Goal: Task Accomplishment & Management: Manage account settings

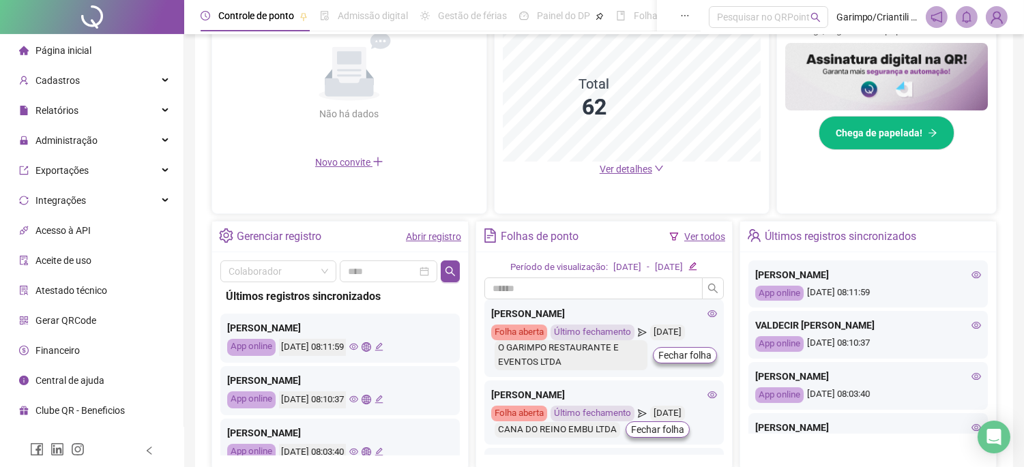
scroll to position [343, 0]
click at [119, 132] on div "Administração" at bounding box center [92, 140] width 178 height 27
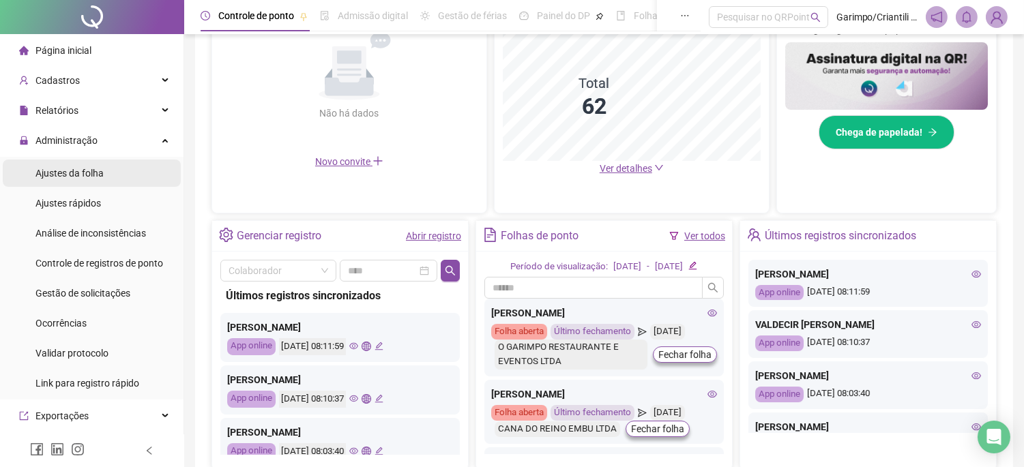
click at [112, 167] on li "Ajustes da folha" at bounding box center [92, 173] width 178 height 27
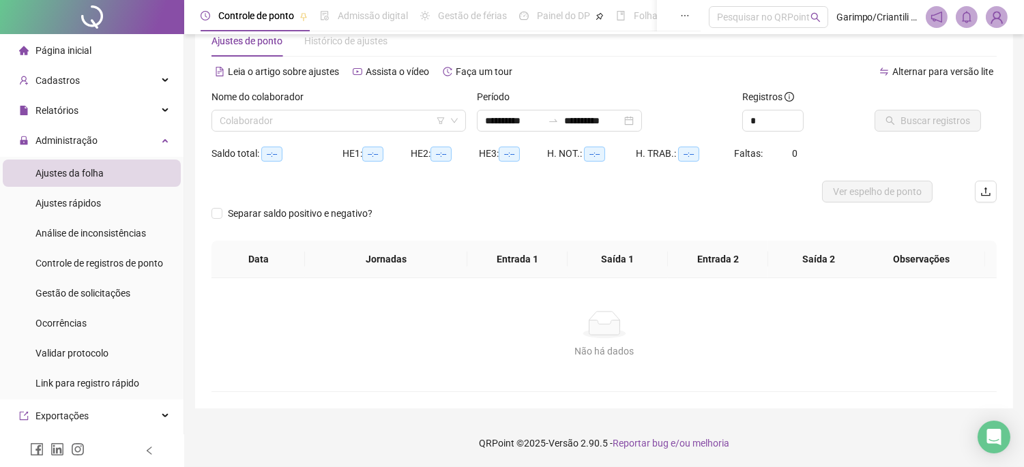
scroll to position [35, 0]
type input "**********"
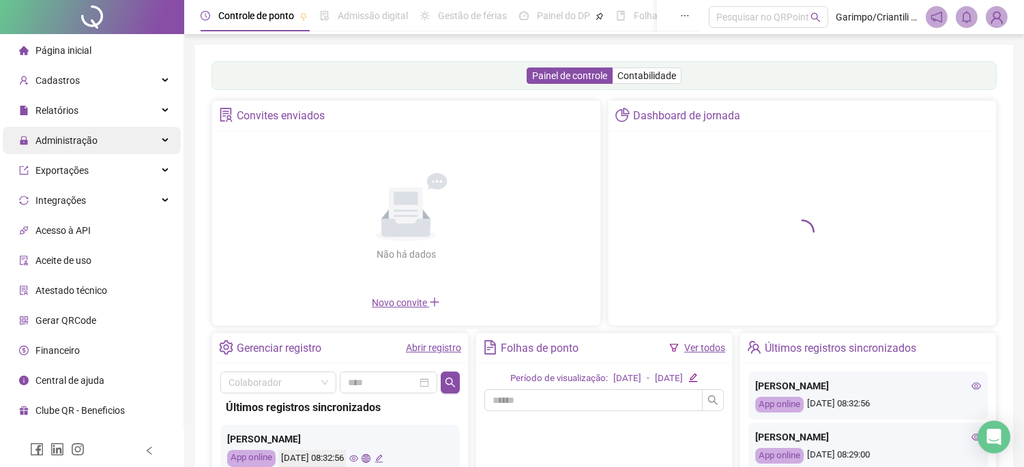
click at [132, 147] on div "Administração" at bounding box center [92, 140] width 178 height 27
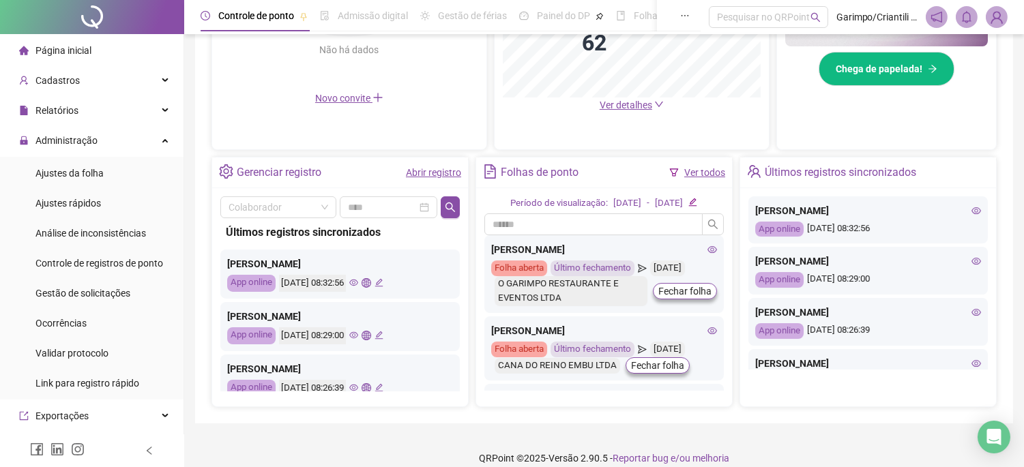
scroll to position [420, 0]
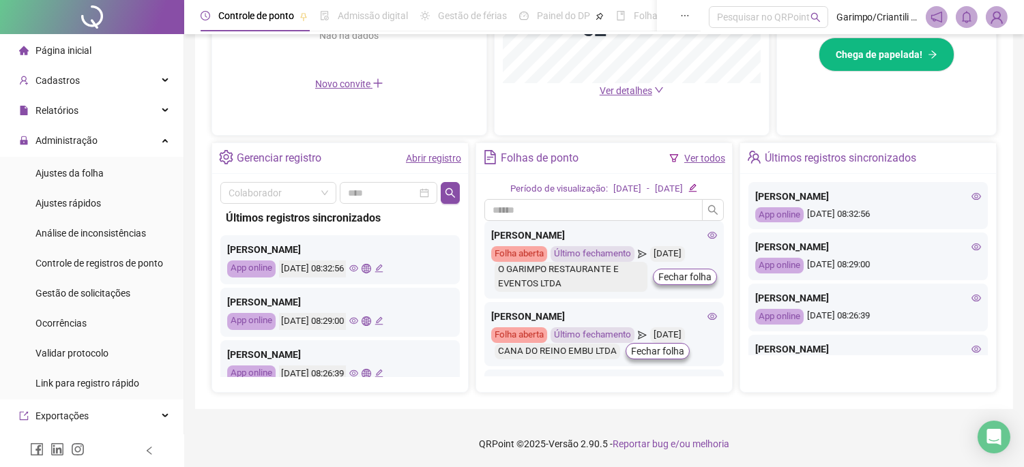
click at [358, 264] on icon "eye" at bounding box center [353, 268] width 9 height 9
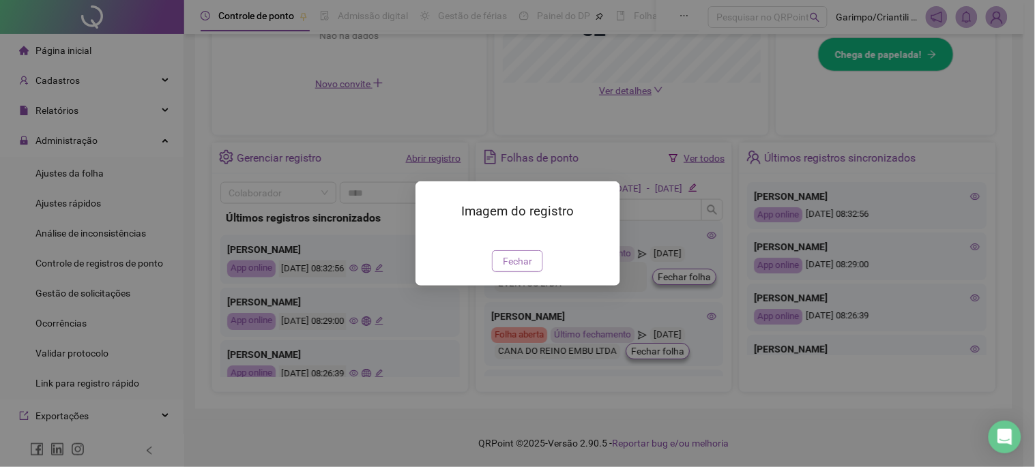
click at [502, 272] on button "Fechar" at bounding box center [517, 261] width 51 height 22
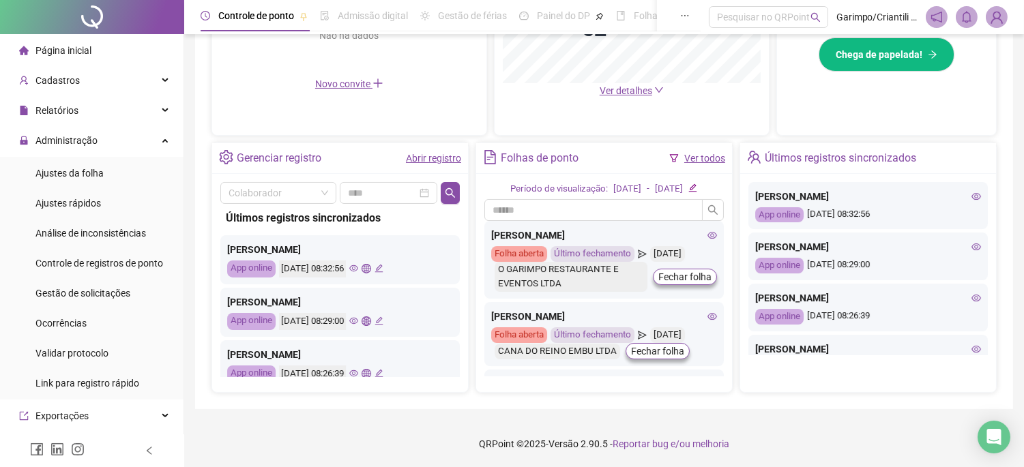
click at [358, 322] on icon "eye" at bounding box center [353, 321] width 9 height 9
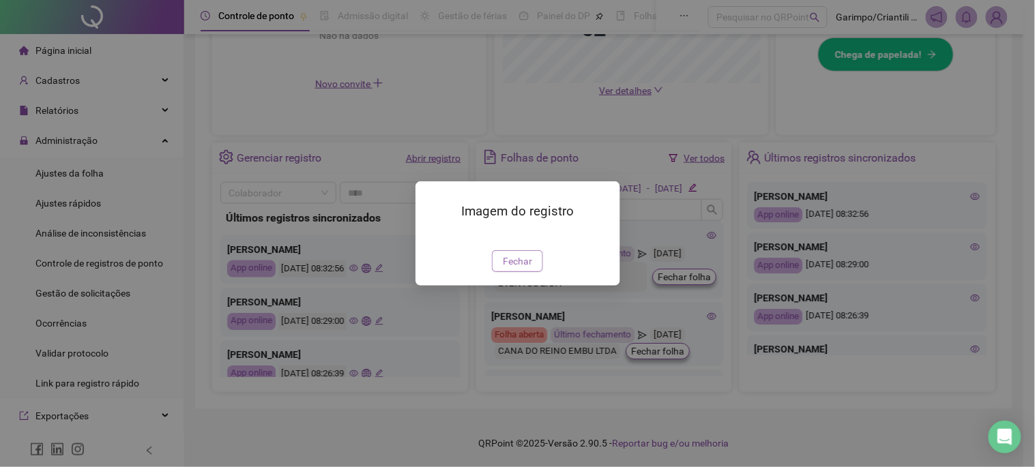
click at [529, 269] on span "Fechar" at bounding box center [517, 261] width 29 height 15
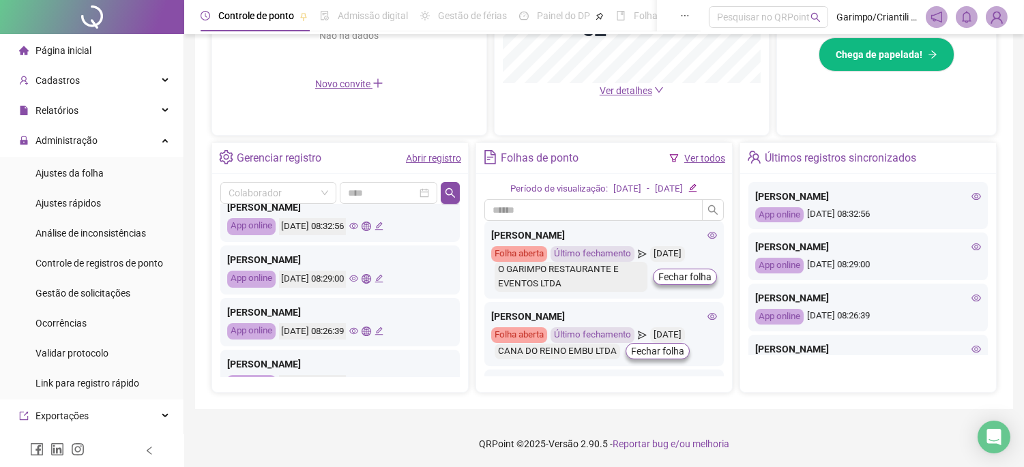
scroll to position [76, 0]
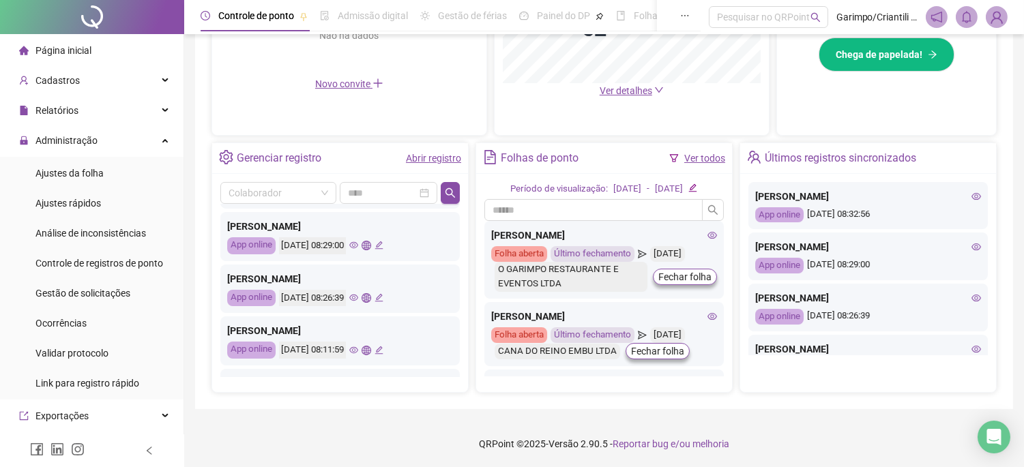
click at [358, 298] on icon "eye" at bounding box center [353, 298] width 9 height 7
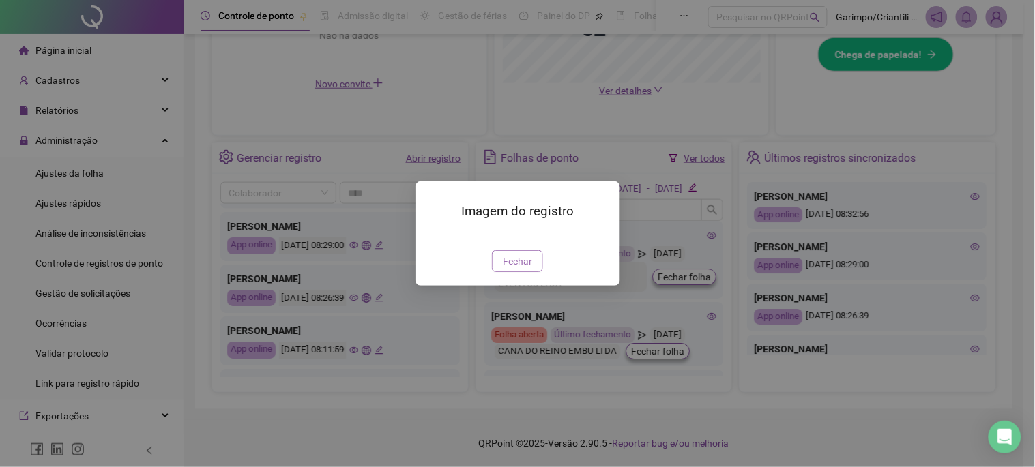
click at [523, 269] on span "Fechar" at bounding box center [517, 261] width 29 height 15
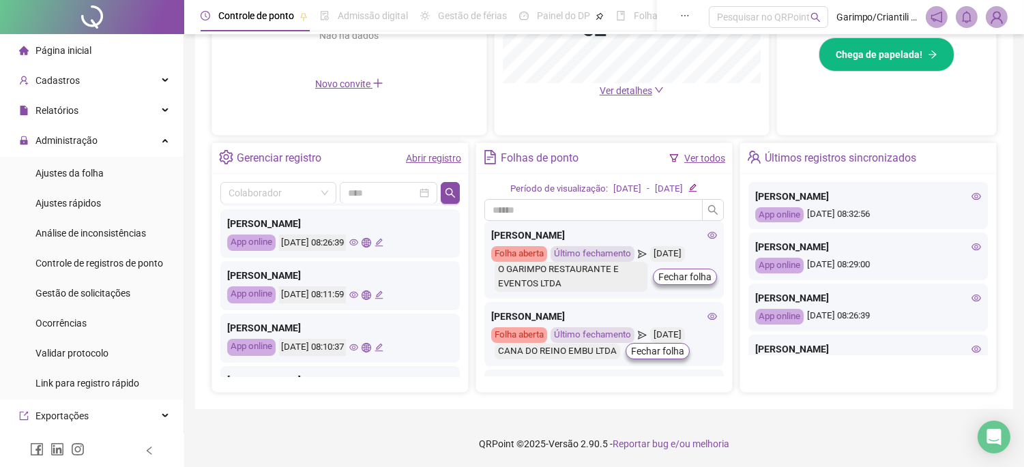
scroll to position [151, 0]
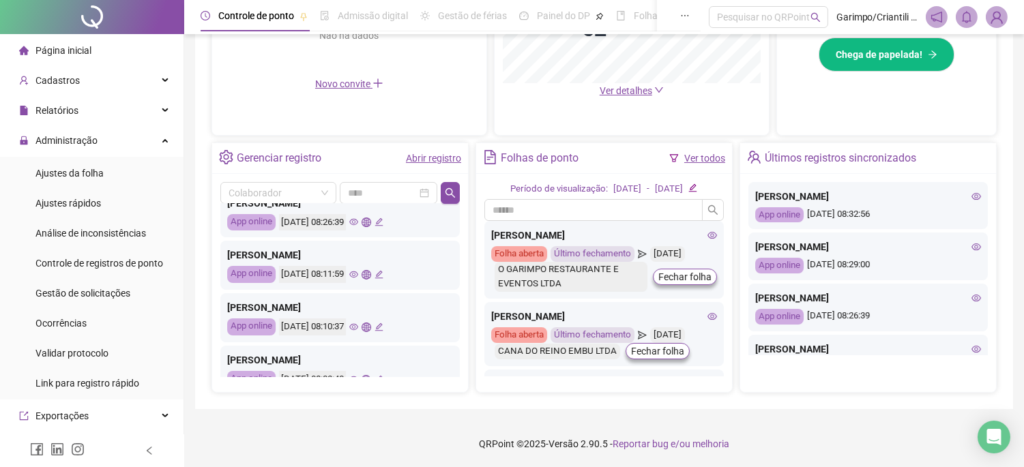
click at [358, 272] on icon "eye" at bounding box center [353, 275] width 9 height 7
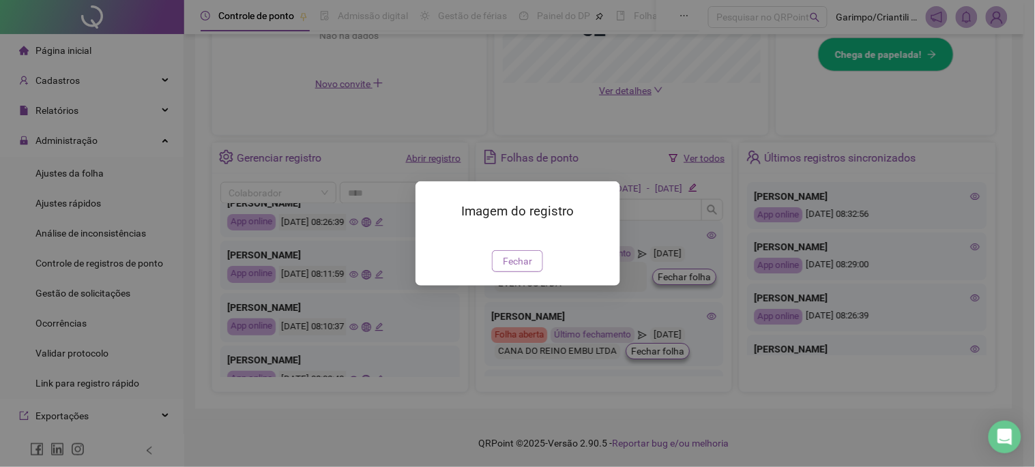
click at [515, 269] on span "Fechar" at bounding box center [517, 261] width 29 height 15
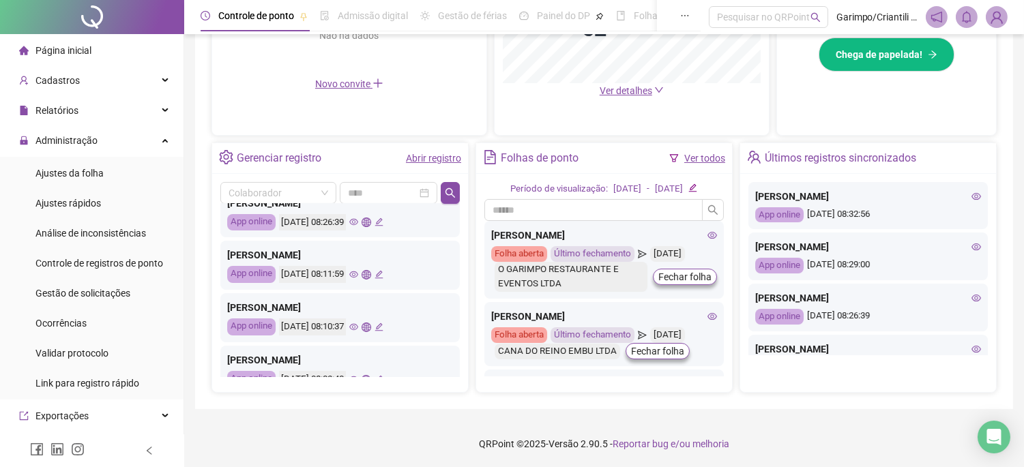
scroll to position [227, 0]
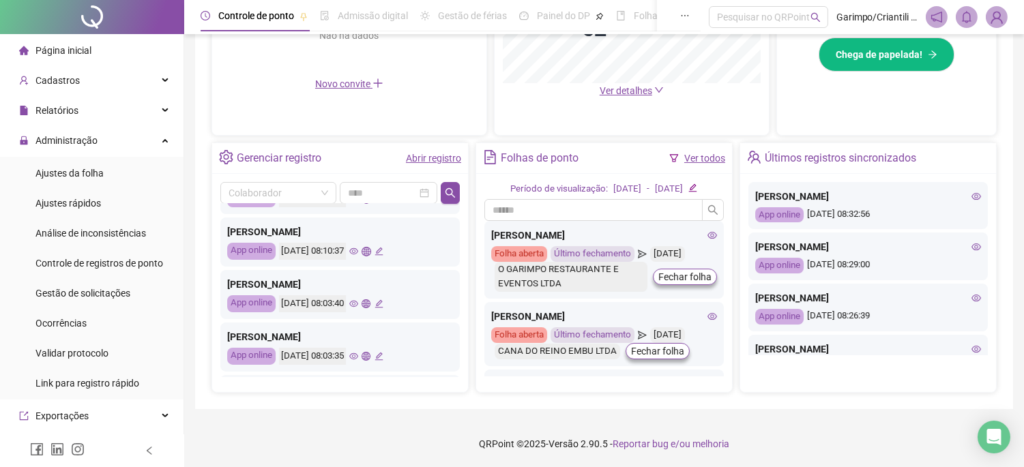
click at [358, 253] on icon "eye" at bounding box center [353, 251] width 9 height 9
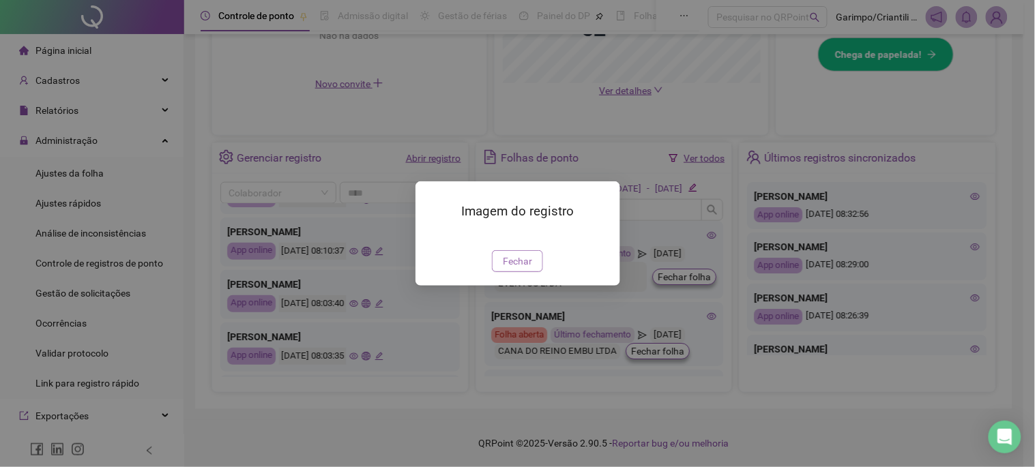
click at [510, 269] on span "Fechar" at bounding box center [517, 261] width 29 height 15
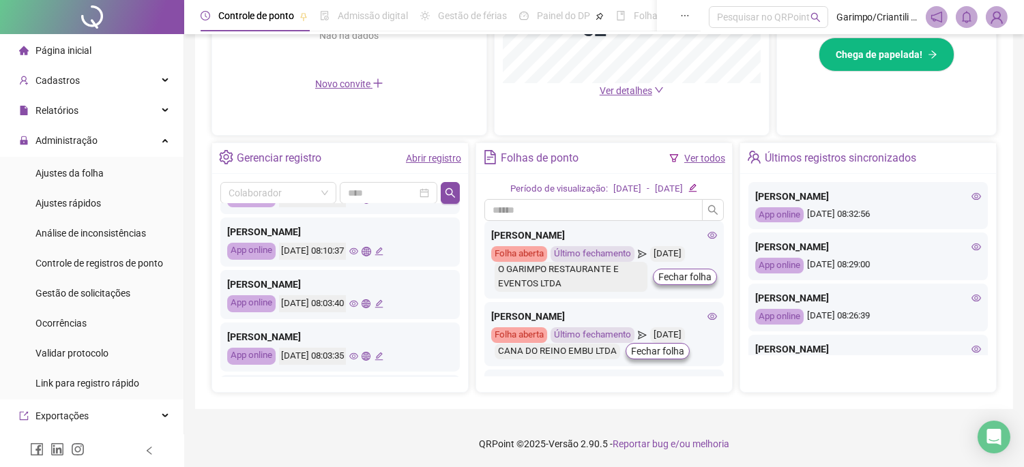
click at [358, 304] on icon "eye" at bounding box center [353, 304] width 9 height 9
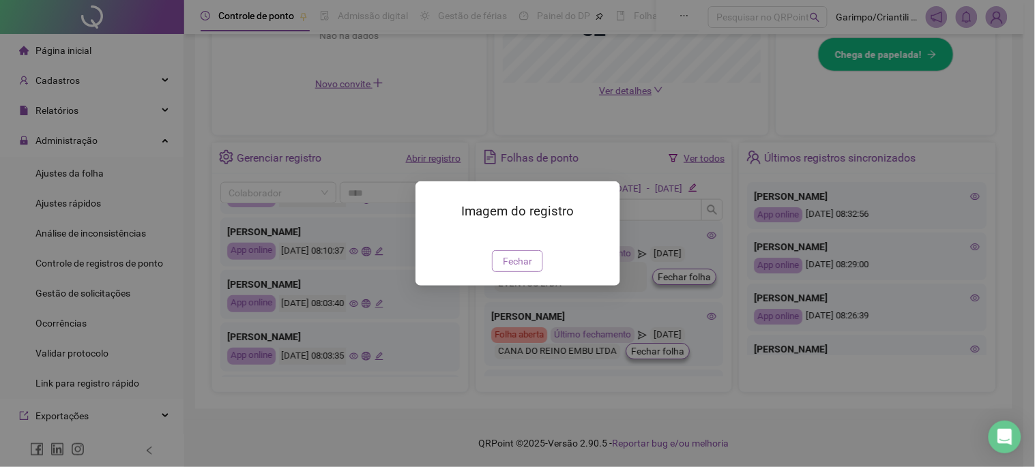
click at [512, 269] on span "Fechar" at bounding box center [517, 261] width 29 height 15
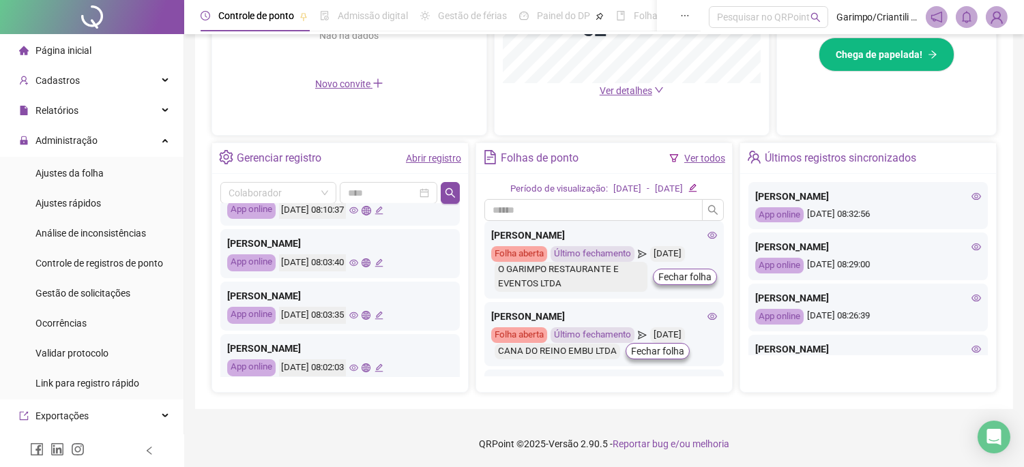
scroll to position [303, 0]
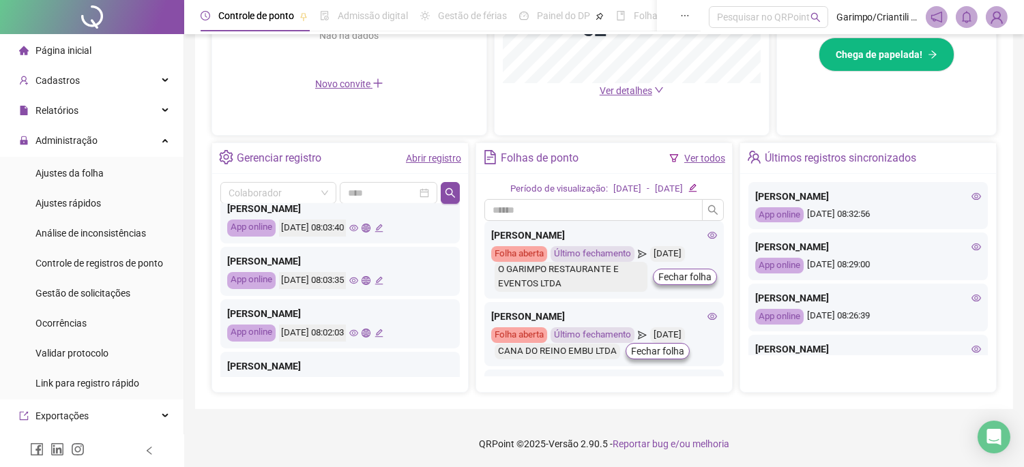
click at [358, 280] on icon "eye" at bounding box center [353, 280] width 9 height 9
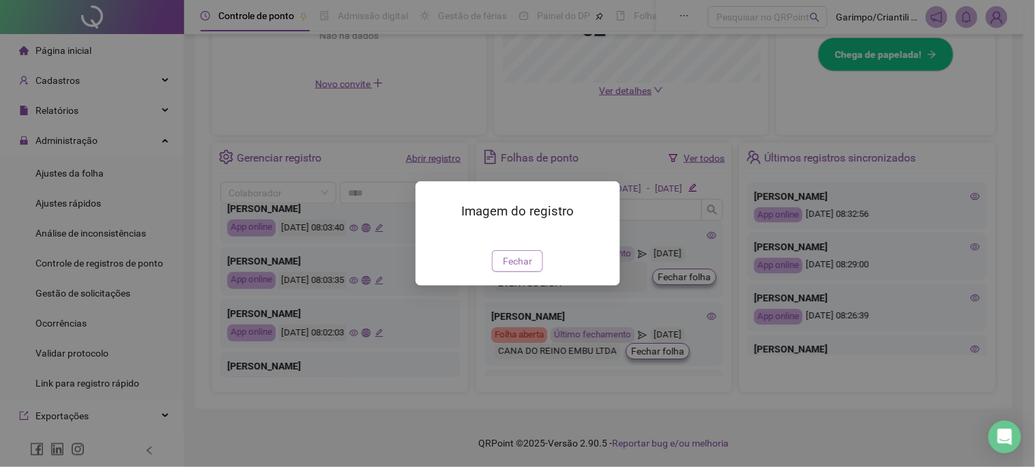
click at [517, 269] on span "Fechar" at bounding box center [517, 261] width 29 height 15
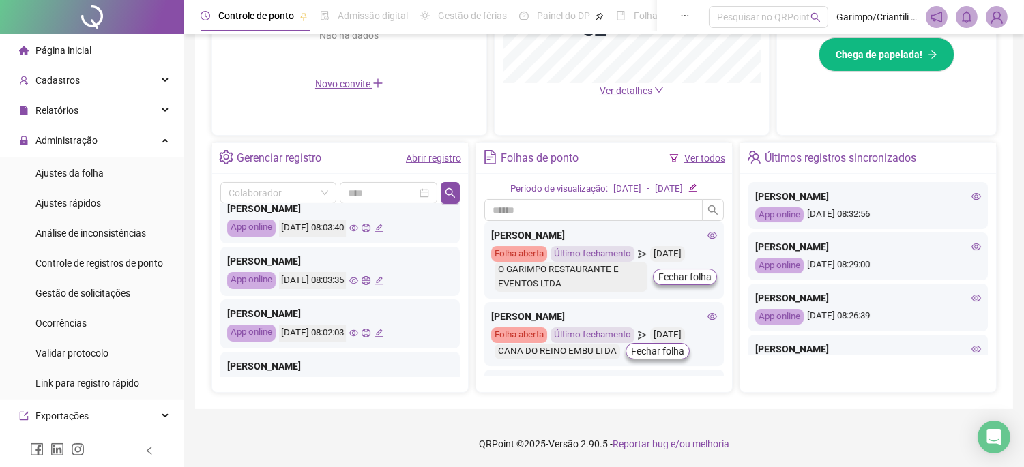
click at [358, 332] on icon "eye" at bounding box center [353, 333] width 9 height 7
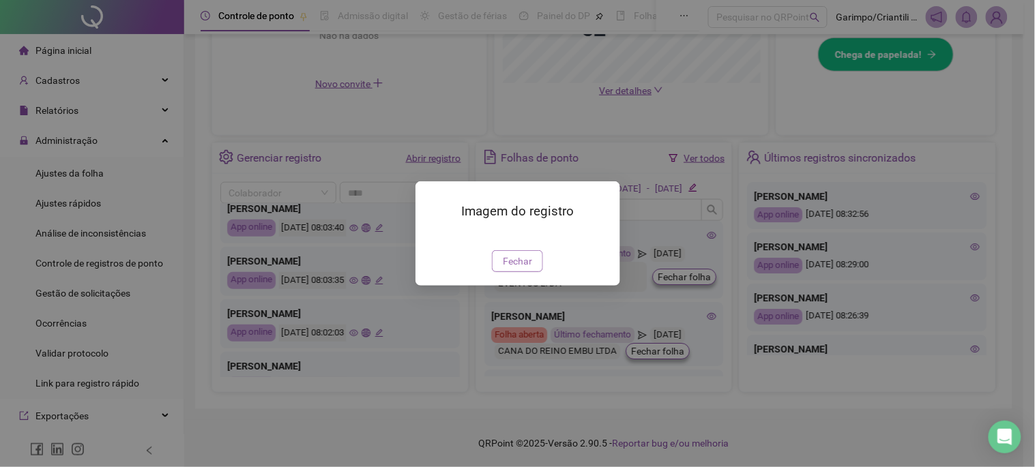
click at [520, 269] on span "Fechar" at bounding box center [517, 261] width 29 height 15
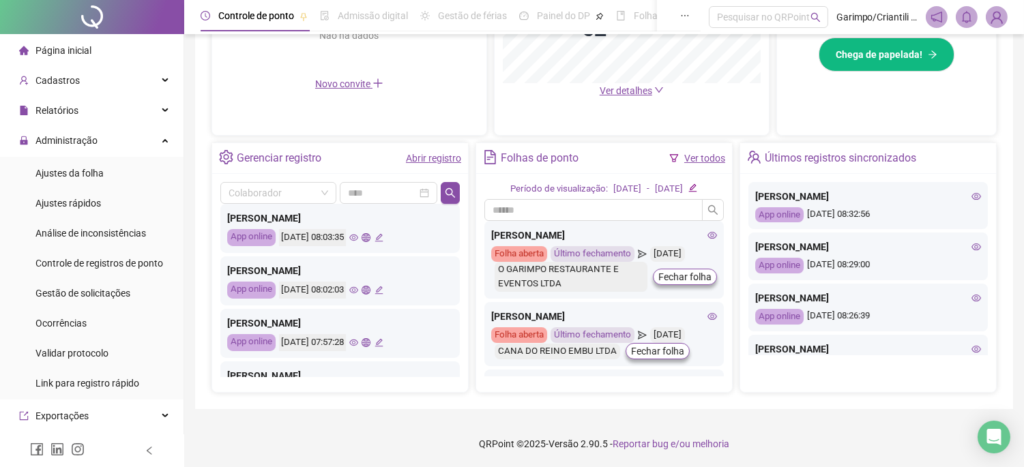
scroll to position [379, 0]
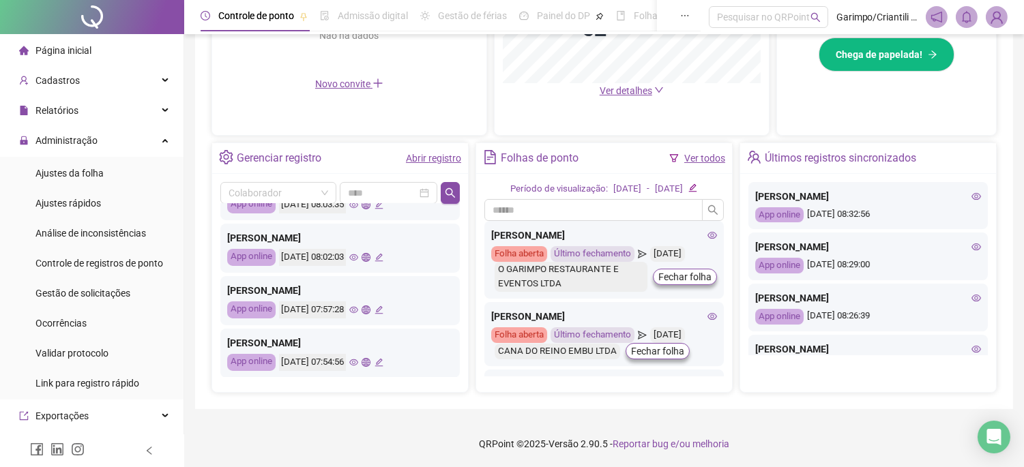
click at [358, 309] on icon "eye" at bounding box center [353, 310] width 9 height 9
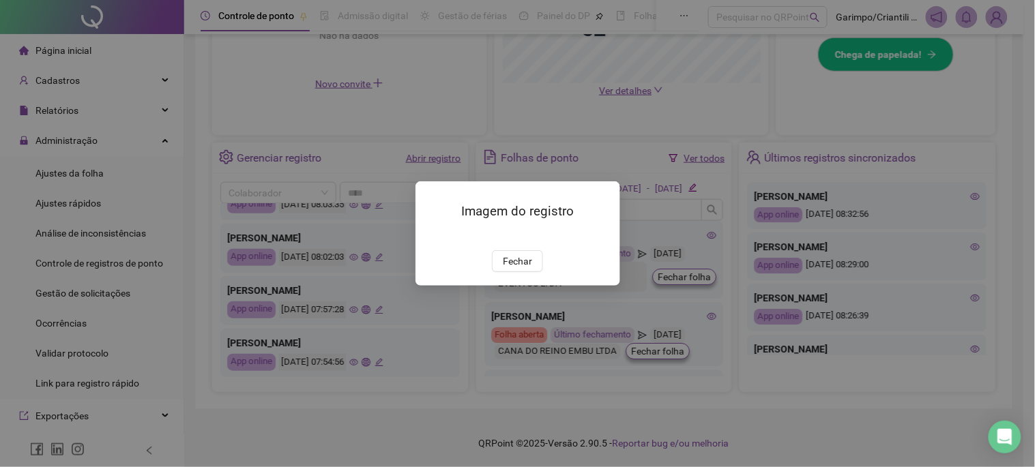
drag, startPoint x: 508, startPoint y: 336, endPoint x: 469, endPoint y: 330, distance: 38.7
click at [507, 269] on span "Fechar" at bounding box center [517, 261] width 29 height 15
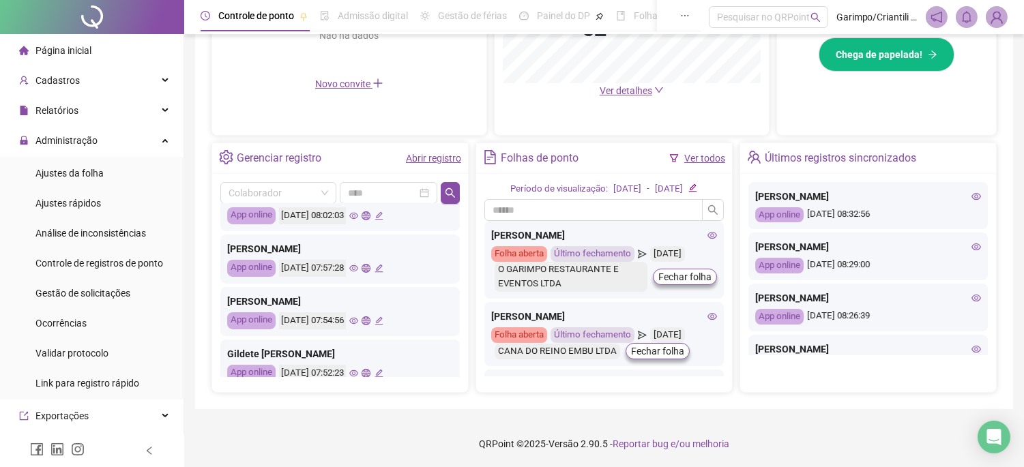
scroll to position [454, 0]
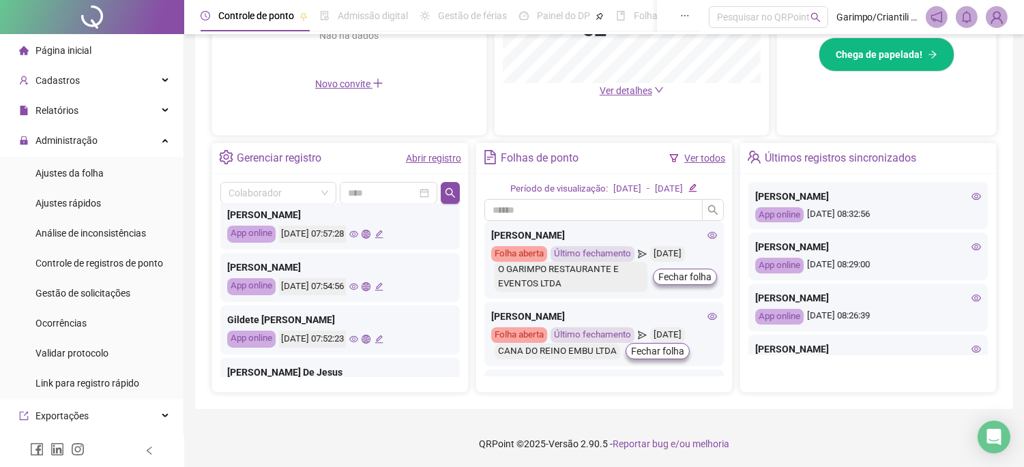
click at [358, 287] on icon "eye" at bounding box center [353, 287] width 9 height 9
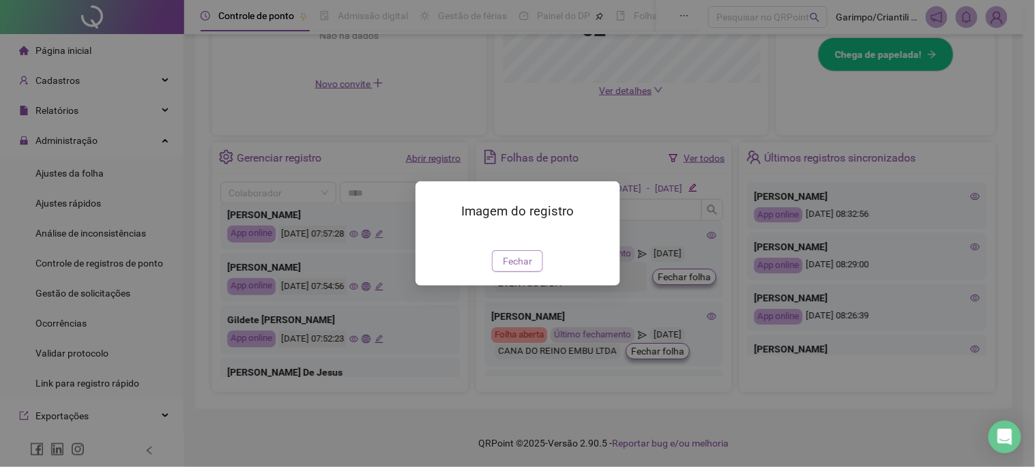
click at [498, 272] on button "Fechar" at bounding box center [517, 261] width 51 height 22
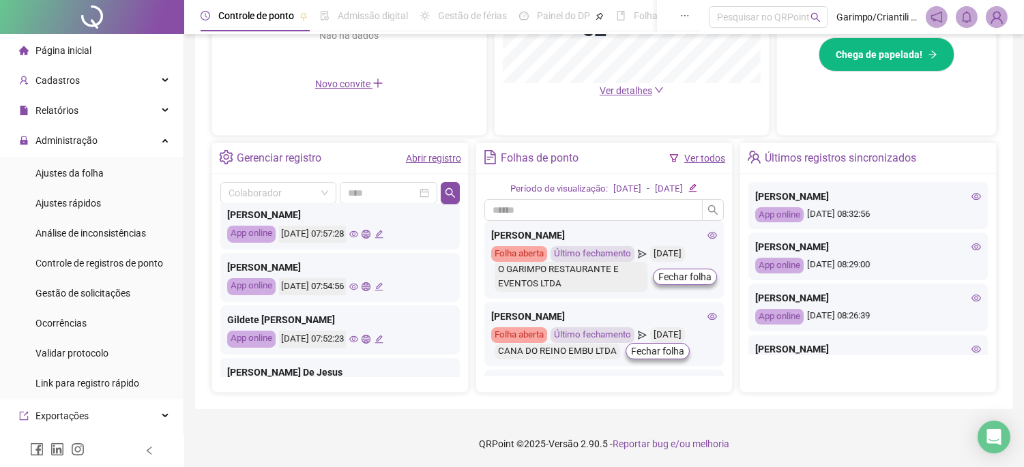
click at [358, 340] on icon "eye" at bounding box center [353, 339] width 9 height 9
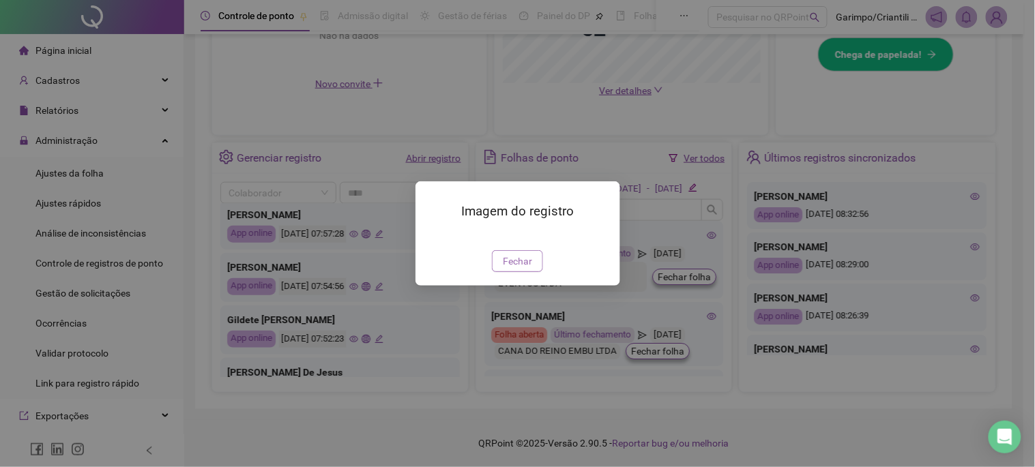
click at [531, 269] on span "Fechar" at bounding box center [517, 261] width 29 height 15
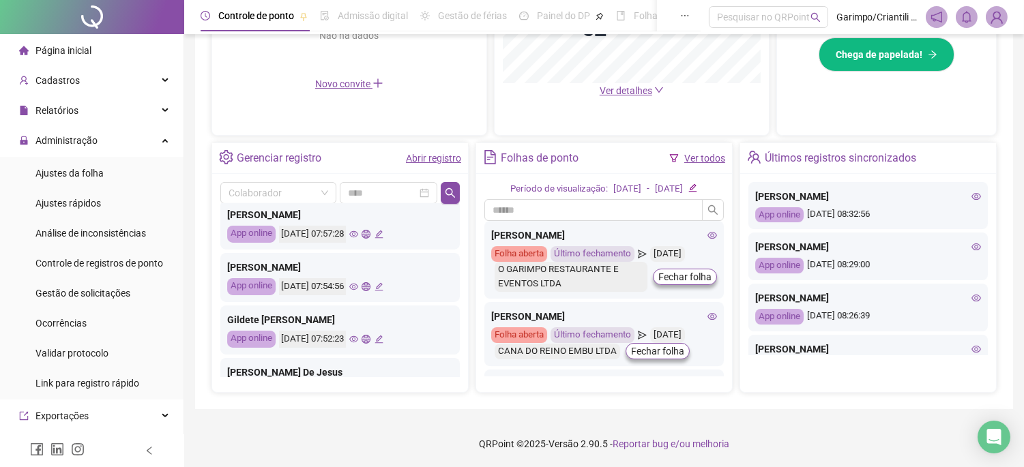
scroll to position [530, 0]
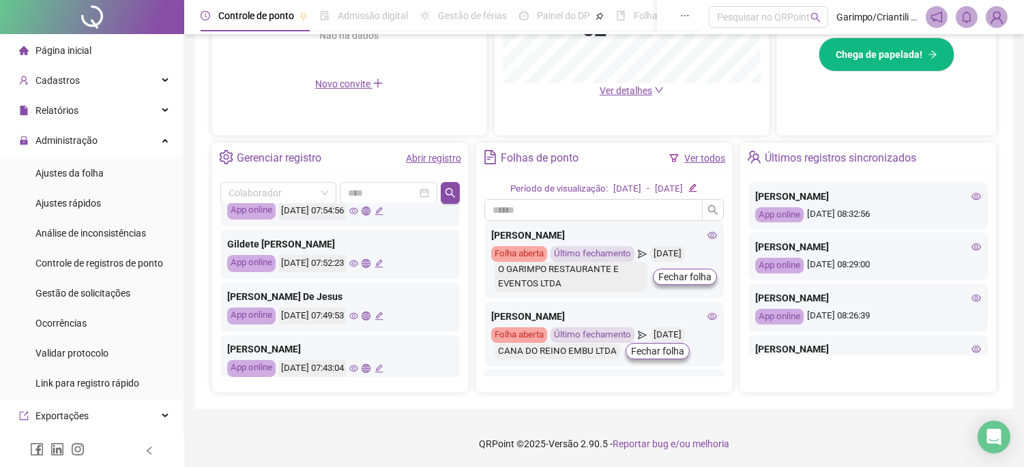
click at [358, 312] on icon "eye" at bounding box center [353, 316] width 9 height 9
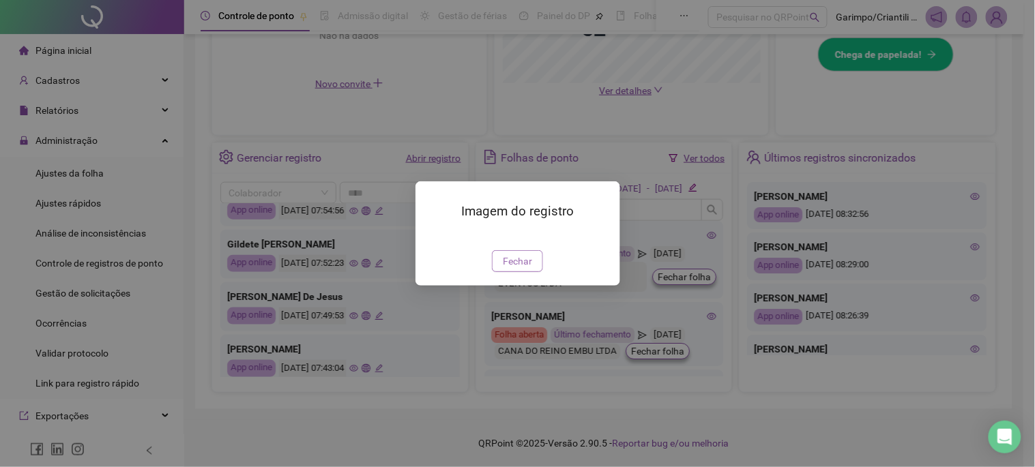
click at [506, 269] on span "Fechar" at bounding box center [517, 261] width 29 height 15
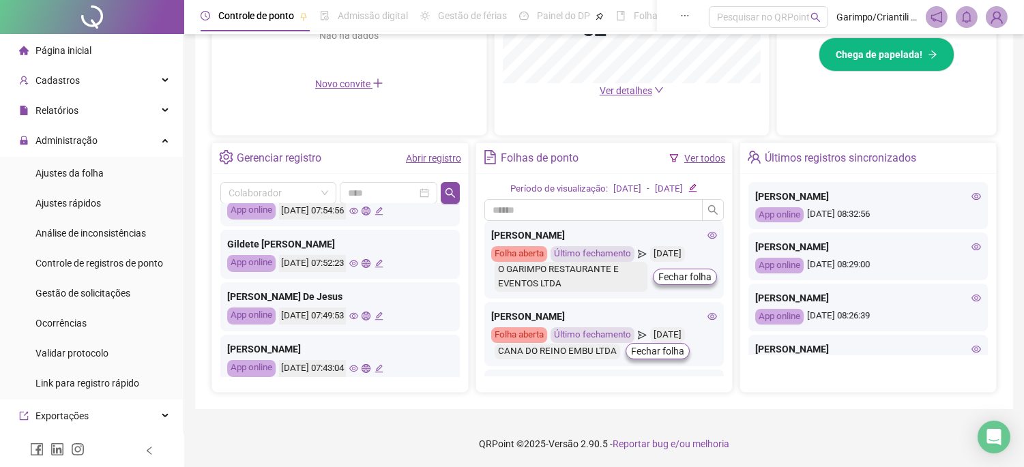
scroll to position [606, 0]
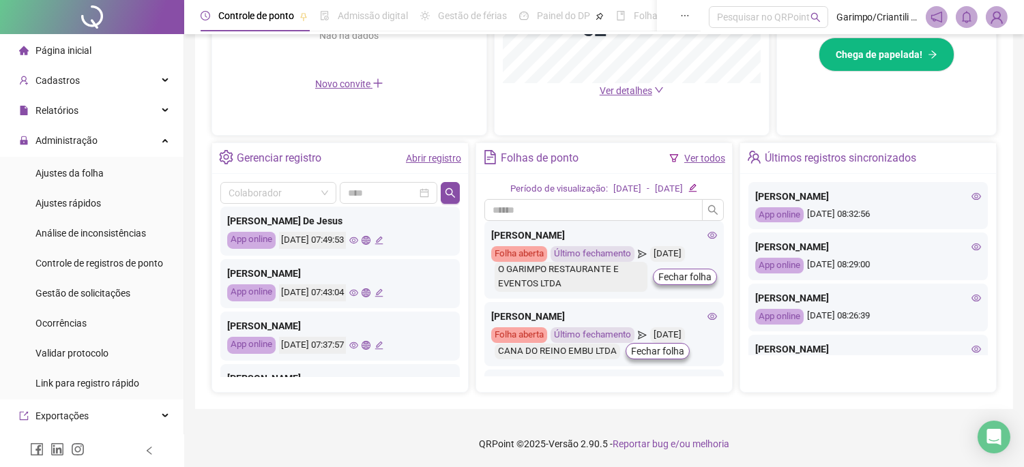
click at [358, 293] on icon "eye" at bounding box center [353, 293] width 9 height 9
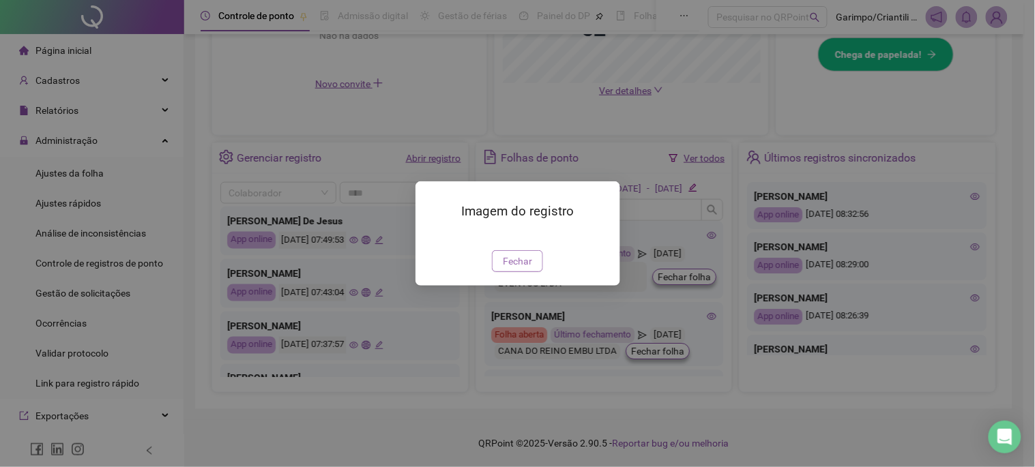
click at [493, 272] on button "Fechar" at bounding box center [517, 261] width 51 height 22
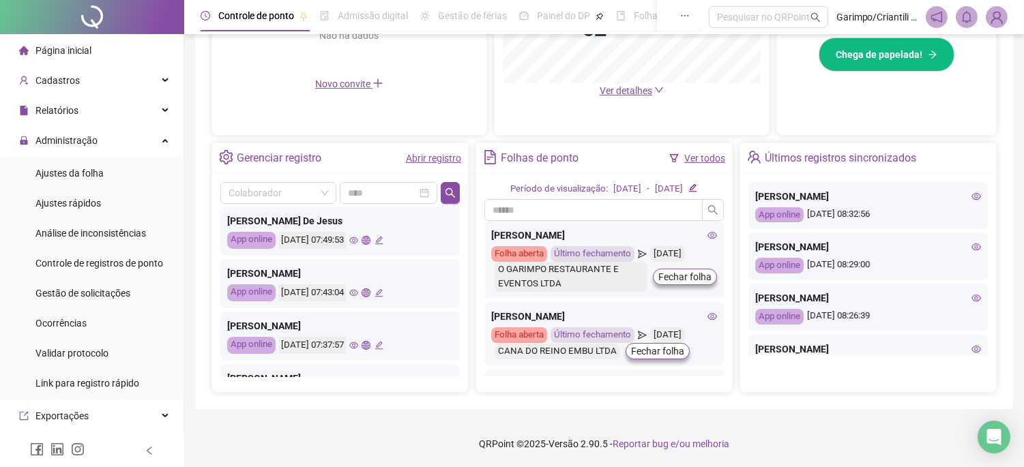
scroll to position [641, 0]
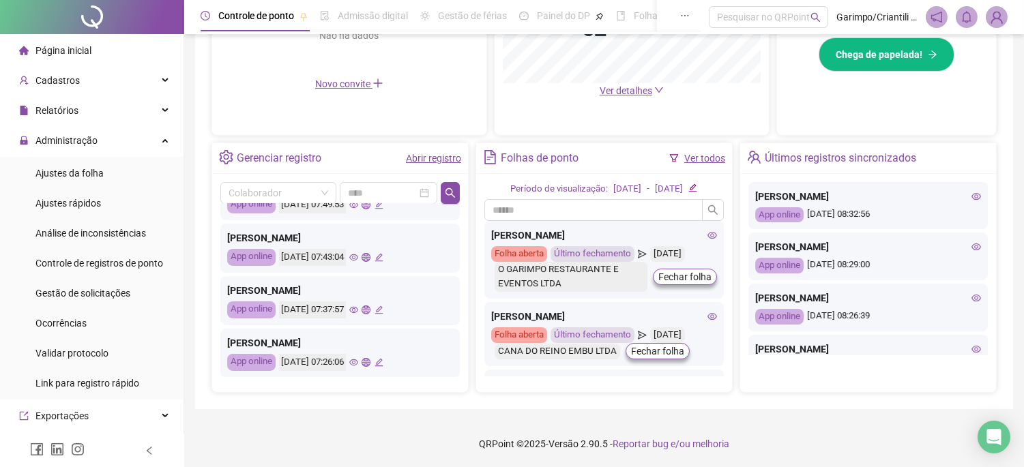
click at [358, 360] on icon "eye" at bounding box center [353, 362] width 9 height 9
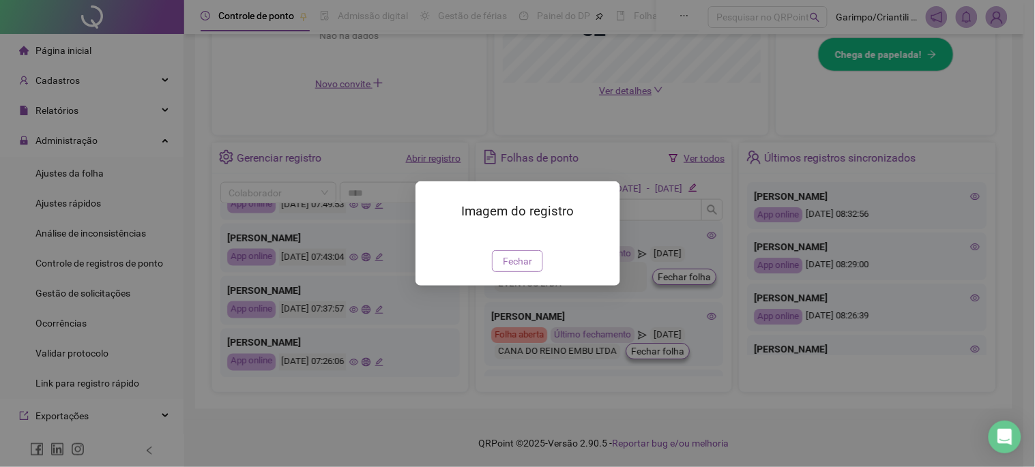
click at [535, 272] on button "Fechar" at bounding box center [517, 261] width 51 height 22
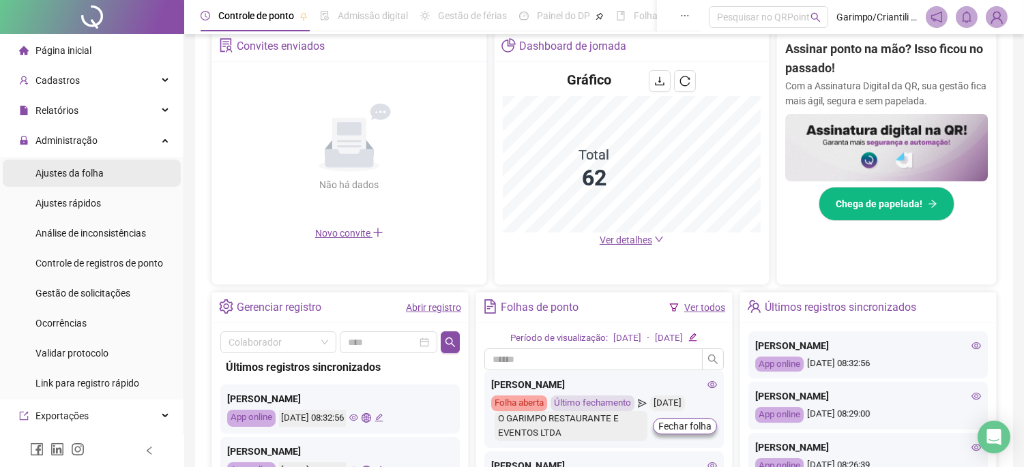
scroll to position [269, 0]
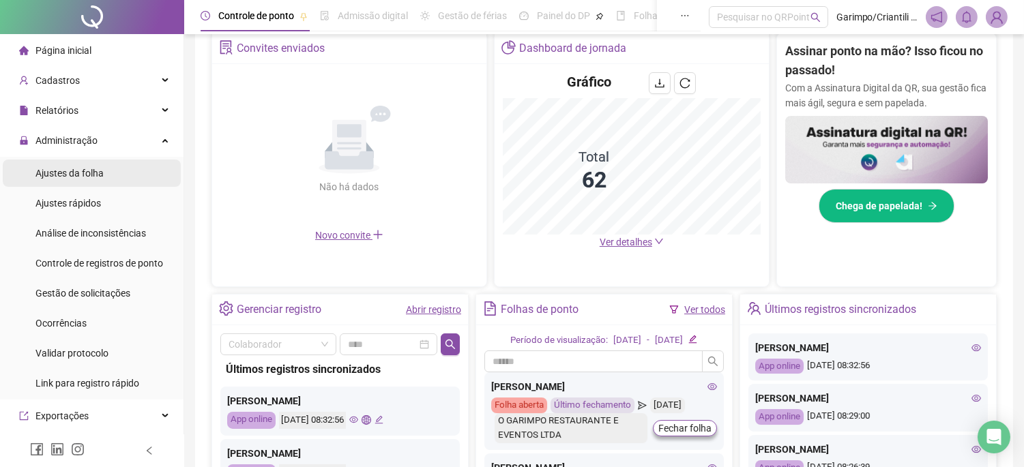
click at [67, 160] on div "Ajustes da folha" at bounding box center [69, 173] width 68 height 27
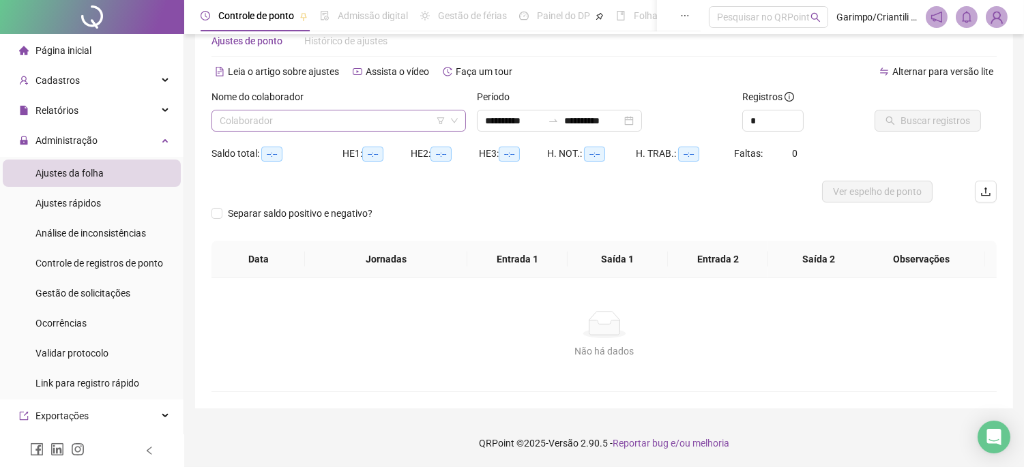
click at [233, 130] on input "search" at bounding box center [333, 121] width 226 height 20
type input "**********"
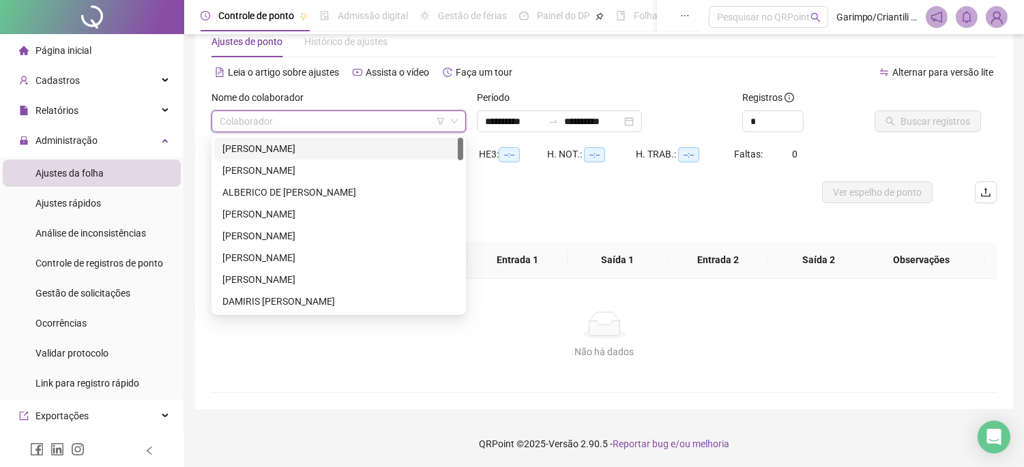
click at [444, 121] on icon "filter" at bounding box center [441, 121] width 8 height 8
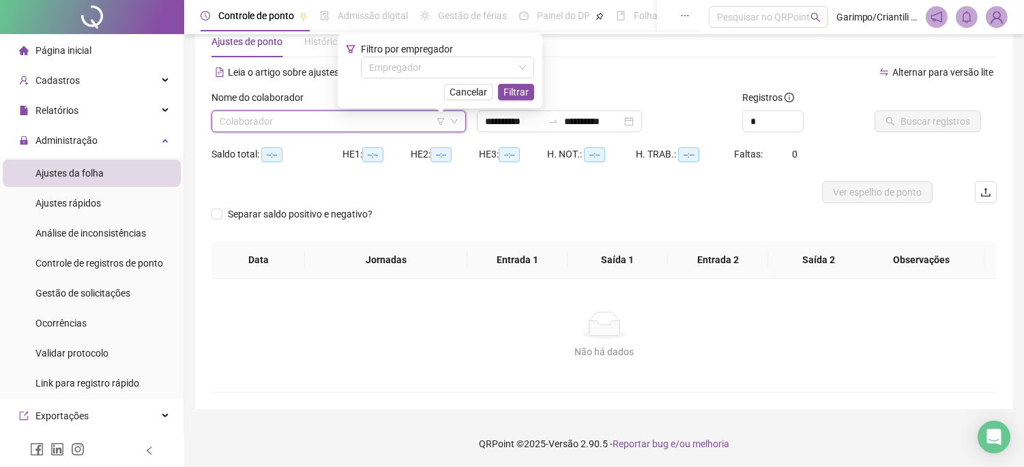
click at [437, 91] on div "Cancelar Filtrar" at bounding box center [440, 92] width 188 height 16
click at [428, 64] on input "search" at bounding box center [441, 67] width 145 height 20
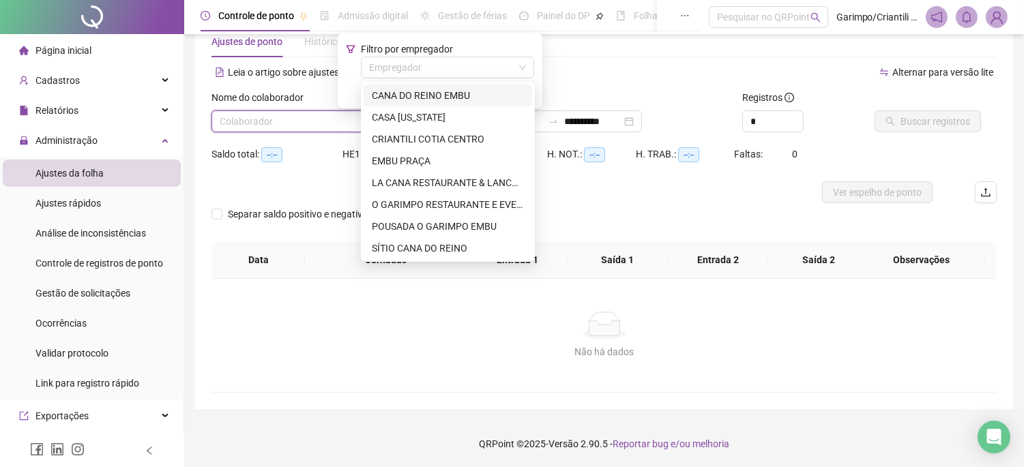
click at [422, 90] on div "CANA DO REINO EMBU" at bounding box center [448, 95] width 152 height 15
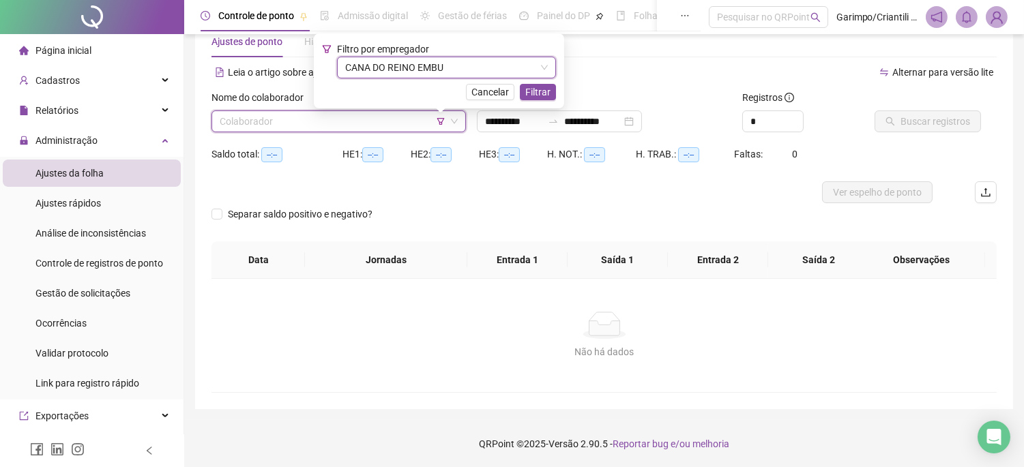
click at [547, 98] on span "Filtrar" at bounding box center [537, 92] width 25 height 15
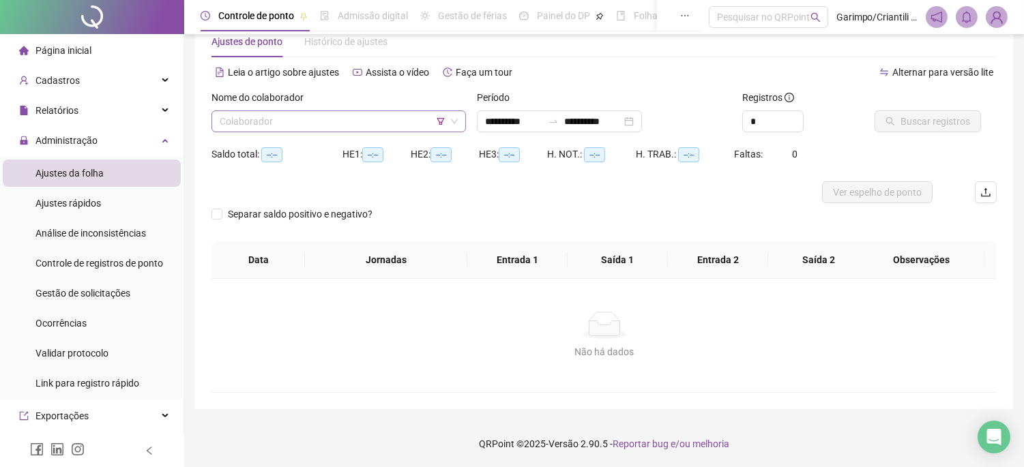
click at [364, 115] on input "search" at bounding box center [333, 121] width 226 height 20
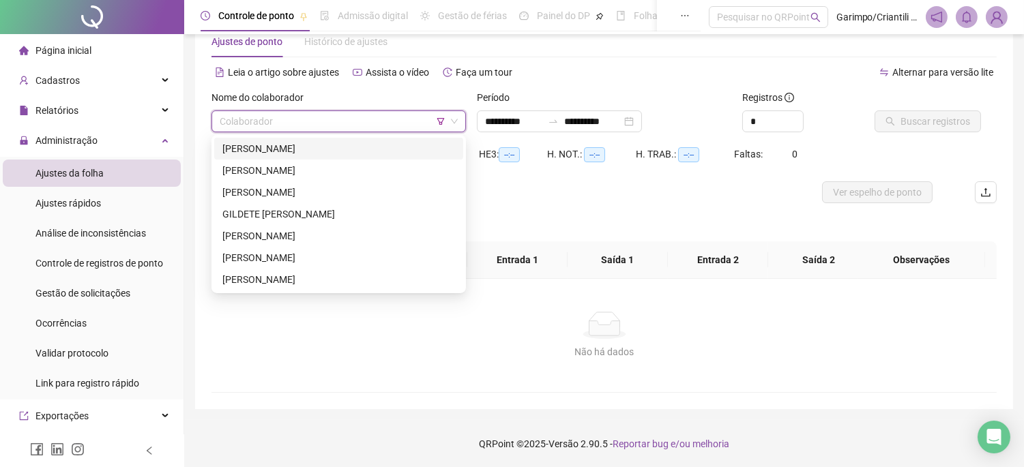
click at [255, 146] on div "[PERSON_NAME]" at bounding box center [338, 148] width 233 height 15
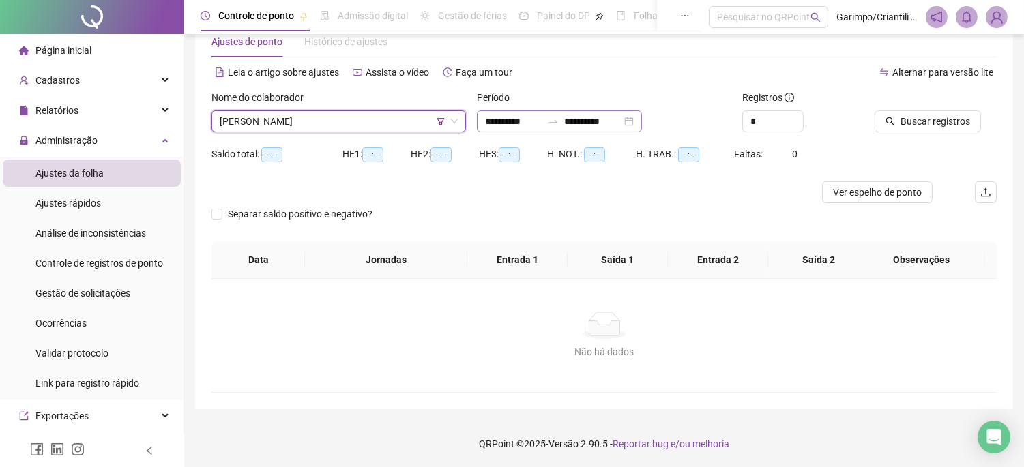
click at [642, 121] on div "**********" at bounding box center [559, 122] width 165 height 22
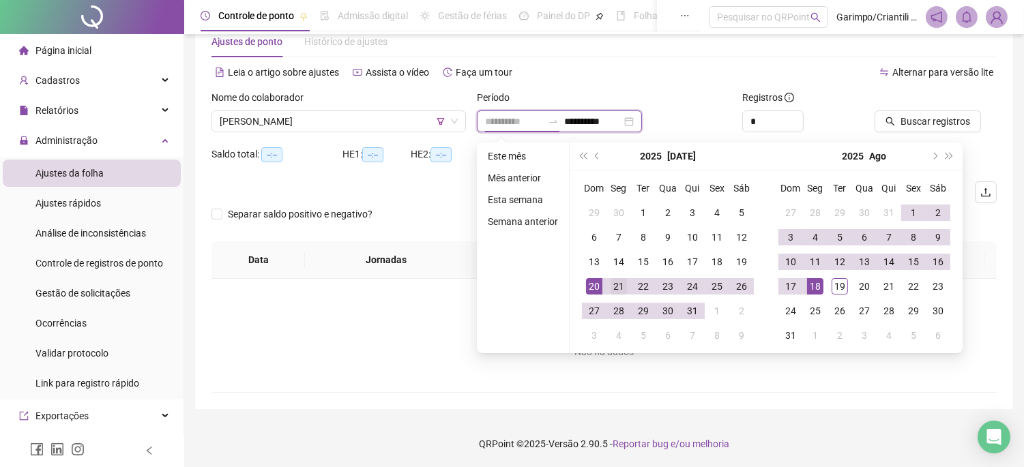
type input "**********"
click at [616, 288] on div "21" at bounding box center [619, 286] width 16 height 16
type input "**********"
click at [839, 284] on div "19" at bounding box center [840, 286] width 16 height 16
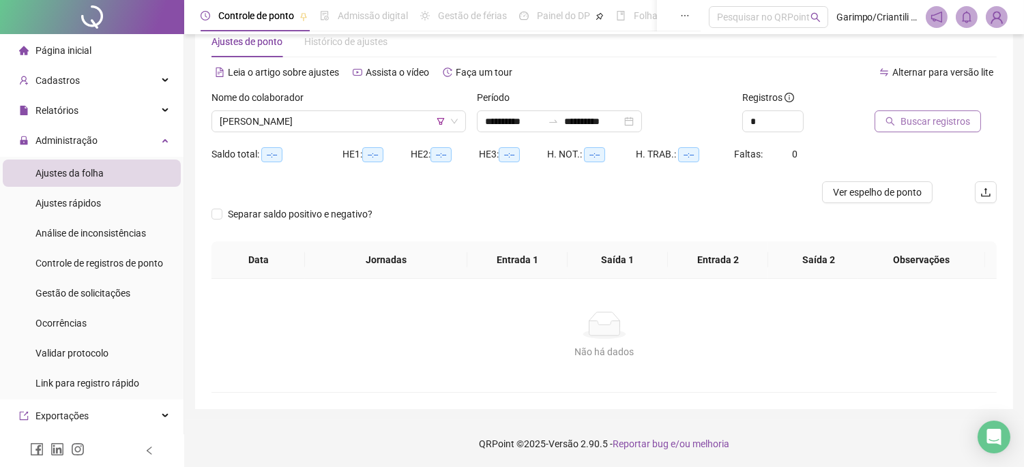
click at [909, 111] on button "Buscar registros" at bounding box center [928, 122] width 106 height 22
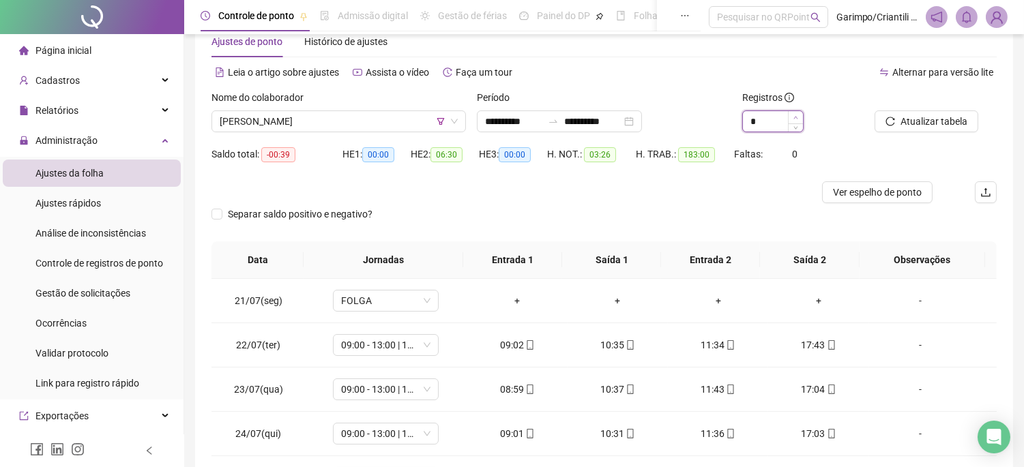
click at [796, 118] on icon "up" at bounding box center [796, 117] width 5 height 5
type input "*"
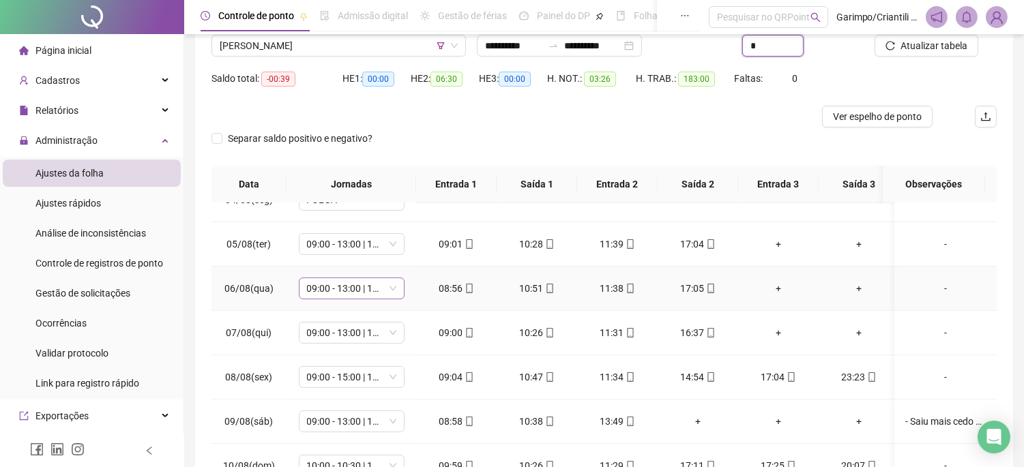
scroll to position [682, 0]
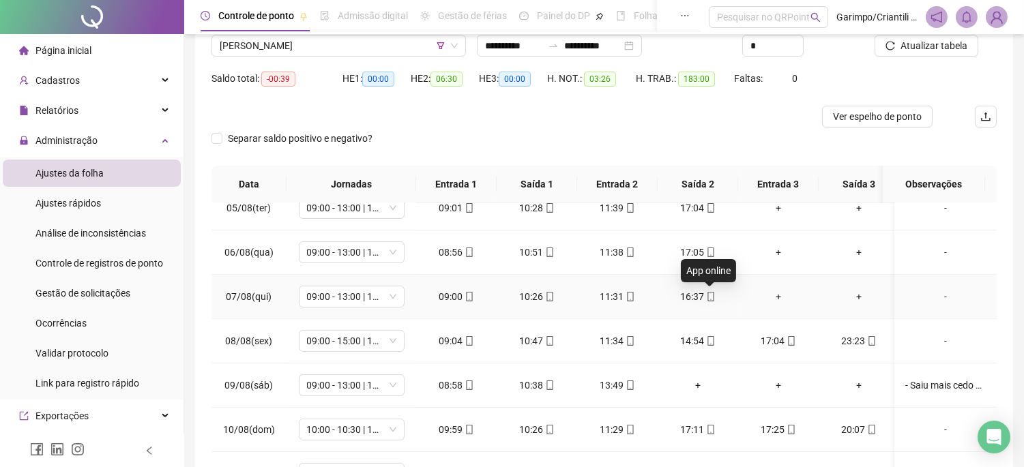
click at [706, 297] on icon "mobile" at bounding box center [711, 297] width 10 height 10
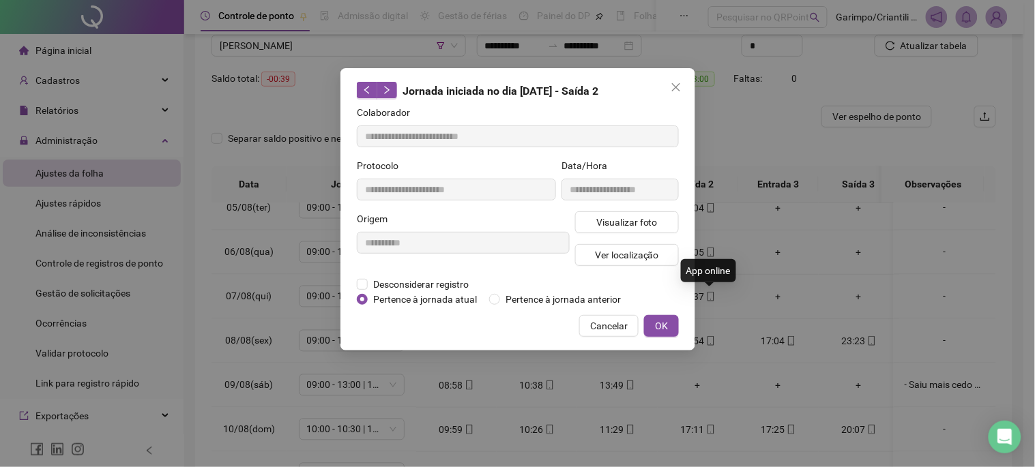
type input "**********"
click at [657, 214] on button "Visualizar foto" at bounding box center [627, 223] width 104 height 22
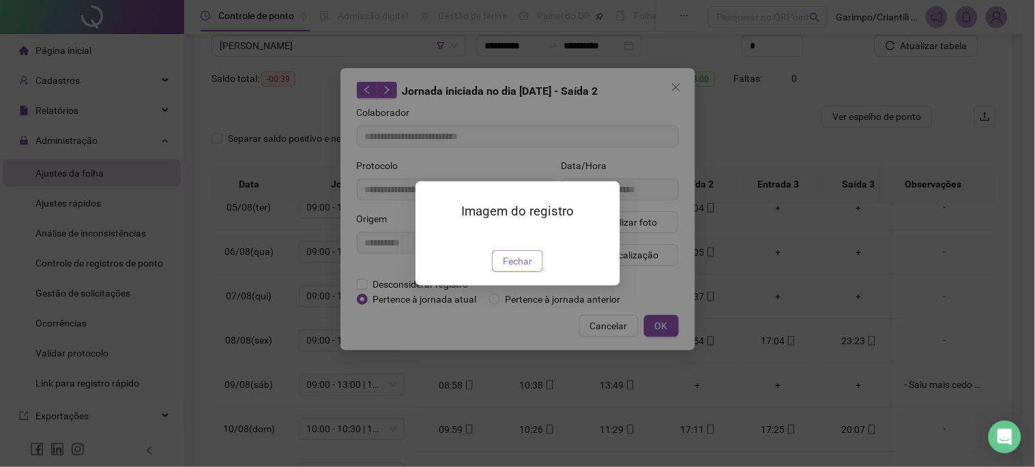
click at [506, 269] on span "Fechar" at bounding box center [517, 261] width 29 height 15
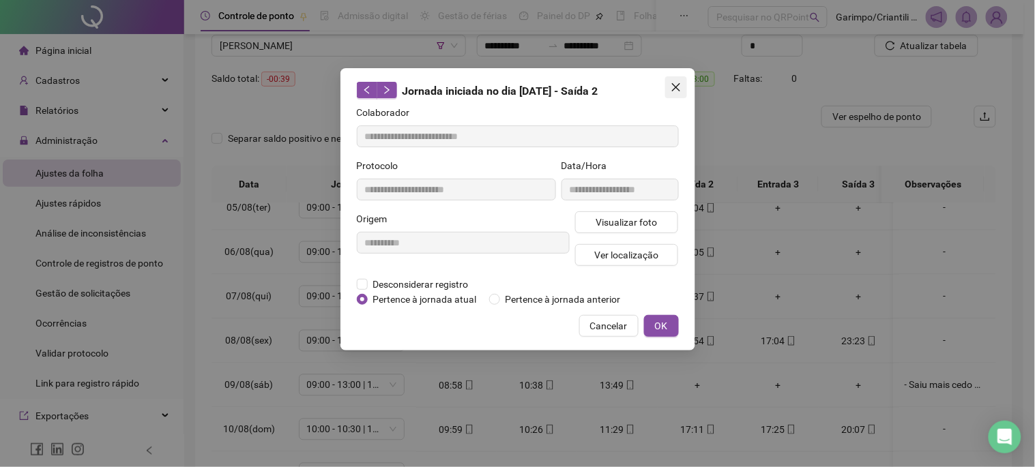
click at [676, 78] on button "Close" at bounding box center [676, 87] width 22 height 22
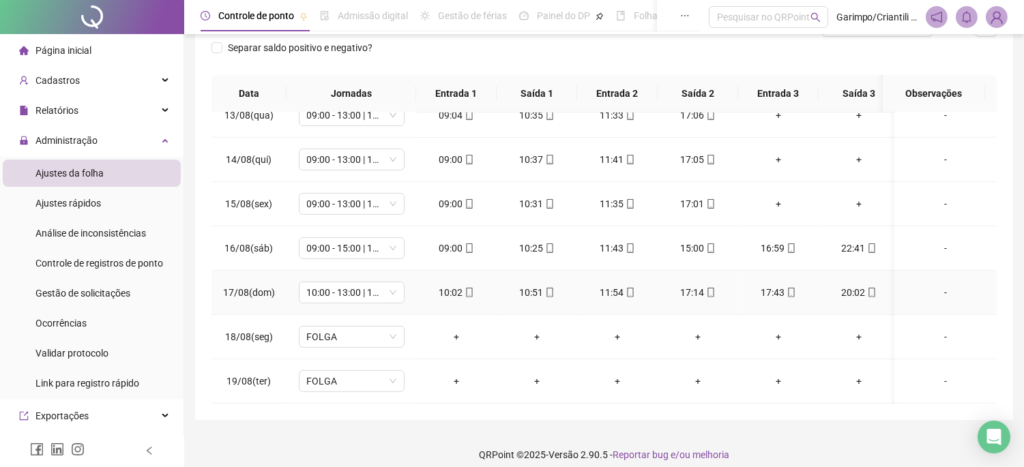
scroll to position [213, 0]
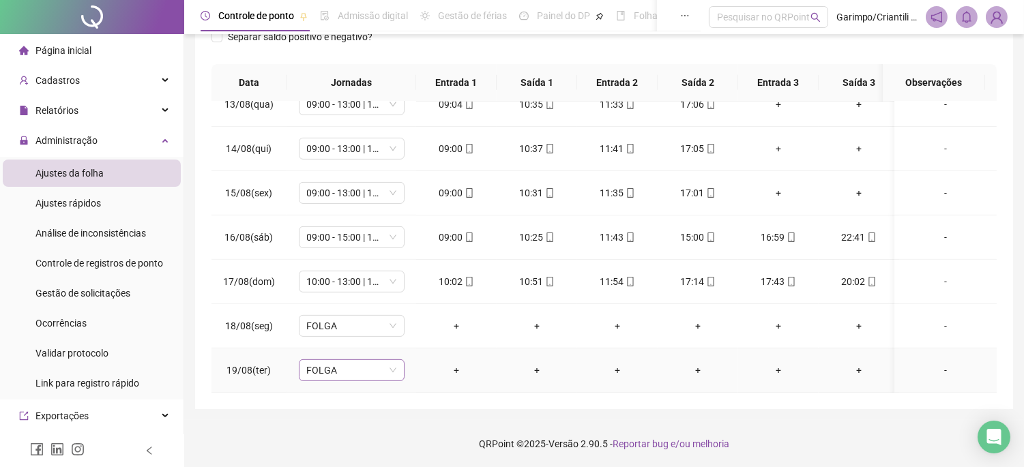
click at [357, 360] on span "FOLGA" at bounding box center [351, 370] width 89 height 20
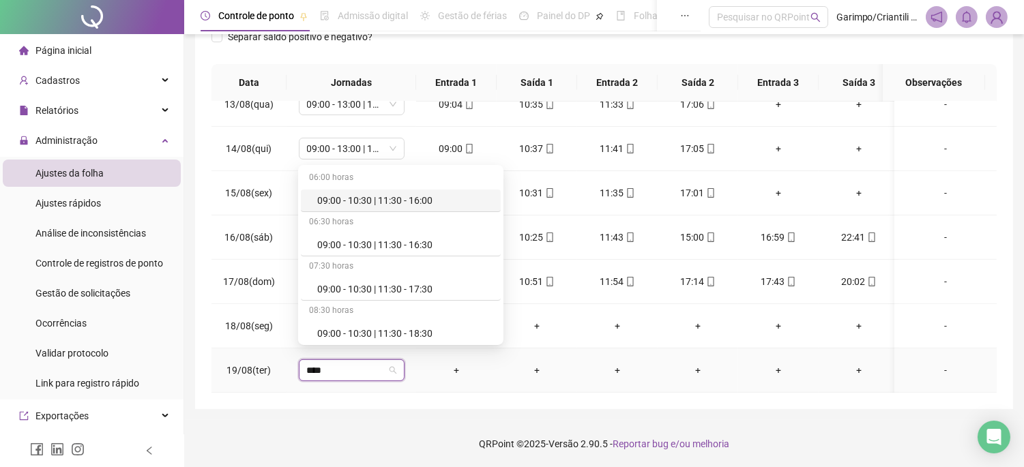
type input "*****"
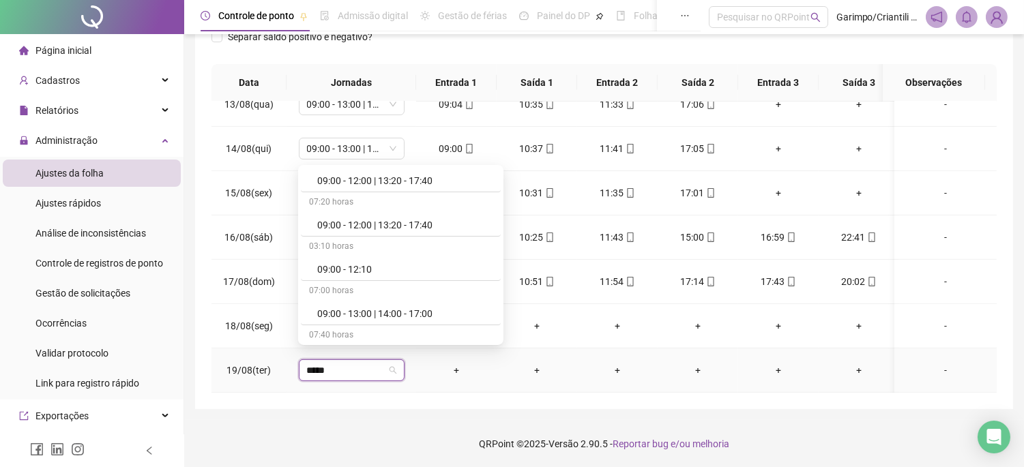
scroll to position [530, 0]
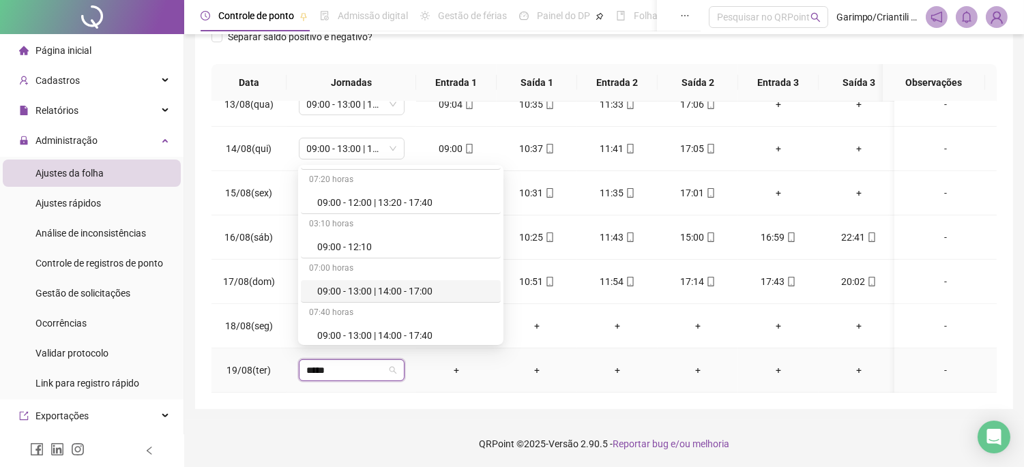
click at [412, 288] on div "09:00 - 13:00 | 14:00 - 17:00" at bounding box center [404, 291] width 175 height 15
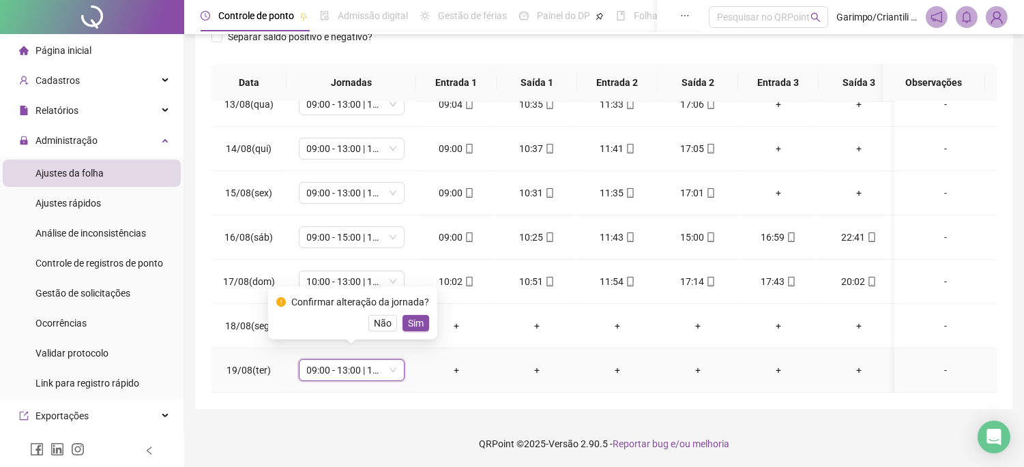
click at [404, 324] on button "Sim" at bounding box center [416, 323] width 27 height 16
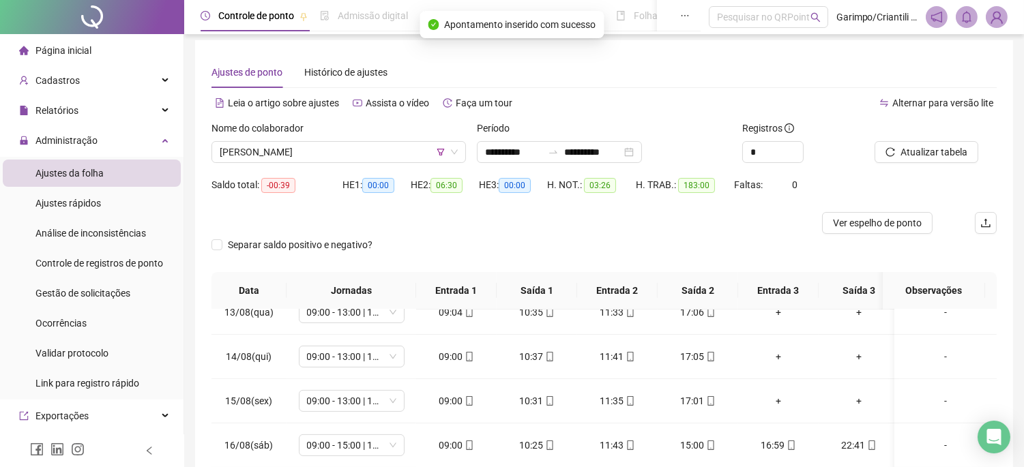
scroll to position [0, 0]
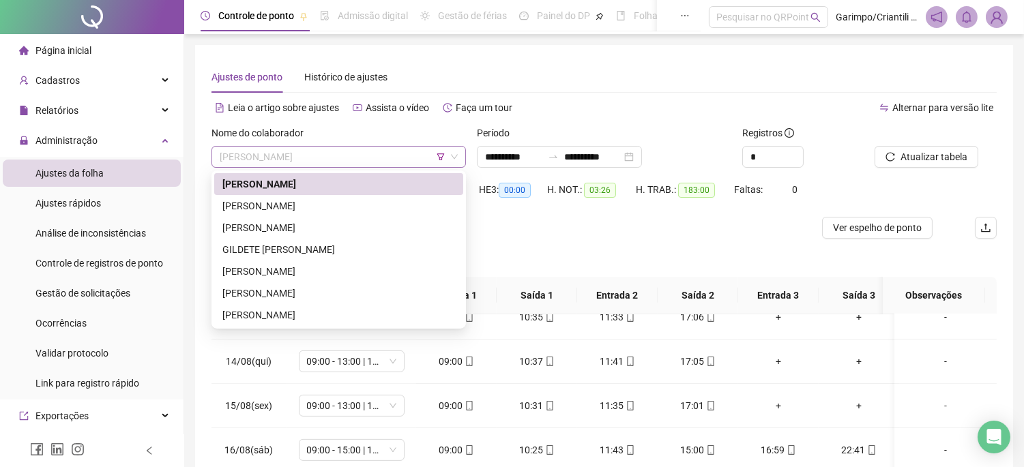
click at [385, 158] on span "[PERSON_NAME]" at bounding box center [339, 157] width 238 height 20
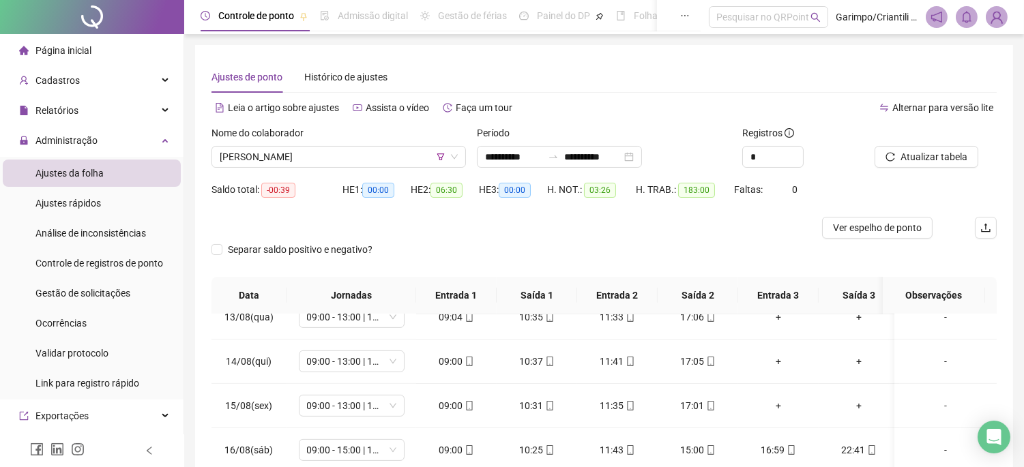
click at [659, 243] on div "Separar saldo positivo e negativo?" at bounding box center [604, 258] width 785 height 38
click at [951, 158] on span "Atualizar tabela" at bounding box center [934, 156] width 67 height 15
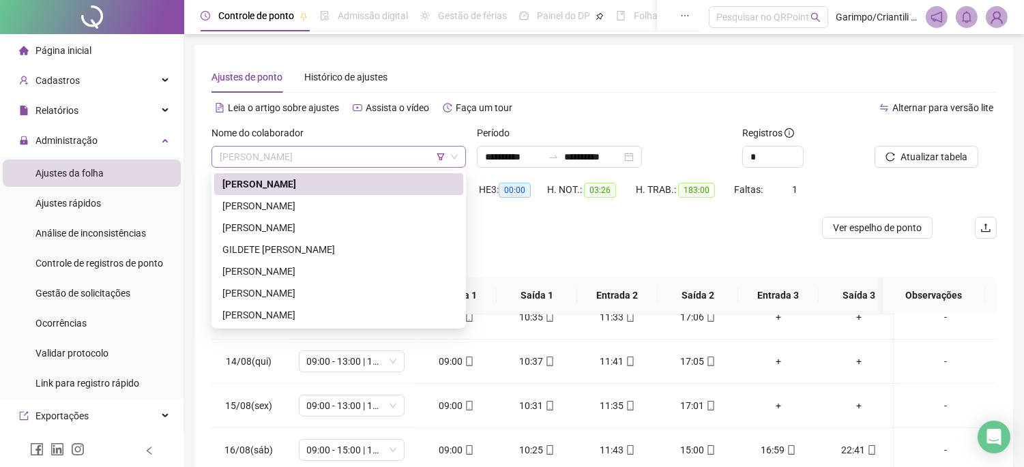
click at [374, 156] on span "[PERSON_NAME]" at bounding box center [339, 157] width 238 height 20
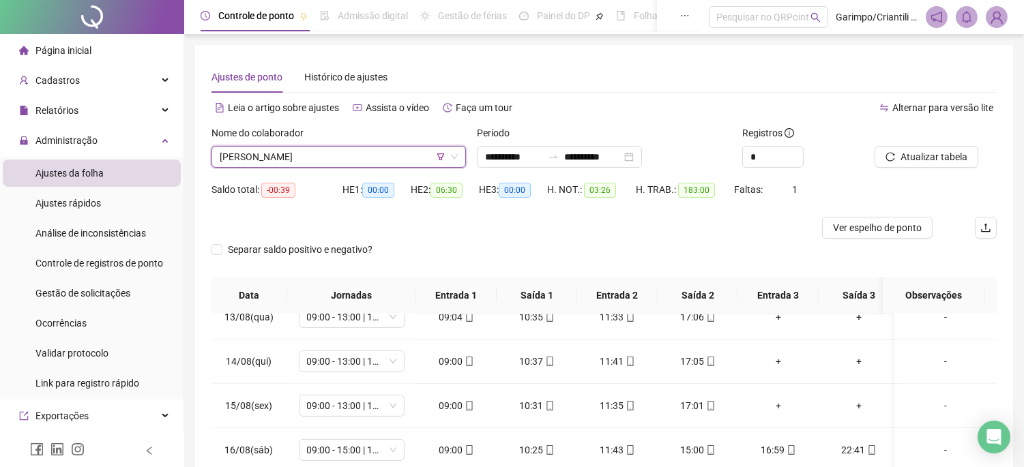
click at [374, 156] on span "[PERSON_NAME]" at bounding box center [339, 157] width 238 height 20
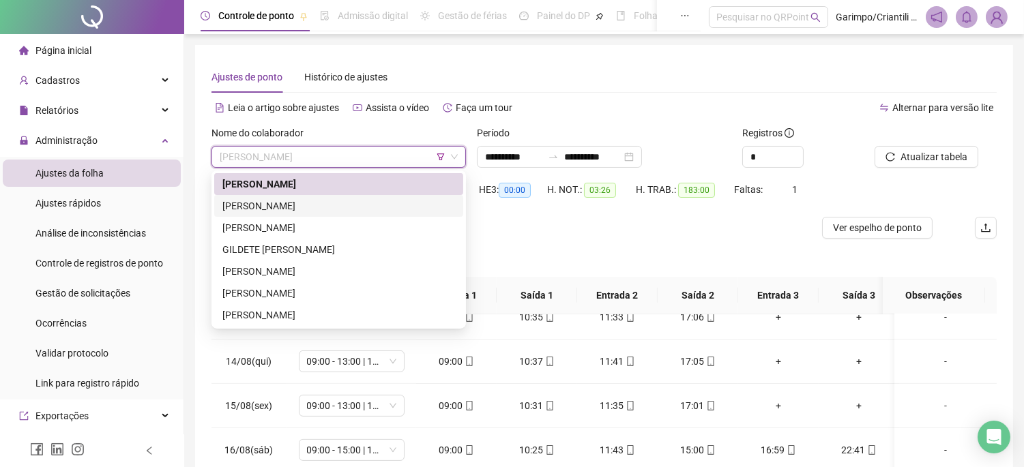
click at [316, 203] on div "[PERSON_NAME]" at bounding box center [338, 206] width 233 height 15
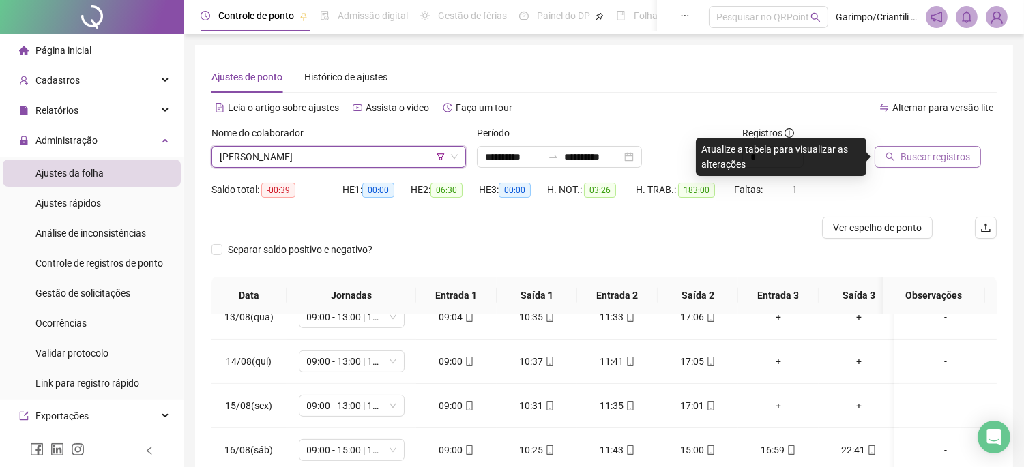
click at [906, 164] on button "Buscar registros" at bounding box center [928, 157] width 106 height 22
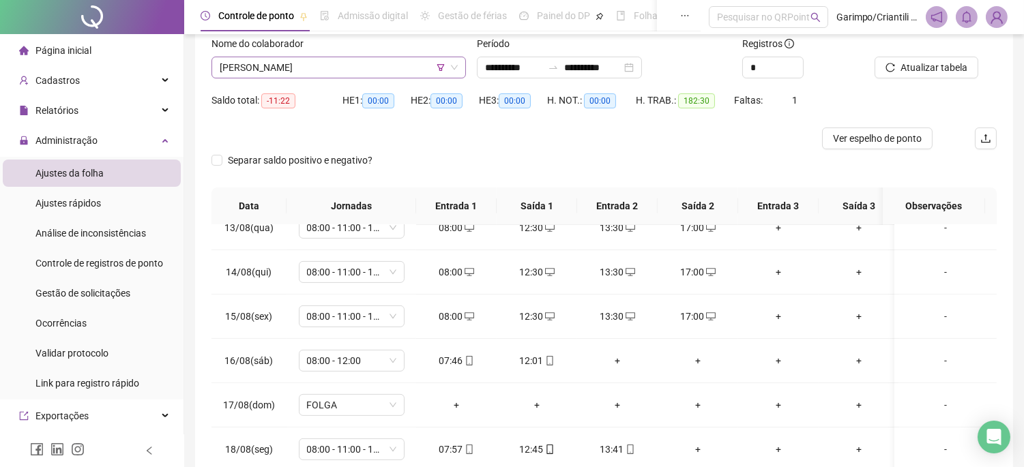
scroll to position [61, 0]
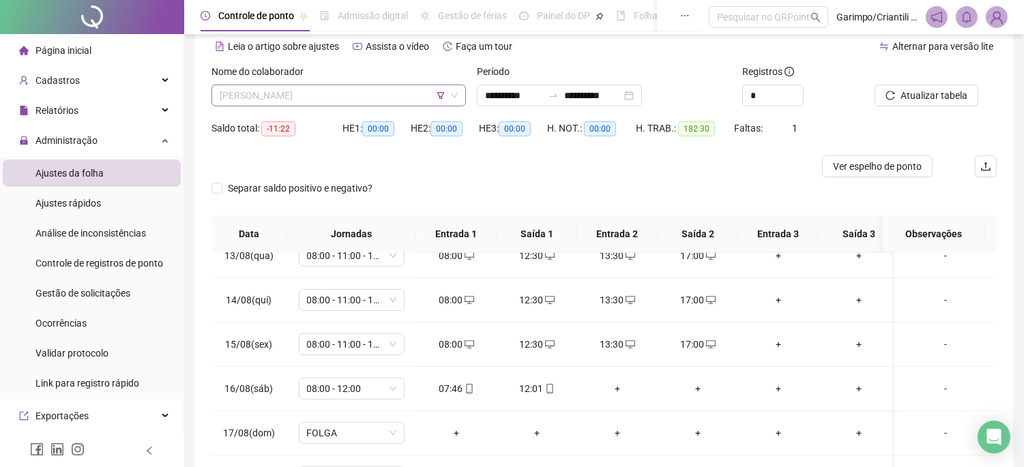
click at [375, 91] on span "[PERSON_NAME]" at bounding box center [339, 95] width 238 height 20
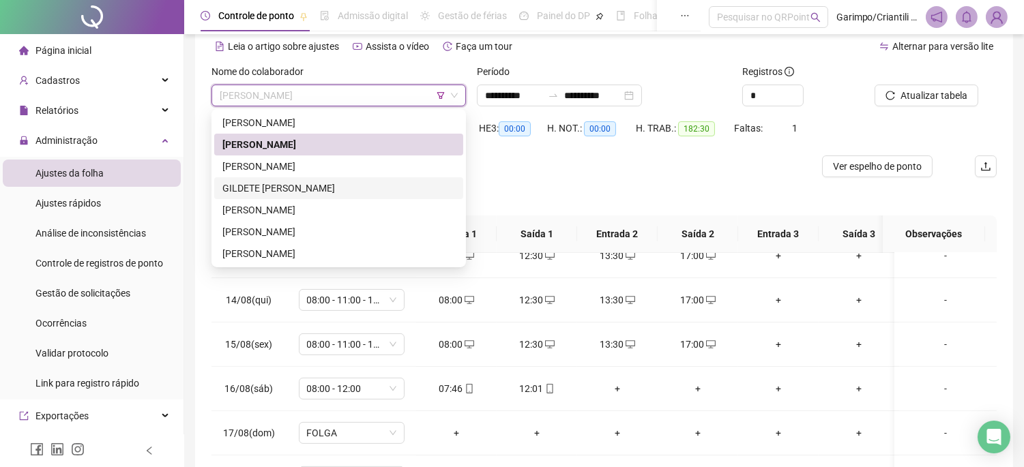
click at [311, 178] on div "GILDETE [PERSON_NAME]" at bounding box center [338, 188] width 249 height 22
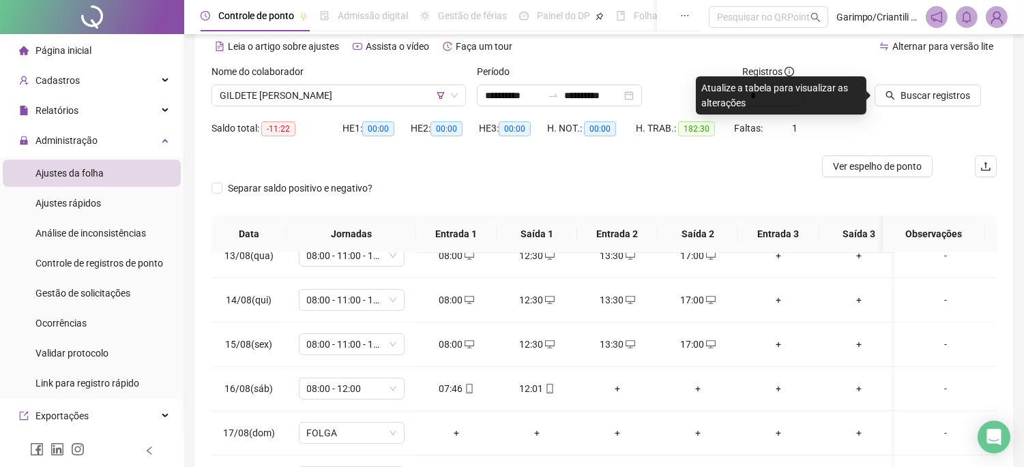
click at [337, 79] on div "Nome do colaborador" at bounding box center [339, 74] width 255 height 20
click at [336, 87] on span "GILDETE [PERSON_NAME]" at bounding box center [339, 95] width 238 height 20
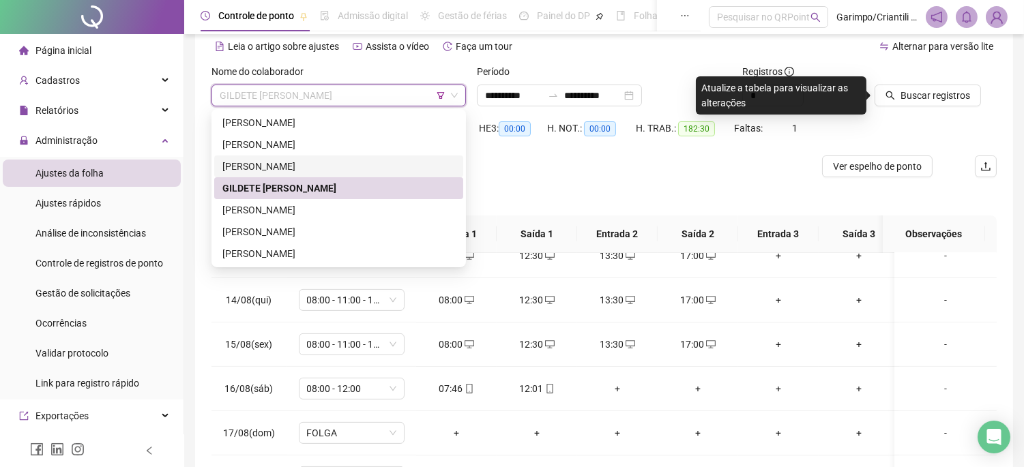
click at [293, 166] on div "[PERSON_NAME]" at bounding box center [338, 166] width 233 height 15
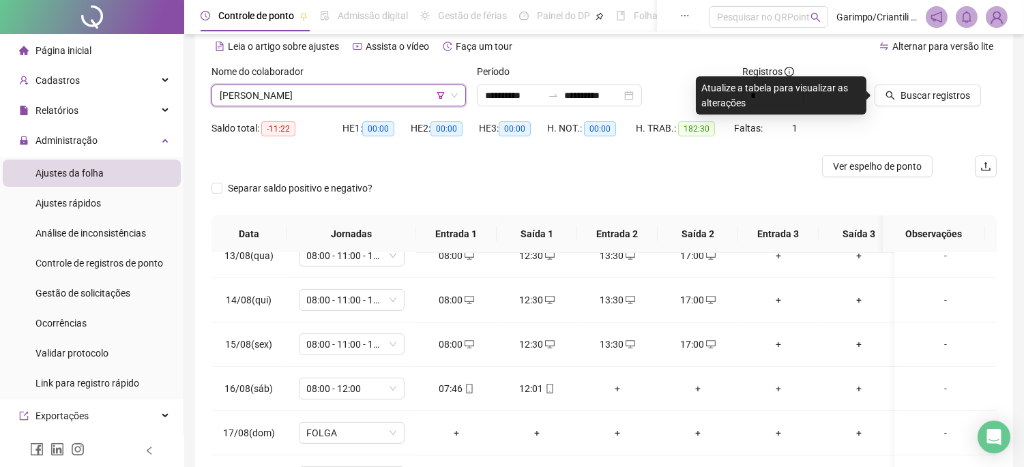
click at [892, 108] on div "Buscar registros" at bounding box center [935, 90] width 133 height 53
click at [895, 104] on button "Buscar registros" at bounding box center [928, 96] width 106 height 22
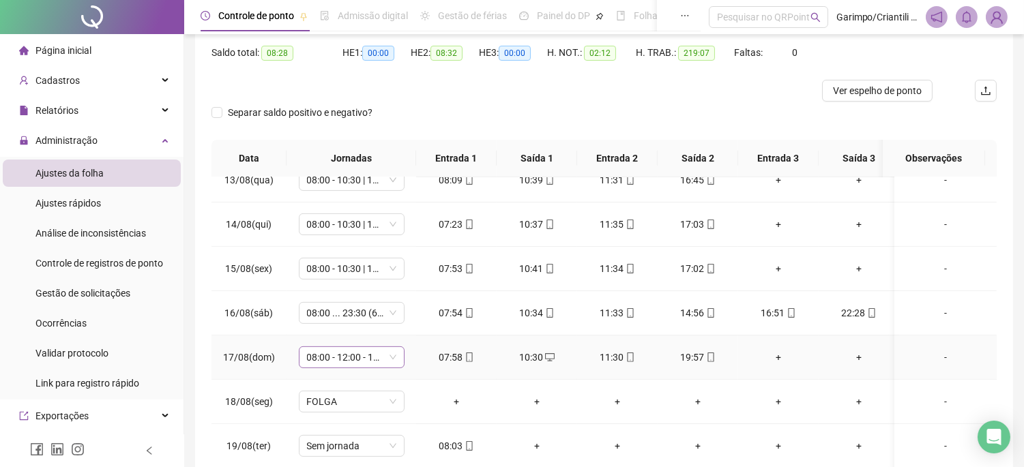
scroll to position [213, 0]
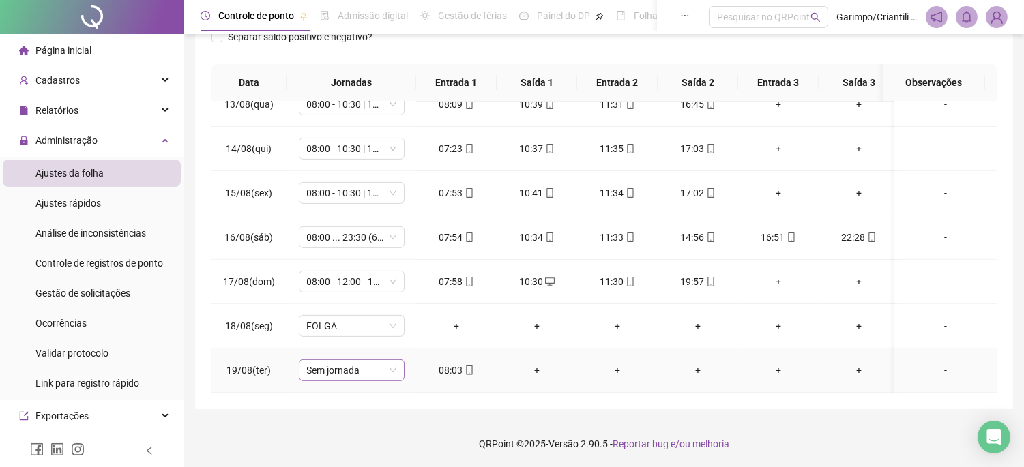
click at [371, 360] on span "Sem jornada" at bounding box center [351, 370] width 89 height 20
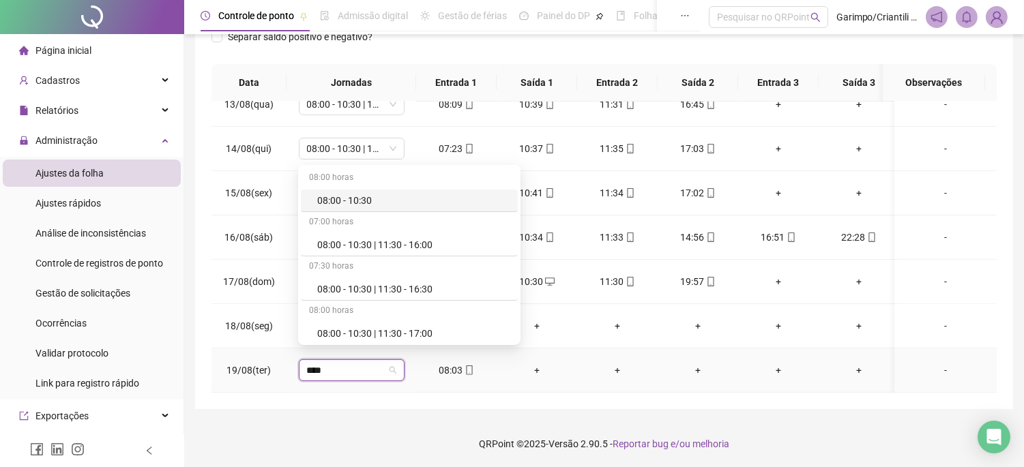
type input "*****"
click at [419, 331] on div "08:00 - 10:30 | 11:30 - 17:00" at bounding box center [413, 333] width 192 height 15
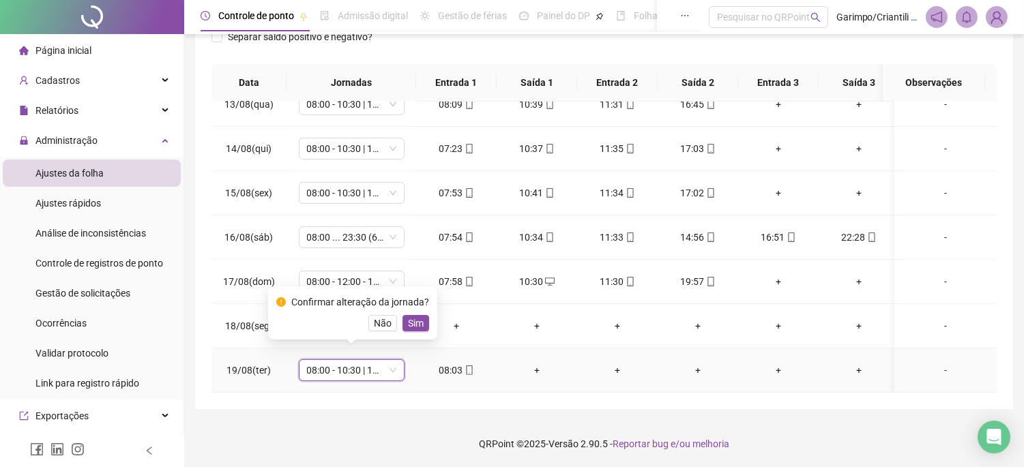
click at [420, 318] on span "Sim" at bounding box center [416, 323] width 16 height 15
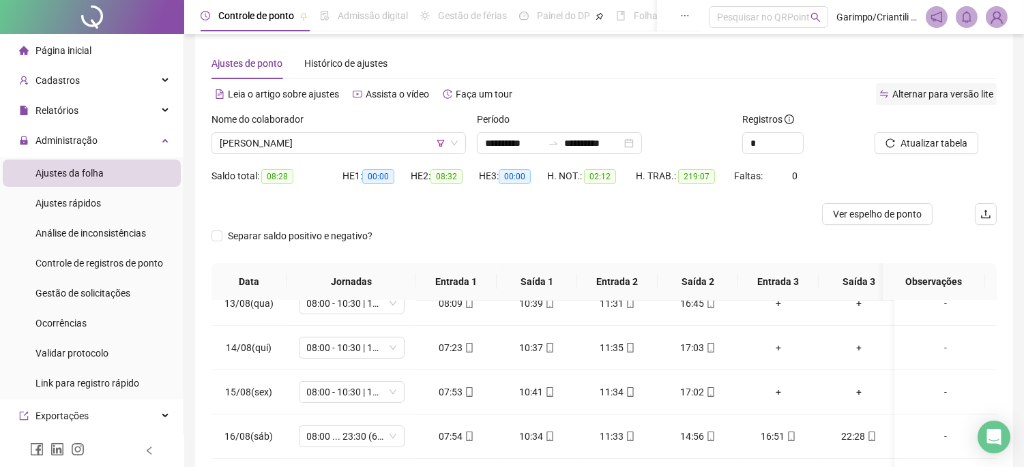
scroll to position [0, 0]
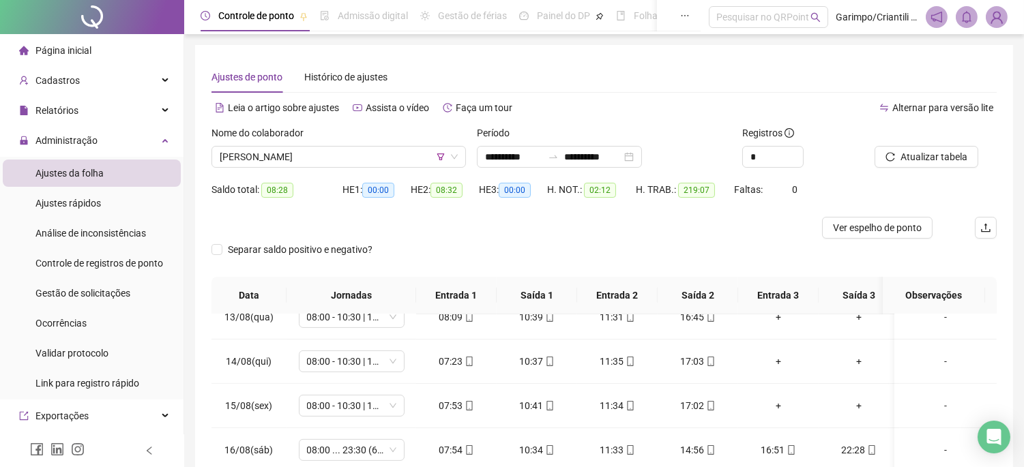
click at [966, 172] on div "Atualizar tabela" at bounding box center [935, 152] width 133 height 53
click at [966, 160] on span "Atualizar tabela" at bounding box center [934, 156] width 67 height 15
click at [366, 158] on span "[PERSON_NAME]" at bounding box center [339, 157] width 238 height 20
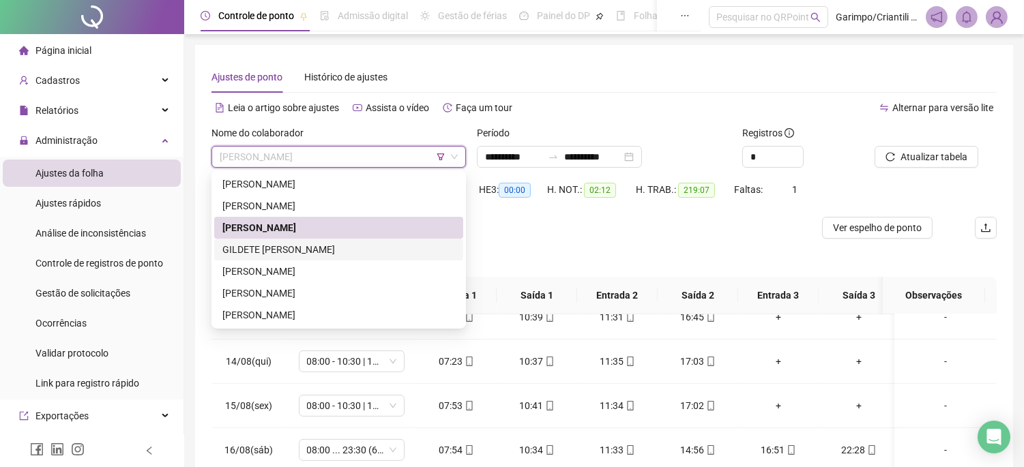
click at [299, 250] on div "GILDETE [PERSON_NAME]" at bounding box center [338, 249] width 233 height 15
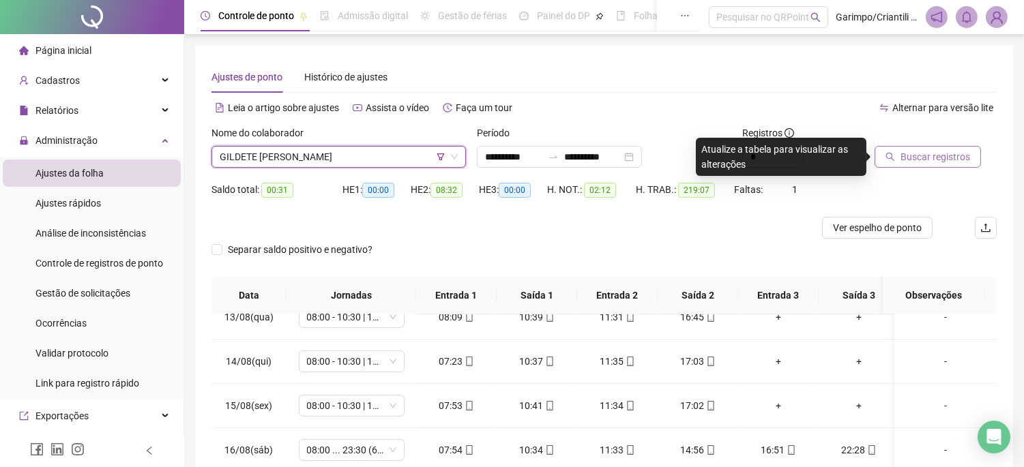
click at [906, 149] on span "Buscar registros" at bounding box center [936, 156] width 70 height 15
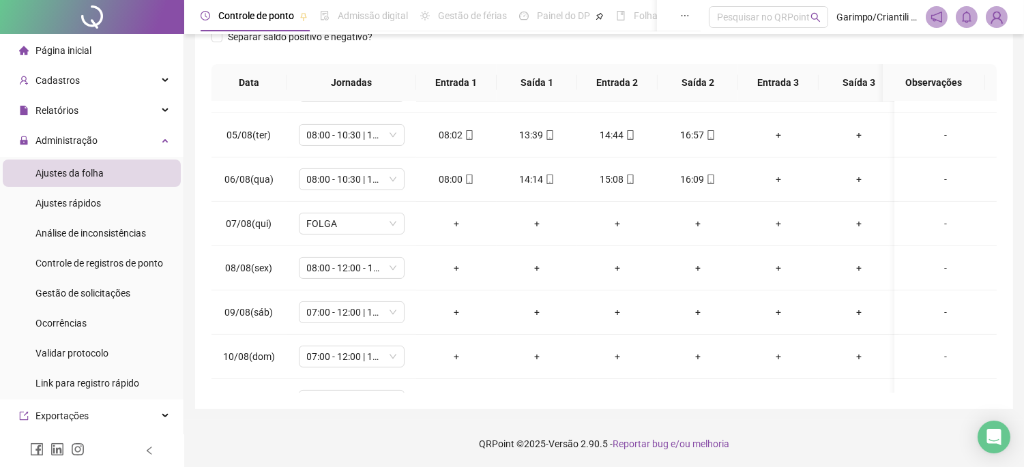
scroll to position [1052, 0]
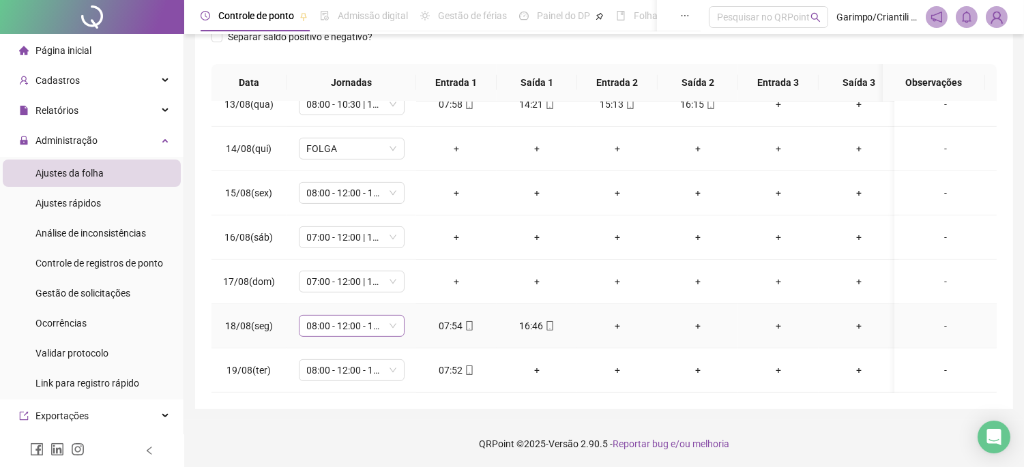
click at [373, 318] on span "08:00 - 12:00 - 13:00 - 16:20" at bounding box center [351, 326] width 89 height 20
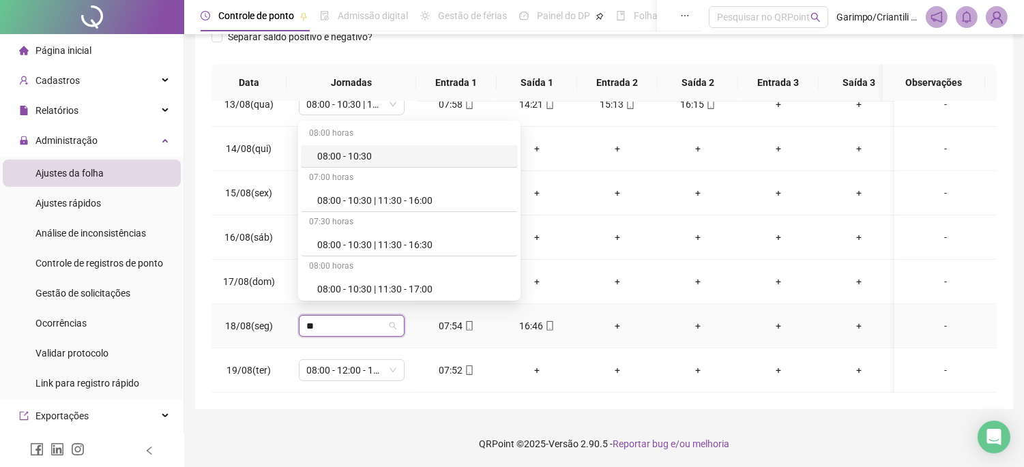
type input "***"
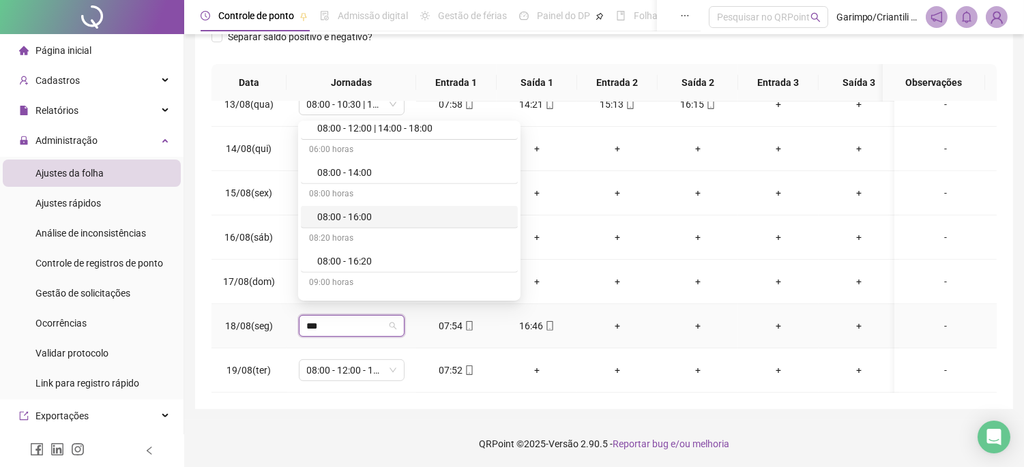
scroll to position [1213, 0]
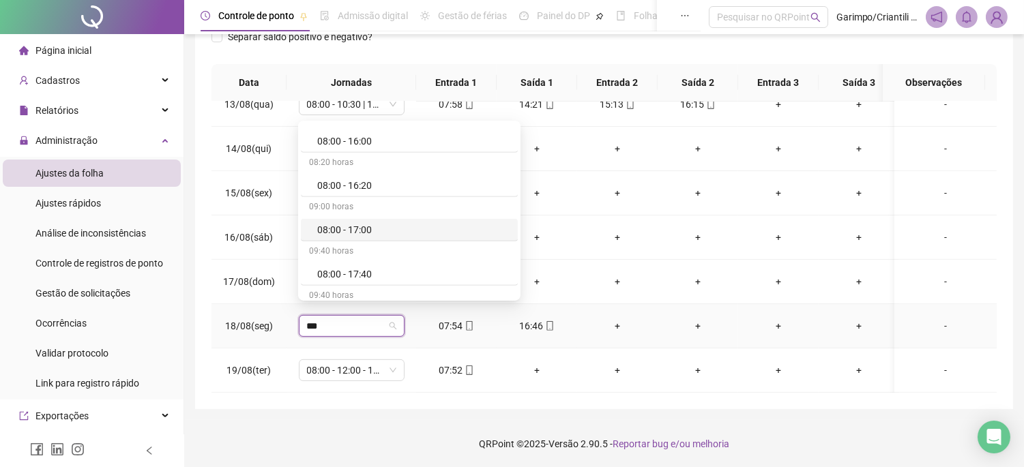
click at [358, 226] on div "08:00 - 17:00" at bounding box center [413, 229] width 192 height 15
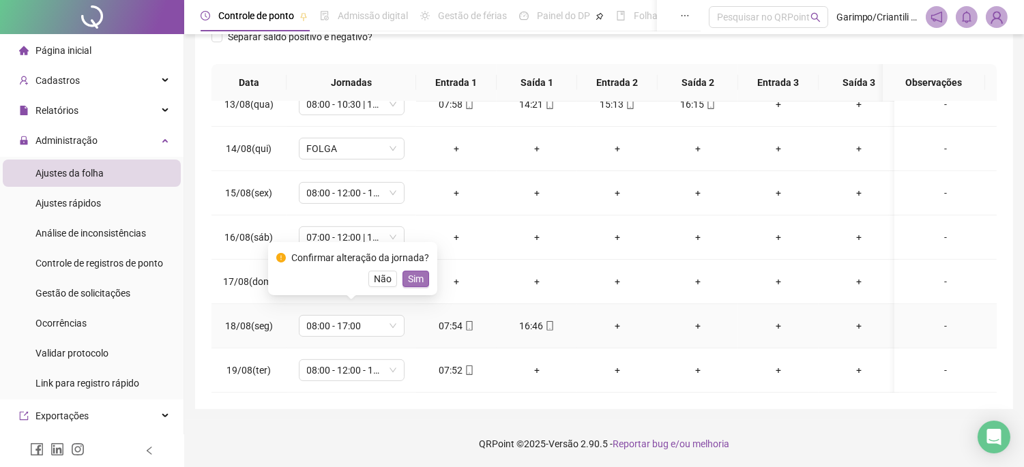
click at [408, 273] on span "Sim" at bounding box center [416, 279] width 16 height 15
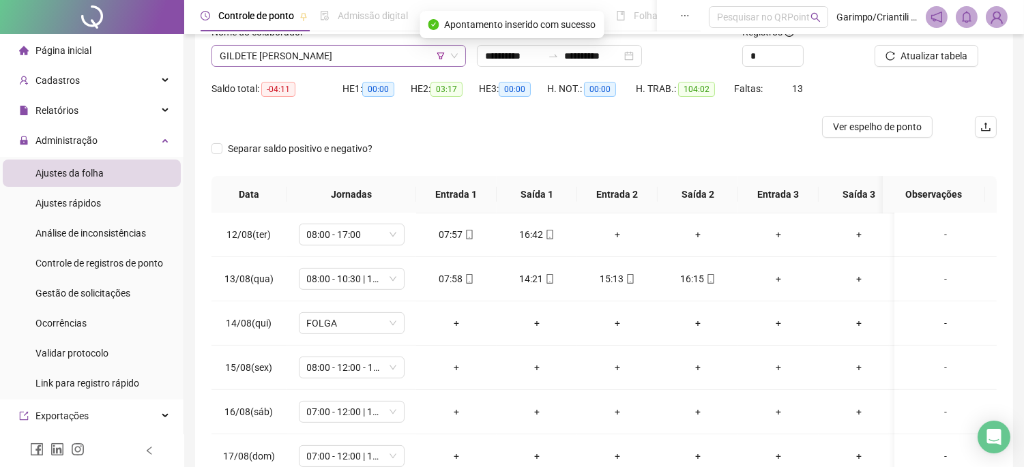
scroll to position [61, 0]
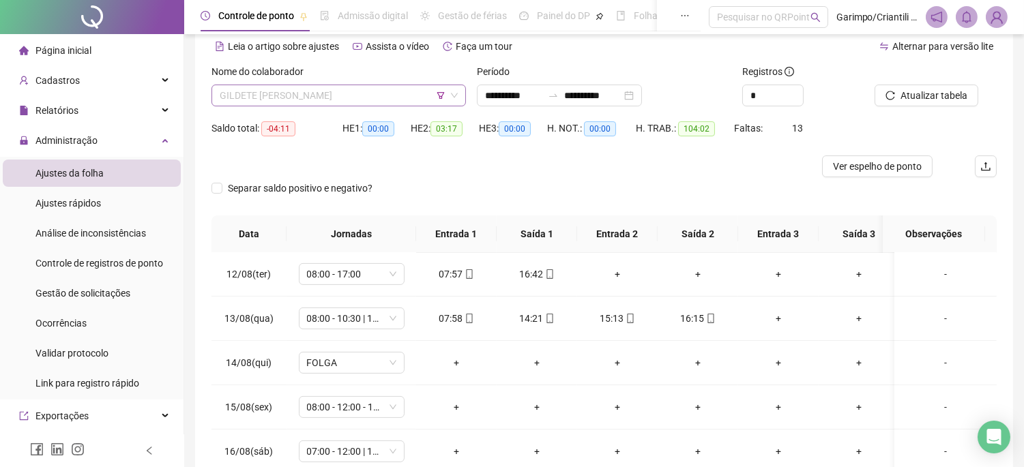
click at [392, 96] on span "GILDETE [PERSON_NAME]" at bounding box center [339, 95] width 238 height 20
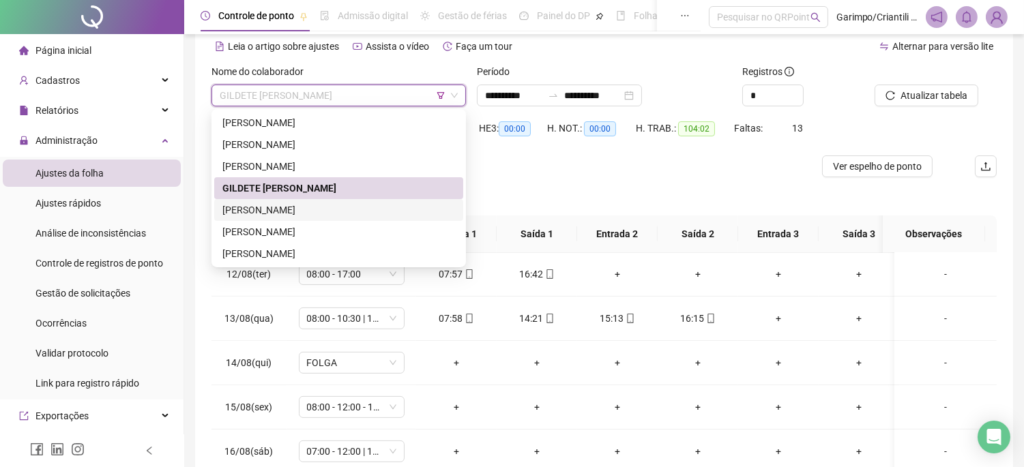
click at [312, 201] on div "[PERSON_NAME]" at bounding box center [338, 210] width 249 height 22
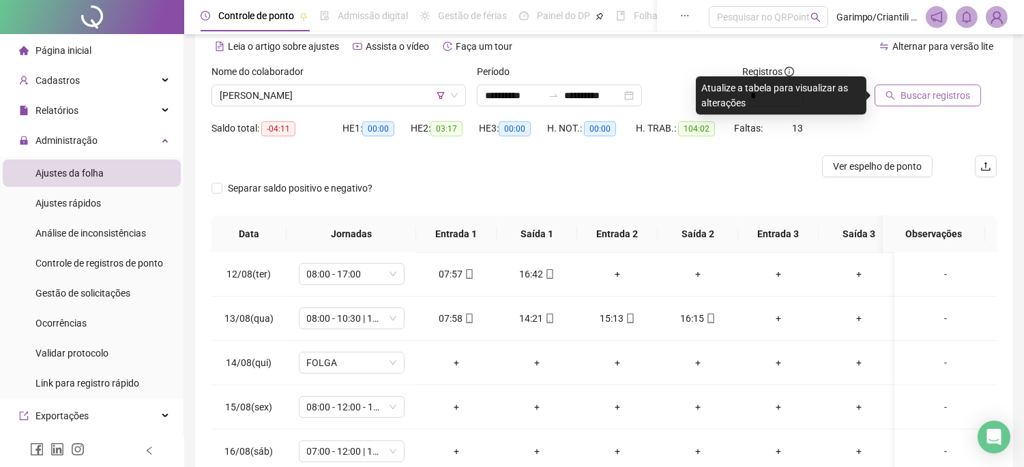
click at [926, 88] on span "Buscar registros" at bounding box center [936, 95] width 70 height 15
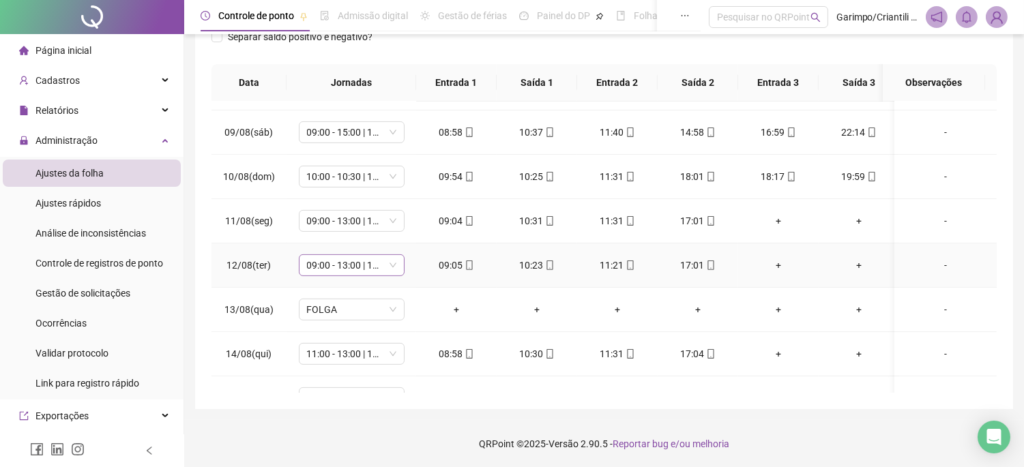
scroll to position [910, 0]
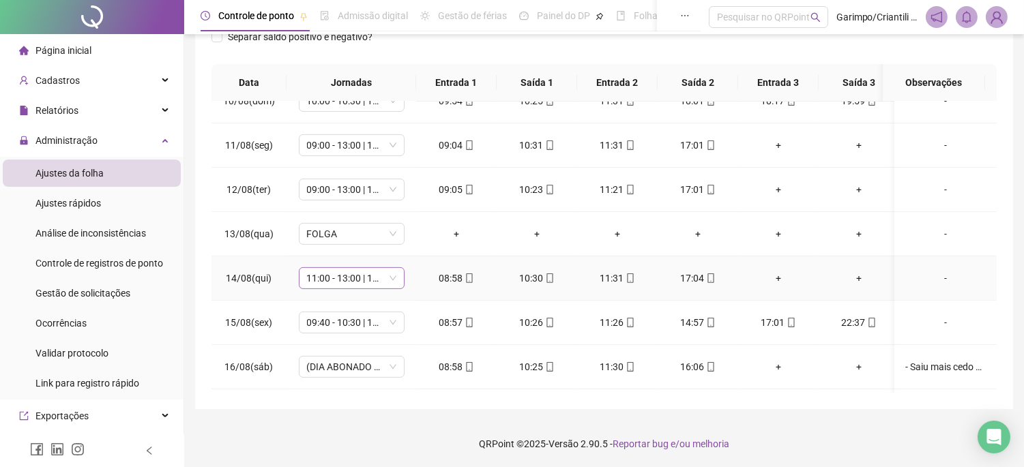
click at [369, 282] on span "11:00 - 13:00 | 15:00 - 20:20" at bounding box center [351, 278] width 89 height 20
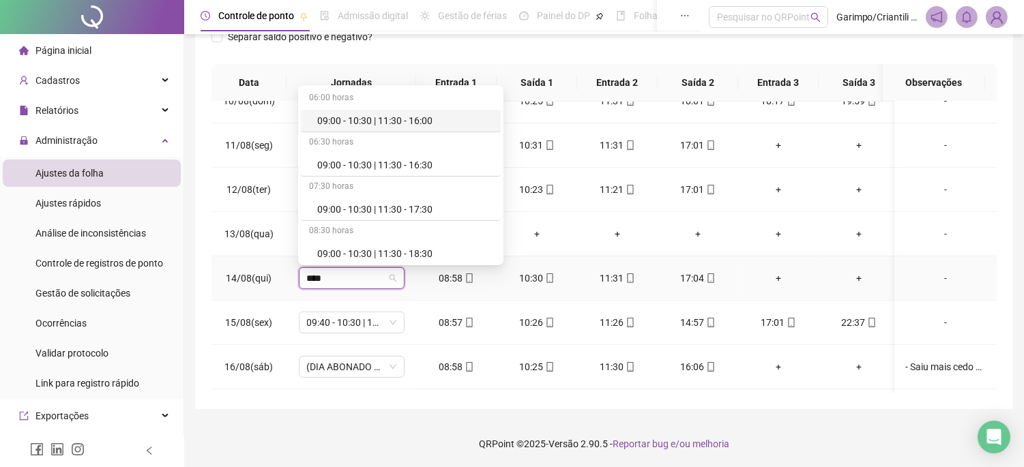
type input "*****"
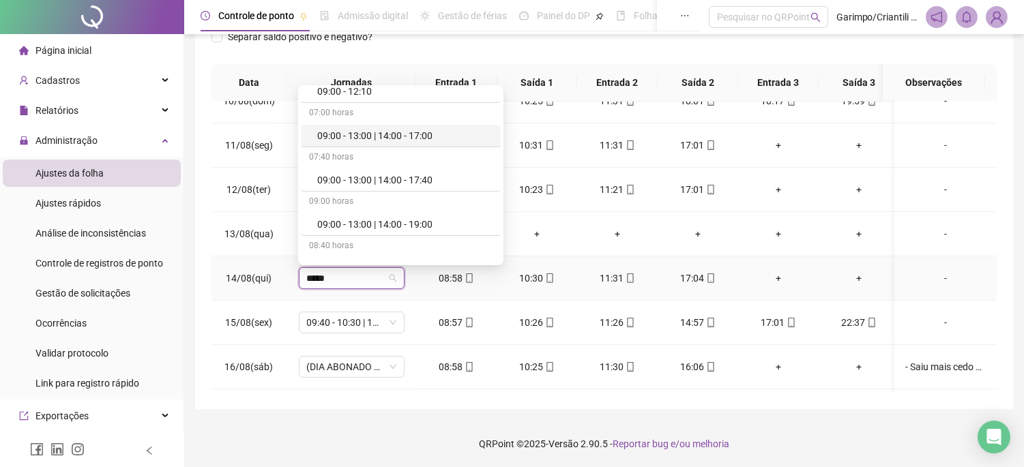
click at [409, 145] on div "09:00 - 13:00 | 14:00 - 17:00" at bounding box center [401, 136] width 200 height 23
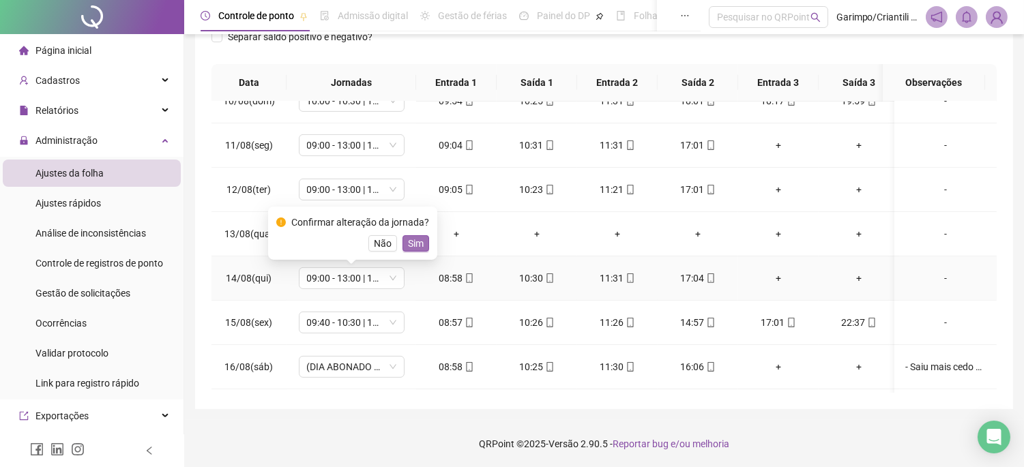
click at [408, 249] on span "Sim" at bounding box center [416, 243] width 16 height 15
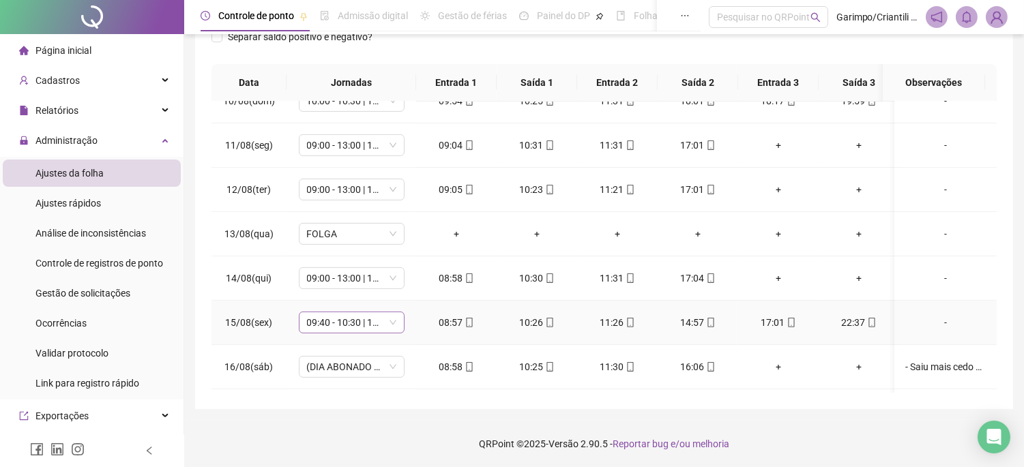
click at [375, 323] on span "09:40 - 10:30 | 11:30 - 18:00" at bounding box center [351, 323] width 89 height 20
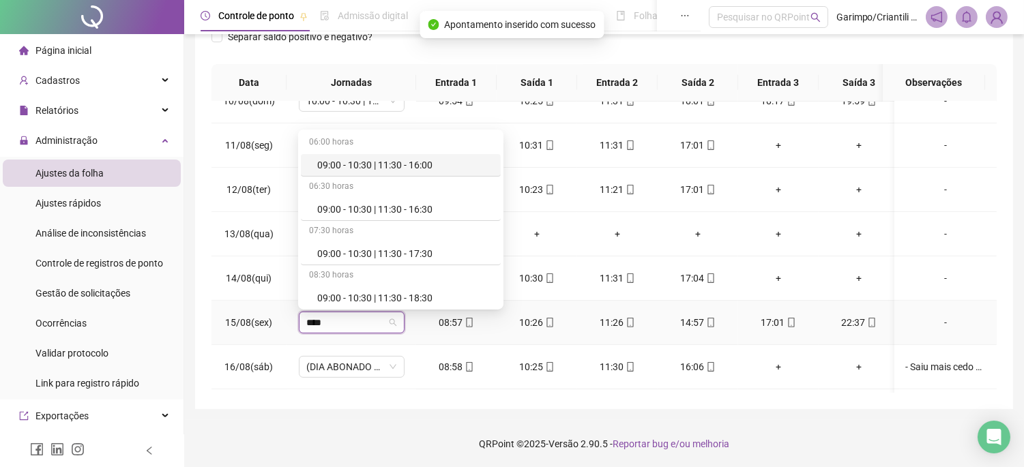
type input "*****"
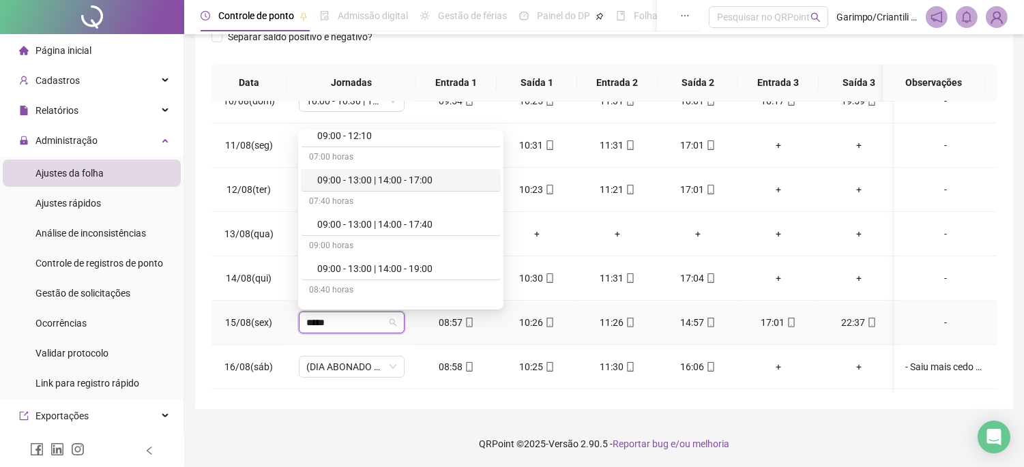
click at [411, 178] on div "09:00 - 13:00 | 14:00 - 17:00" at bounding box center [404, 180] width 175 height 15
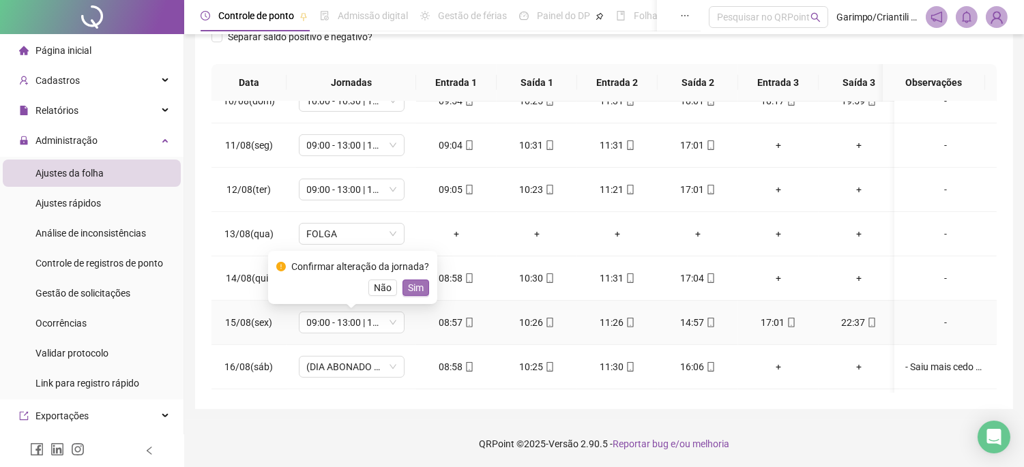
click at [420, 292] on span "Sim" at bounding box center [416, 287] width 16 height 15
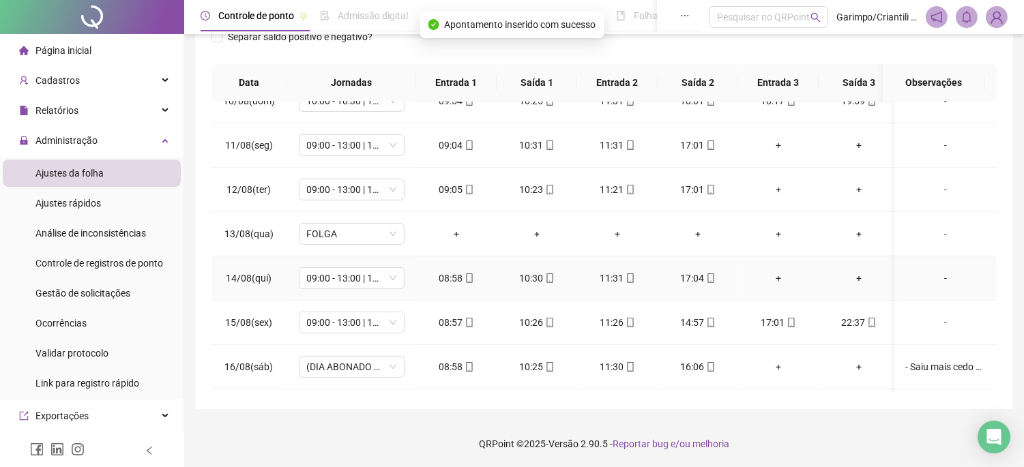
scroll to position [985, 0]
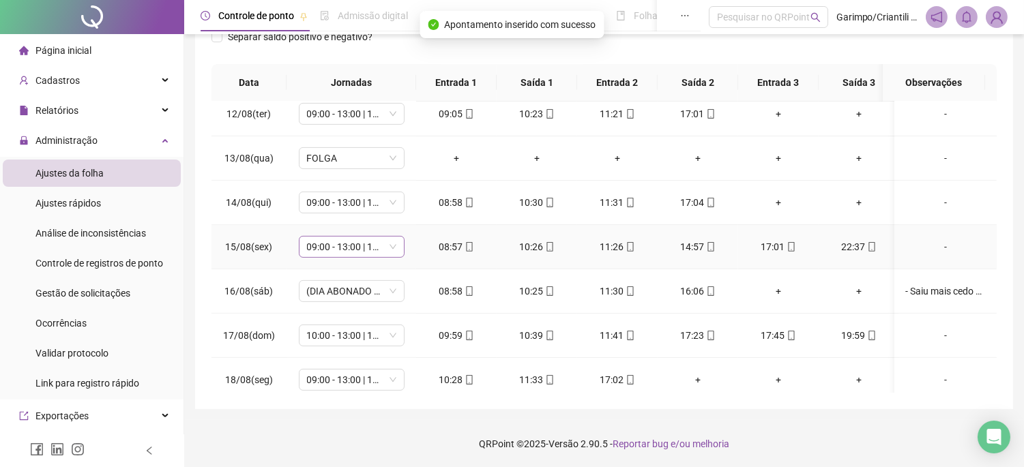
click at [378, 246] on span "09:00 - 13:00 | 14:00 - 17:00" at bounding box center [351, 247] width 89 height 20
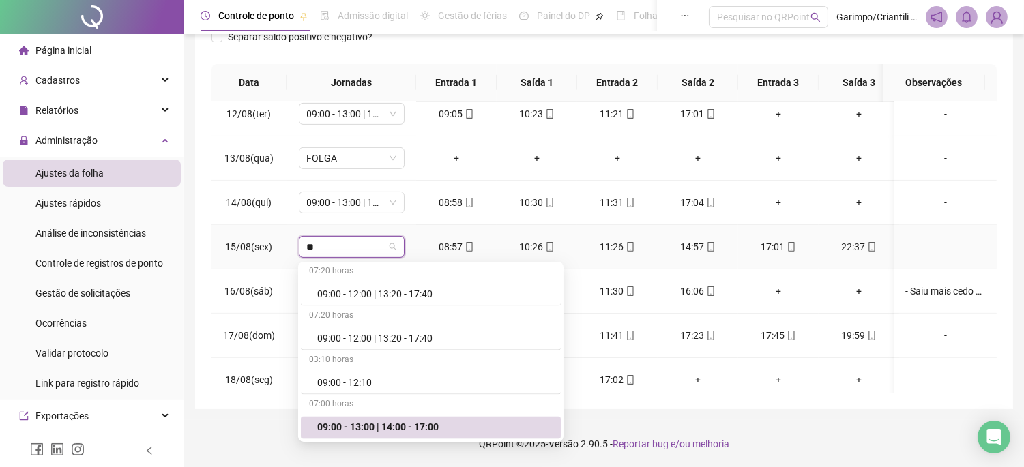
scroll to position [643, 0]
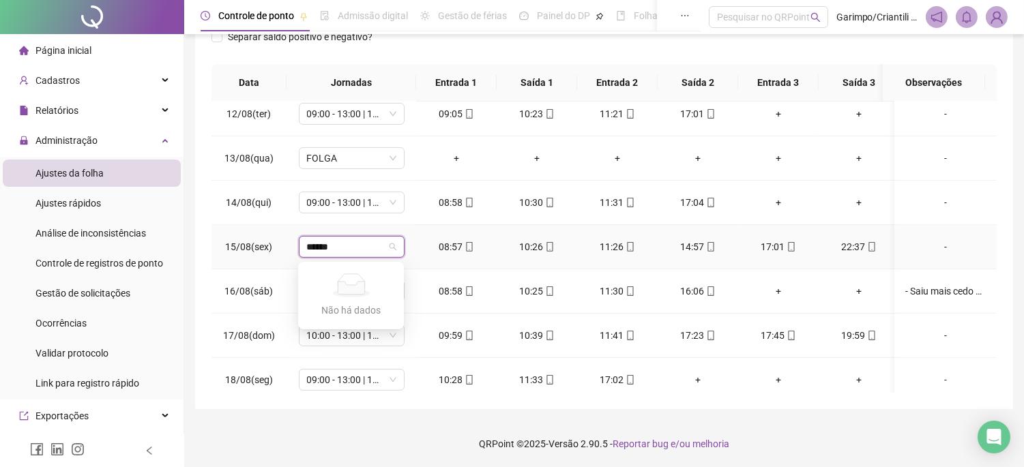
type input "*****"
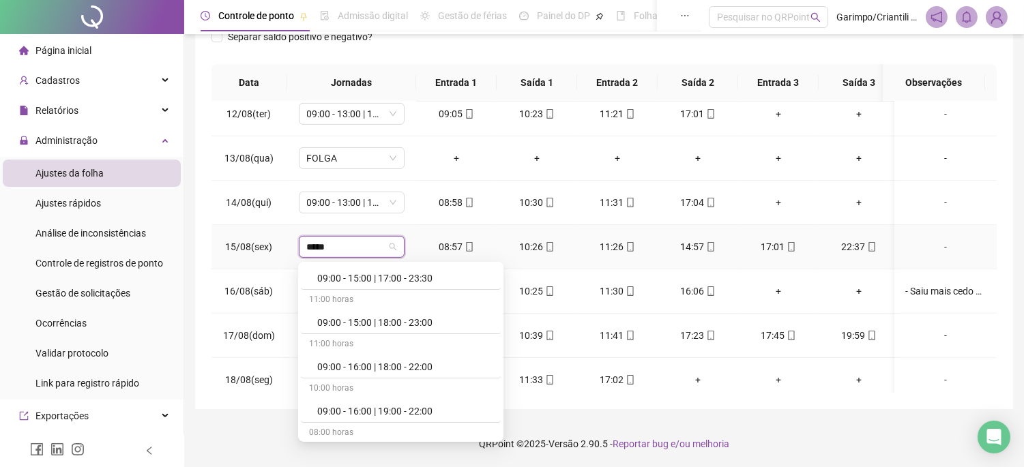
scroll to position [925, 0]
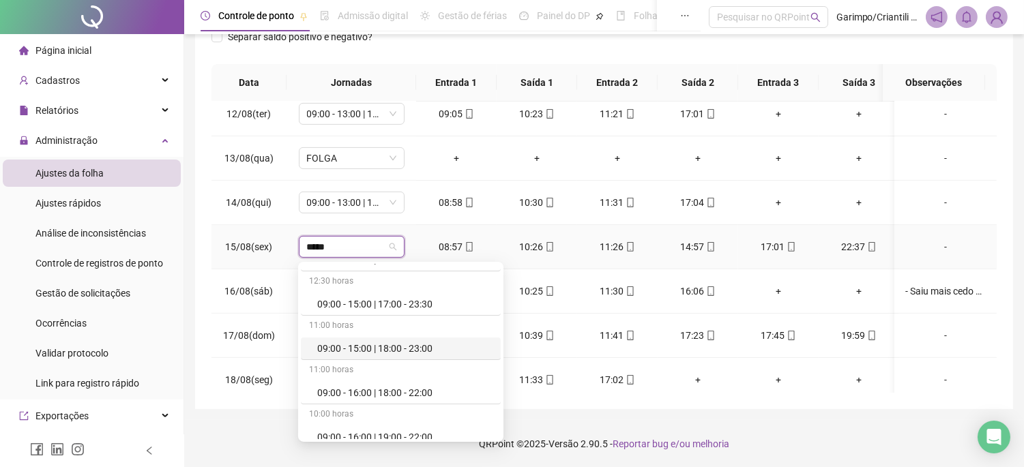
click at [424, 351] on div "09:00 - 15:00 | 18:00 - 23:00" at bounding box center [404, 348] width 175 height 15
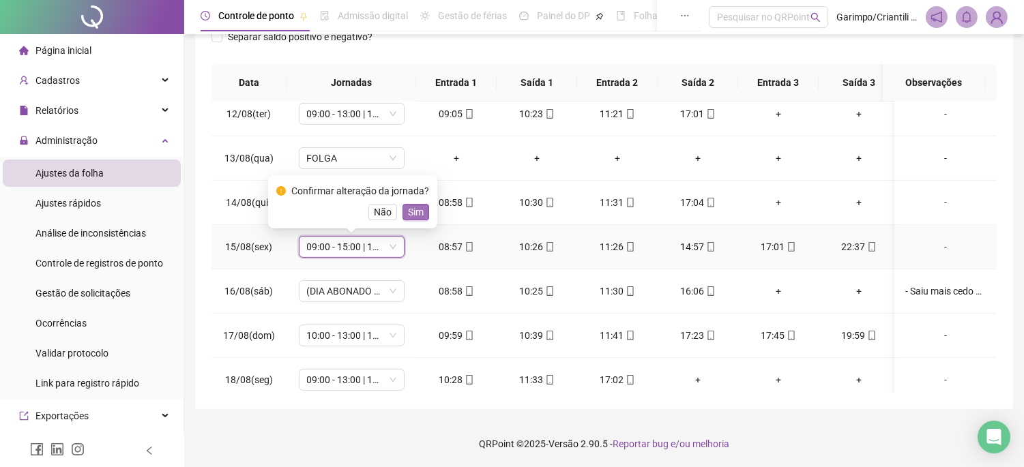
click at [420, 216] on span "Sim" at bounding box center [416, 212] width 16 height 15
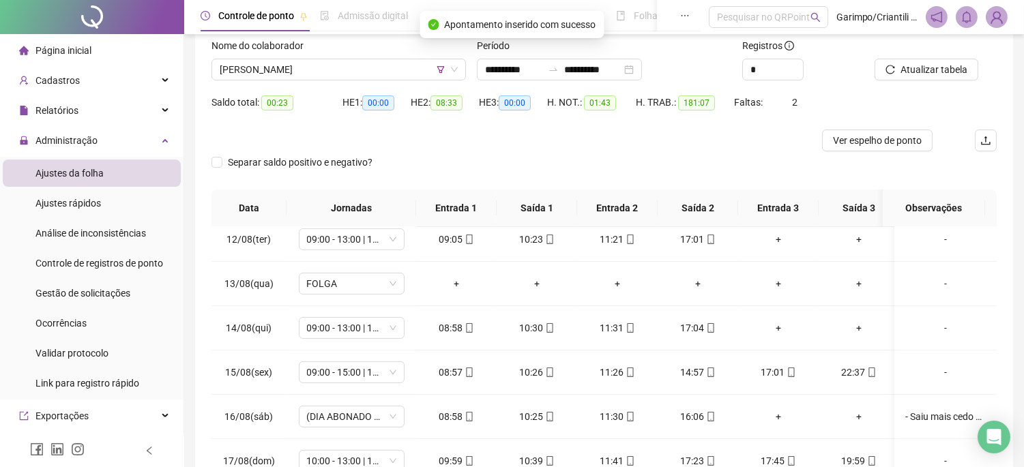
scroll to position [61, 0]
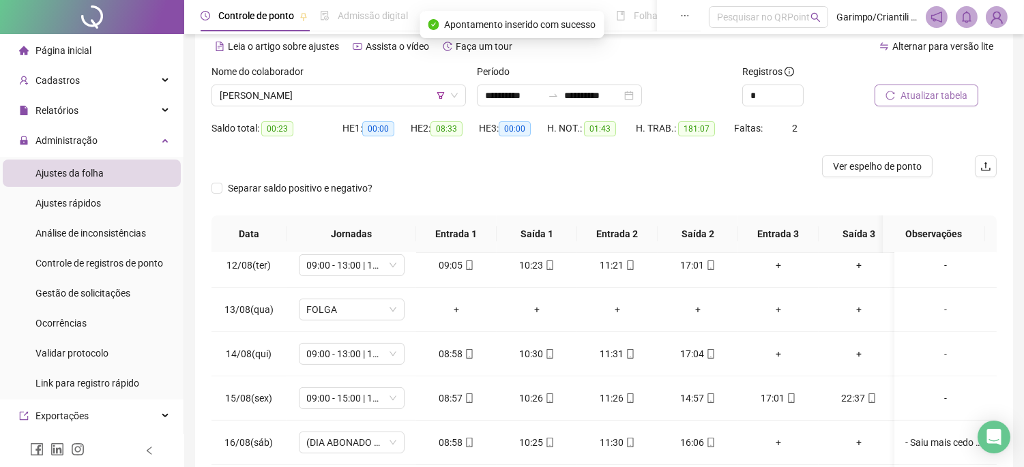
click at [899, 100] on button "Atualizar tabela" at bounding box center [927, 96] width 104 height 22
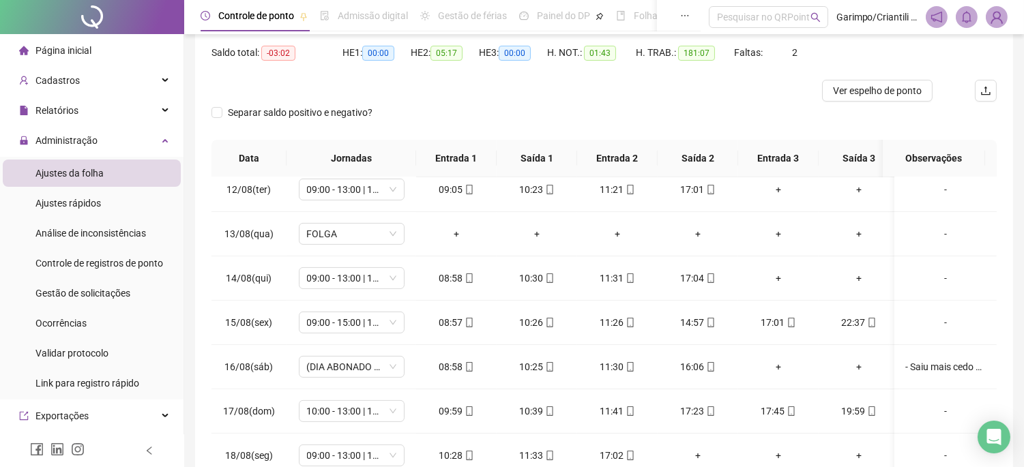
scroll to position [213, 0]
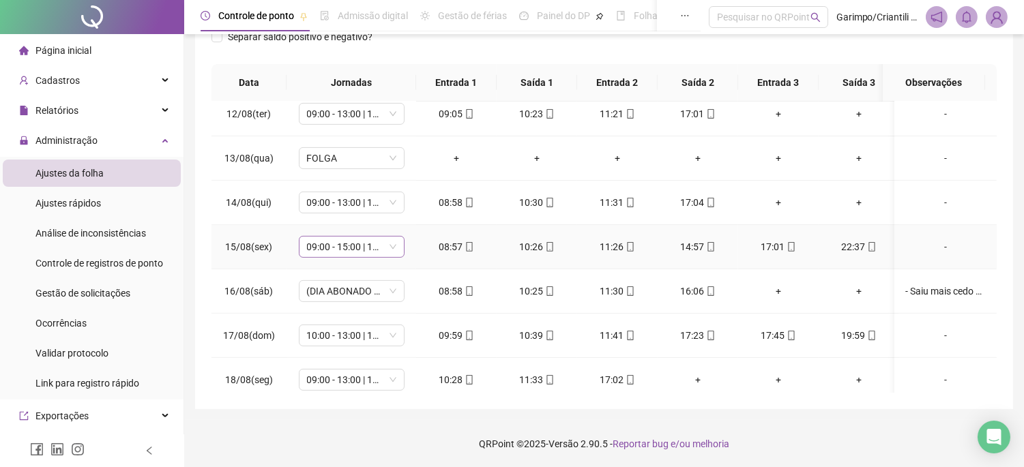
drag, startPoint x: 351, startPoint y: 247, endPoint x: 356, endPoint y: 237, distance: 10.4
click at [351, 247] on span "09:00 - 15:00 | 18:00 - 23:00" at bounding box center [351, 247] width 89 height 20
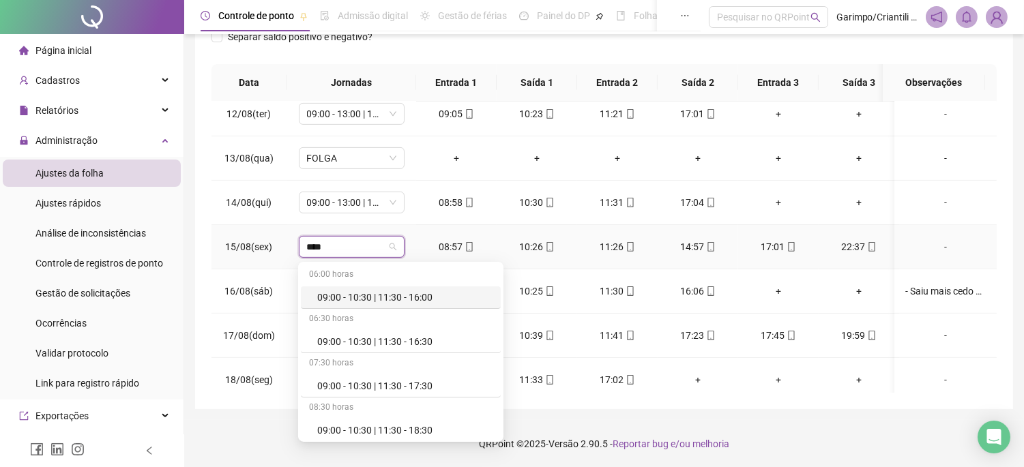
type input "*****"
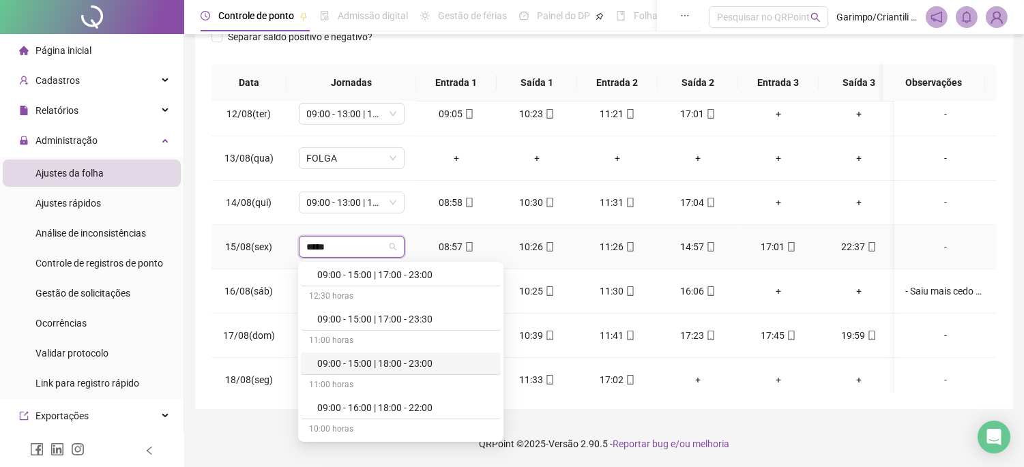
scroll to position [834, 0]
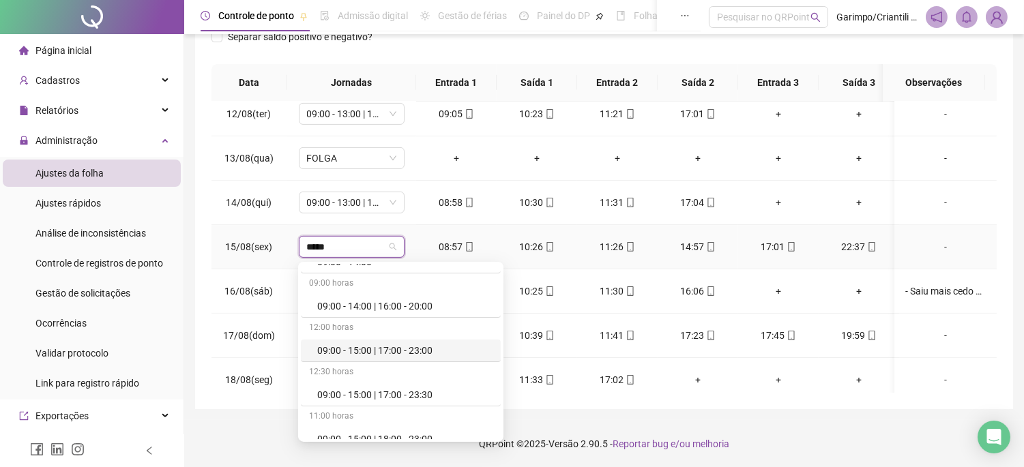
drag, startPoint x: 407, startPoint y: 351, endPoint x: 446, endPoint y: 234, distance: 123.7
click at [407, 351] on div "09:00 - 15:00 | 17:00 - 23:00" at bounding box center [404, 350] width 175 height 15
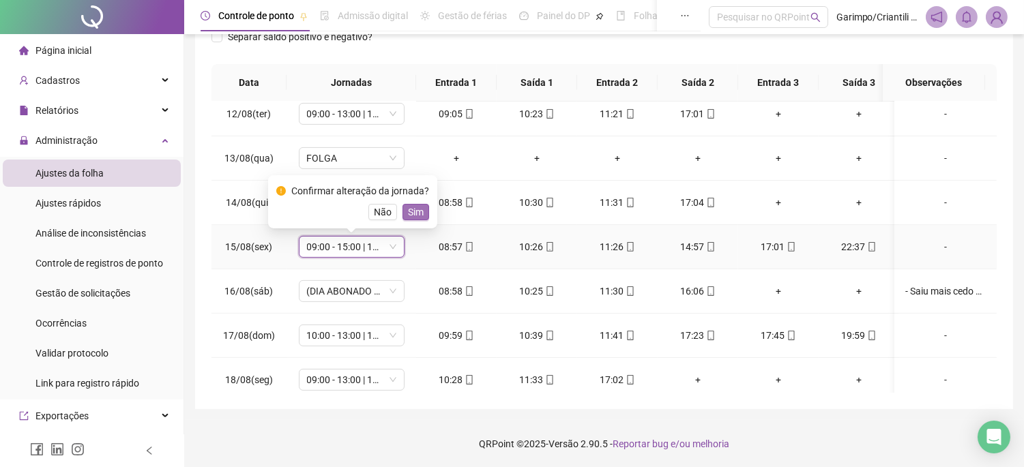
click at [415, 205] on span "Sim" at bounding box center [416, 212] width 16 height 15
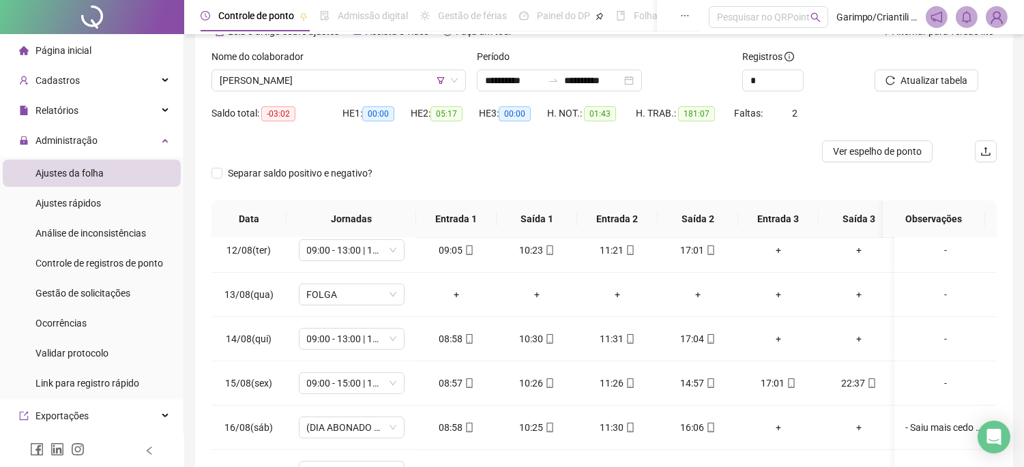
scroll to position [61, 0]
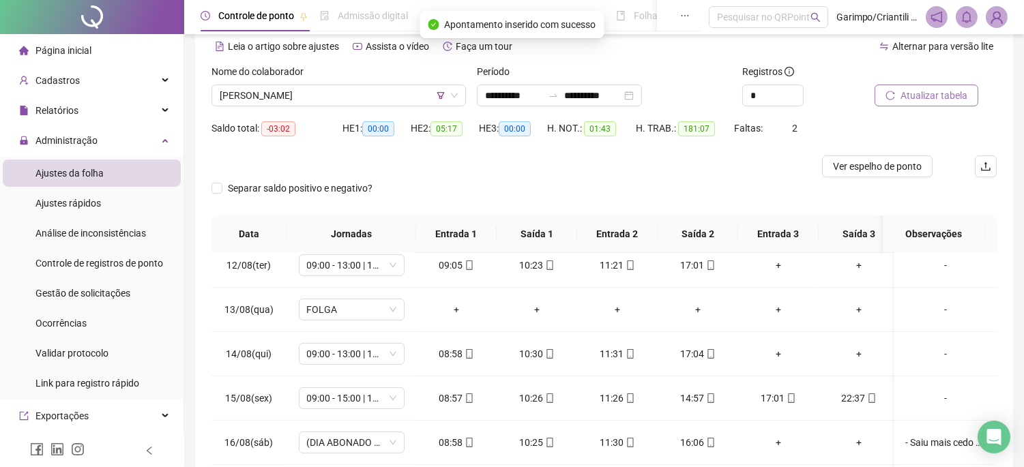
click at [909, 96] on span "Atualizar tabela" at bounding box center [934, 95] width 67 height 15
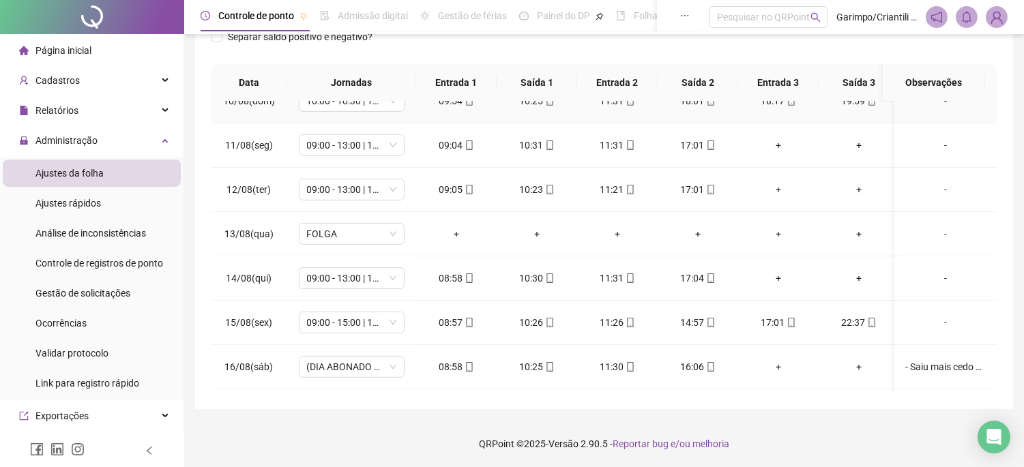
scroll to position [985, 0]
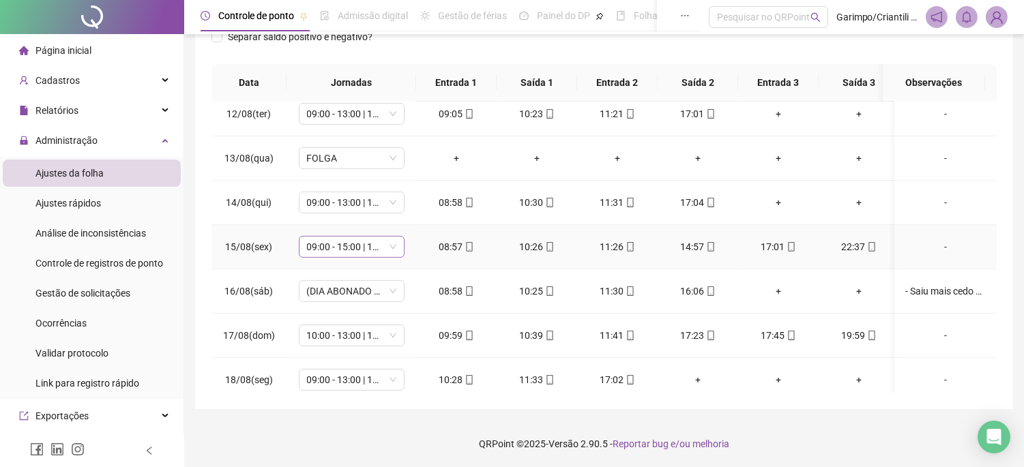
click at [360, 257] on span "09:00 - 15:00 | 17:00 - 23:00" at bounding box center [351, 247] width 89 height 20
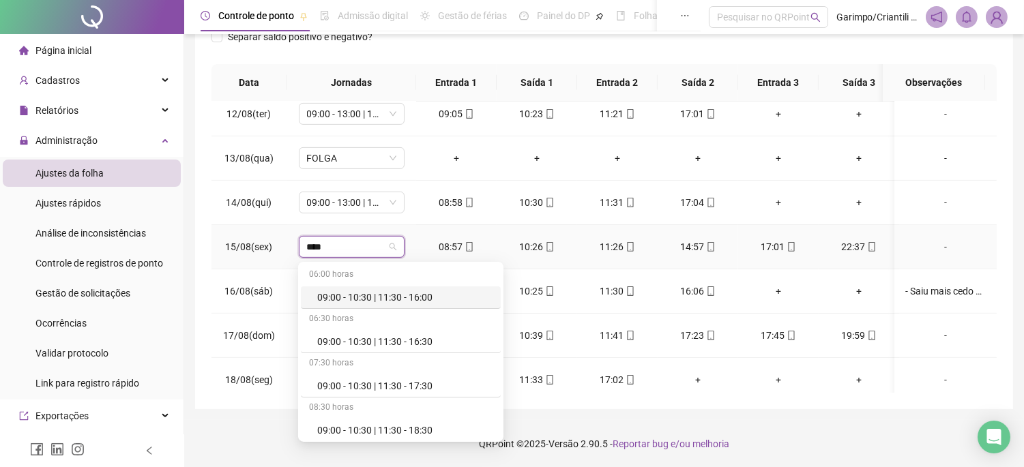
type input "*****"
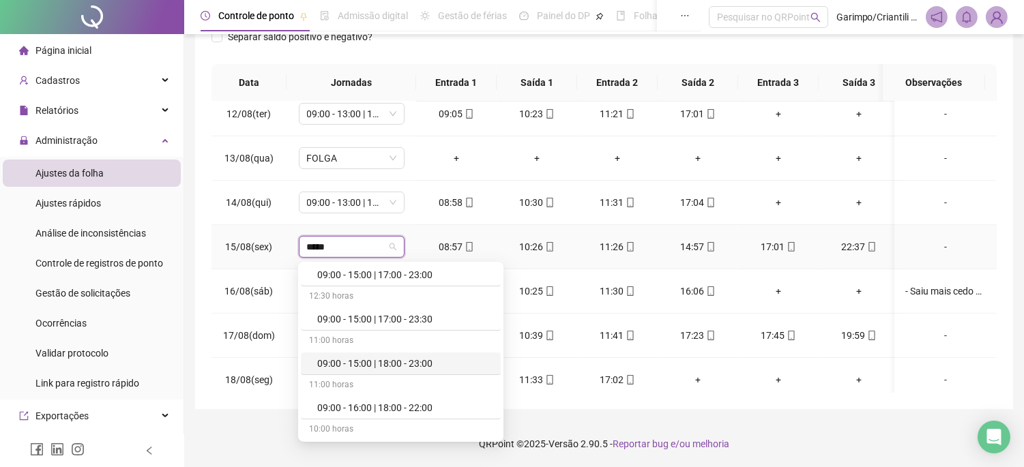
click at [425, 365] on div "09:00 - 15:00 | 18:00 - 23:00" at bounding box center [404, 363] width 175 height 15
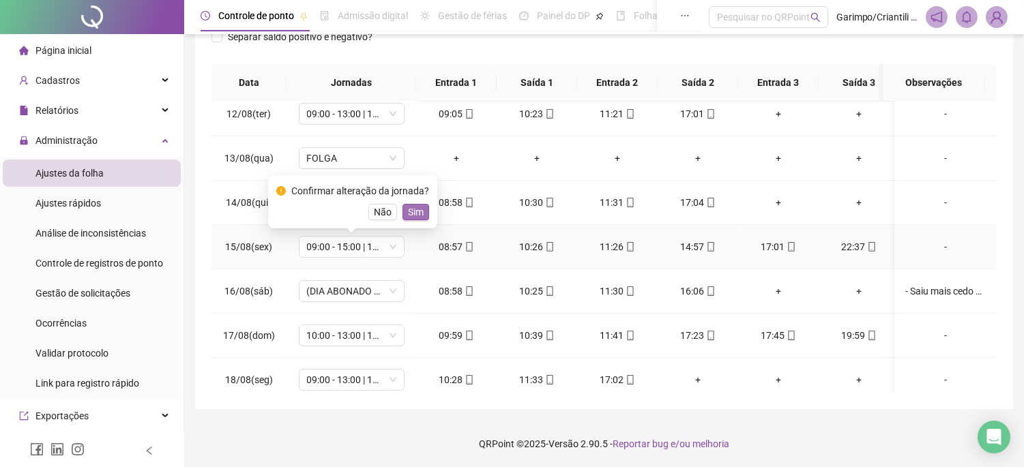
click at [410, 215] on span "Sim" at bounding box center [416, 212] width 16 height 15
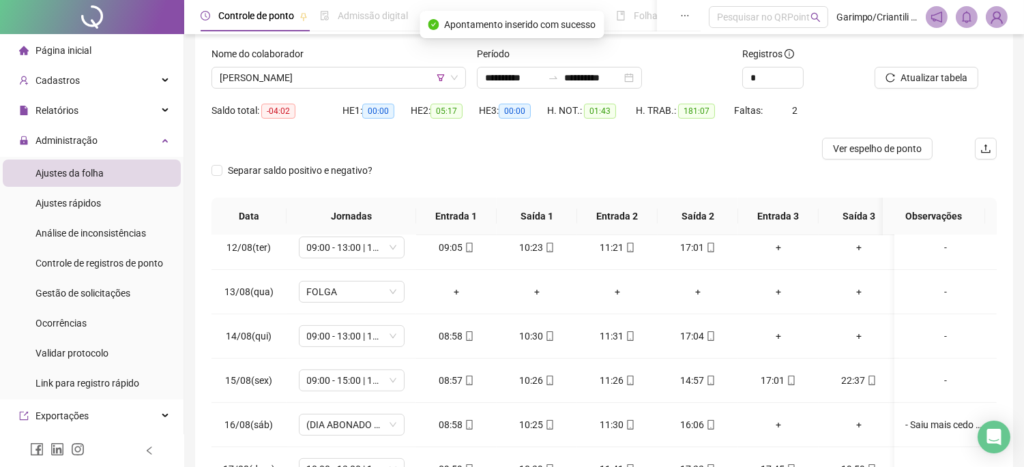
scroll to position [61, 0]
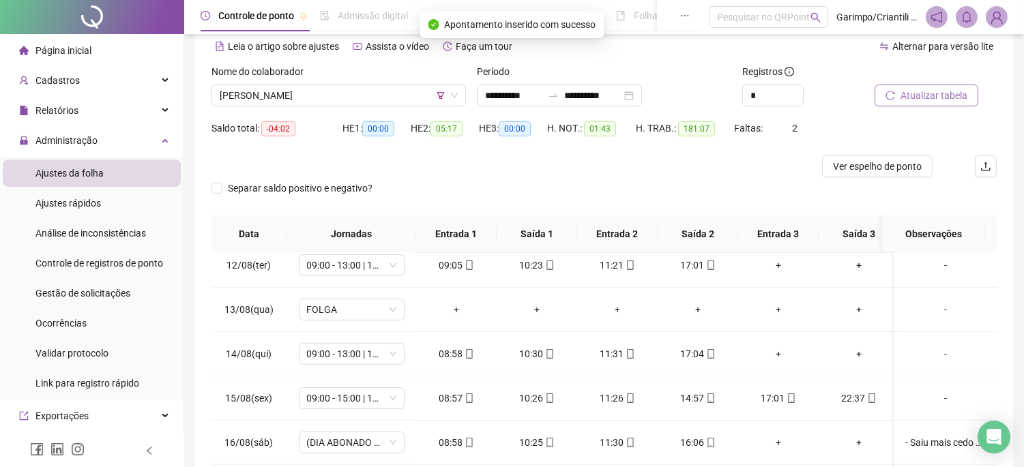
click at [899, 98] on button "Atualizar tabela" at bounding box center [927, 96] width 104 height 22
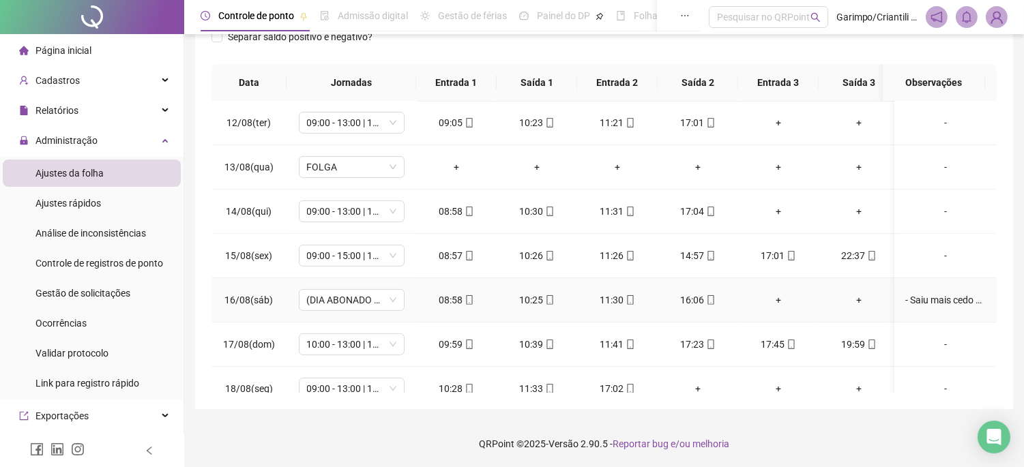
scroll to position [1052, 0]
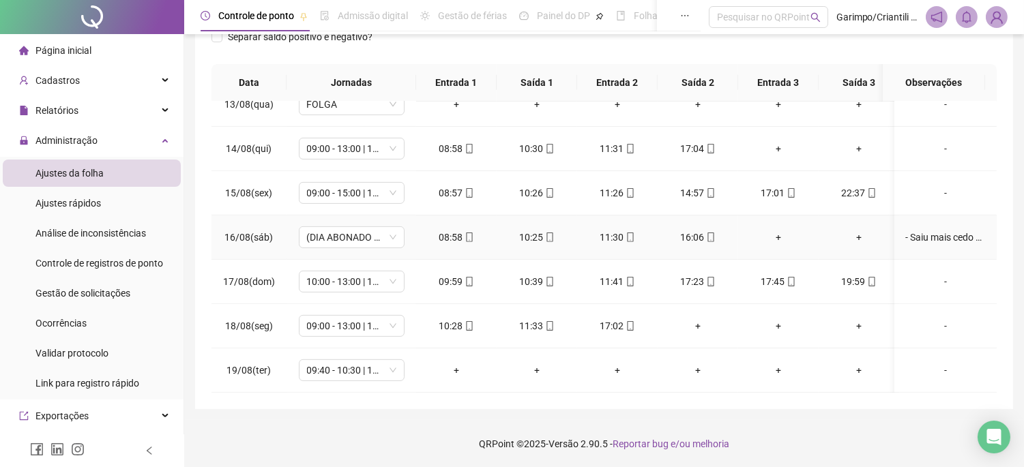
click at [910, 230] on div "- Saiu mais cedo por motivos pessoais (autorizado pela [PERSON_NAME])" at bounding box center [946, 237] width 81 height 15
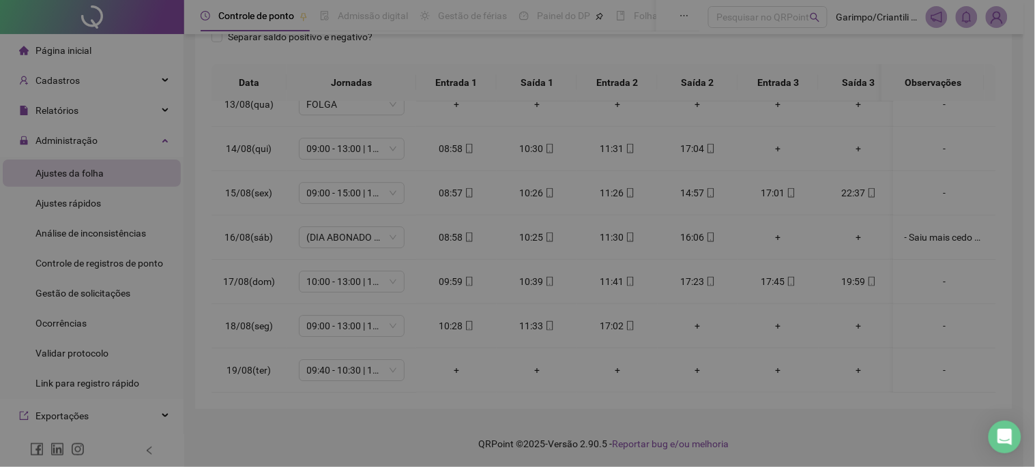
type textarea "**********"
type input "*****"
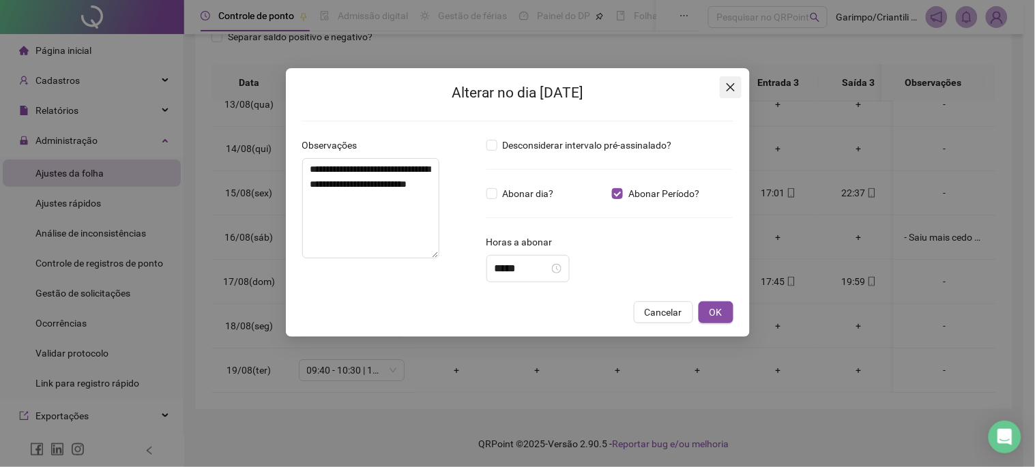
click at [733, 93] on button "Close" at bounding box center [731, 87] width 22 height 22
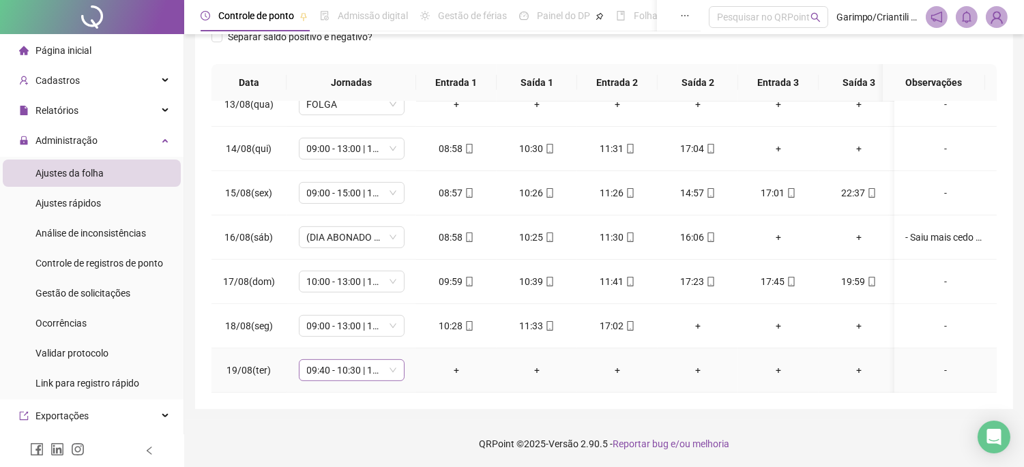
click at [349, 360] on span "09:40 - 10:30 | 11:30 - 18:00" at bounding box center [351, 370] width 89 height 20
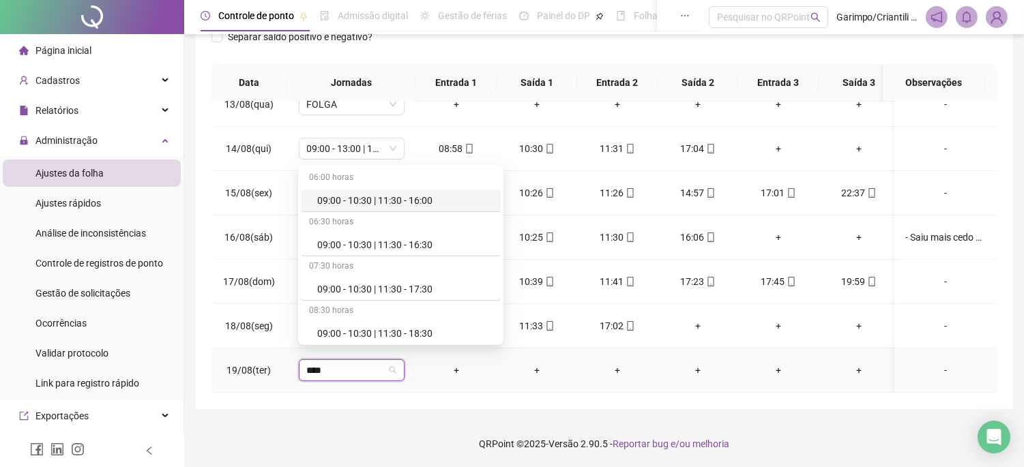
type input "*****"
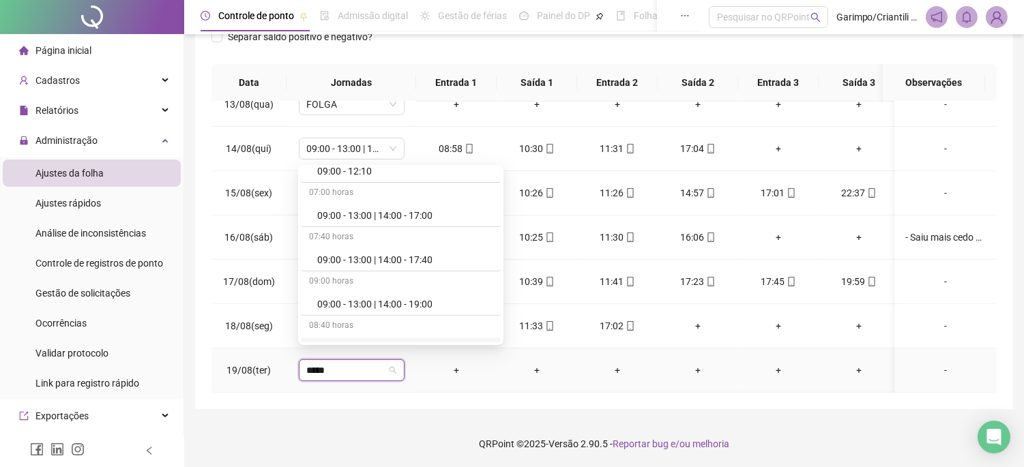
scroll to position [530, 0]
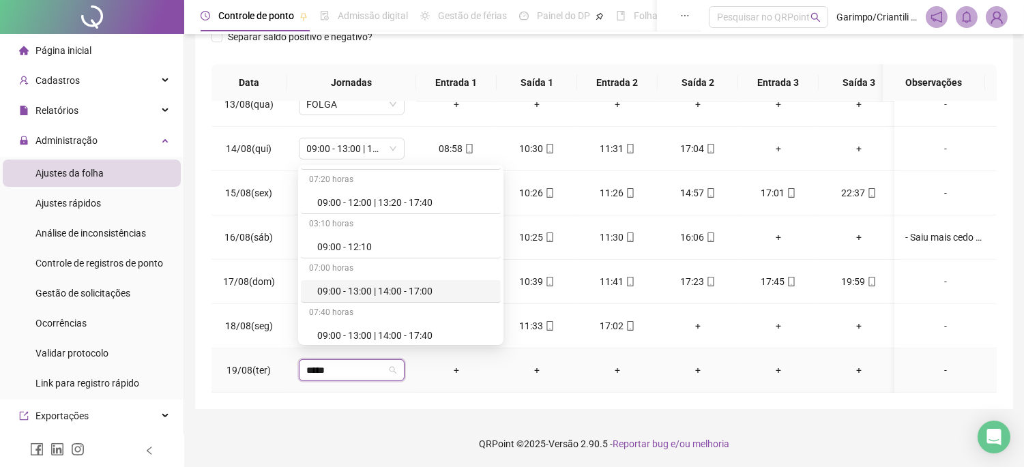
click at [437, 294] on div "09:00 - 13:00 | 14:00 - 17:00" at bounding box center [404, 291] width 175 height 15
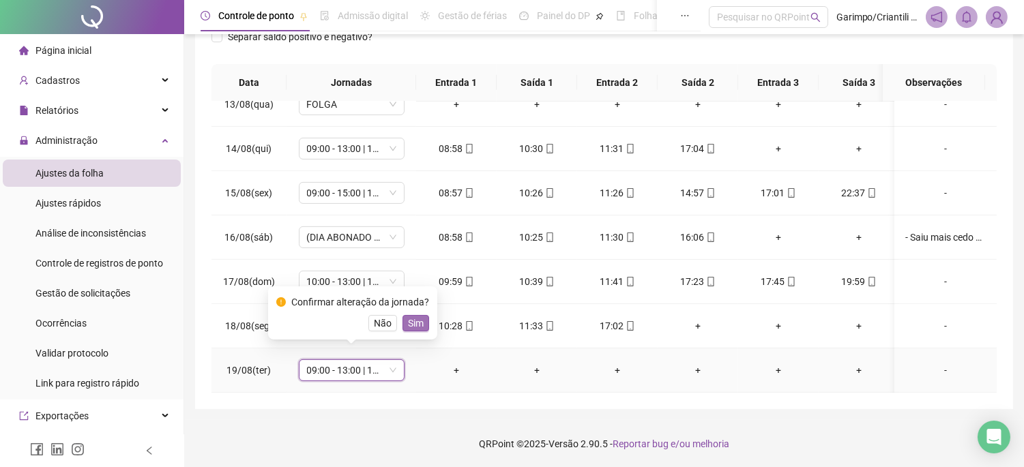
click at [417, 325] on span "Sim" at bounding box center [416, 323] width 16 height 15
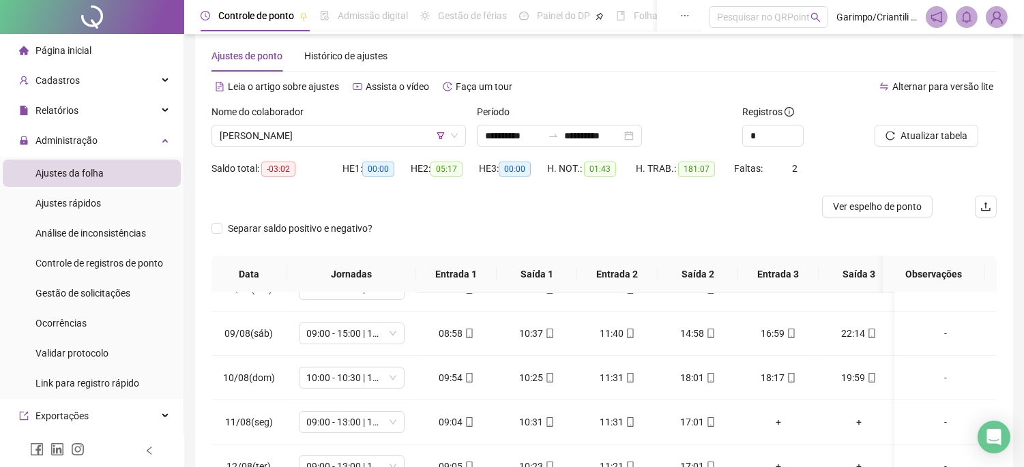
scroll to position [0, 0]
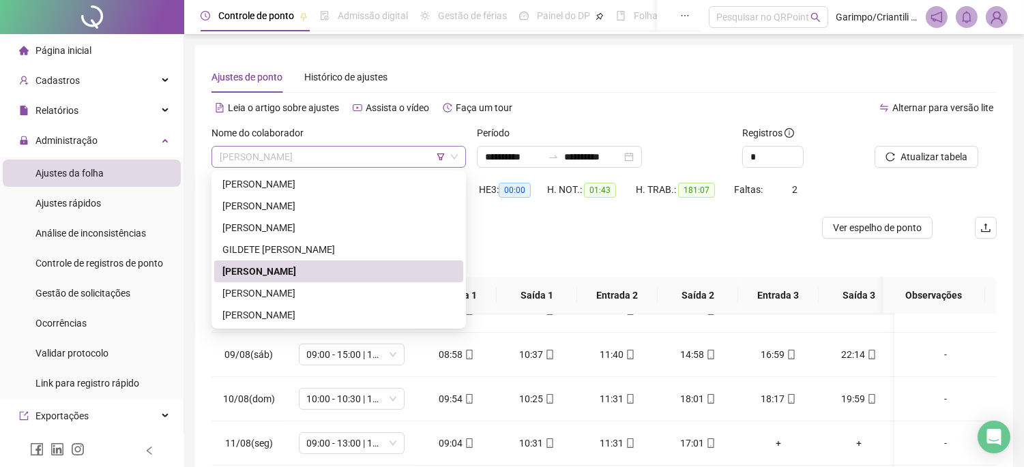
click at [315, 162] on span "[PERSON_NAME]" at bounding box center [339, 157] width 238 height 20
click at [260, 291] on div "[PERSON_NAME]" at bounding box center [338, 293] width 233 height 15
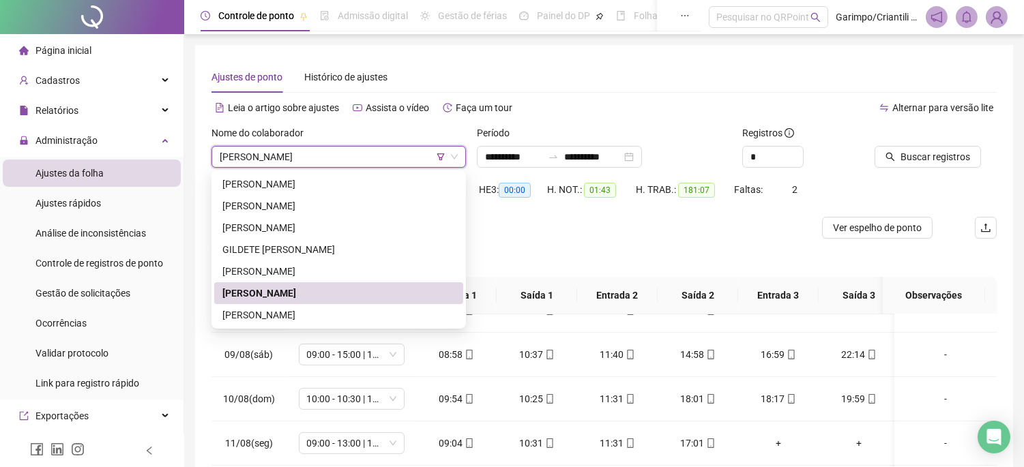
click at [912, 156] on span "Buscar registros" at bounding box center [936, 156] width 70 height 15
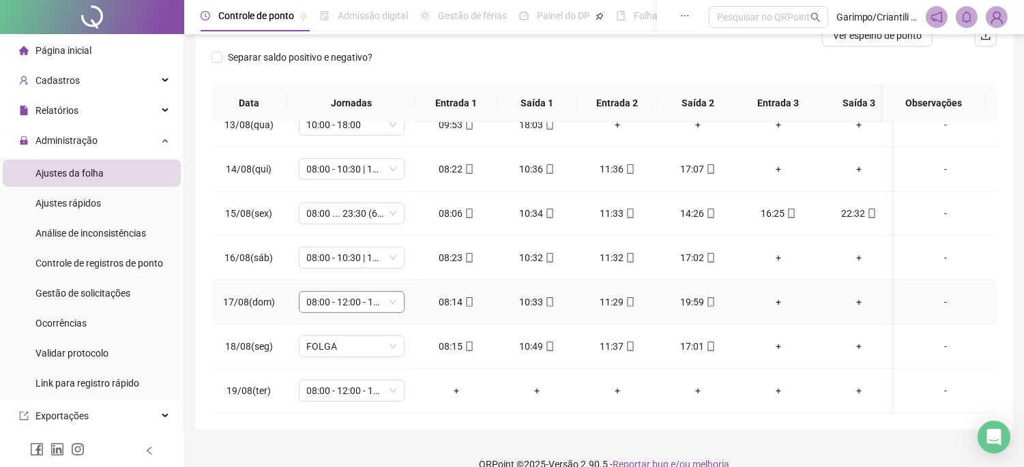
scroll to position [213, 0]
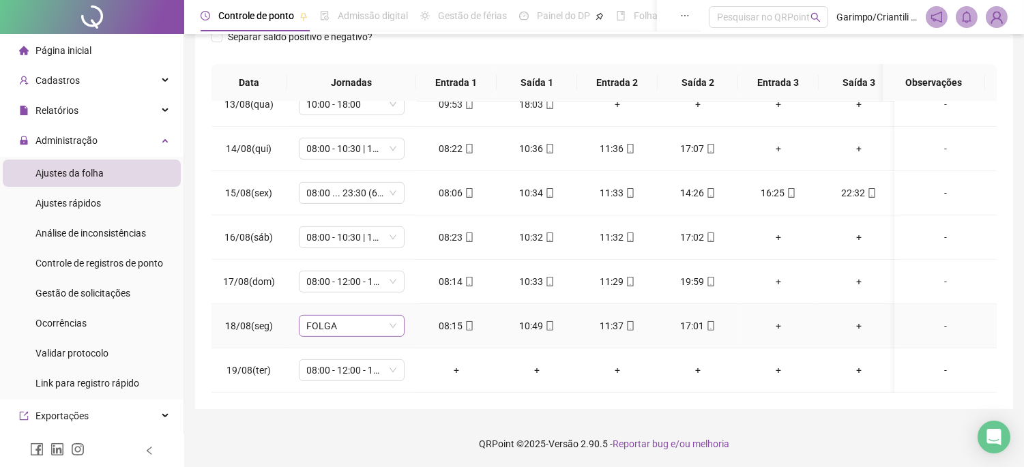
click at [374, 316] on span "FOLGA" at bounding box center [351, 326] width 89 height 20
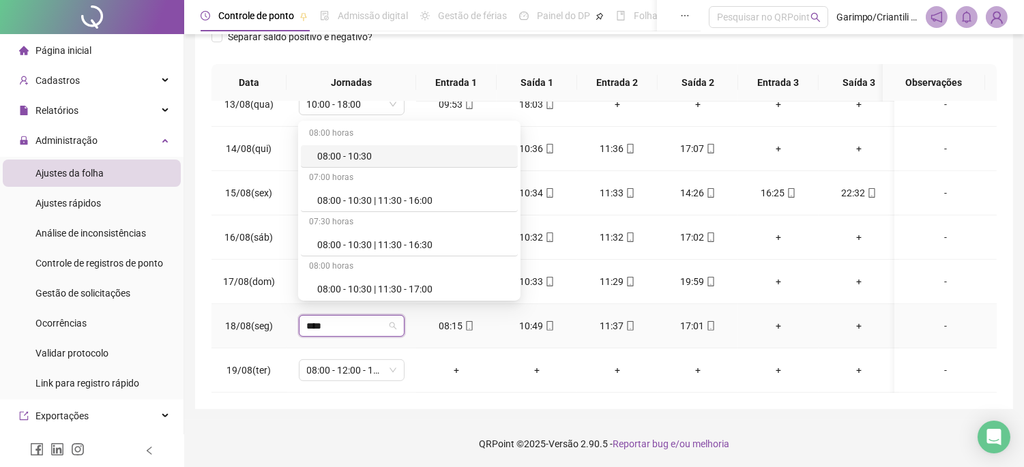
type input "*****"
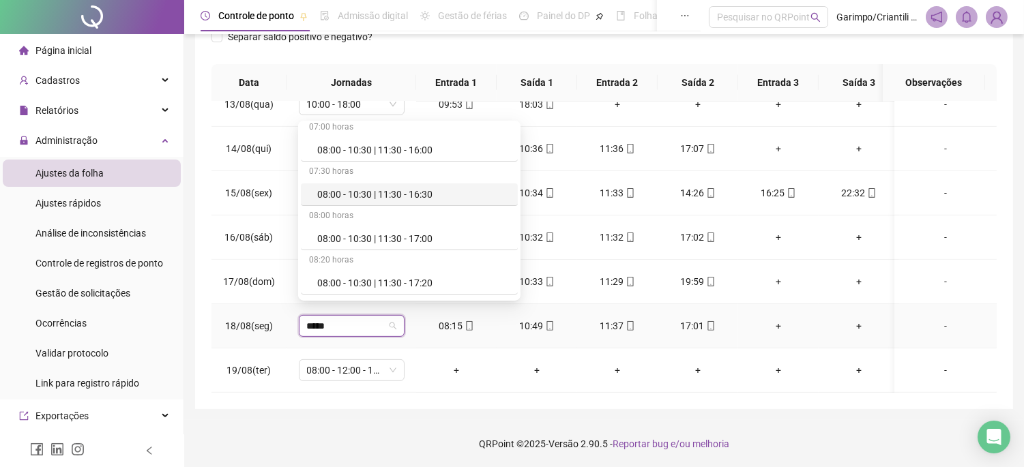
scroll to position [76, 0]
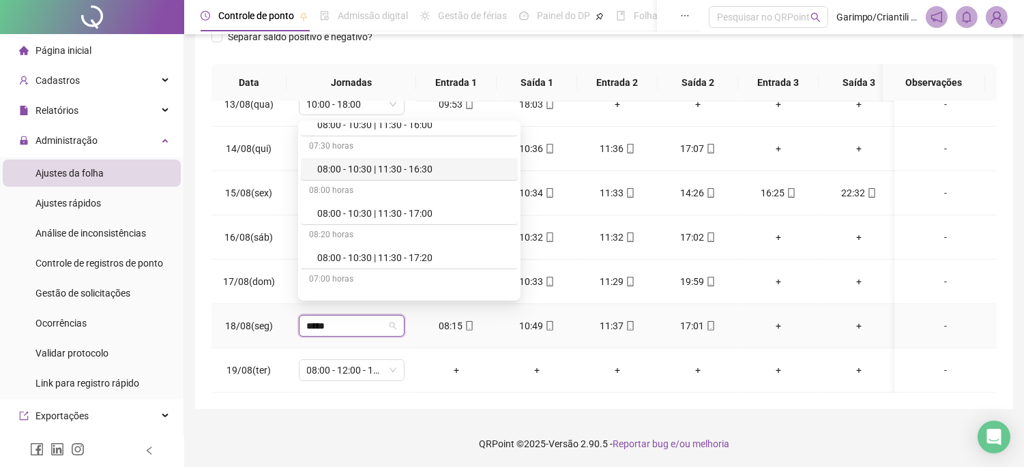
click at [407, 220] on div "08:00 - 10:30 | 11:30 - 17:00" at bounding box center [413, 213] width 192 height 15
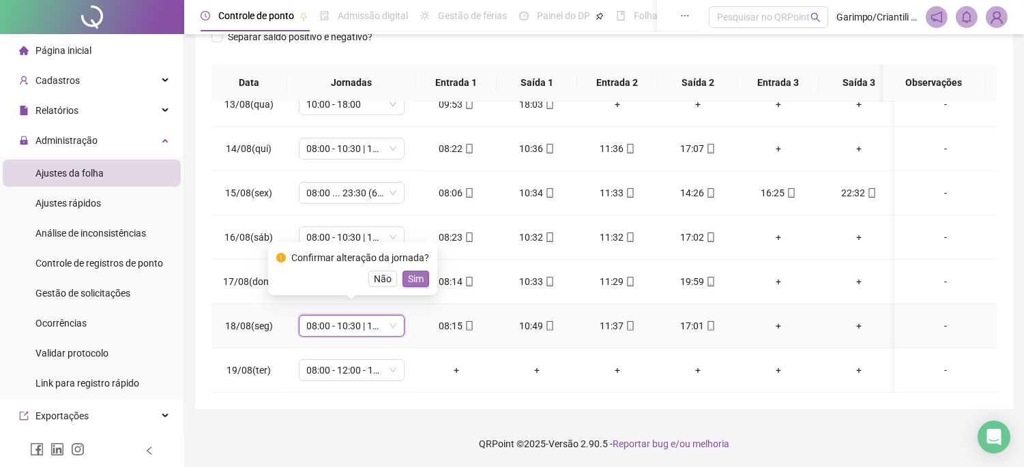
click at [419, 284] on span "Sim" at bounding box center [416, 279] width 16 height 15
click at [342, 360] on span "08:00 - 12:00 - 13:00 - 16:20" at bounding box center [351, 370] width 89 height 20
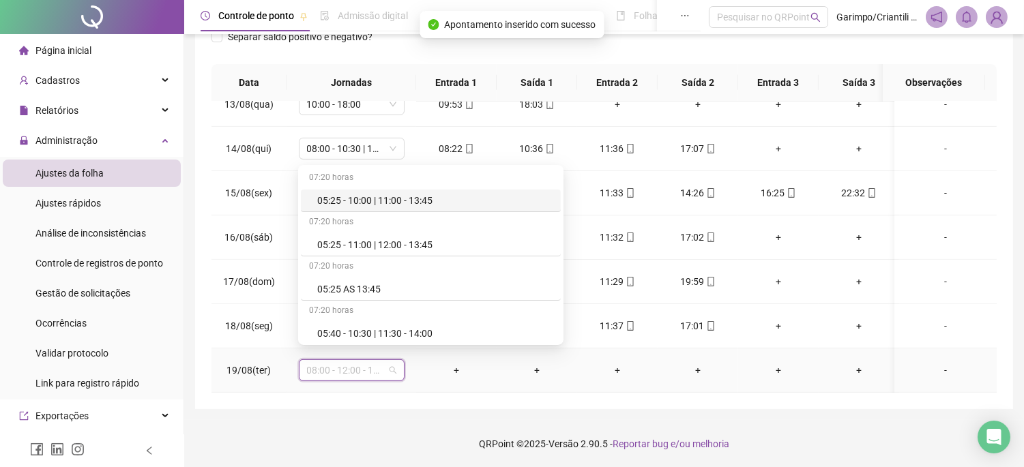
click at [430, 451] on footer "QRPoint © 2025 - Versão 2.90.5 - Reportar bug e/ou melhoria" at bounding box center [604, 444] width 840 height 48
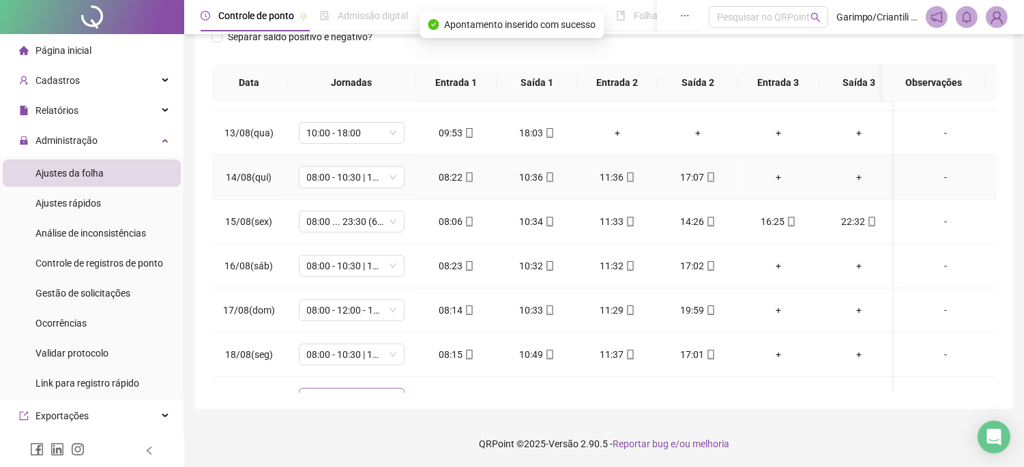
scroll to position [1052, 0]
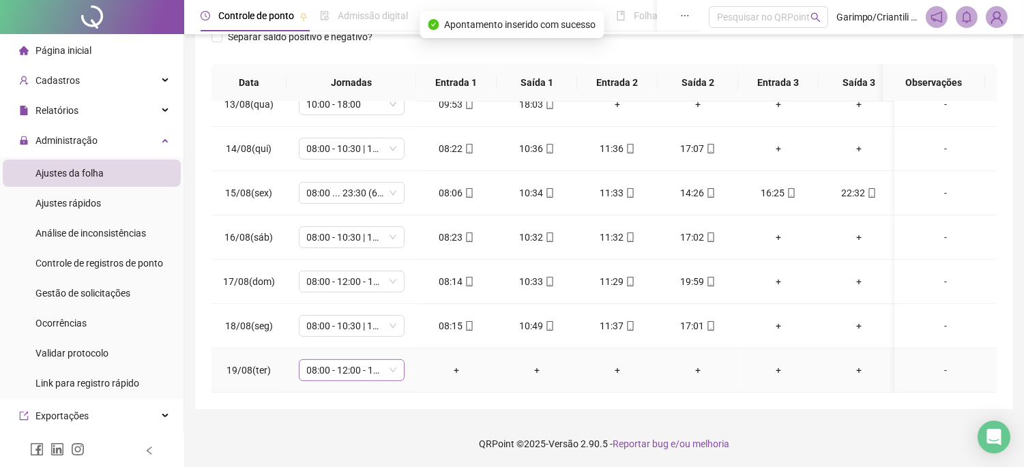
click at [369, 367] on span "08:00 - 12:00 - 13:00 - 16:20" at bounding box center [351, 370] width 89 height 20
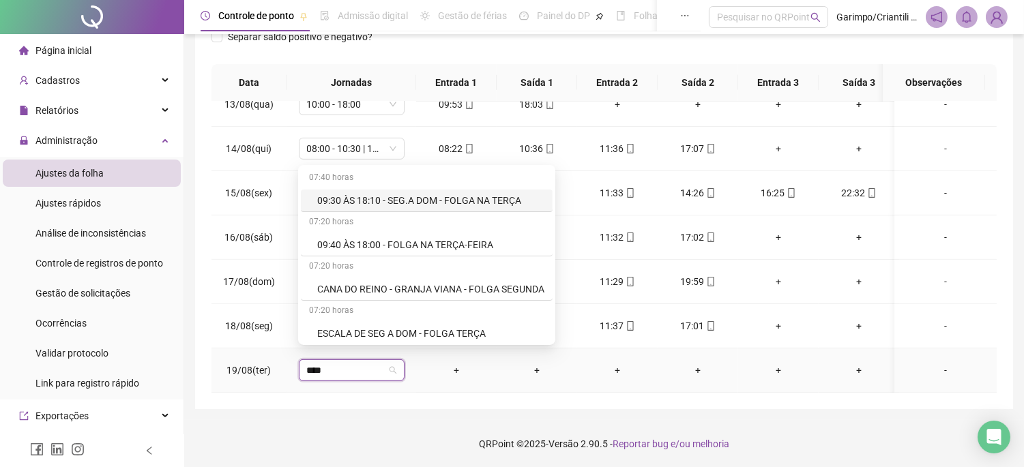
type input "*****"
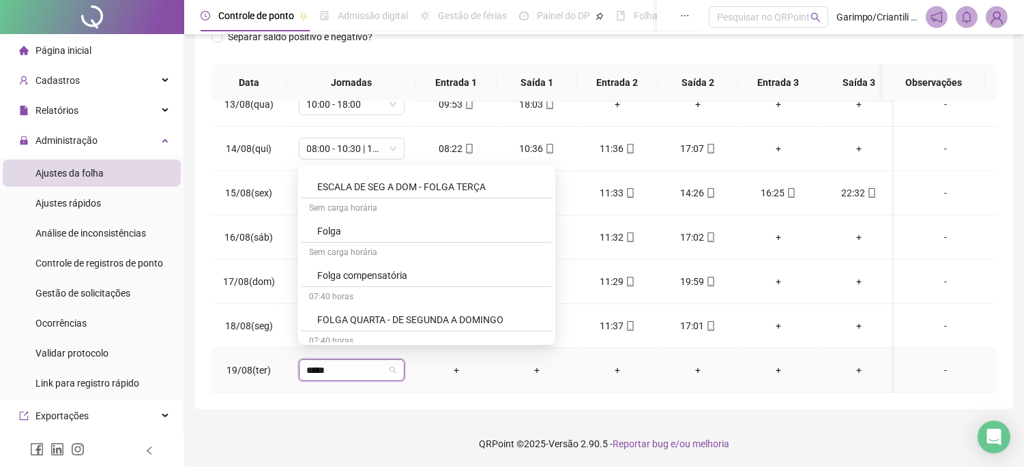
scroll to position [151, 0]
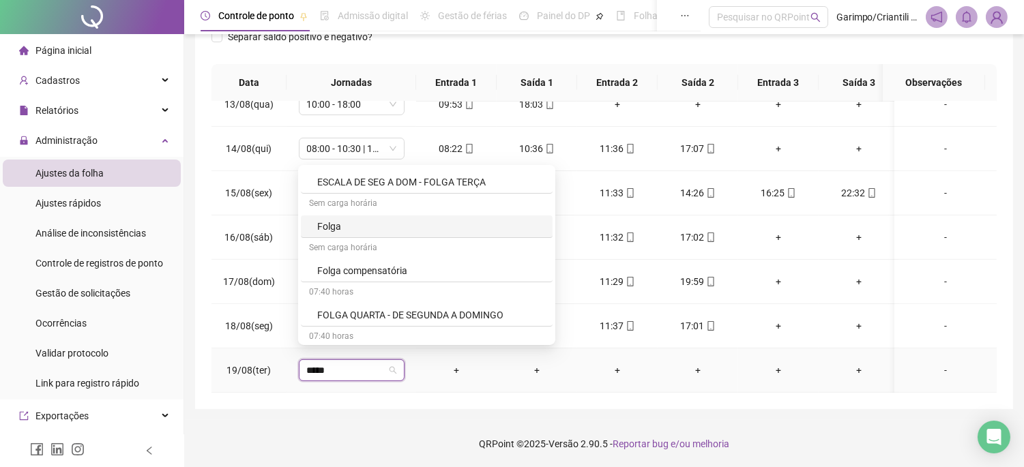
click at [333, 227] on div "Folga" at bounding box center [430, 226] width 227 height 15
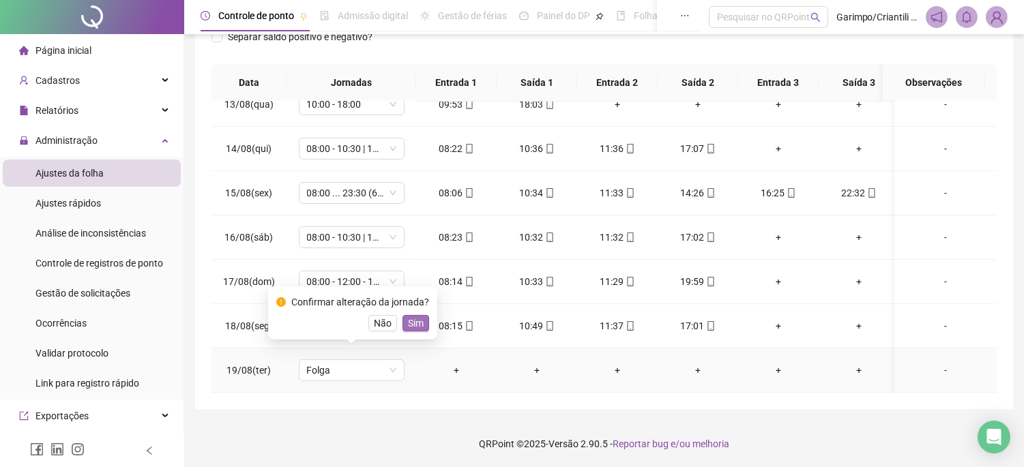
click at [416, 322] on span "Sim" at bounding box center [416, 323] width 16 height 15
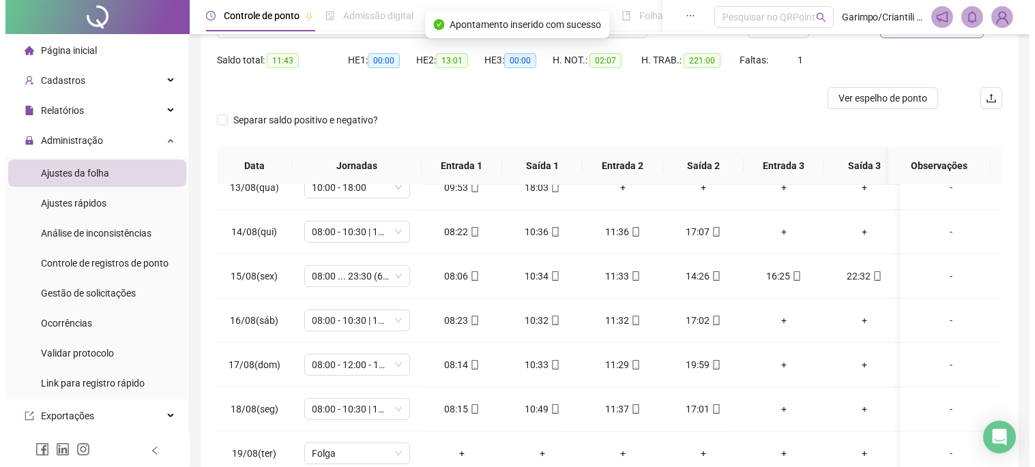
scroll to position [61, 0]
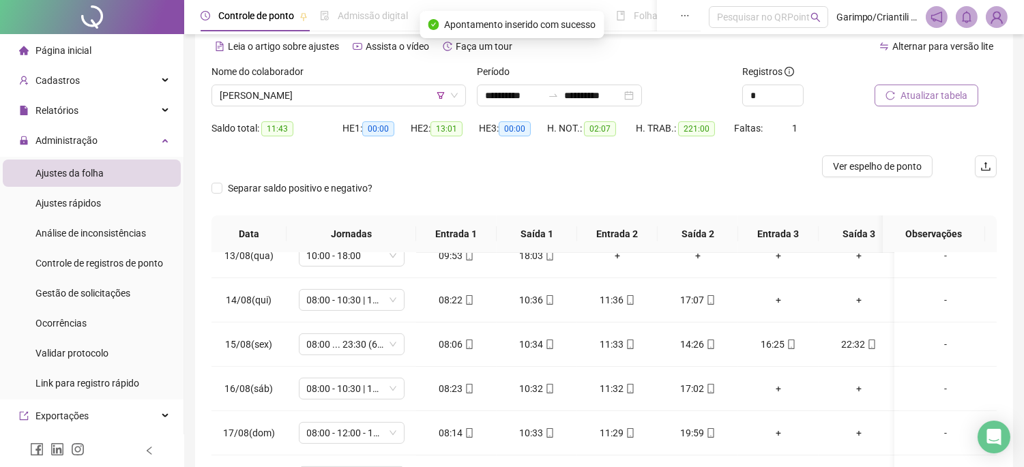
click at [922, 89] on span "Atualizar tabela" at bounding box center [934, 95] width 67 height 15
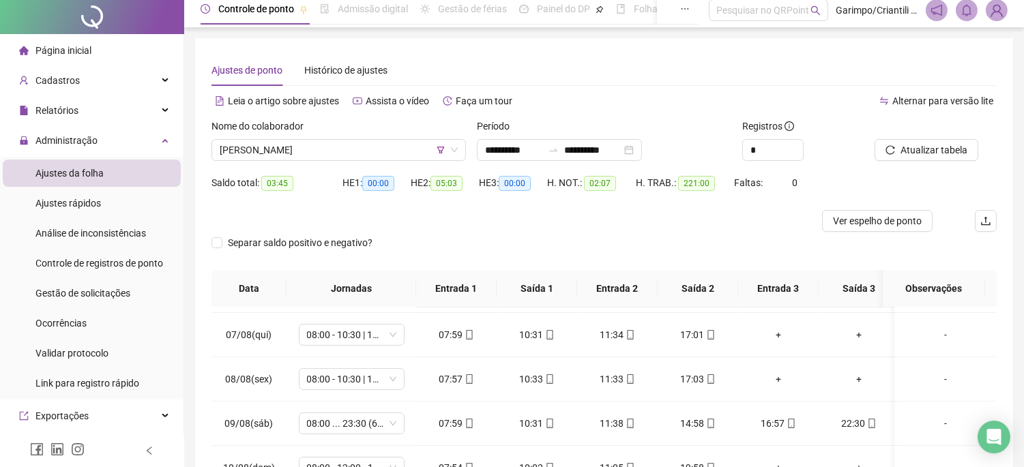
scroll to position [0, 0]
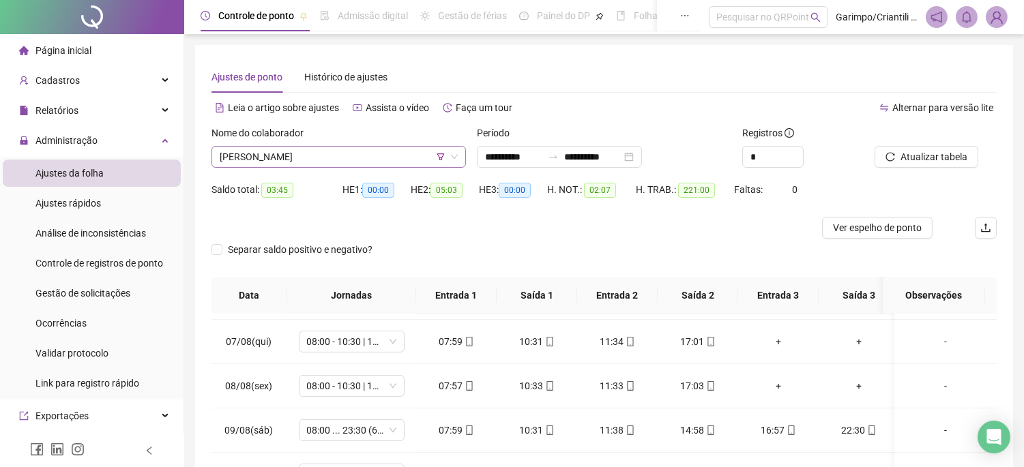
click at [384, 158] on span "[PERSON_NAME]" at bounding box center [339, 157] width 238 height 20
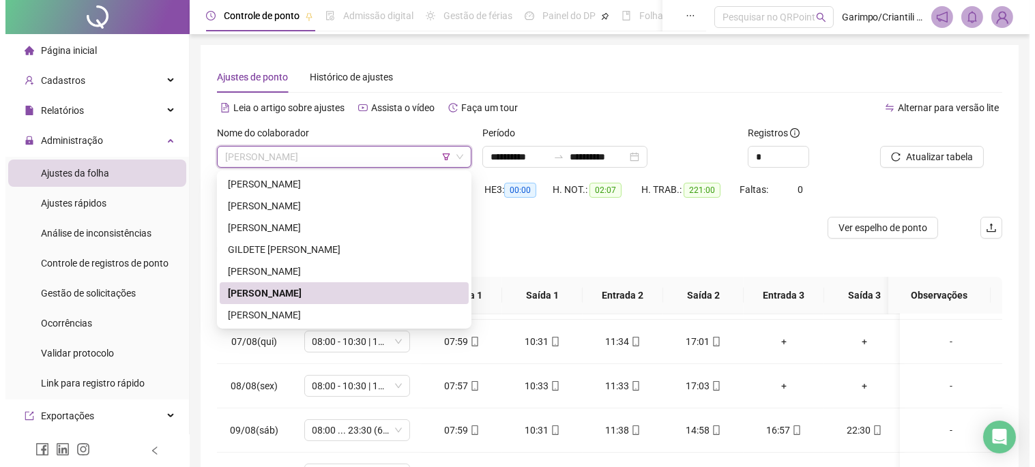
scroll to position [76, 0]
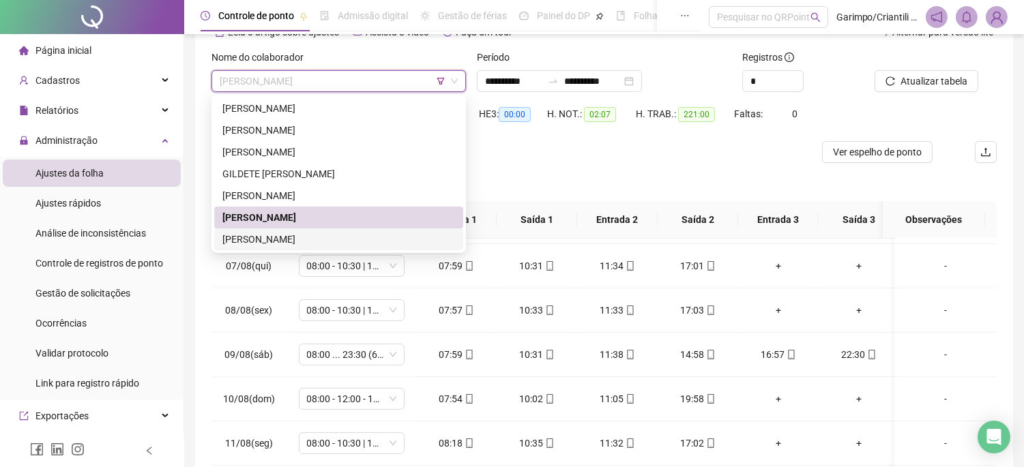
click at [298, 243] on div "[PERSON_NAME]" at bounding box center [338, 239] width 233 height 15
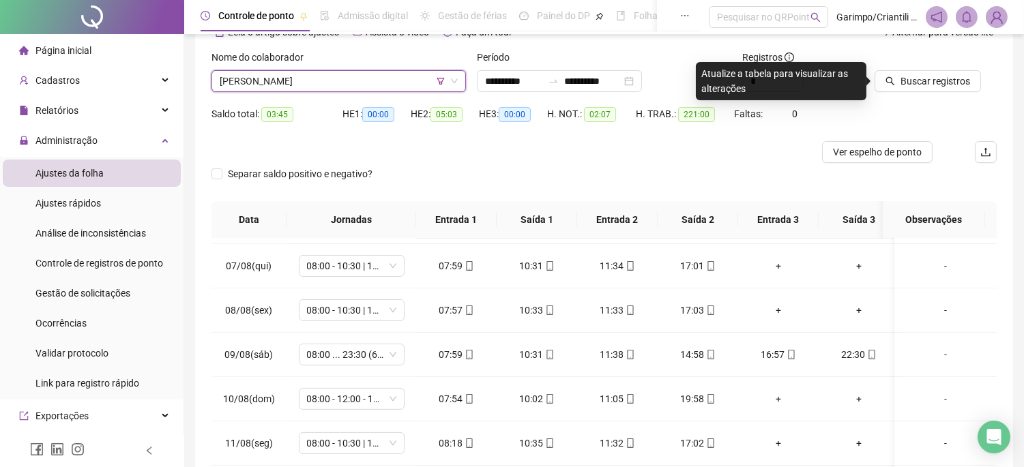
click at [949, 63] on div at bounding box center [919, 60] width 88 height 20
click at [943, 75] on span "Buscar registros" at bounding box center [936, 81] width 70 height 15
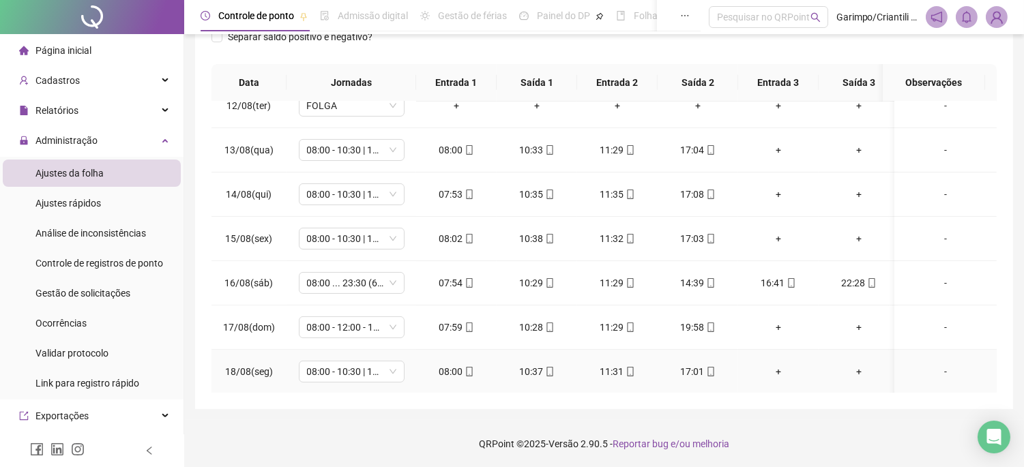
scroll to position [564, 0]
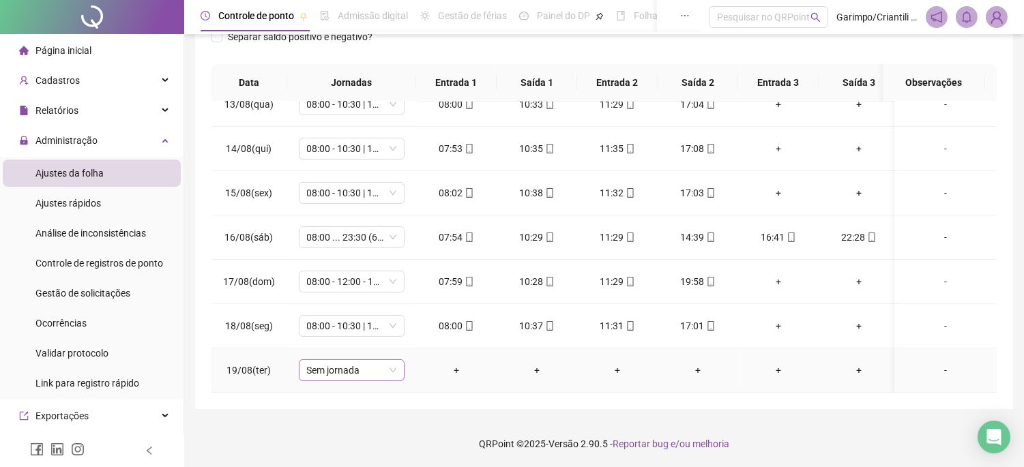
click at [366, 360] on span "Sem jornada" at bounding box center [351, 370] width 89 height 20
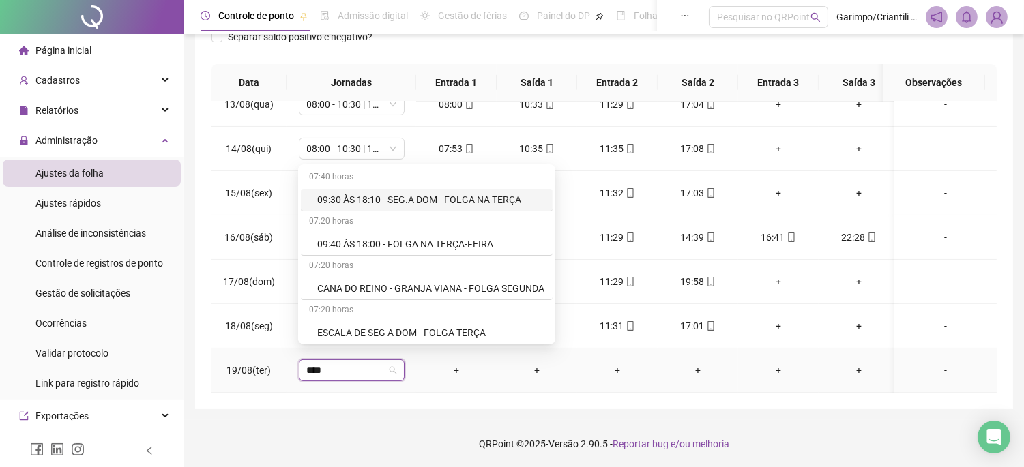
type input "*****"
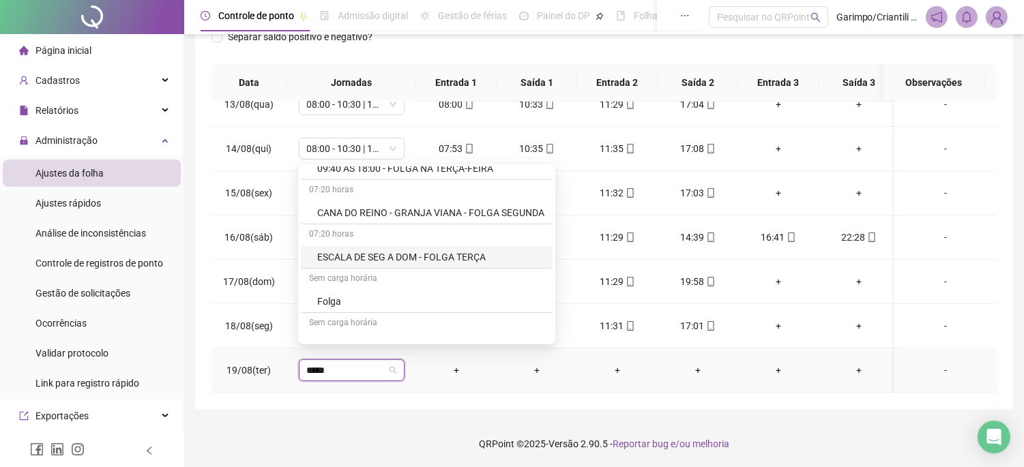
scroll to position [151, 0]
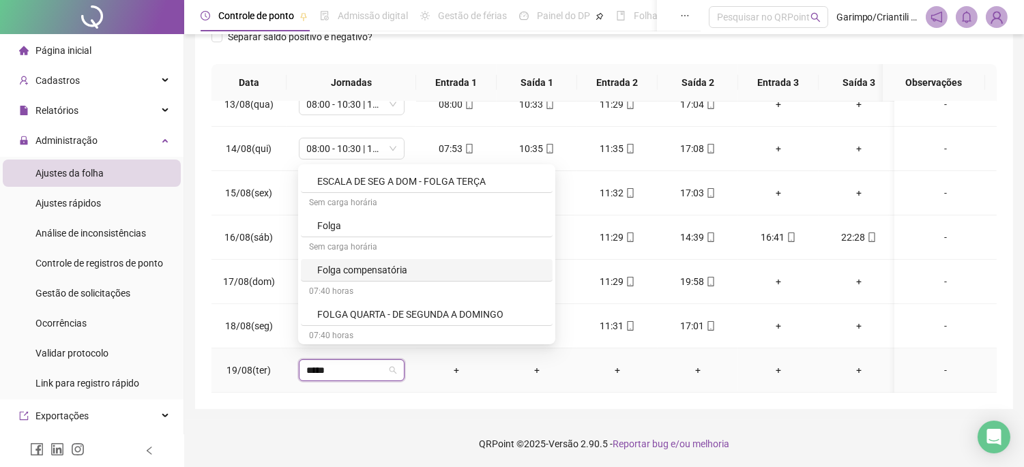
click at [343, 237] on div "Sem carga horária" at bounding box center [427, 248] width 252 height 22
click at [343, 232] on div "Folga" at bounding box center [430, 225] width 227 height 15
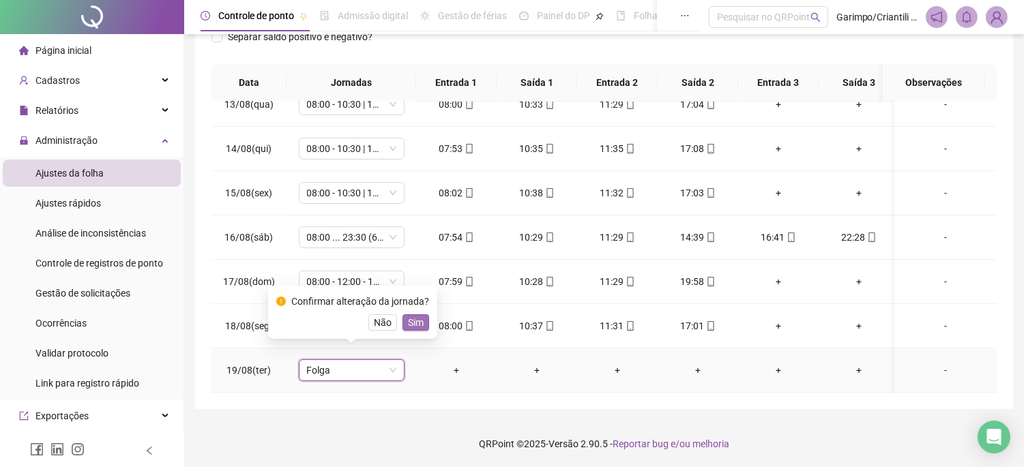
click at [418, 321] on span "Sim" at bounding box center [416, 322] width 16 height 15
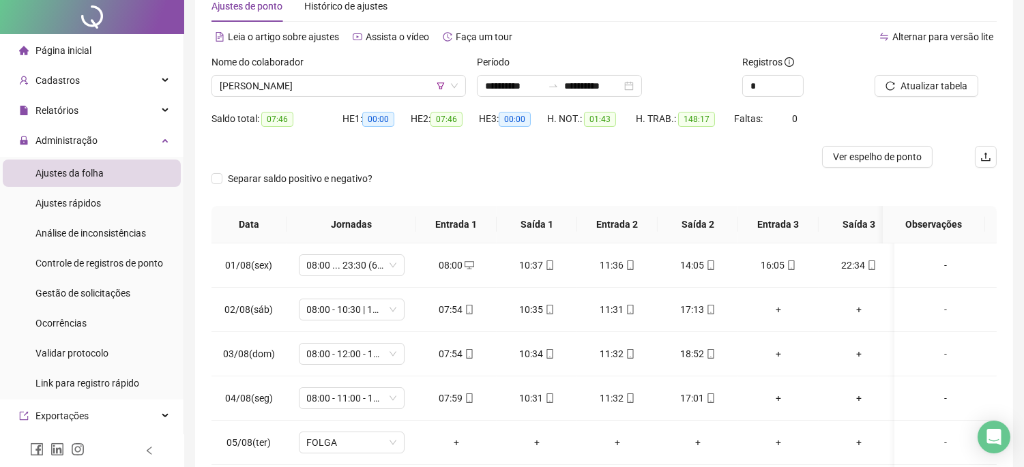
scroll to position [0, 0]
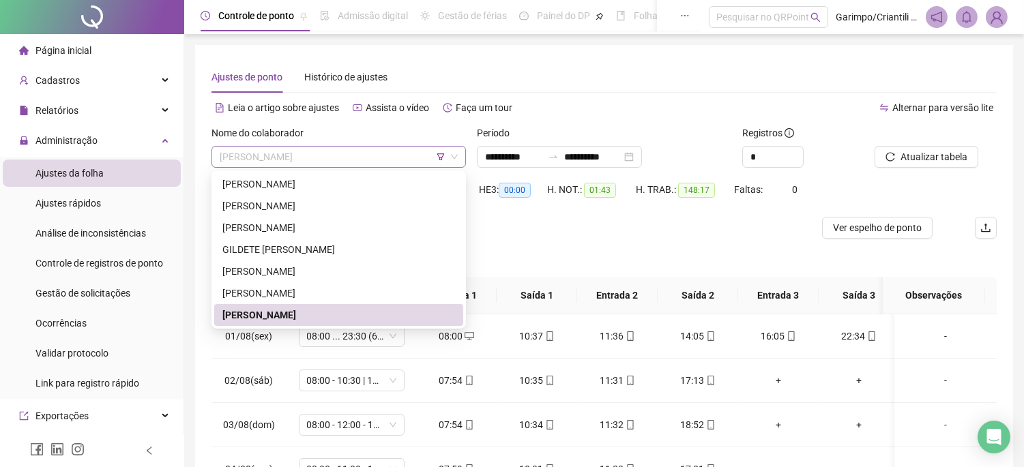
click at [418, 158] on span "[PERSON_NAME]" at bounding box center [339, 157] width 238 height 20
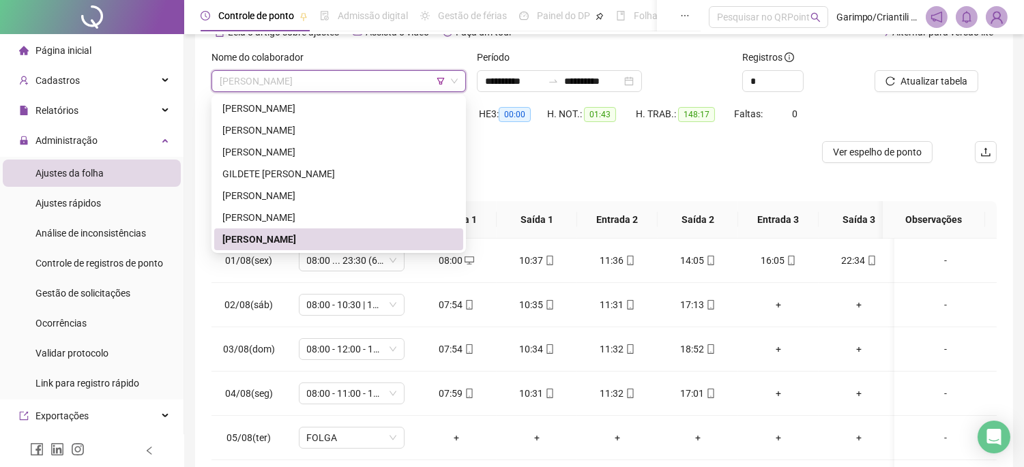
click at [663, 145] on div at bounding box center [506, 152] width 589 height 22
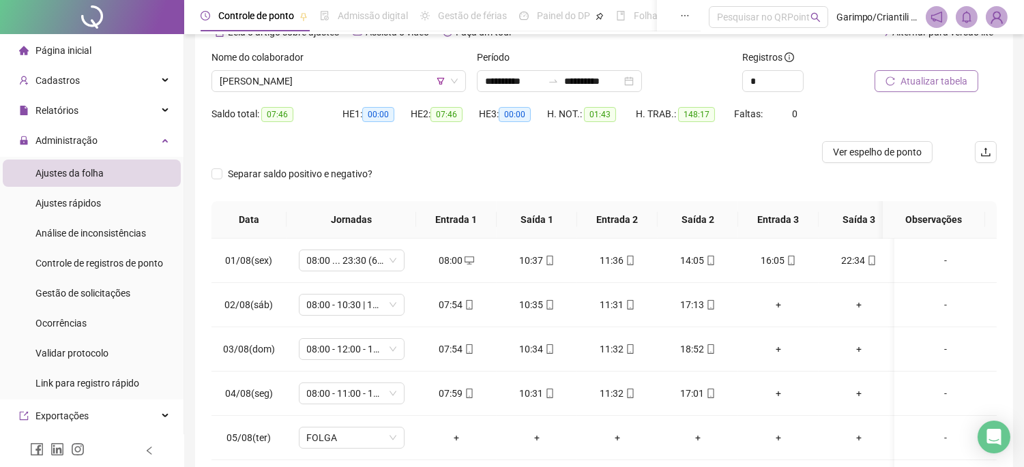
click at [931, 80] on span "Atualizar tabela" at bounding box center [934, 81] width 67 height 15
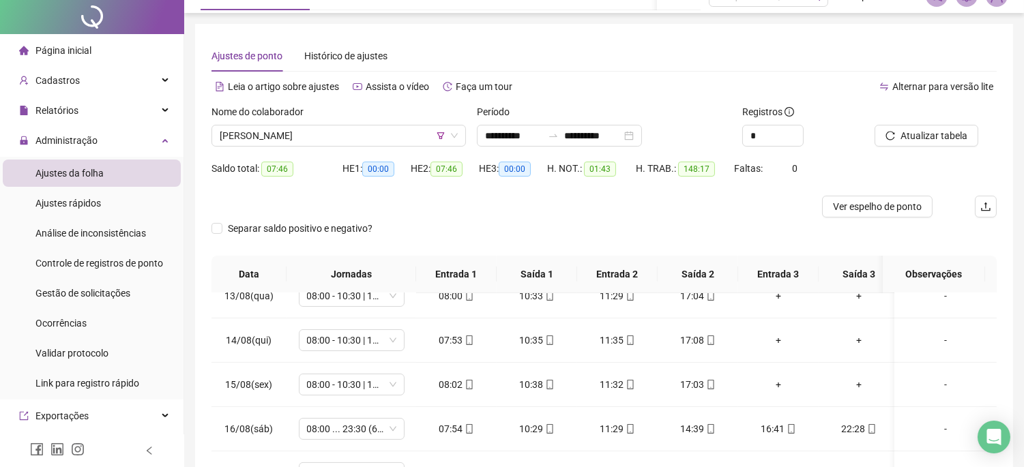
scroll to position [0, 0]
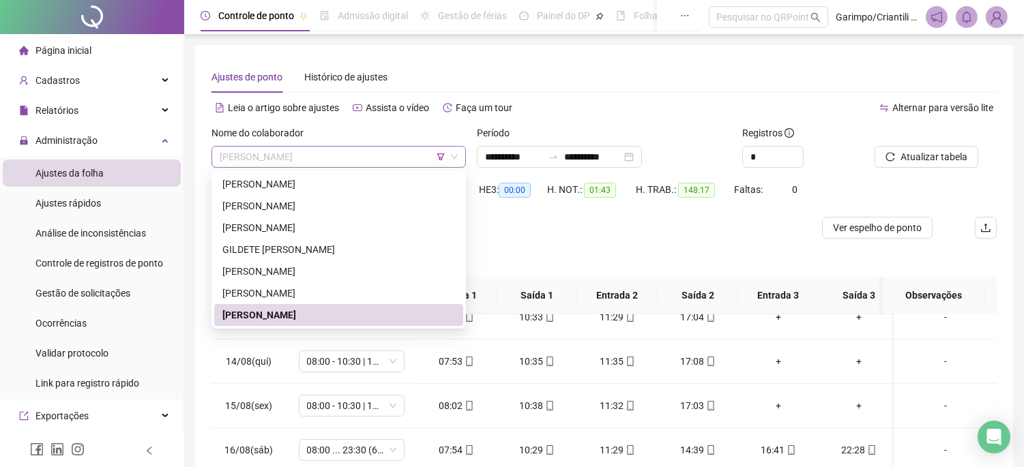
click at [399, 161] on span "[PERSON_NAME]" at bounding box center [339, 157] width 238 height 20
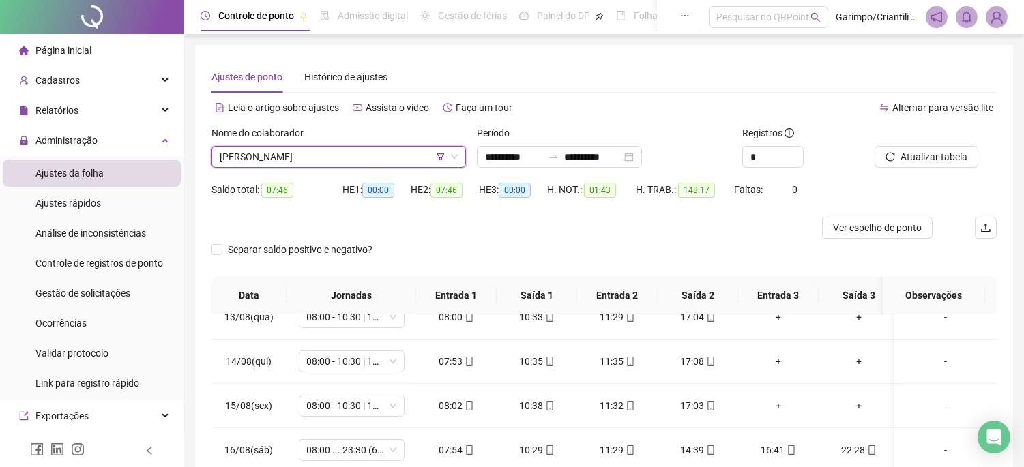
click at [437, 154] on icon "filter" at bounding box center [441, 157] width 8 height 8
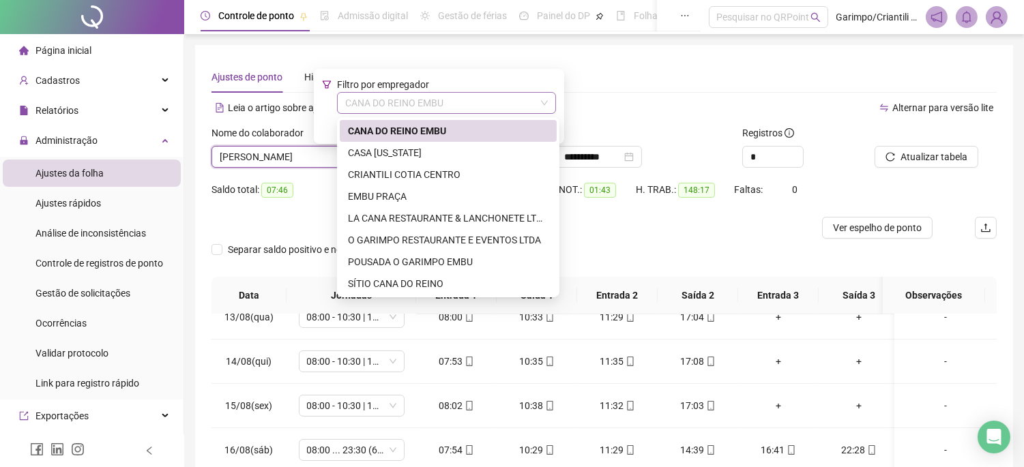
click at [433, 112] on span "CANA DO REINO EMBU" at bounding box center [446, 103] width 203 height 20
click at [431, 156] on div "CASA [US_STATE]" at bounding box center [448, 152] width 201 height 15
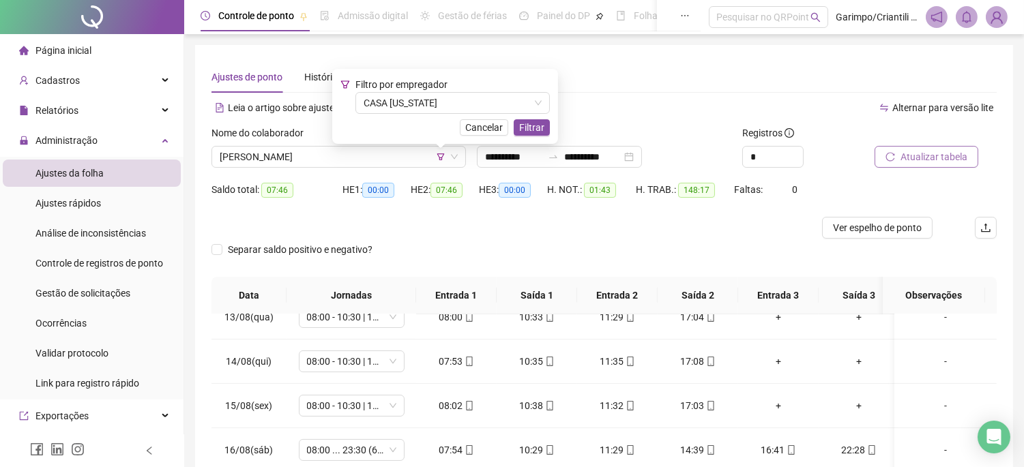
click at [913, 156] on span "Atualizar tabela" at bounding box center [934, 156] width 67 height 15
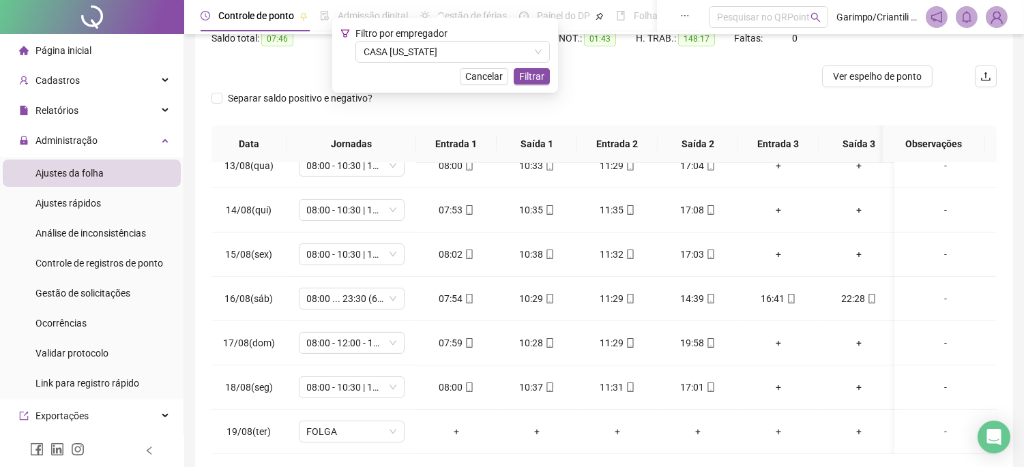
click at [471, 107] on div "Separar saldo positivo e negativo?" at bounding box center [604, 106] width 785 height 38
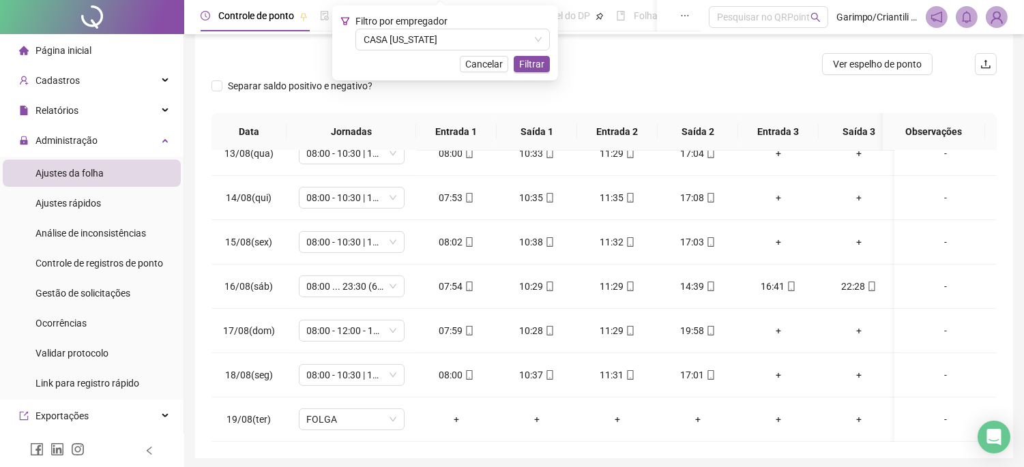
scroll to position [137, 0]
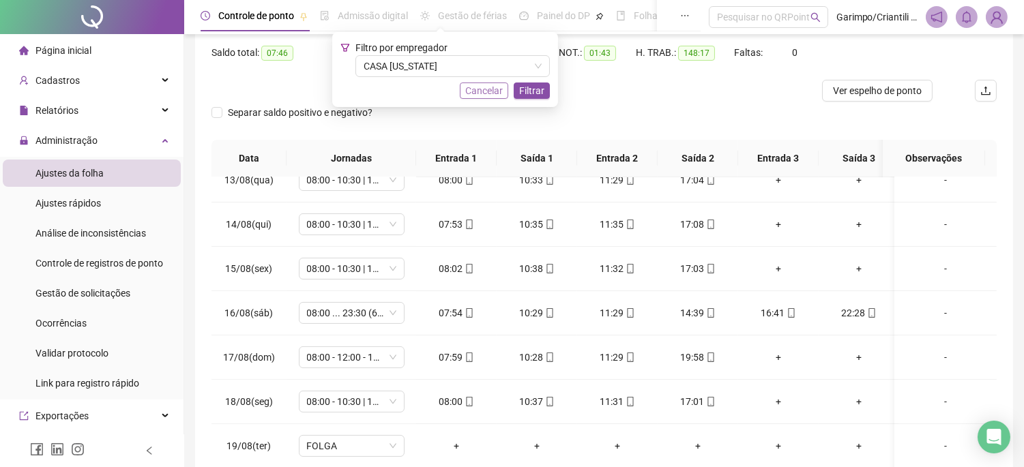
click at [480, 87] on span "Cancelar" at bounding box center [484, 90] width 38 height 15
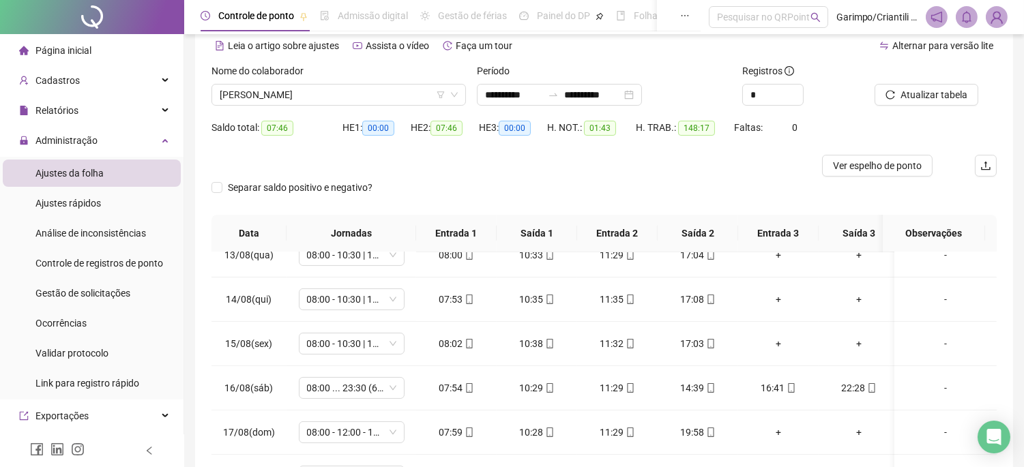
scroll to position [61, 0]
click at [372, 92] on span "[PERSON_NAME]" at bounding box center [339, 95] width 238 height 20
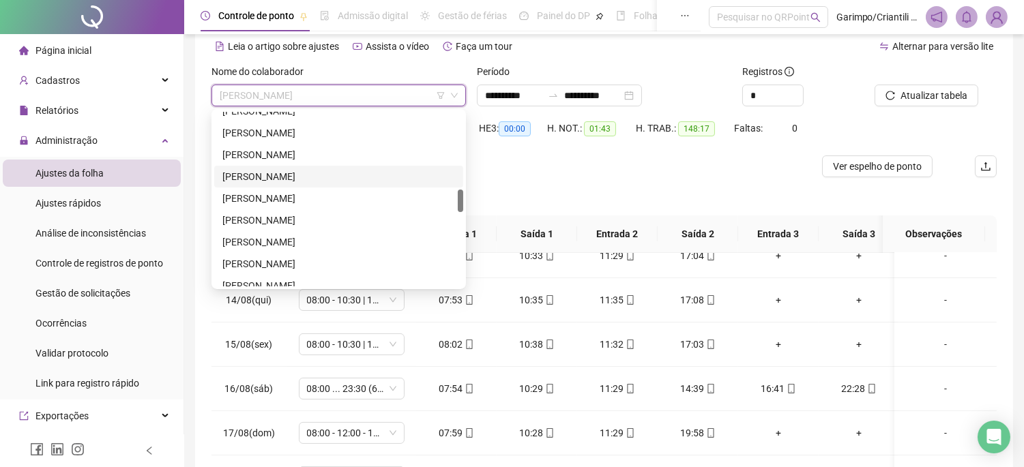
click at [490, 186] on div "Separar saldo positivo e negativo?" at bounding box center [604, 196] width 785 height 38
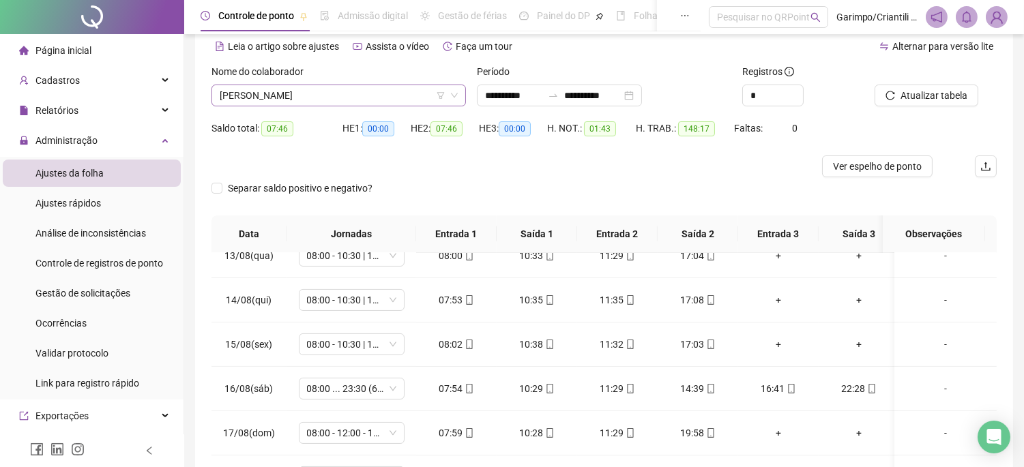
click at [394, 87] on span "[PERSON_NAME]" at bounding box center [339, 95] width 238 height 20
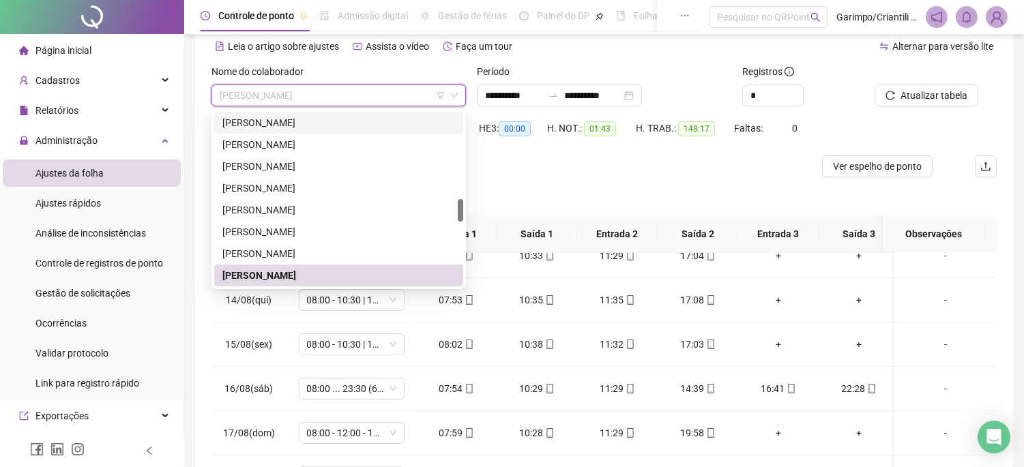
click at [444, 97] on icon "filter" at bounding box center [441, 95] width 8 height 8
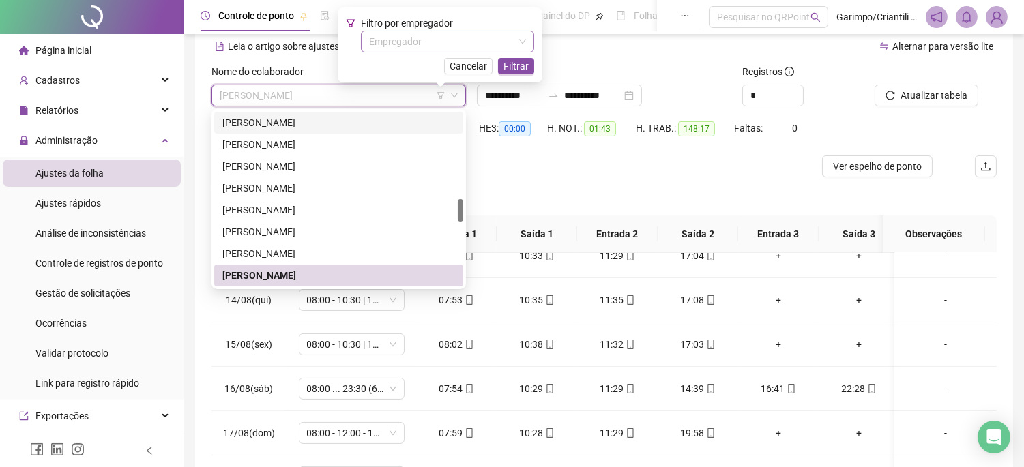
click at [441, 52] on div "Empregador" at bounding box center [447, 42] width 173 height 22
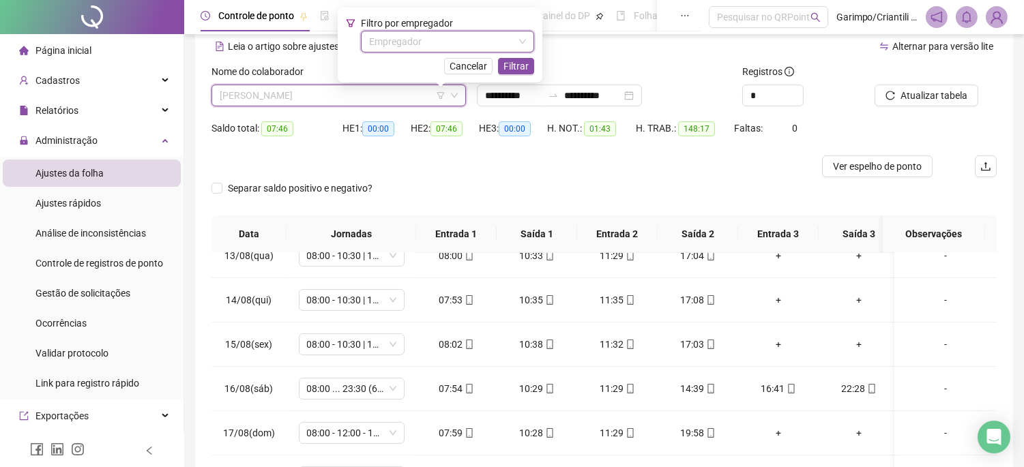
click at [396, 91] on span "[PERSON_NAME]" at bounding box center [339, 95] width 238 height 20
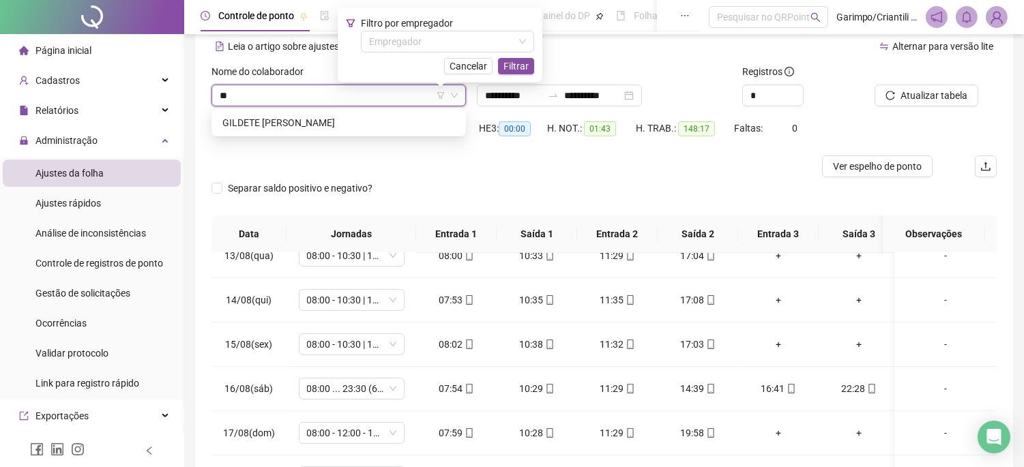
type input "***"
click at [368, 126] on div "GILDETE [PERSON_NAME]" at bounding box center [338, 122] width 233 height 15
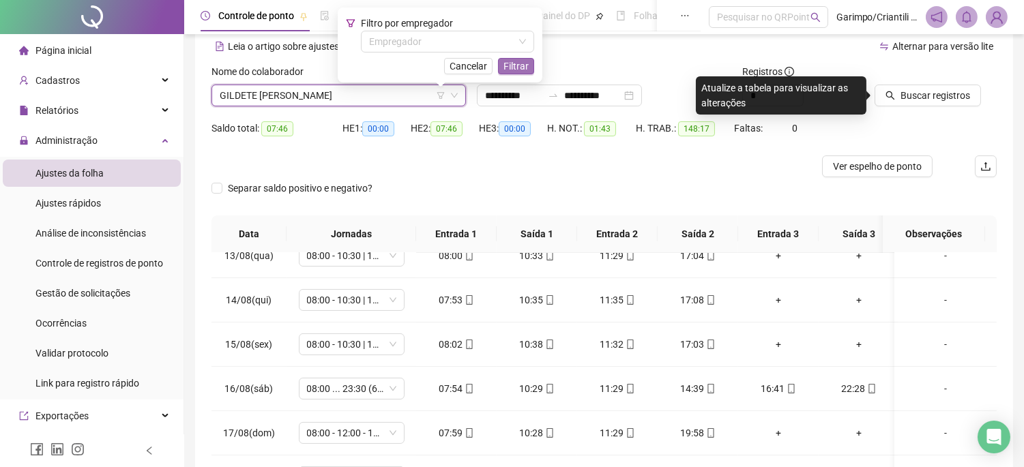
click at [504, 66] on button "Filtrar" at bounding box center [516, 66] width 36 height 16
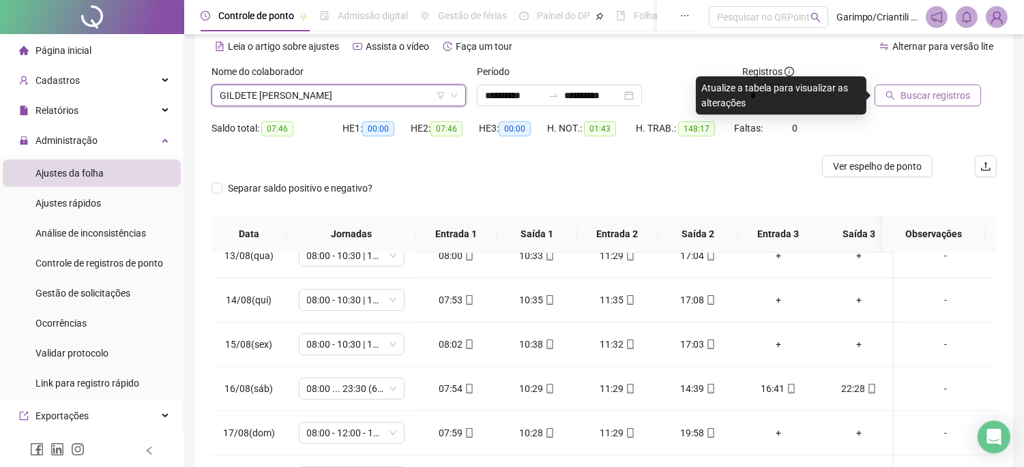
click at [911, 96] on span "Buscar registros" at bounding box center [936, 95] width 70 height 15
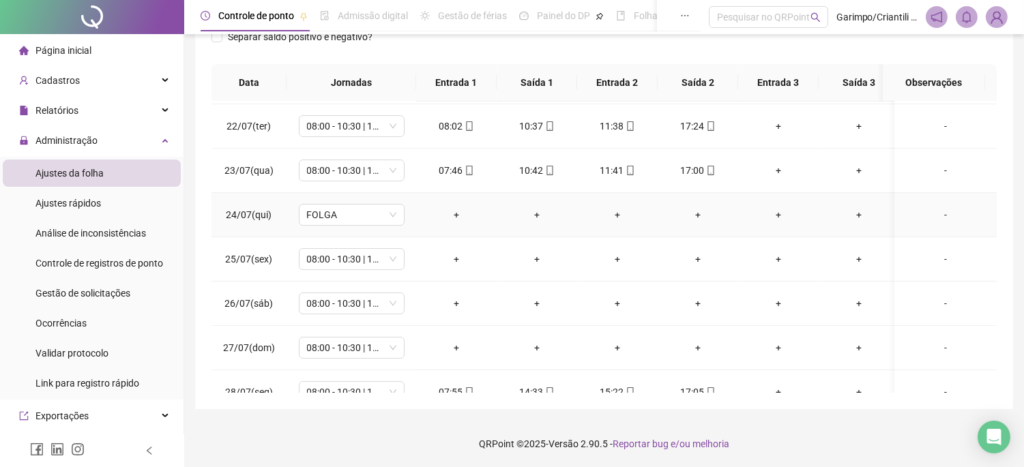
scroll to position [76, 0]
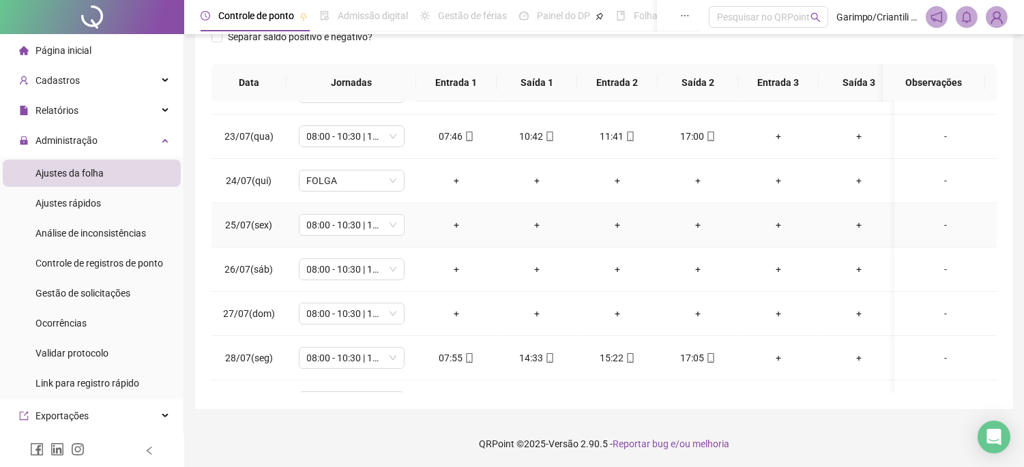
click at [454, 225] on div "+" at bounding box center [456, 225] width 59 height 15
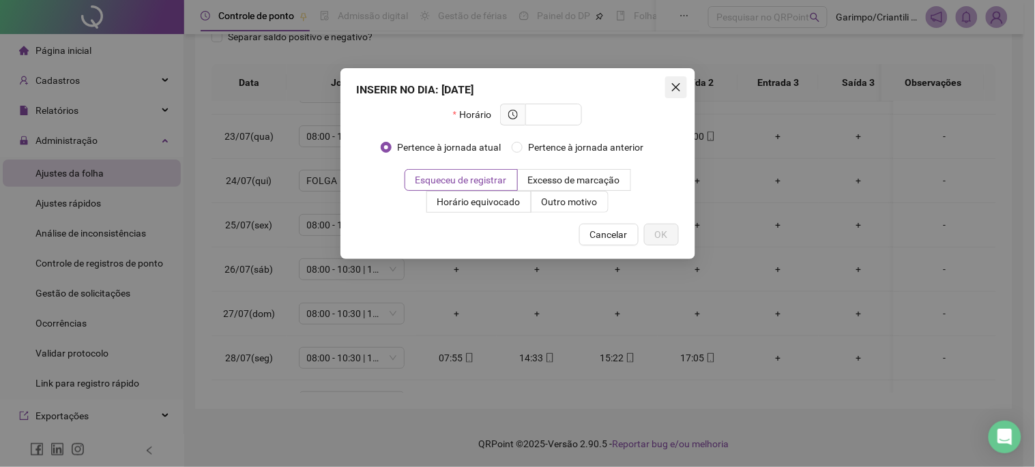
click at [673, 96] on button "Close" at bounding box center [676, 87] width 22 height 22
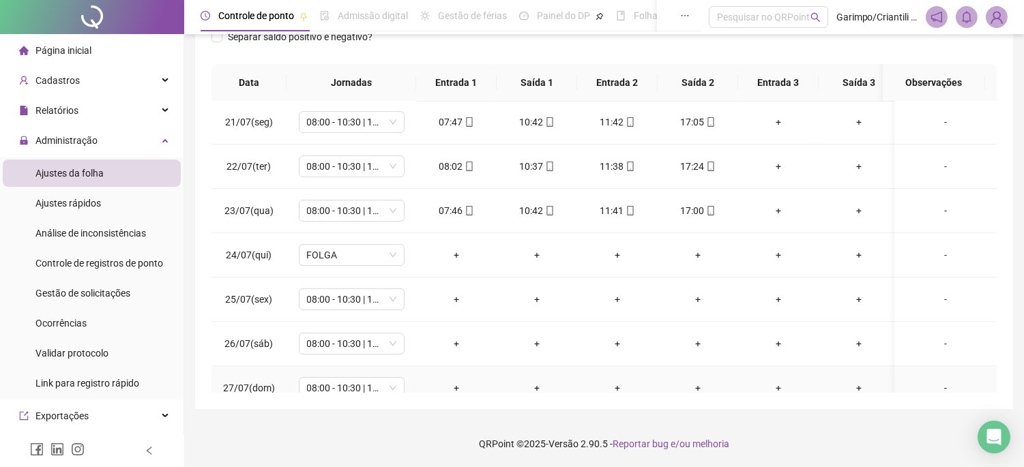
scroll to position [0, 0]
click at [458, 304] on div "+" at bounding box center [456, 300] width 59 height 15
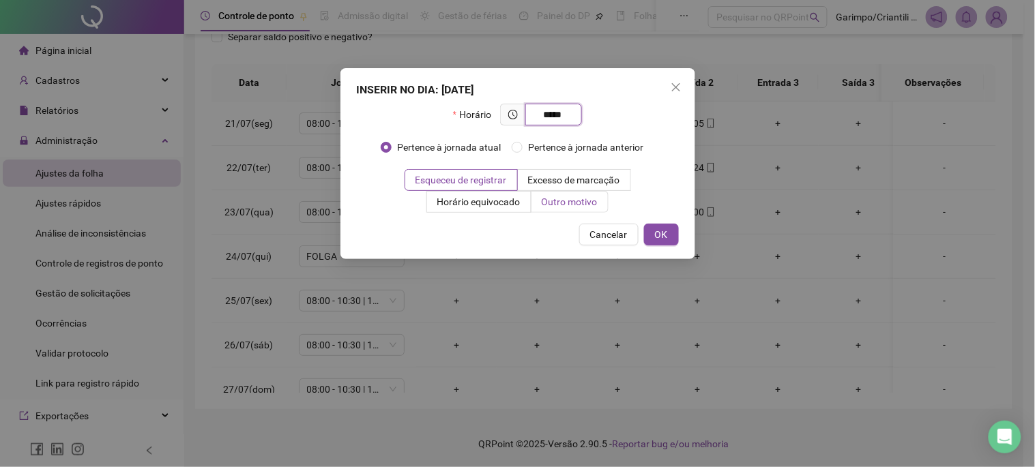
type input "*****"
click at [583, 209] on label "Outro motivo" at bounding box center [570, 202] width 77 height 22
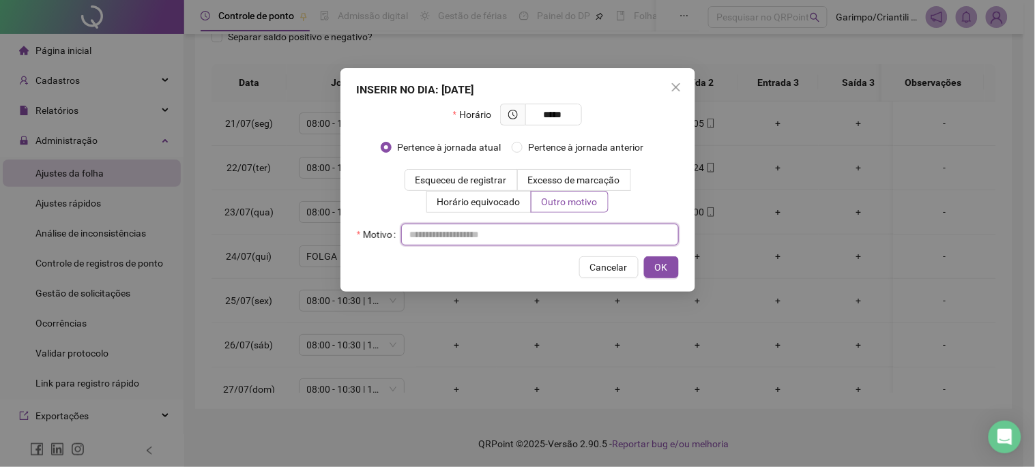
click at [567, 225] on input "text" at bounding box center [540, 235] width 278 height 22
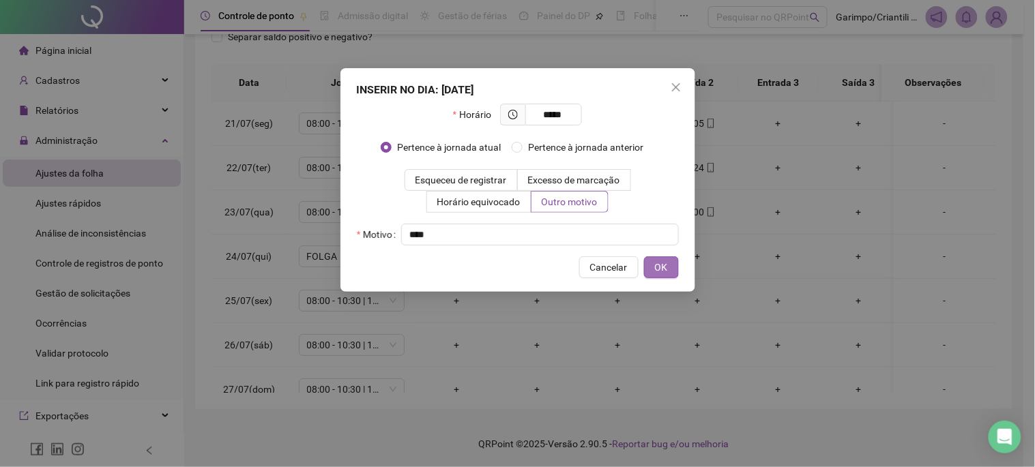
click at [670, 268] on button "OK" at bounding box center [661, 268] width 35 height 22
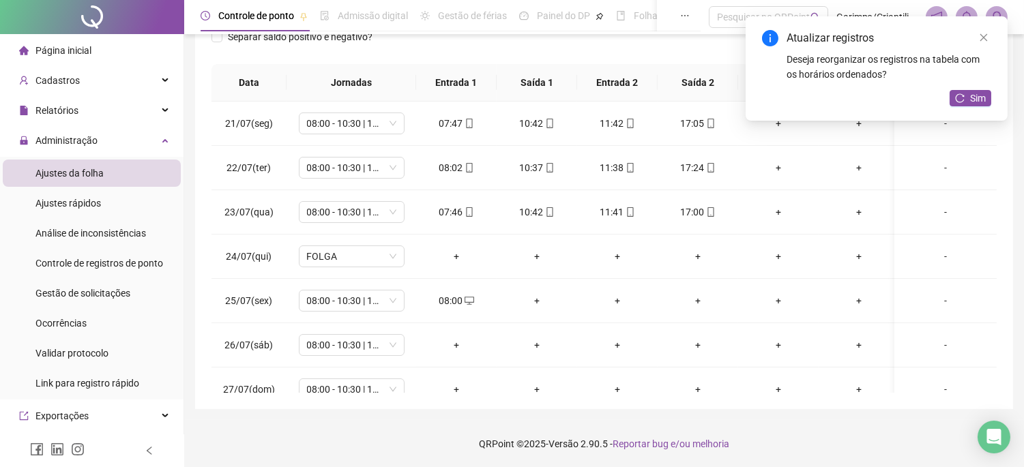
click at [539, 298] on div "+" at bounding box center [537, 300] width 59 height 15
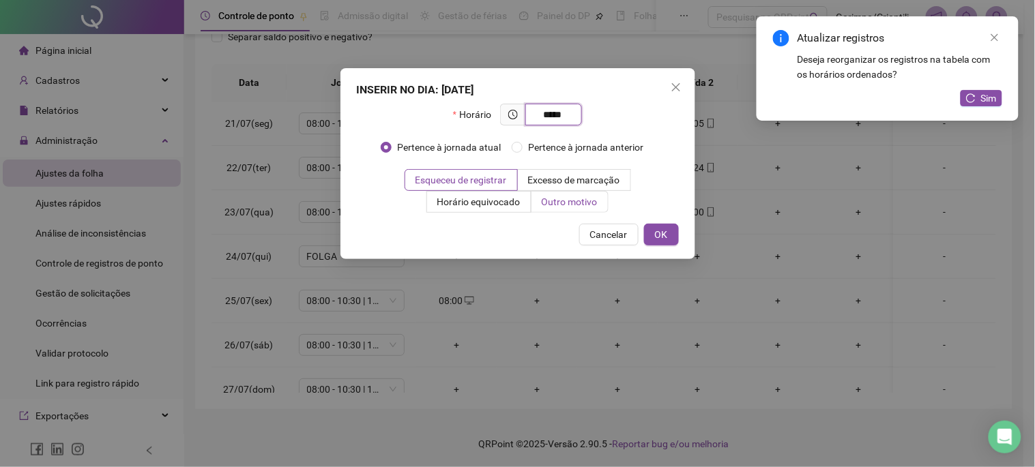
type input "*****"
click at [568, 203] on span "Outro motivo" at bounding box center [570, 202] width 56 height 11
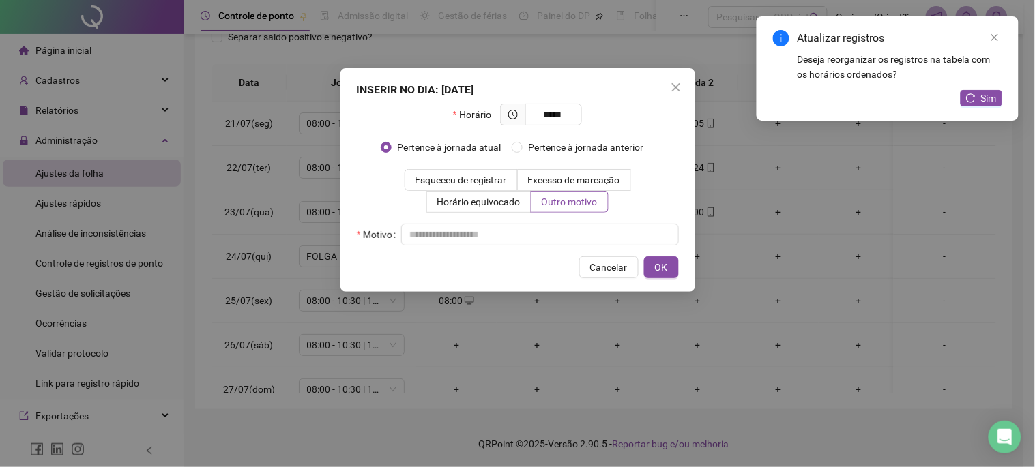
click at [553, 226] on div "Motivo" at bounding box center [518, 235] width 322 height 22
click at [549, 232] on input "text" at bounding box center [540, 235] width 278 height 22
click at [651, 263] on button "OK" at bounding box center [661, 268] width 35 height 22
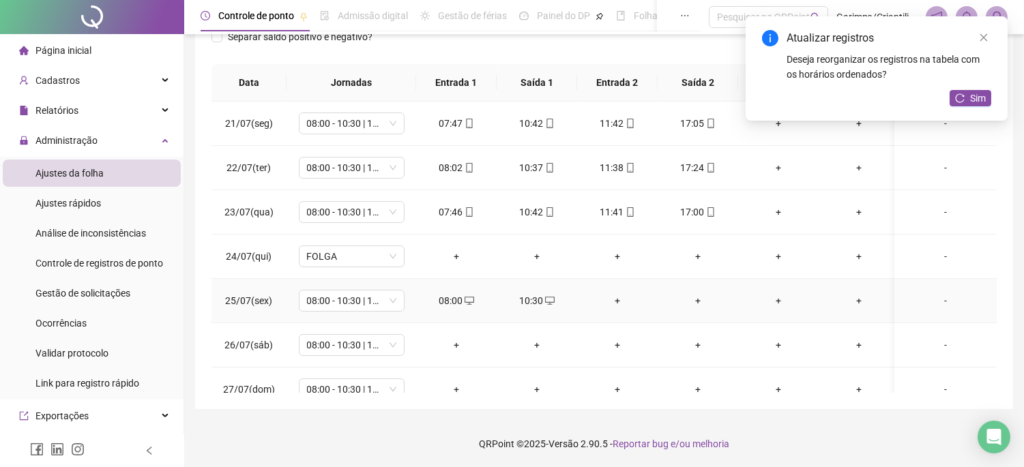
drag, startPoint x: 603, startPoint y: 296, endPoint x: 617, endPoint y: 298, distance: 13.8
click at [616, 298] on div "+" at bounding box center [617, 300] width 59 height 15
click at [617, 298] on div "+" at bounding box center [617, 300] width 59 height 15
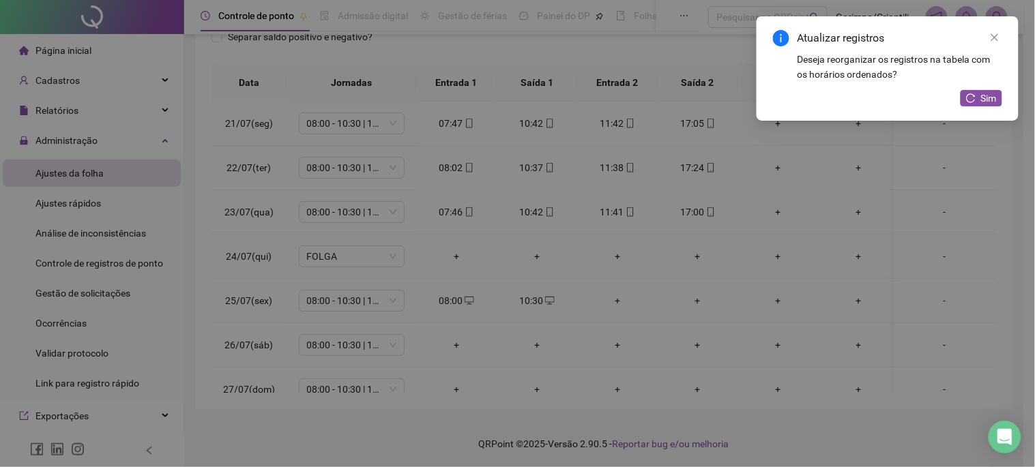
click at [617, 298] on div "INSERIR NO DIA : [DATE] Horário Pertence à jornada atual Pertence à jornada ant…" at bounding box center [517, 233] width 1035 height 467
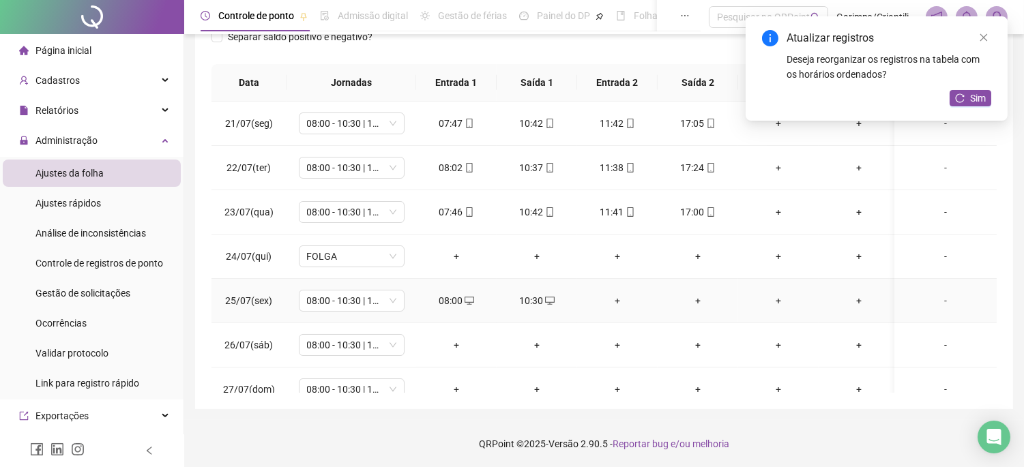
click at [626, 300] on div "+" at bounding box center [617, 300] width 59 height 15
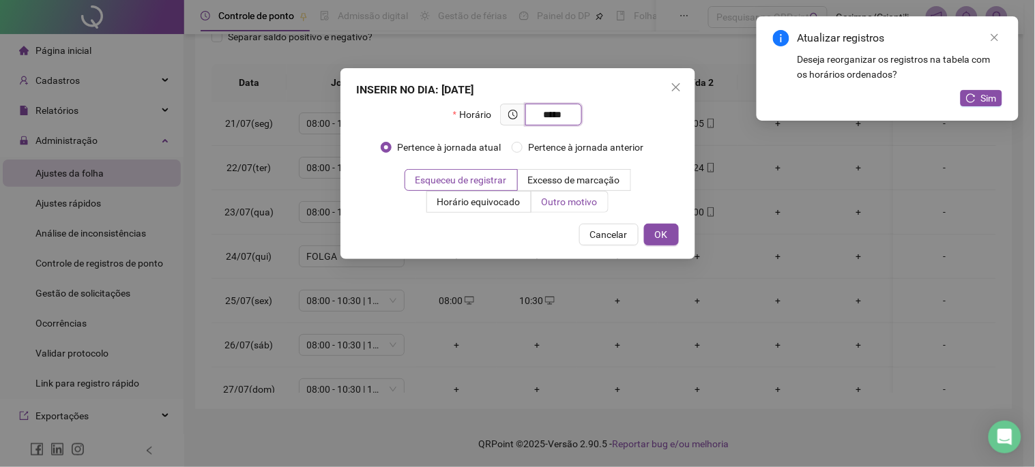
type input "*****"
click at [553, 194] on label "Outro motivo" at bounding box center [570, 202] width 77 height 22
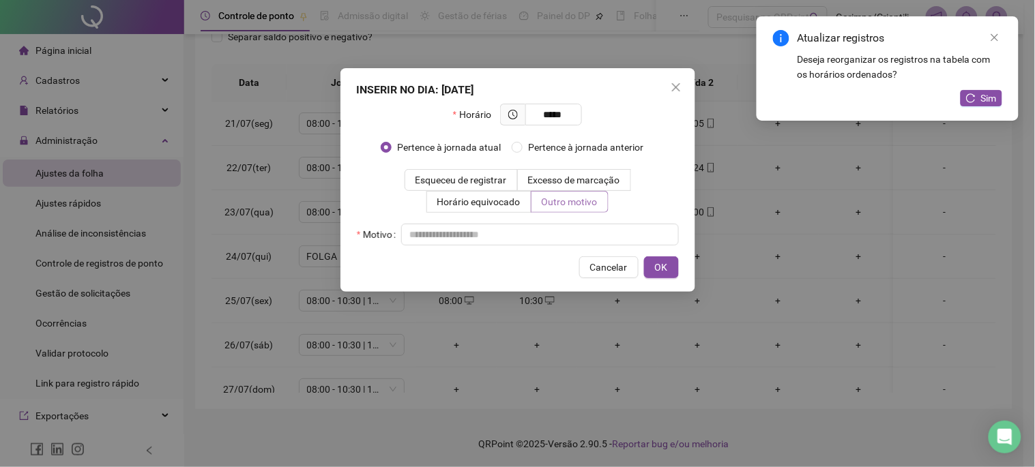
click at [546, 203] on span "Outro motivo" at bounding box center [570, 202] width 56 height 11
click at [516, 239] on input "text" at bounding box center [540, 235] width 278 height 22
click at [652, 263] on button "OK" at bounding box center [661, 268] width 35 height 22
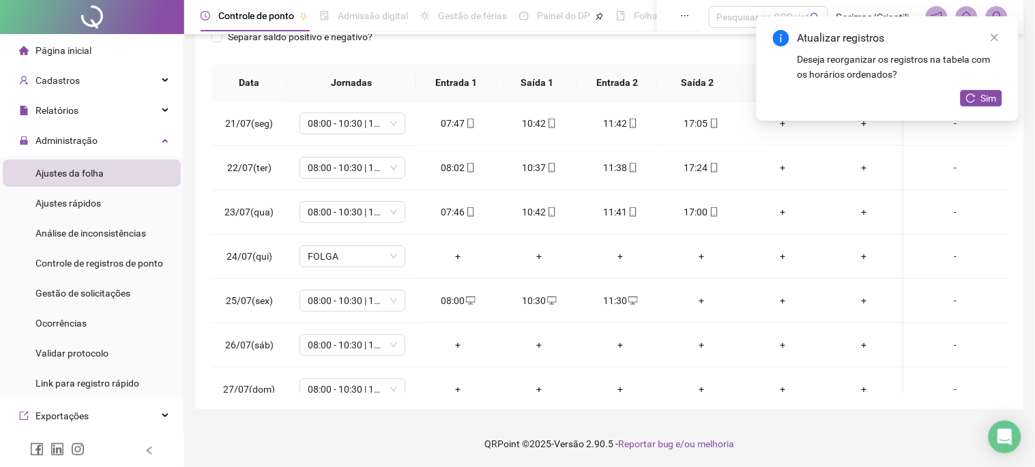
click at [702, 302] on div "+" at bounding box center [701, 300] width 59 height 15
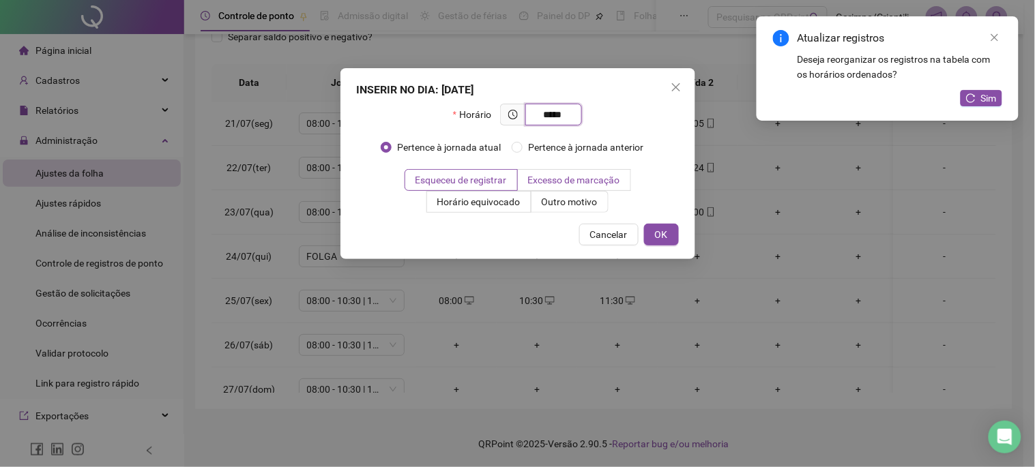
type input "*****"
click at [587, 175] on span "Excesso de marcação" at bounding box center [574, 180] width 92 height 11
click at [588, 190] on label "Excesso de marcação" at bounding box center [574, 180] width 113 height 22
click at [588, 197] on span "Outro motivo" at bounding box center [570, 202] width 56 height 11
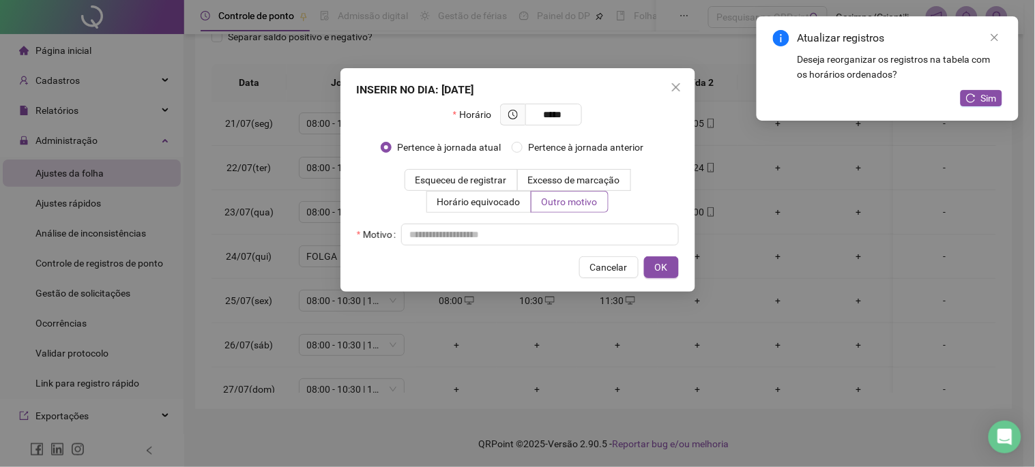
click at [580, 221] on div "Horário ***** Pertence à jornada atual [GEOGRAPHIC_DATA] à jornada anterior Esq…" at bounding box center [518, 175] width 322 height 142
click at [577, 227] on input "text" at bounding box center [540, 235] width 278 height 22
click at [662, 264] on span "OK" at bounding box center [661, 267] width 13 height 15
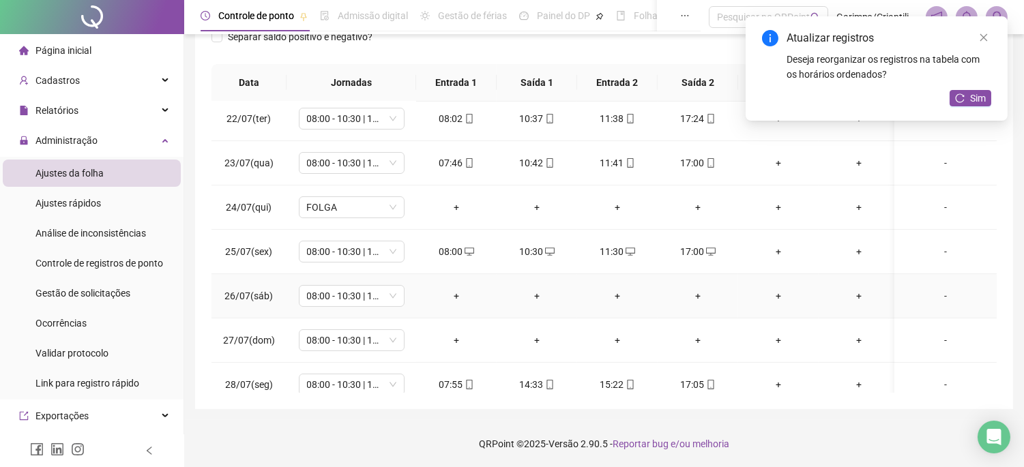
scroll to position [76, 0]
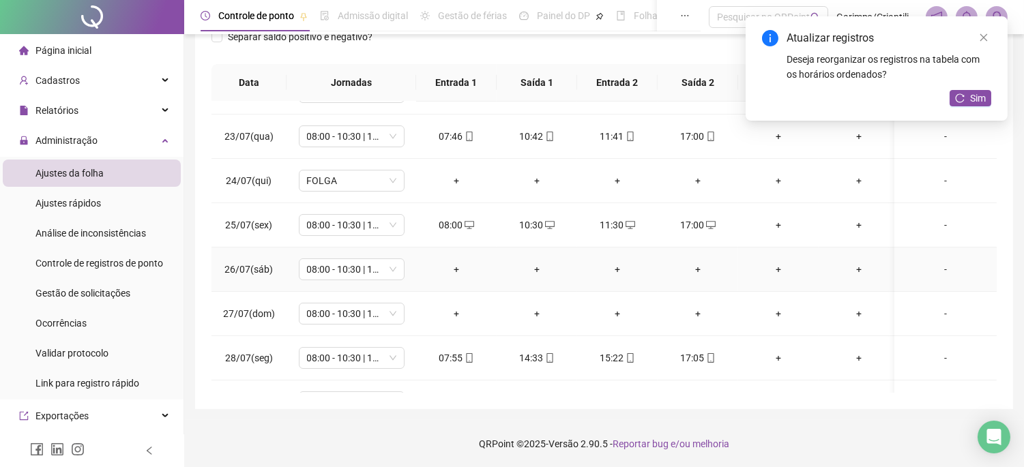
click at [457, 266] on div "+" at bounding box center [456, 269] width 59 height 15
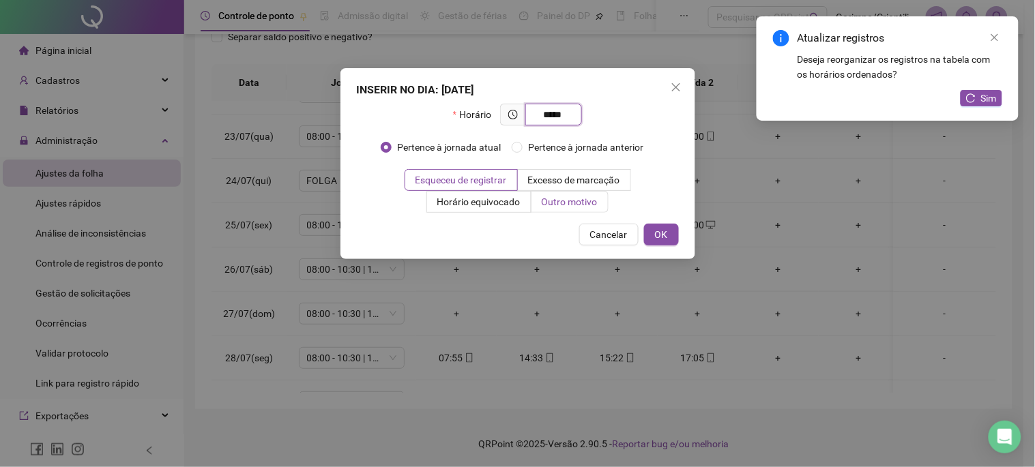
type input "*****"
click at [562, 206] on span "Outro motivo" at bounding box center [570, 202] width 56 height 11
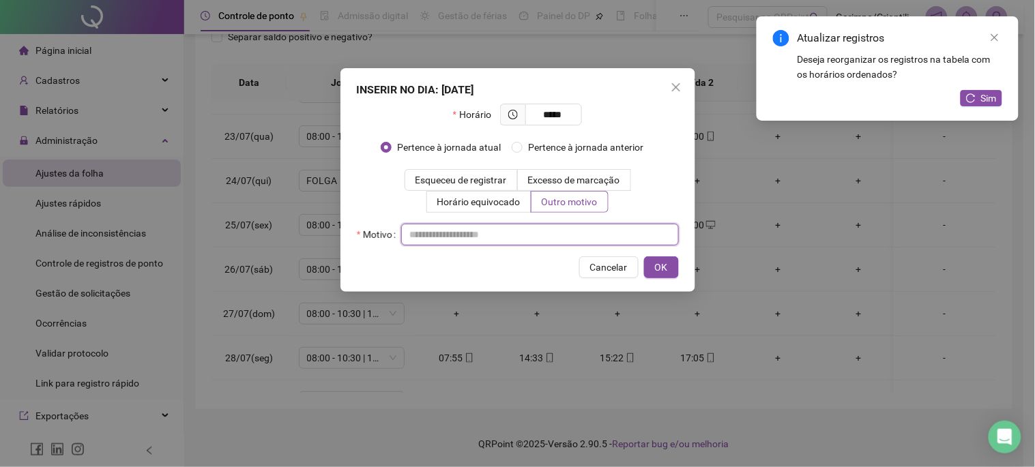
click at [541, 228] on input "text" at bounding box center [540, 235] width 278 height 22
click at [649, 282] on div "INSERIR NO DIA : [DATE] Horário ***** Pertence à jornada atual Pertence à jorna…" at bounding box center [518, 180] width 355 height 224
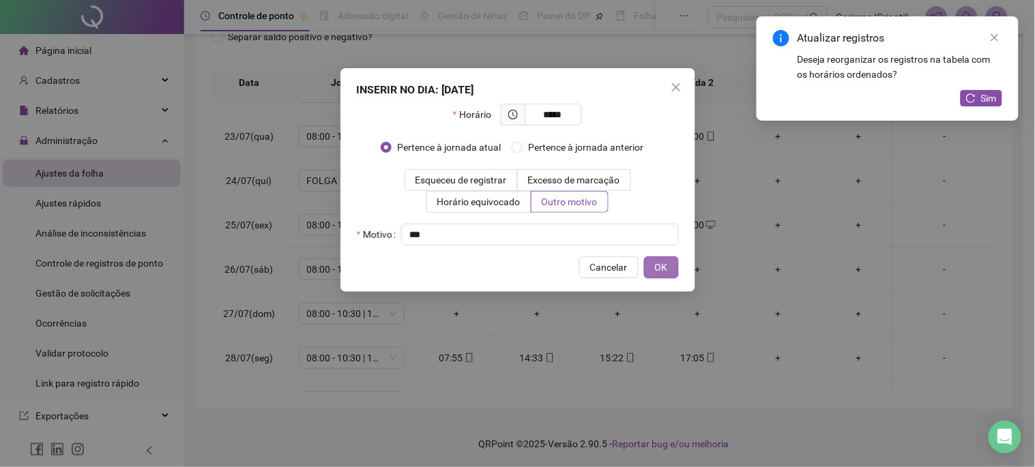
click at [659, 275] on button "OK" at bounding box center [661, 268] width 35 height 22
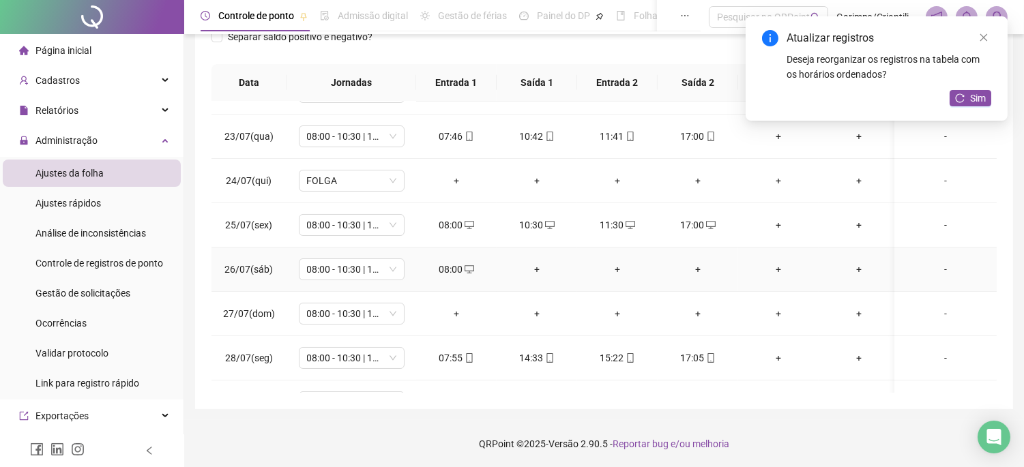
click at [546, 270] on div "+" at bounding box center [537, 269] width 59 height 15
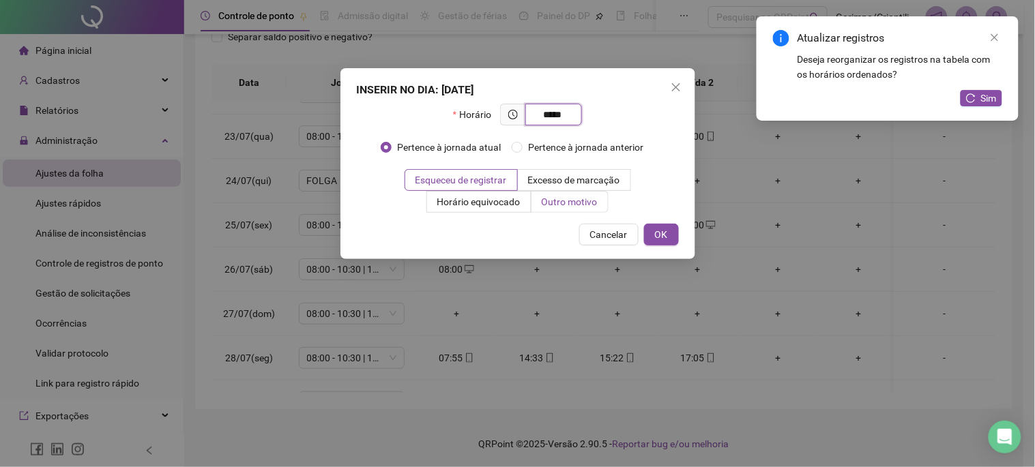
type input "*****"
click at [556, 207] on span "Outro motivo" at bounding box center [570, 202] width 56 height 11
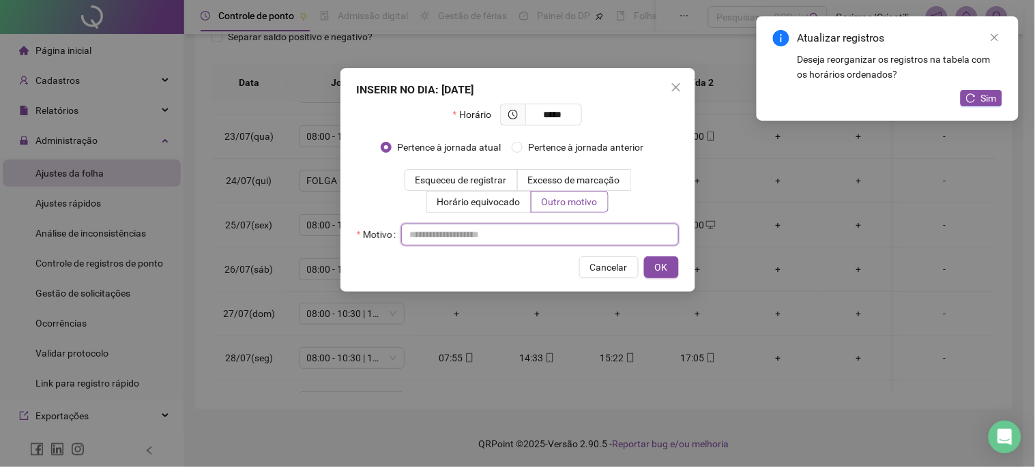
click at [527, 237] on input "text" at bounding box center [540, 235] width 278 height 22
click at [526, 233] on input "text" at bounding box center [540, 235] width 278 height 22
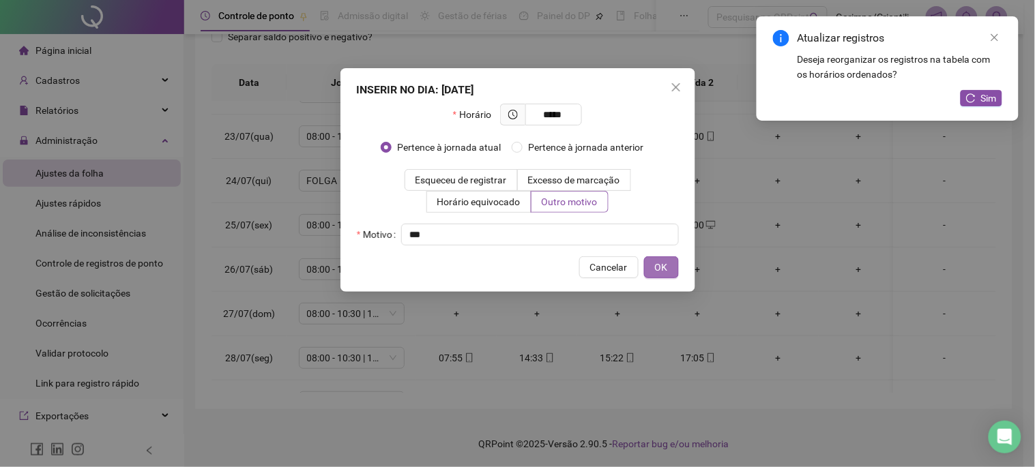
click at [650, 261] on button "OK" at bounding box center [661, 268] width 35 height 22
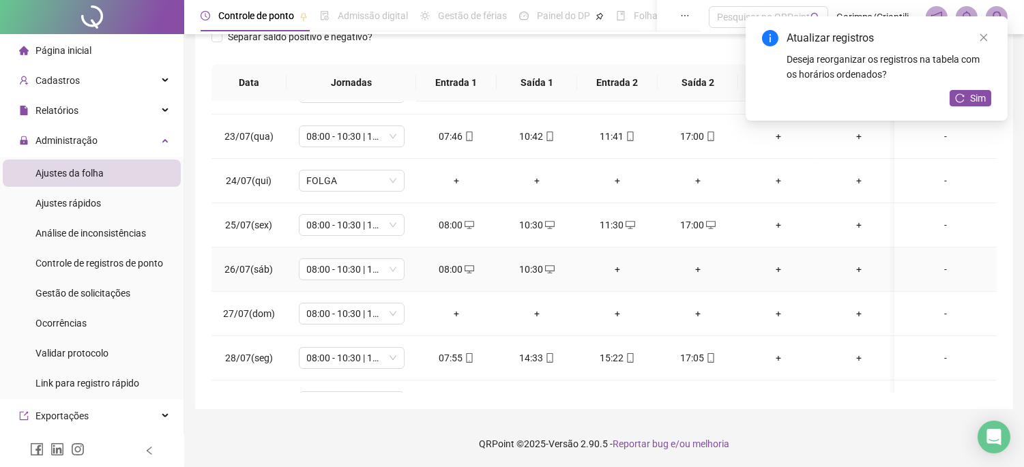
click at [616, 267] on div "+" at bounding box center [617, 269] width 59 height 15
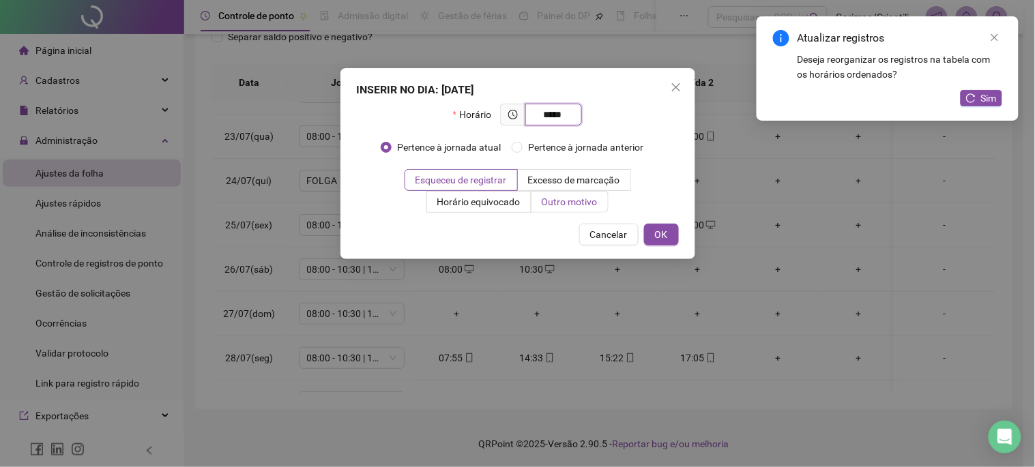
type input "*****"
click at [590, 201] on span "Outro motivo" at bounding box center [570, 202] width 56 height 11
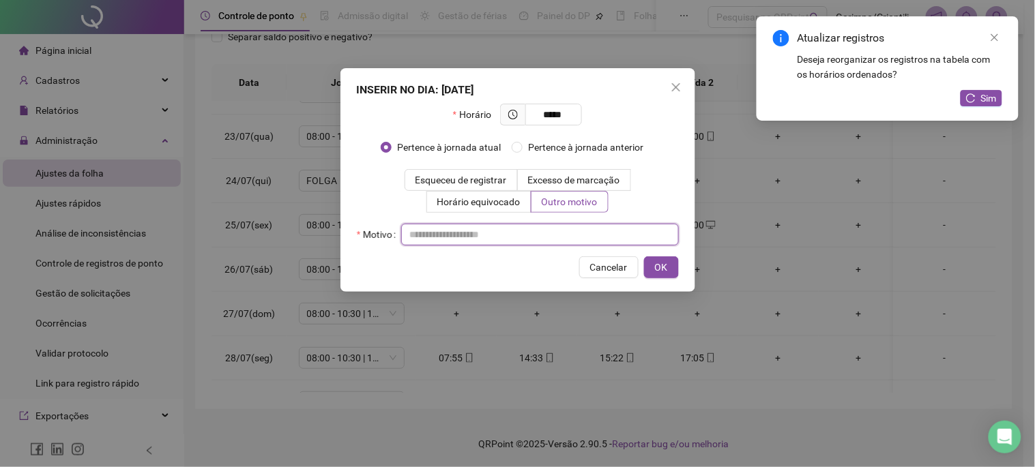
click at [530, 231] on input "text" at bounding box center [540, 235] width 278 height 22
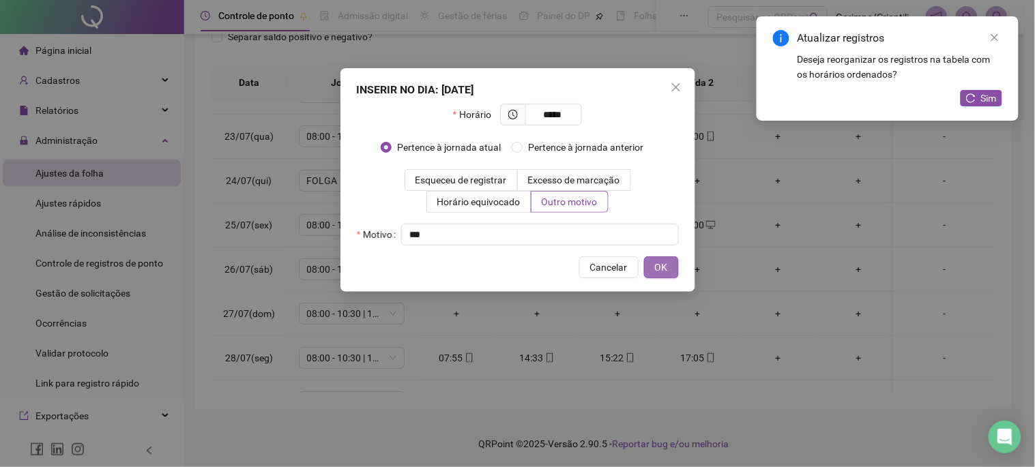
click at [658, 267] on span "OK" at bounding box center [661, 267] width 13 height 15
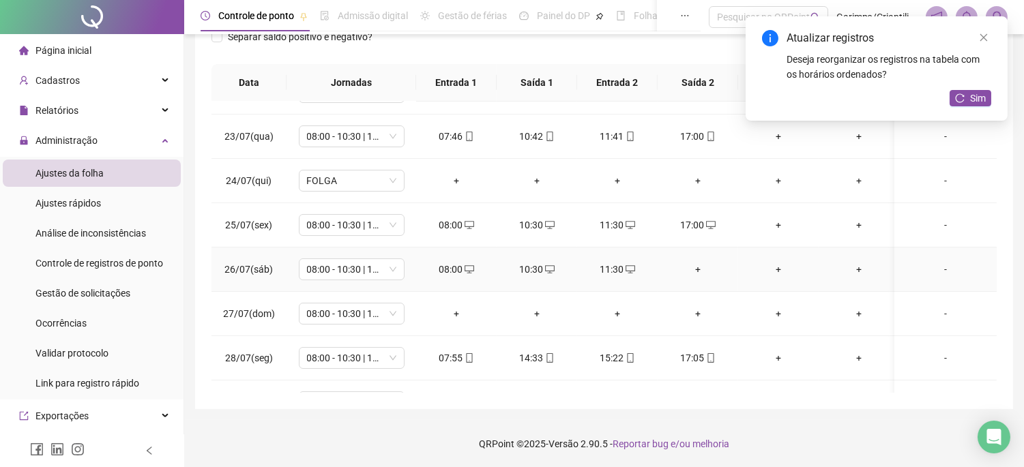
click at [715, 265] on div "+" at bounding box center [698, 269] width 59 height 15
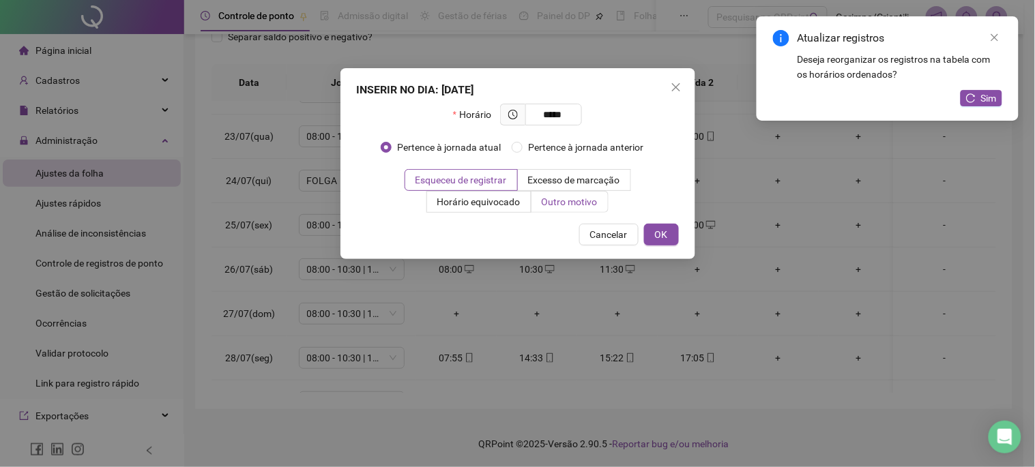
type input "*****"
click at [599, 205] on label "Outro motivo" at bounding box center [570, 202] width 77 height 22
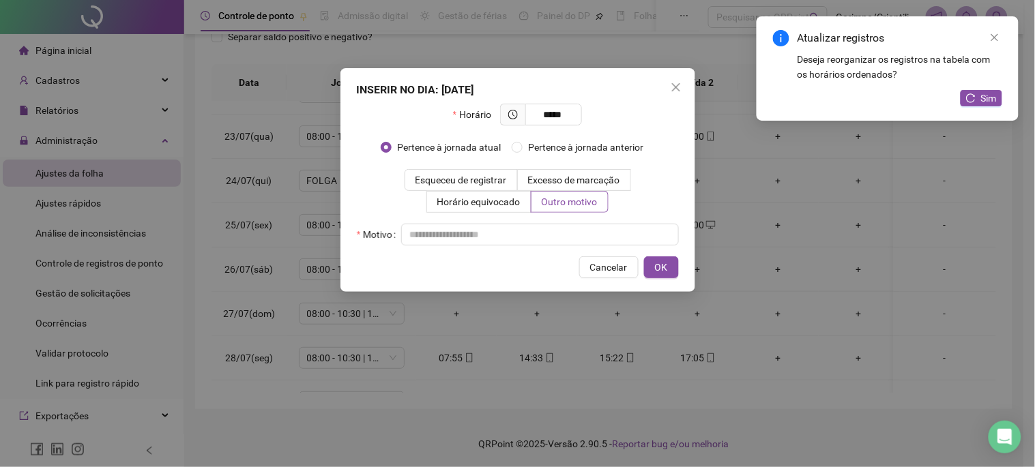
click at [585, 227] on div "Motivo" at bounding box center [518, 235] width 322 height 22
click at [583, 232] on input "text" at bounding box center [540, 235] width 278 height 22
click at [664, 270] on span "OK" at bounding box center [661, 267] width 13 height 15
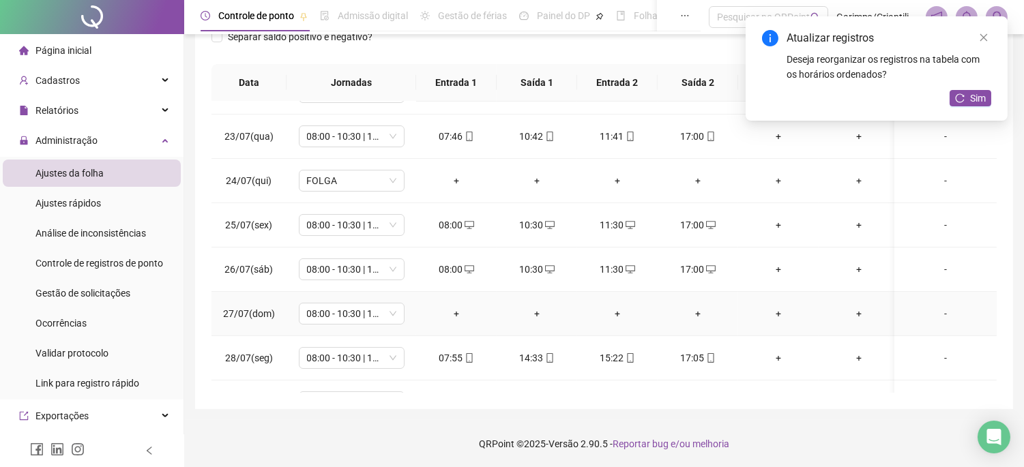
click at [459, 313] on div "+" at bounding box center [456, 313] width 59 height 15
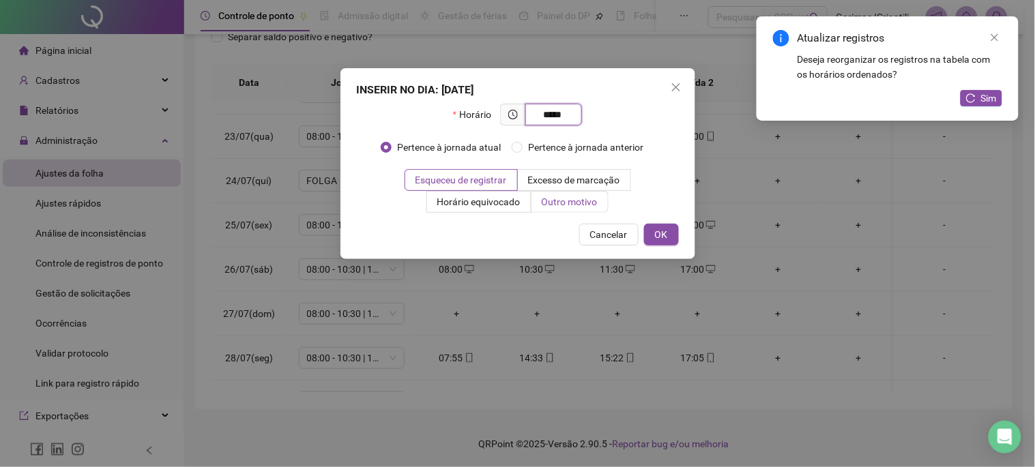
type input "*****"
click at [565, 201] on span "Outro motivo" at bounding box center [570, 202] width 56 height 11
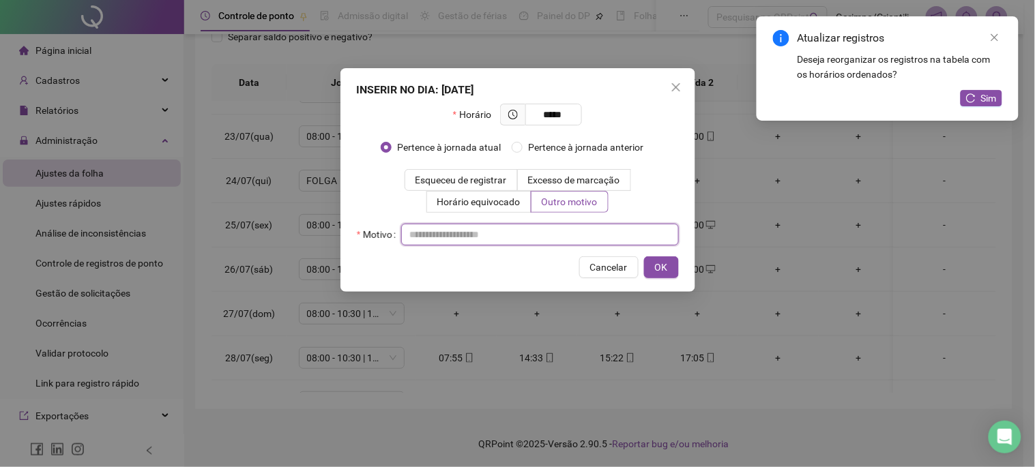
click at [549, 231] on input "text" at bounding box center [540, 235] width 278 height 22
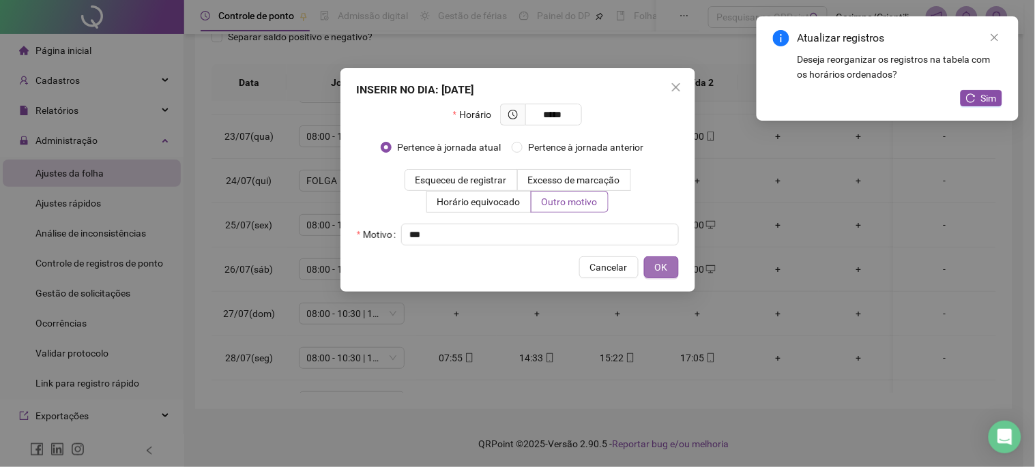
click at [658, 272] on span "OK" at bounding box center [661, 267] width 13 height 15
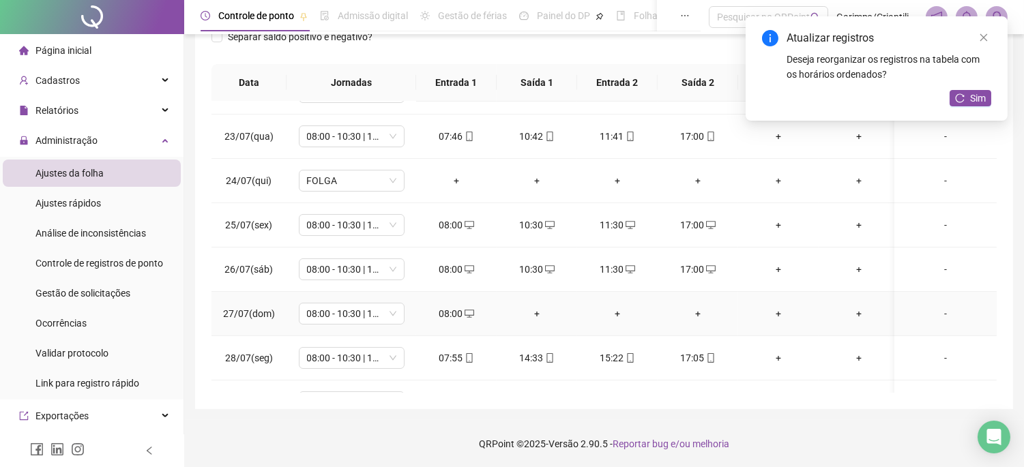
click at [530, 315] on div "+" at bounding box center [537, 313] width 59 height 15
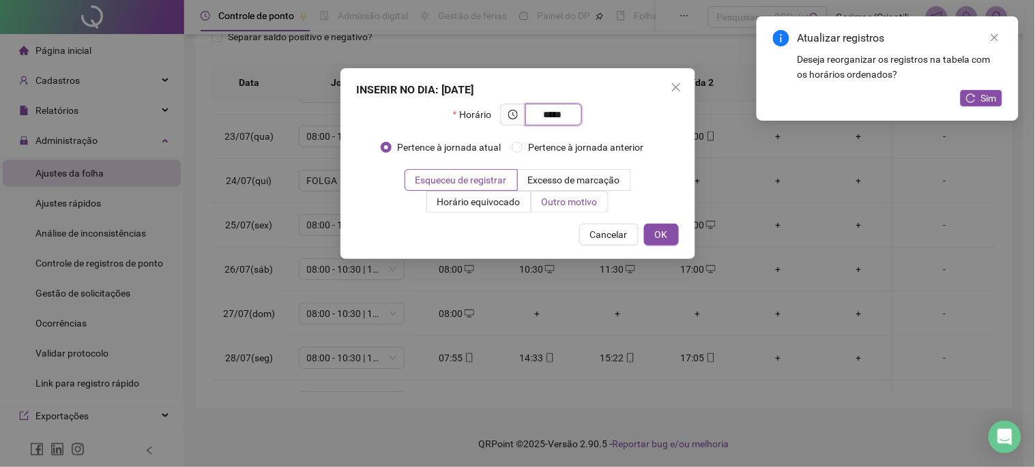
type input "*****"
click at [576, 207] on span "Outro motivo" at bounding box center [570, 202] width 56 height 11
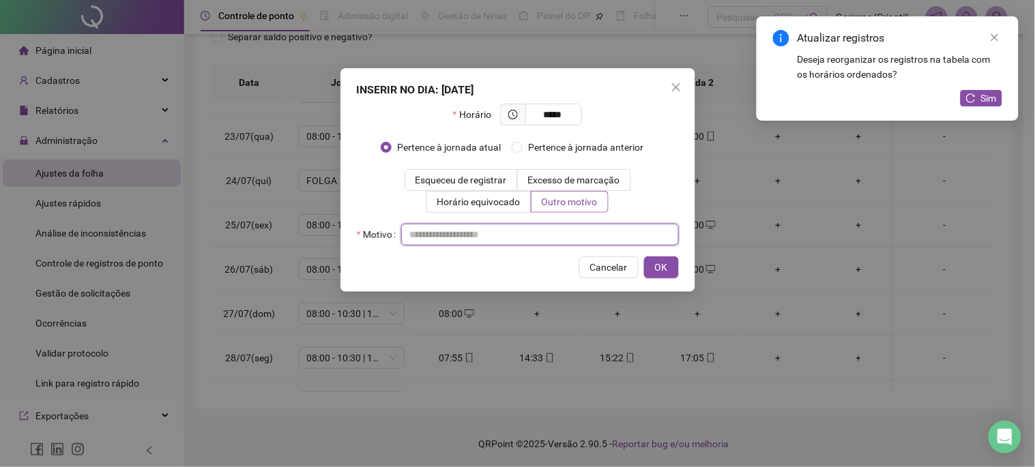
click at [526, 237] on input "text" at bounding box center [540, 235] width 278 height 22
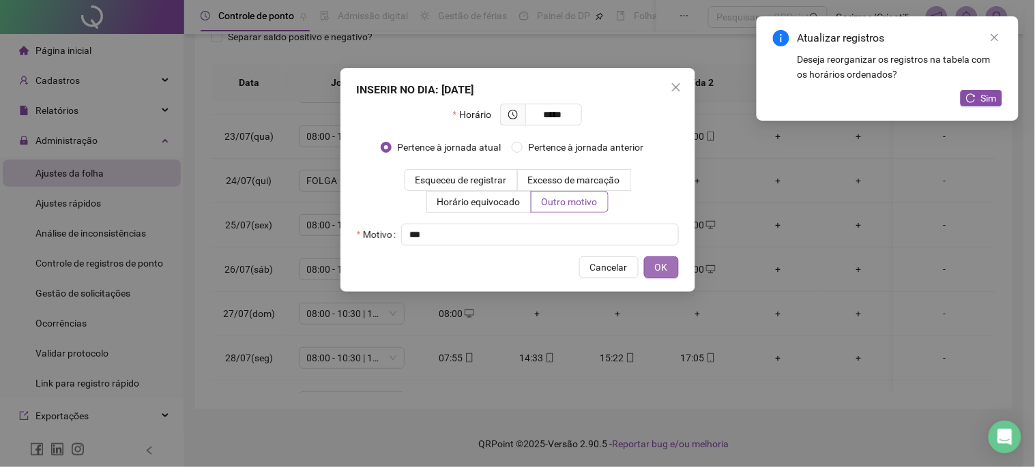
click at [678, 264] on button "OK" at bounding box center [661, 268] width 35 height 22
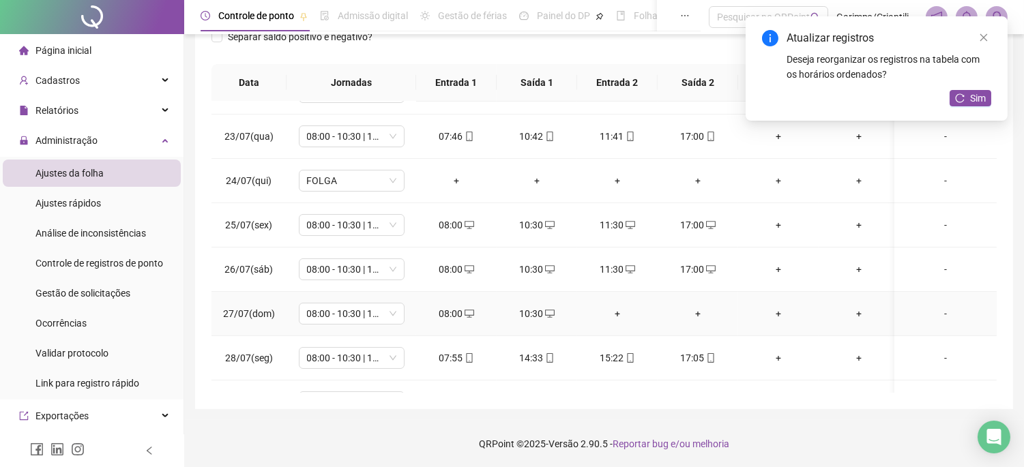
click at [625, 309] on div "+" at bounding box center [617, 313] width 59 height 15
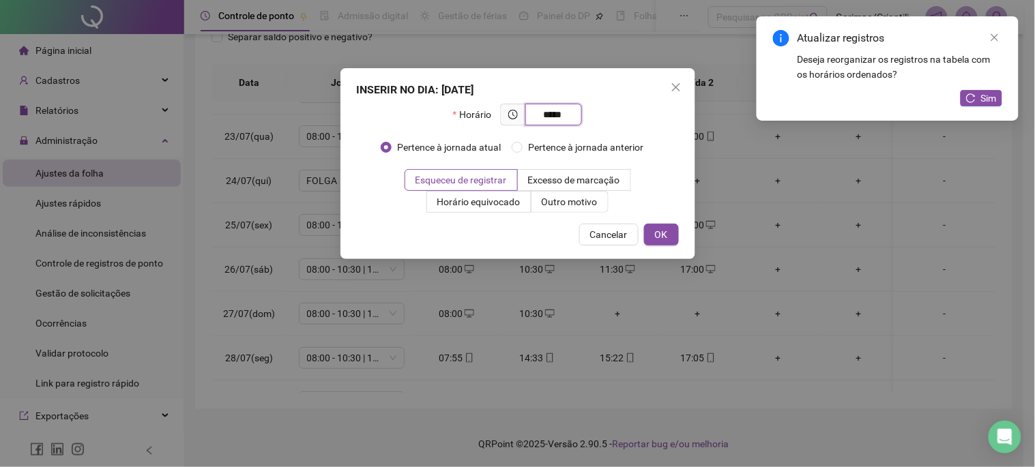
type input "*****"
click at [547, 213] on div "INSERIR NO DIA : [DATE] Horário ***** Pertence à jornada atual Pertence à jorna…" at bounding box center [518, 163] width 355 height 191
click at [551, 203] on span "Outro motivo" at bounding box center [570, 202] width 56 height 11
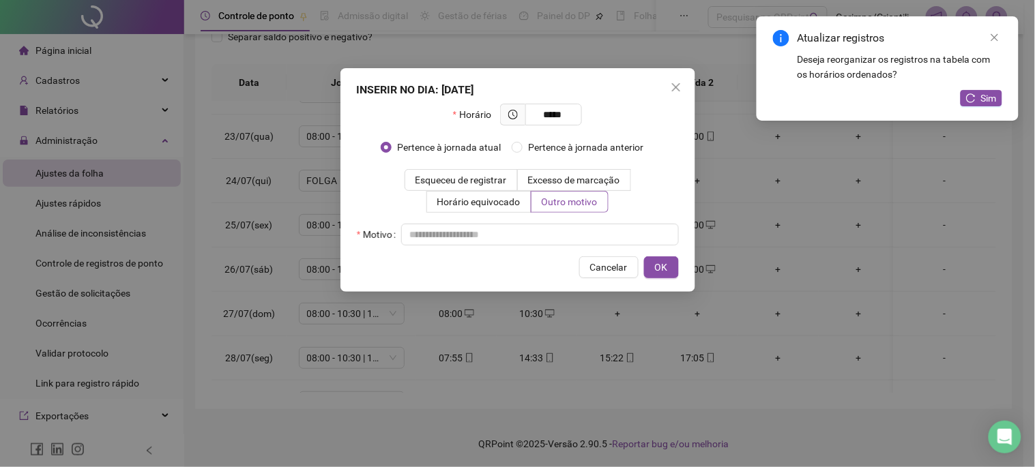
click at [528, 219] on div "Horário ***** Pertence à jornada atual [GEOGRAPHIC_DATA] à jornada anterior Esq…" at bounding box center [518, 175] width 322 height 142
click at [591, 246] on div "INSERIR NO DIA : [DATE] Horário ***** Pertence à jornada atual Pertence à jorna…" at bounding box center [518, 180] width 355 height 224
click at [592, 241] on input "text" at bounding box center [540, 235] width 278 height 22
click at [647, 261] on button "OK" at bounding box center [661, 268] width 35 height 22
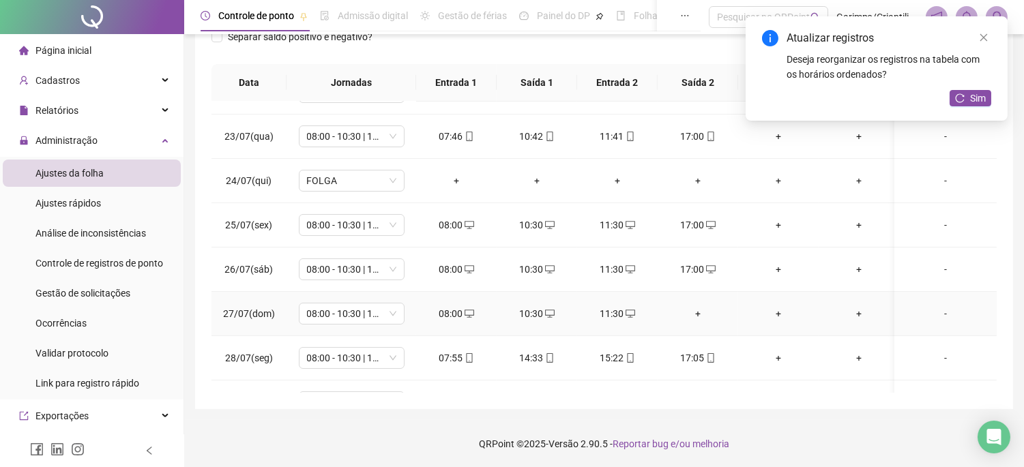
click at [708, 314] on div "+" at bounding box center [698, 313] width 59 height 15
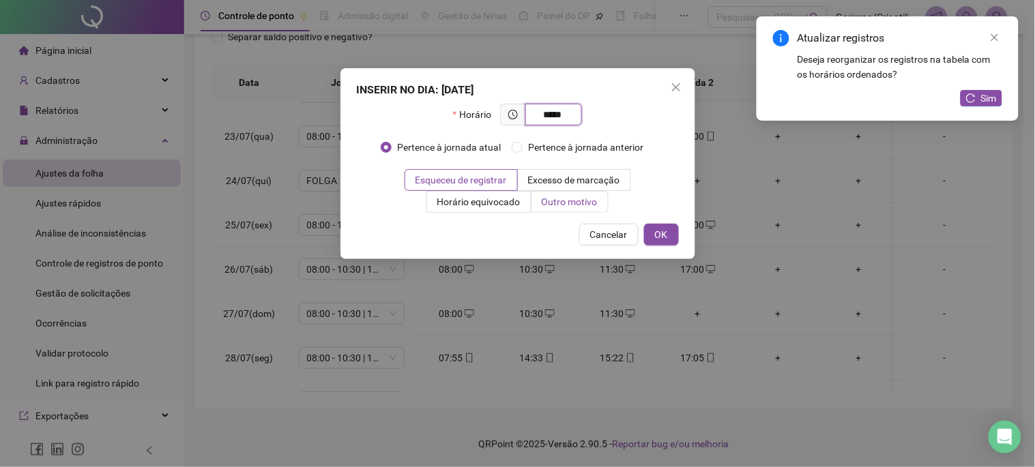
type input "*****"
click at [585, 207] on span "Outro motivo" at bounding box center [570, 202] width 56 height 11
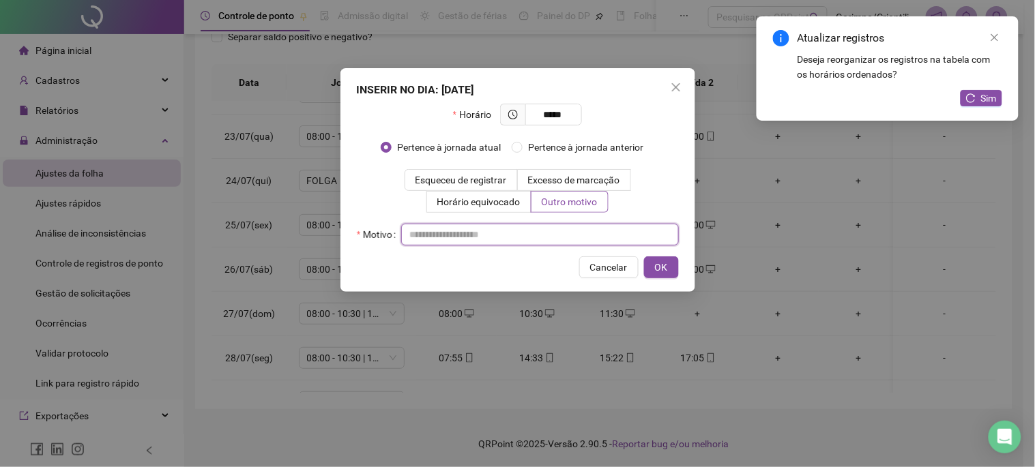
click at [538, 228] on input "text" at bounding box center [540, 235] width 278 height 22
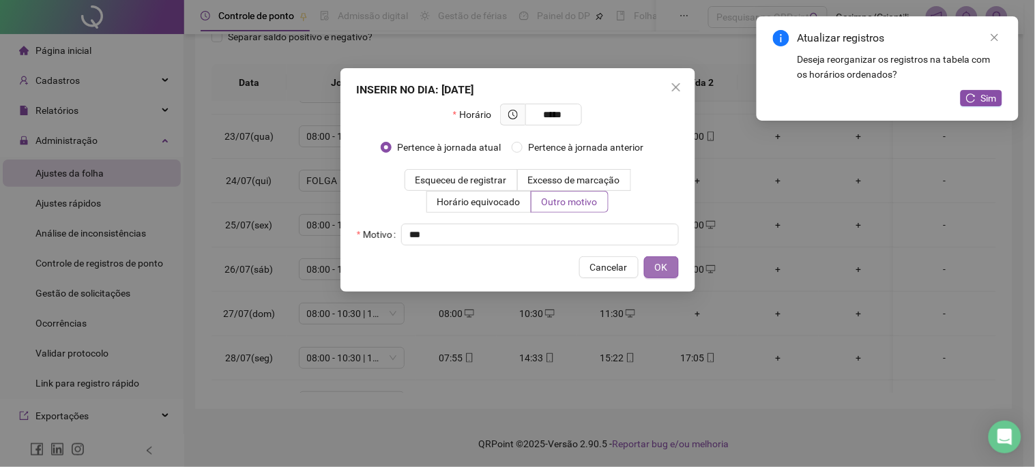
click at [667, 266] on button "OK" at bounding box center [661, 268] width 35 height 22
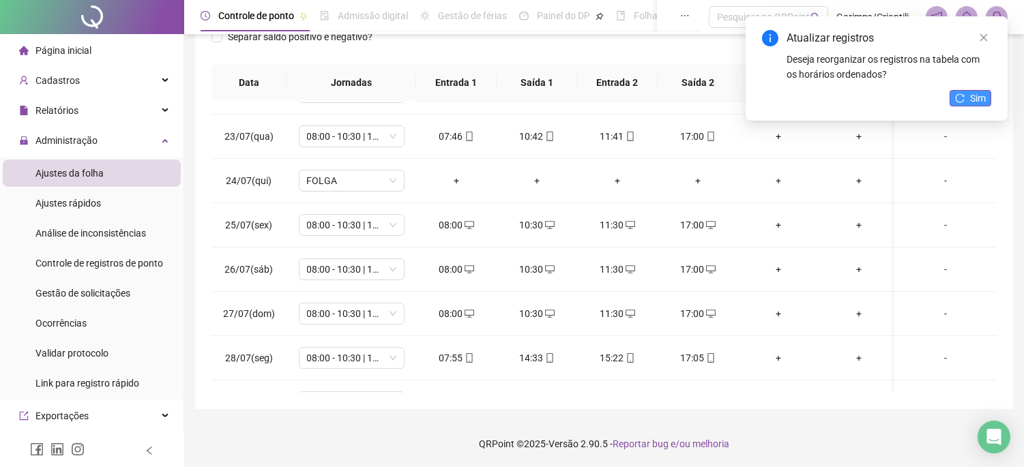
click at [963, 96] on icon "reload" at bounding box center [960, 97] width 9 height 9
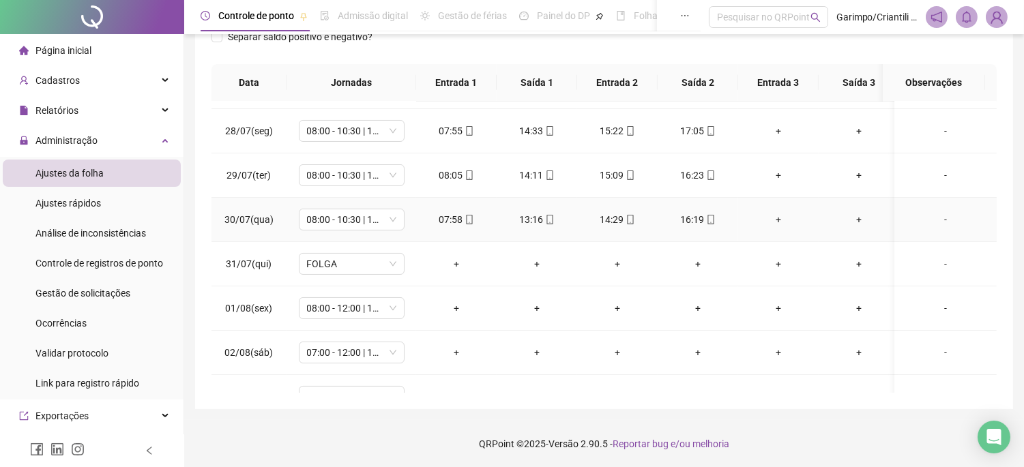
scroll to position [379, 0]
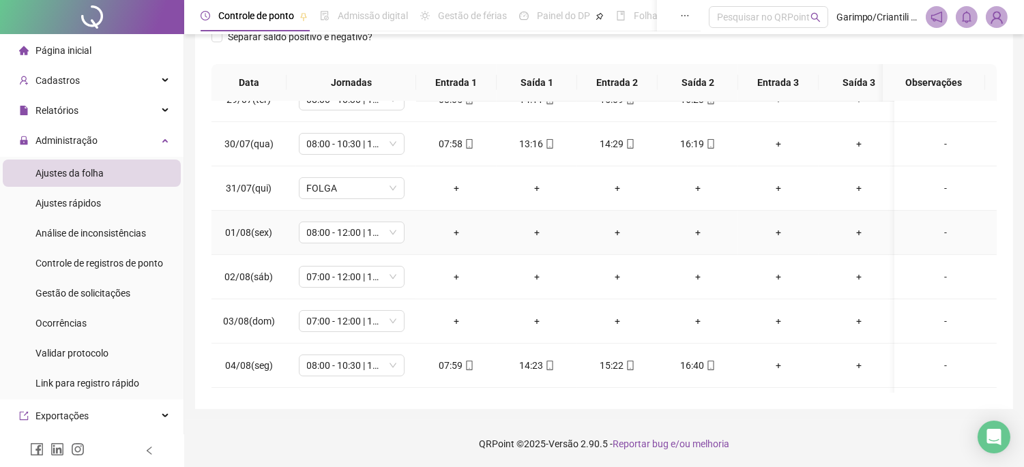
click at [456, 231] on div "+" at bounding box center [456, 232] width 59 height 15
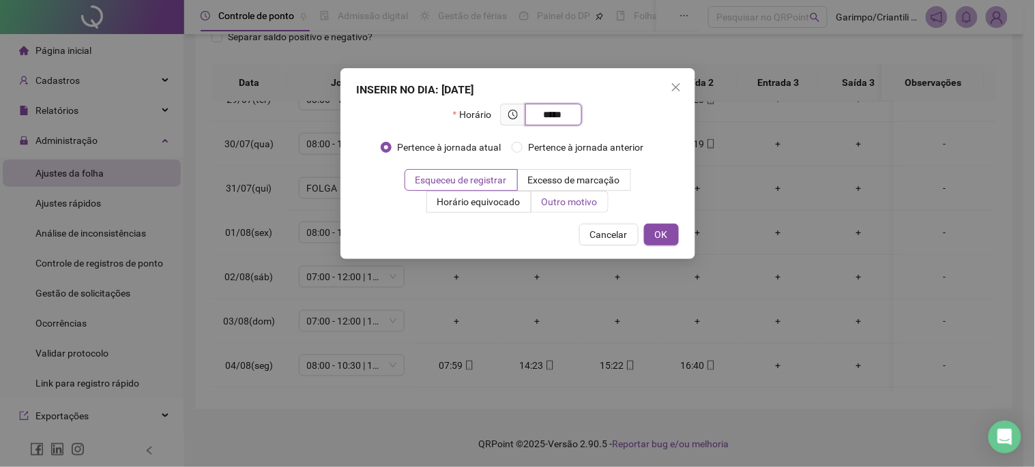
type input "*****"
click at [568, 199] on span "Outro motivo" at bounding box center [570, 202] width 56 height 11
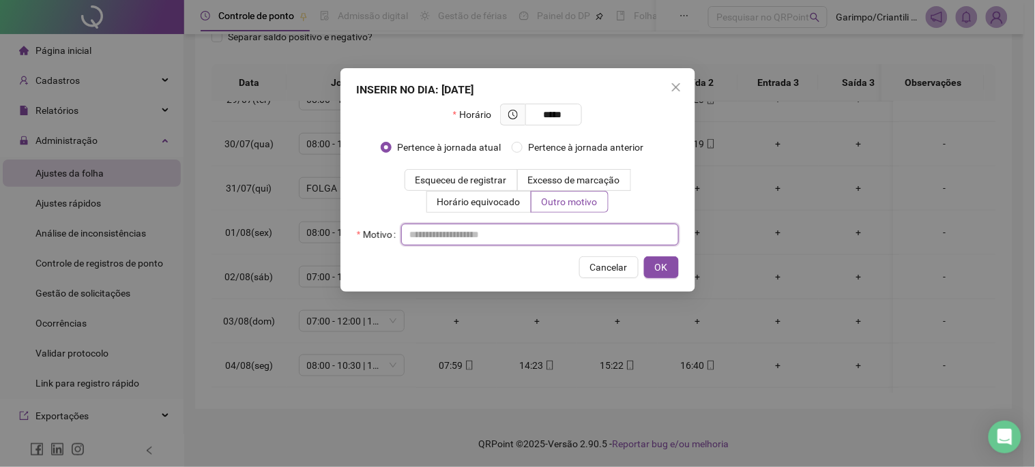
click at [553, 231] on input "text" at bounding box center [540, 235] width 278 height 22
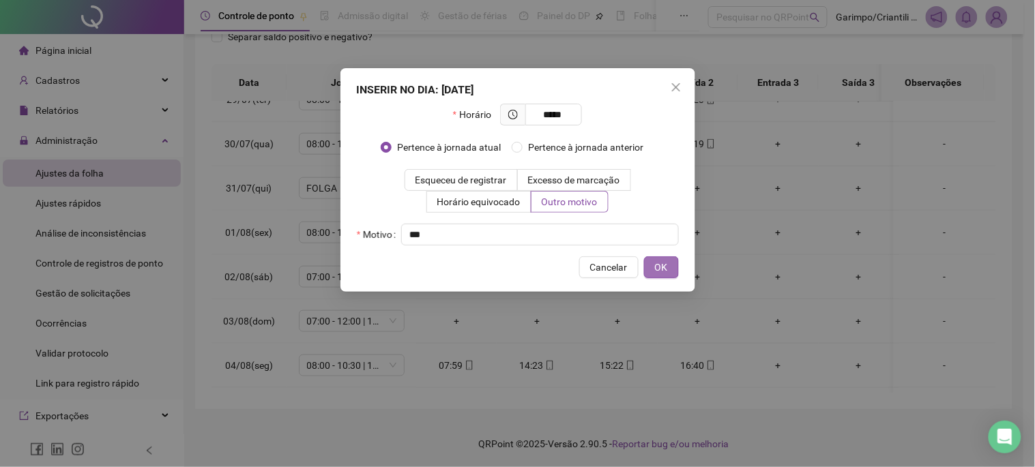
click at [665, 269] on span "OK" at bounding box center [661, 267] width 13 height 15
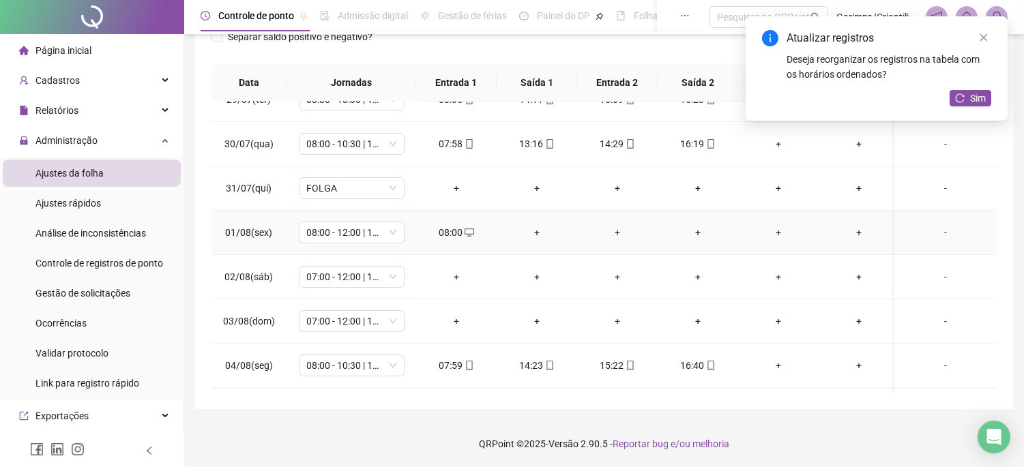
click at [551, 233] on div "+" at bounding box center [537, 232] width 59 height 15
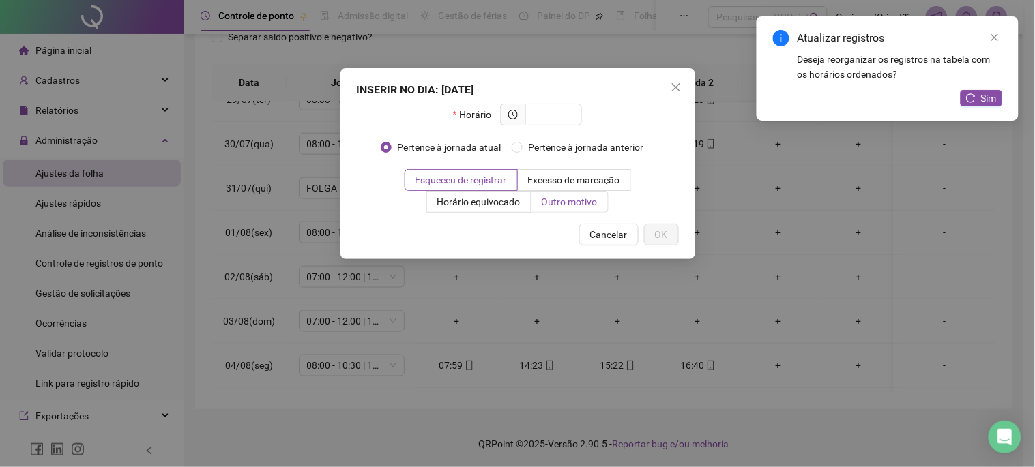
click at [577, 201] on span "Outro motivo" at bounding box center [570, 202] width 56 height 11
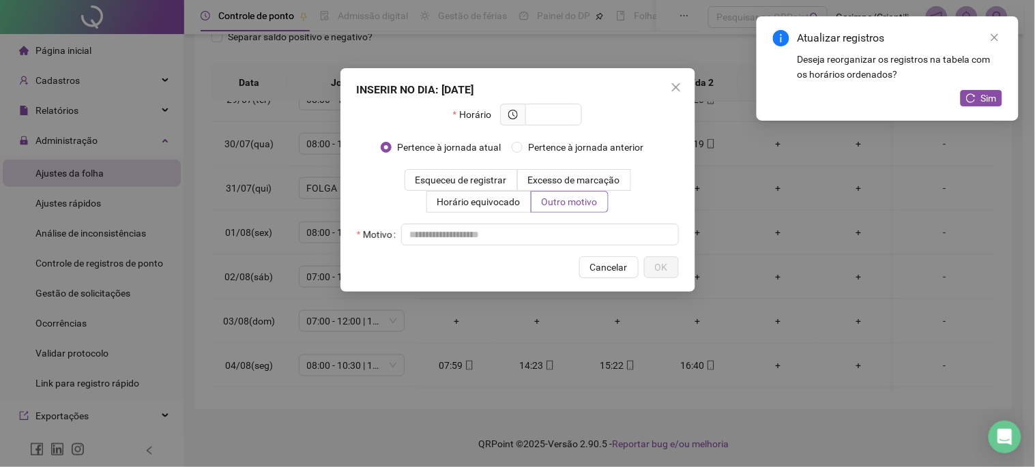
click at [519, 224] on div "Motivo" at bounding box center [518, 235] width 322 height 22
click at [514, 231] on input "text" at bounding box center [540, 235] width 278 height 22
click at [553, 109] on input "text" at bounding box center [553, 114] width 38 height 15
type input "*****"
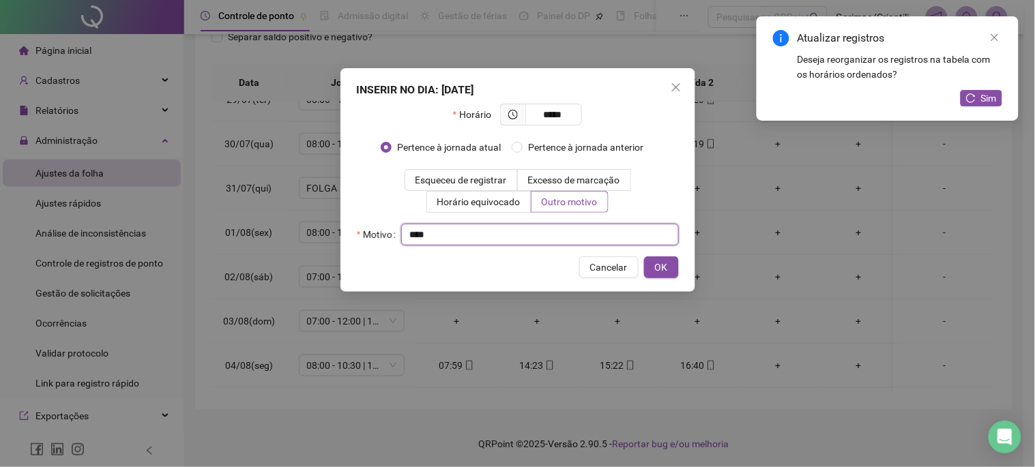
click at [566, 242] on input "text" at bounding box center [540, 235] width 278 height 22
click at [659, 263] on span "OK" at bounding box center [661, 267] width 13 height 15
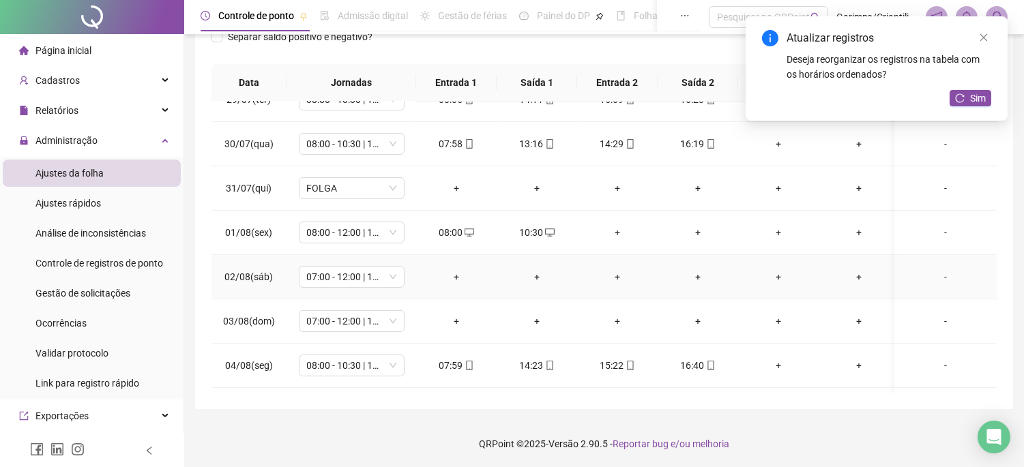
click at [616, 230] on div "+" at bounding box center [617, 232] width 59 height 15
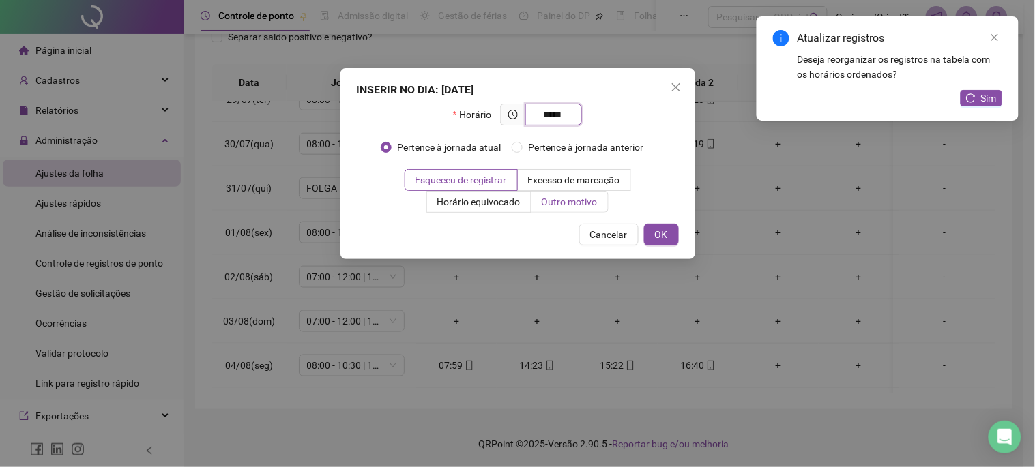
type input "*****"
click at [562, 207] on span "Outro motivo" at bounding box center [570, 202] width 56 height 11
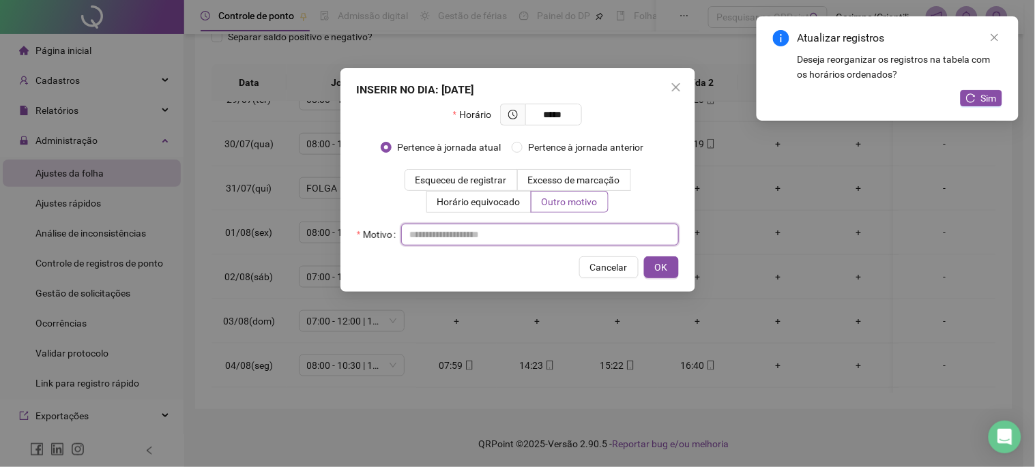
click at [547, 227] on input "text" at bounding box center [540, 235] width 278 height 22
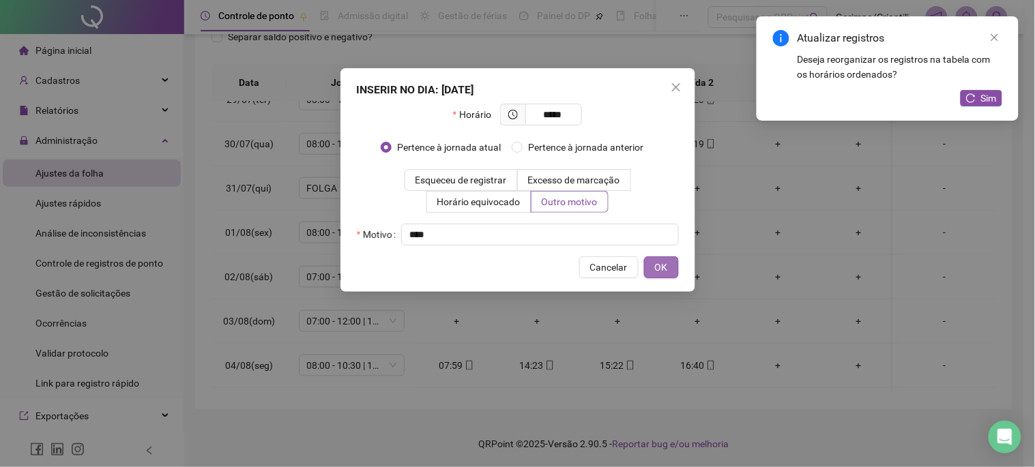
click at [674, 266] on button "OK" at bounding box center [661, 268] width 35 height 22
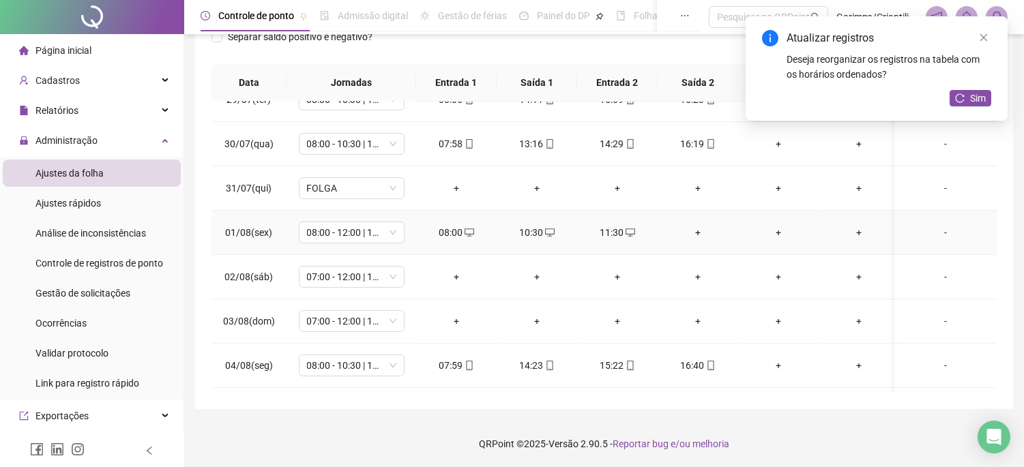
click at [699, 229] on div "+" at bounding box center [698, 232] width 59 height 15
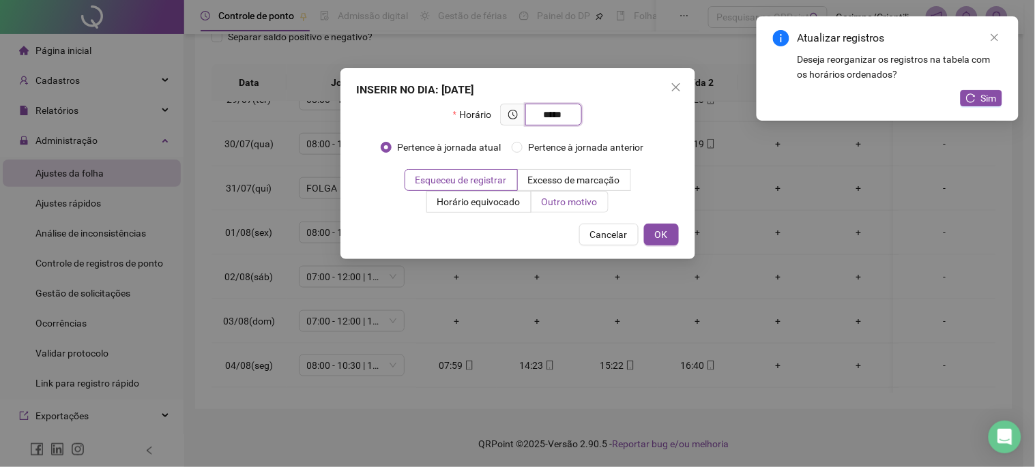
type input "*****"
click at [546, 201] on span "Outro motivo" at bounding box center [570, 202] width 56 height 11
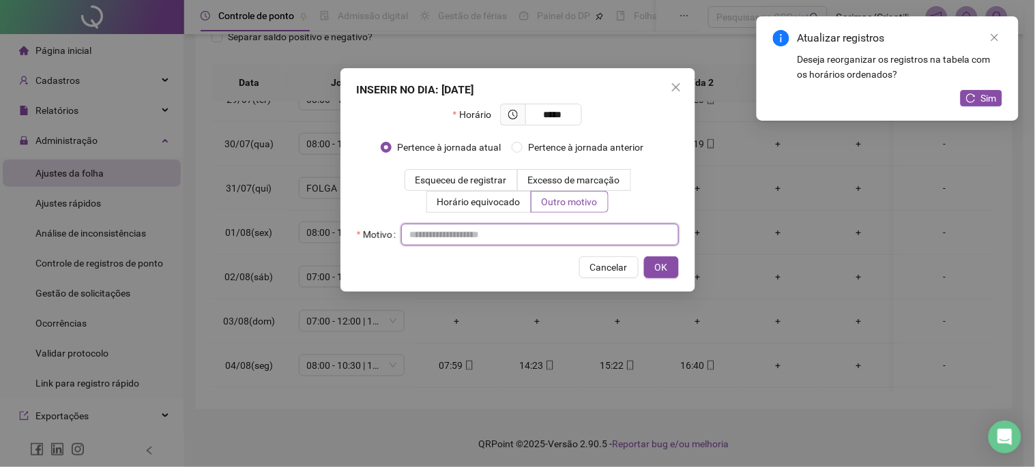
click at [569, 224] on input "text" at bounding box center [540, 235] width 278 height 22
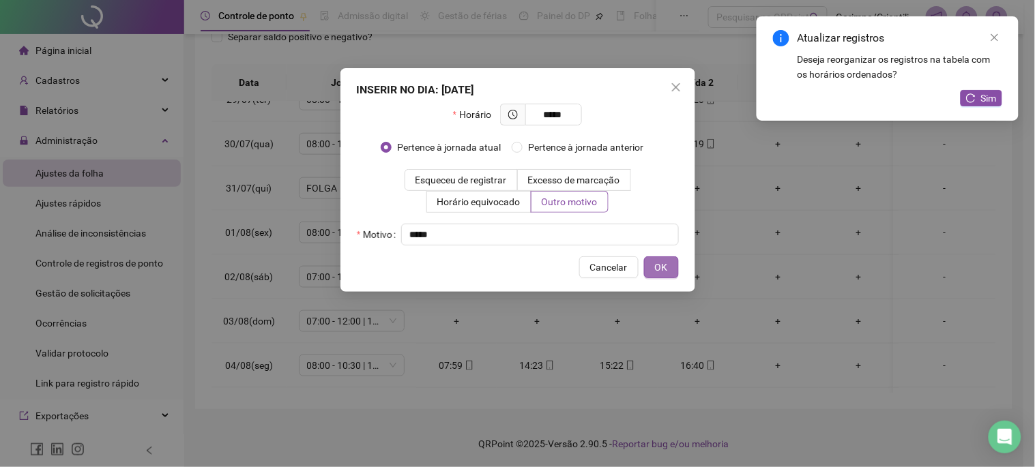
click at [652, 264] on button "OK" at bounding box center [661, 268] width 35 height 22
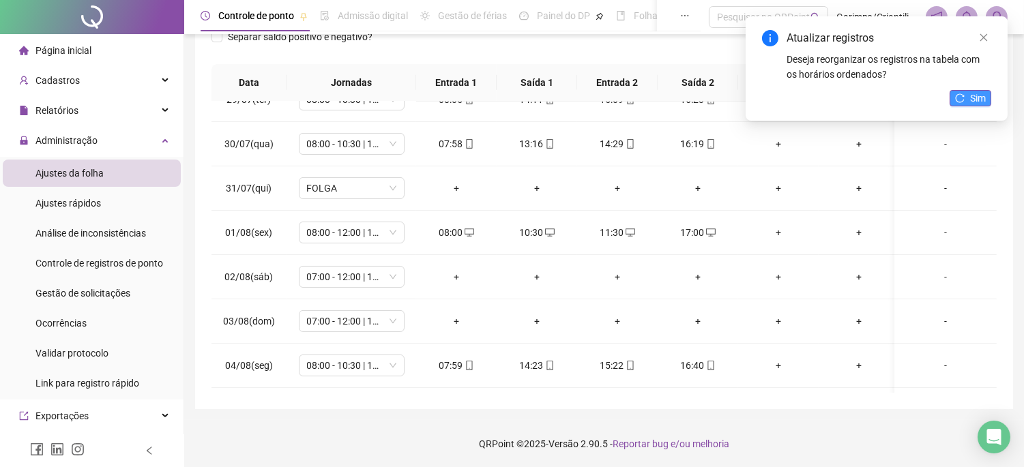
click at [959, 98] on icon "reload" at bounding box center [960, 98] width 10 height 10
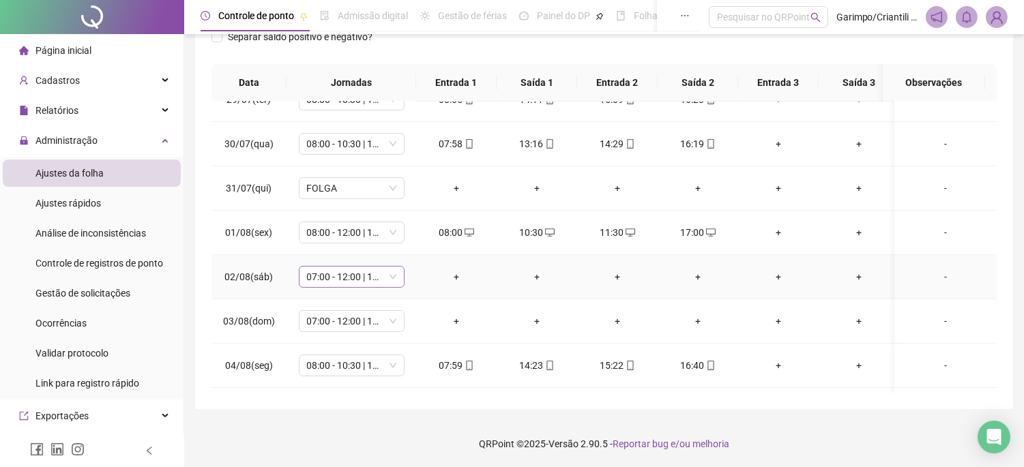
click at [386, 280] on span "07:00 - 12:00 | 13:00 - 16:20" at bounding box center [351, 277] width 89 height 20
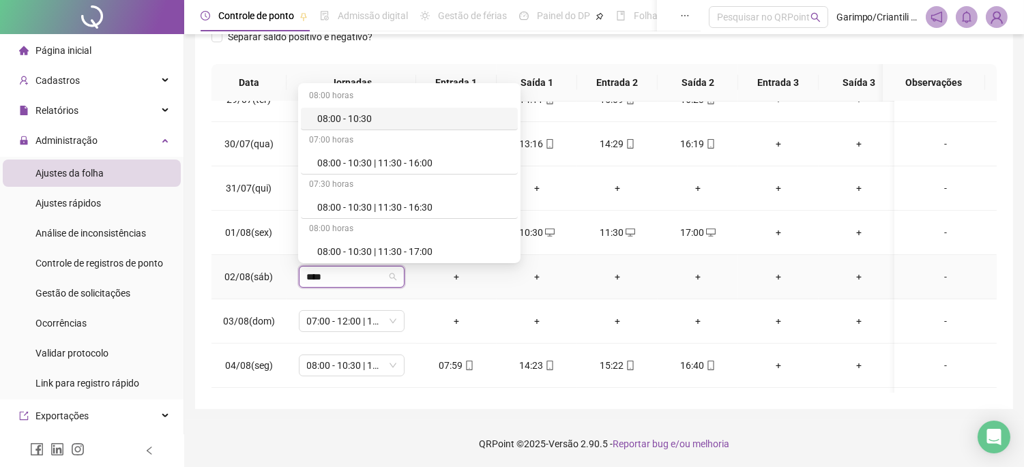
type input "*****"
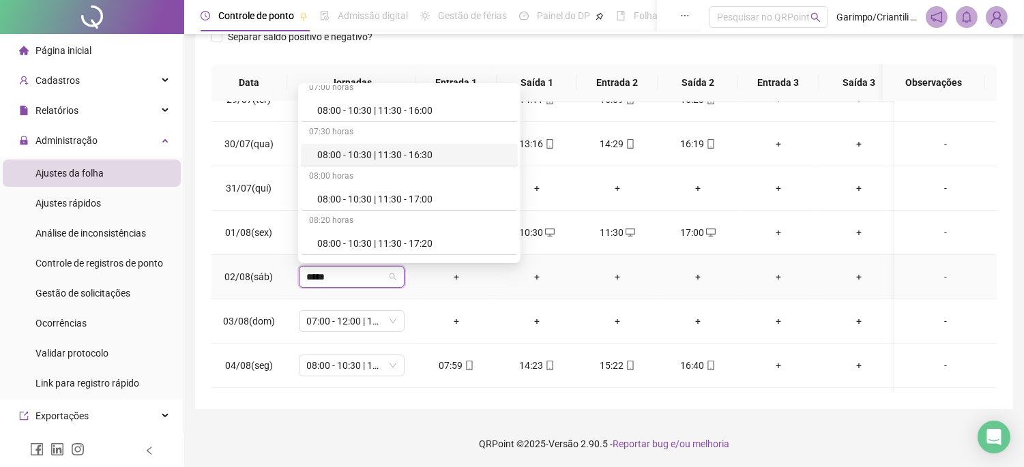
scroll to position [76, 0]
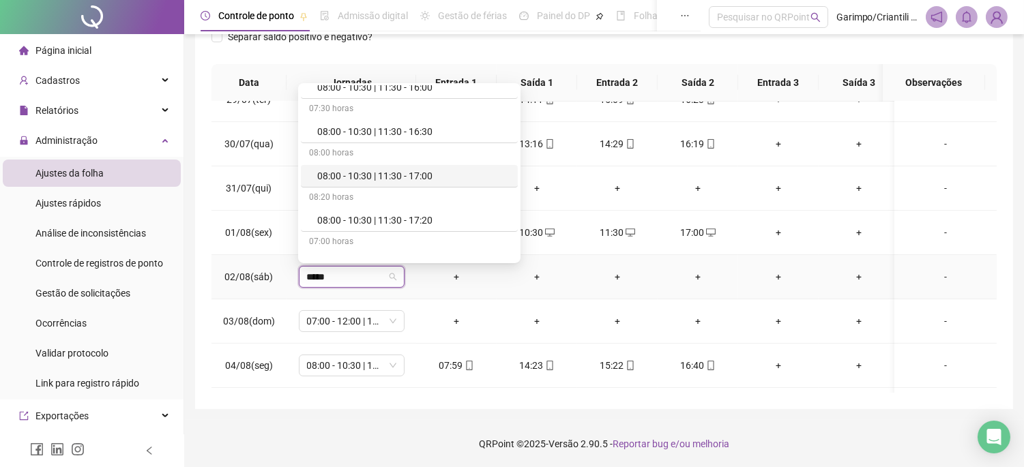
drag, startPoint x: 405, startPoint y: 177, endPoint x: 442, endPoint y: 254, distance: 85.1
click at [405, 177] on div "08:00 - 10:30 | 11:30 - 17:00" at bounding box center [413, 176] width 192 height 15
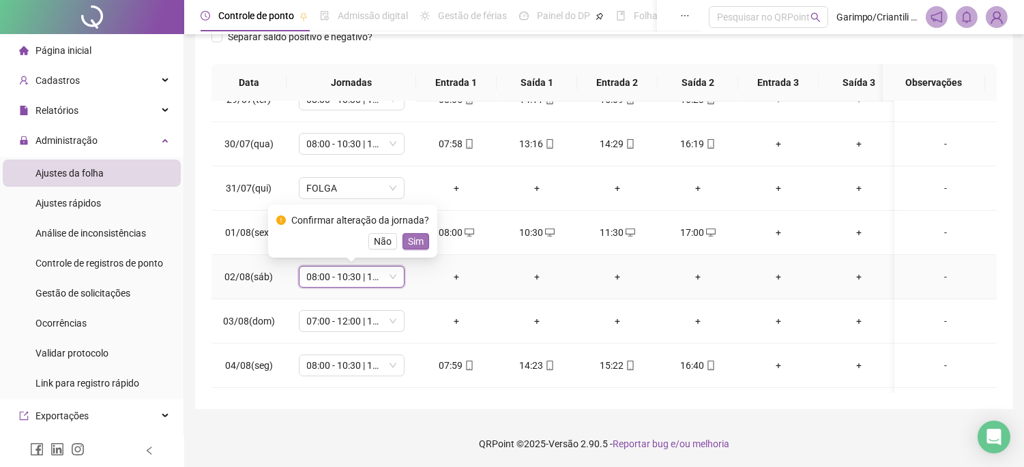
click at [408, 242] on span "Sim" at bounding box center [416, 241] width 16 height 15
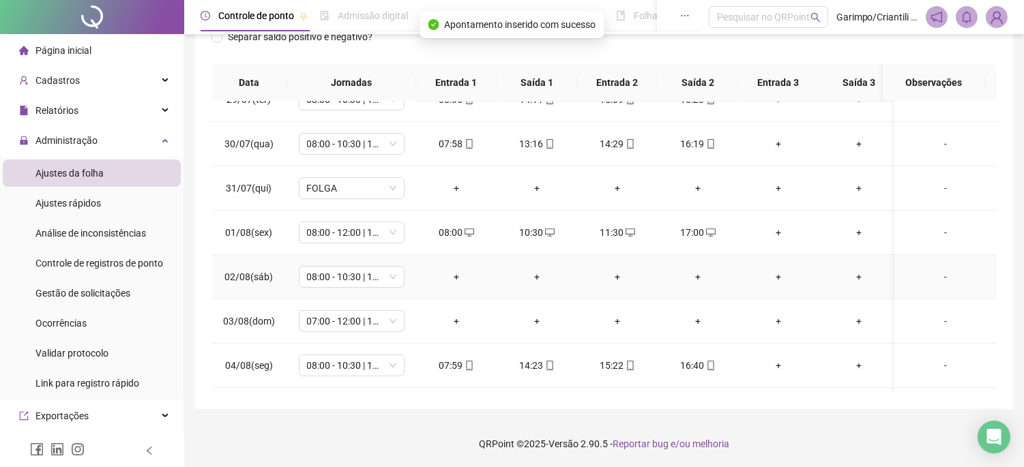
click at [453, 276] on div "+" at bounding box center [456, 277] width 59 height 15
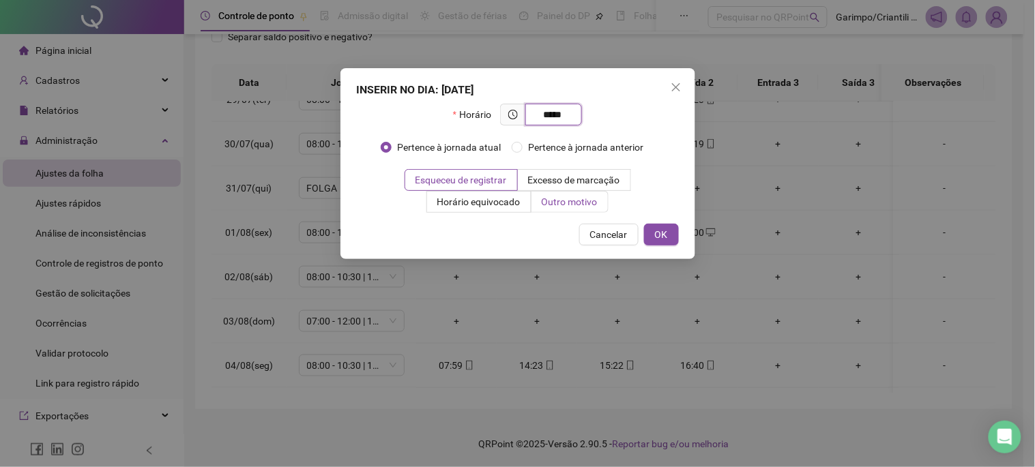
type input "*****"
click at [583, 199] on span "Outro motivo" at bounding box center [570, 202] width 56 height 11
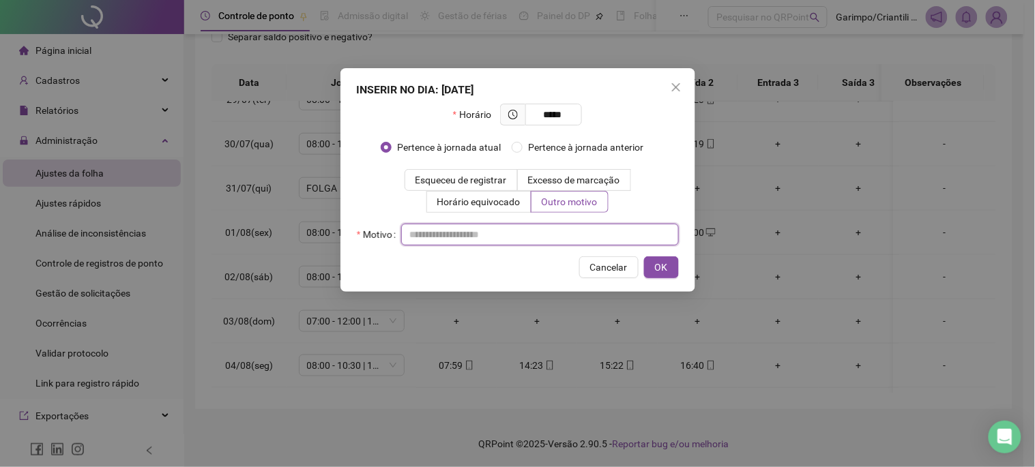
click at [541, 229] on input "text" at bounding box center [540, 235] width 278 height 22
click at [540, 229] on input "text" at bounding box center [540, 235] width 278 height 22
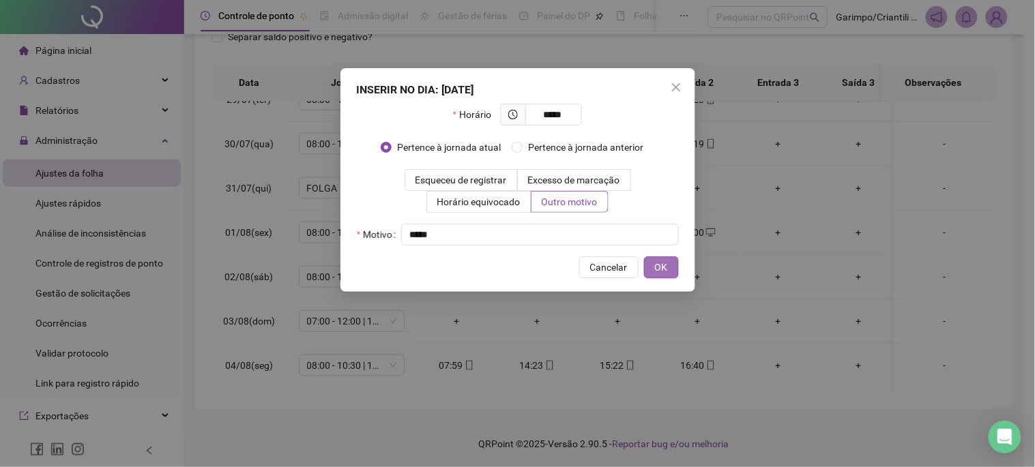
click at [656, 267] on span "OK" at bounding box center [661, 267] width 13 height 15
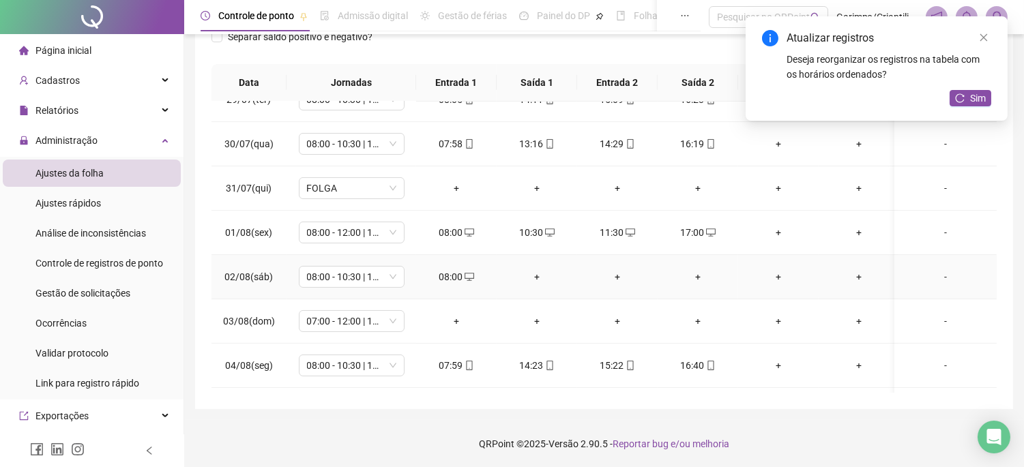
click at [530, 276] on div "+" at bounding box center [537, 277] width 59 height 15
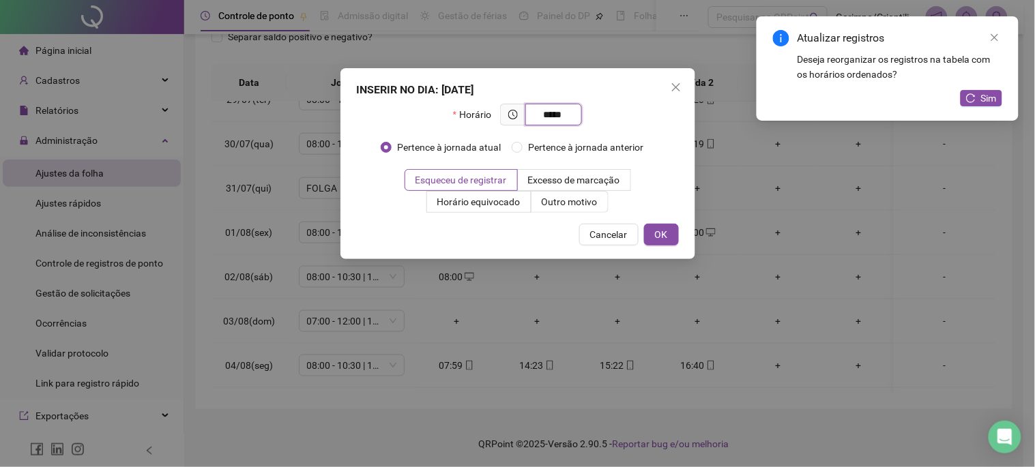
type input "*****"
click at [562, 214] on div "INSERIR NO DIA : [DATE] Horário ***** Pertence à jornada atual Pertence à jorna…" at bounding box center [518, 163] width 355 height 191
click at [563, 201] on span "Outro motivo" at bounding box center [570, 202] width 56 height 11
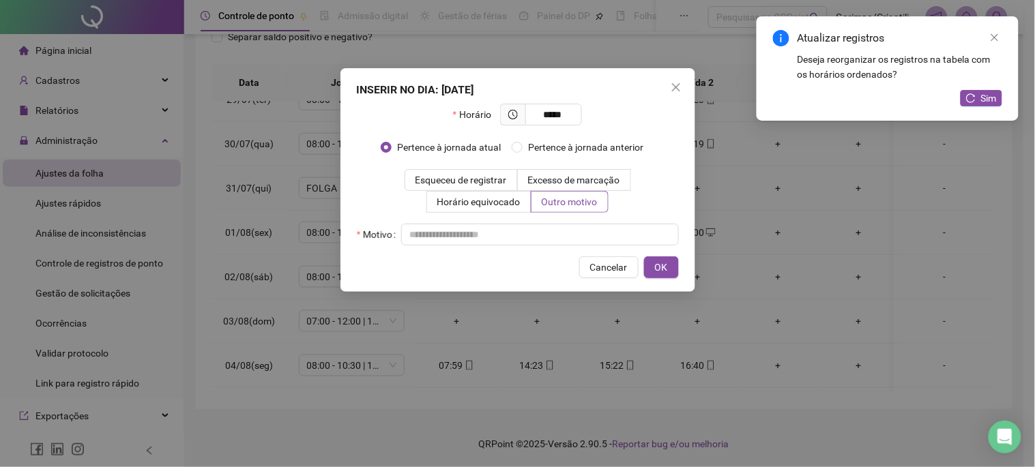
click at [514, 222] on div "Horário ***** Pertence à jornada atual [GEOGRAPHIC_DATA] à jornada anterior Esq…" at bounding box center [518, 175] width 322 height 142
click at [512, 226] on input "text" at bounding box center [540, 235] width 278 height 22
click at [655, 274] on span "OK" at bounding box center [661, 267] width 13 height 15
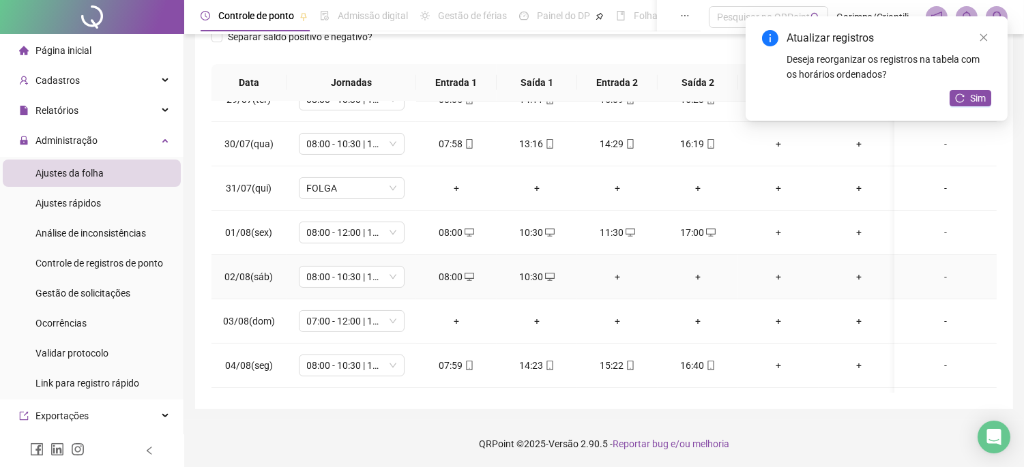
click at [625, 271] on div "+" at bounding box center [617, 277] width 59 height 15
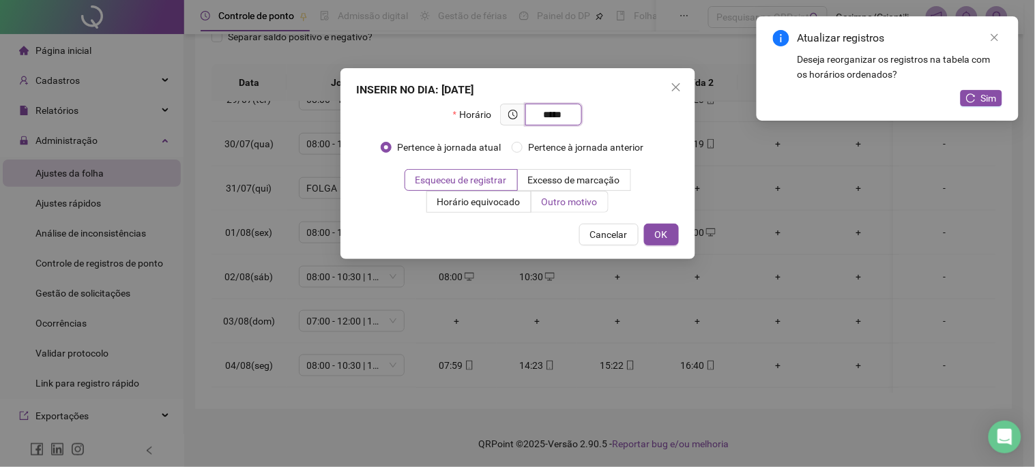
type input "*****"
click at [589, 205] on span "Outro motivo" at bounding box center [570, 202] width 56 height 11
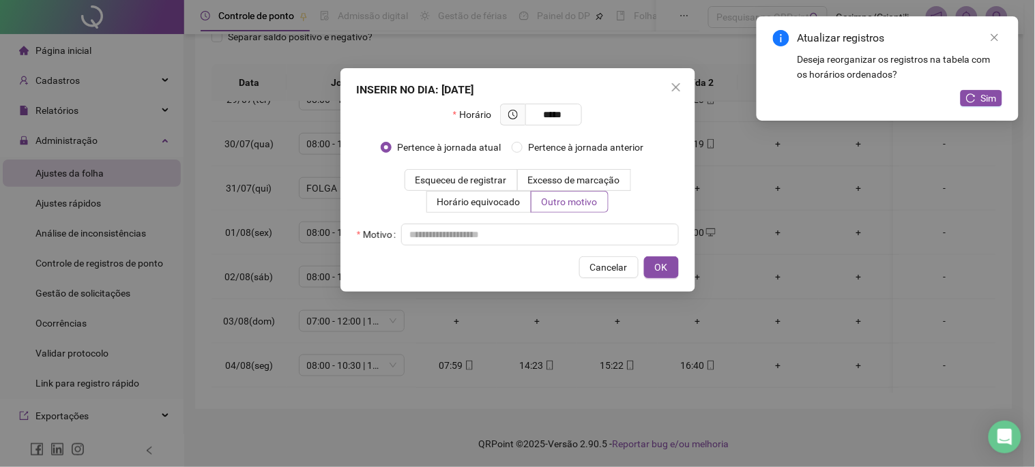
click at [560, 221] on div "Horário ***** Pertence à jornada atual [GEOGRAPHIC_DATA] à jornada anterior Esq…" at bounding box center [518, 175] width 322 height 142
click at [555, 229] on input "text" at bounding box center [540, 235] width 278 height 22
click at [665, 269] on span "OK" at bounding box center [661, 267] width 13 height 15
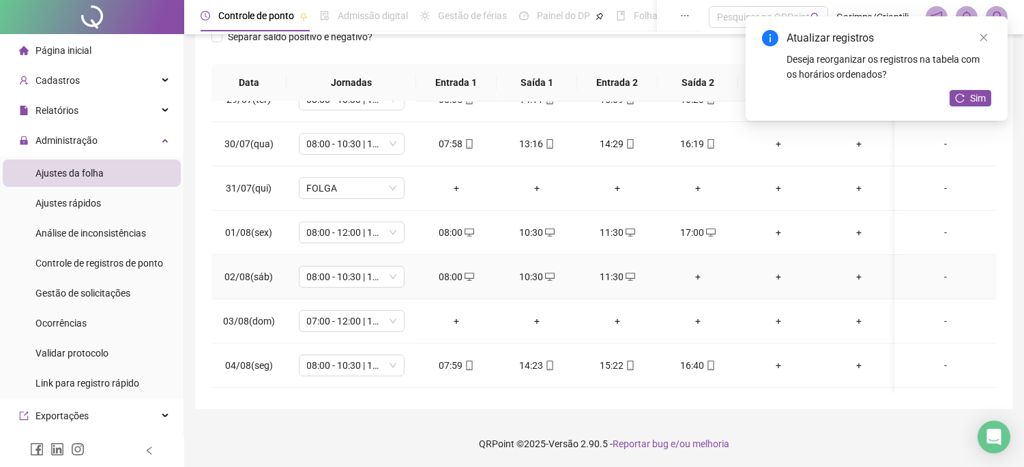
click at [701, 274] on div "+" at bounding box center [698, 277] width 59 height 15
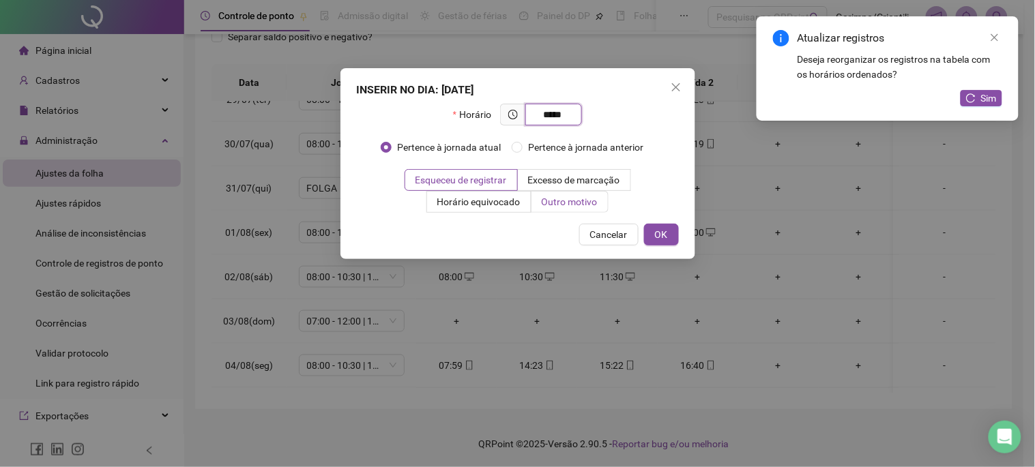
type input "*****"
click at [576, 197] on span "Outro motivo" at bounding box center [570, 202] width 56 height 11
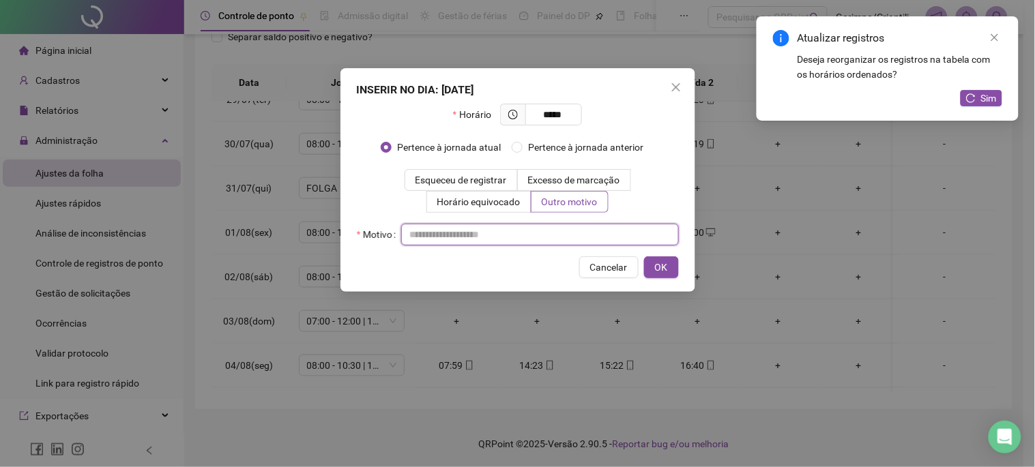
click at [553, 229] on input "text" at bounding box center [540, 235] width 278 height 22
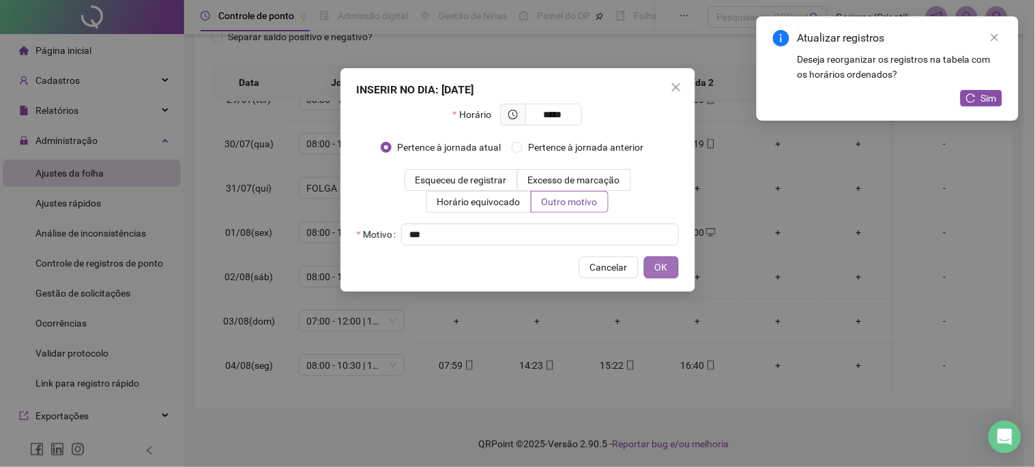
click at [650, 260] on button "OK" at bounding box center [661, 268] width 35 height 22
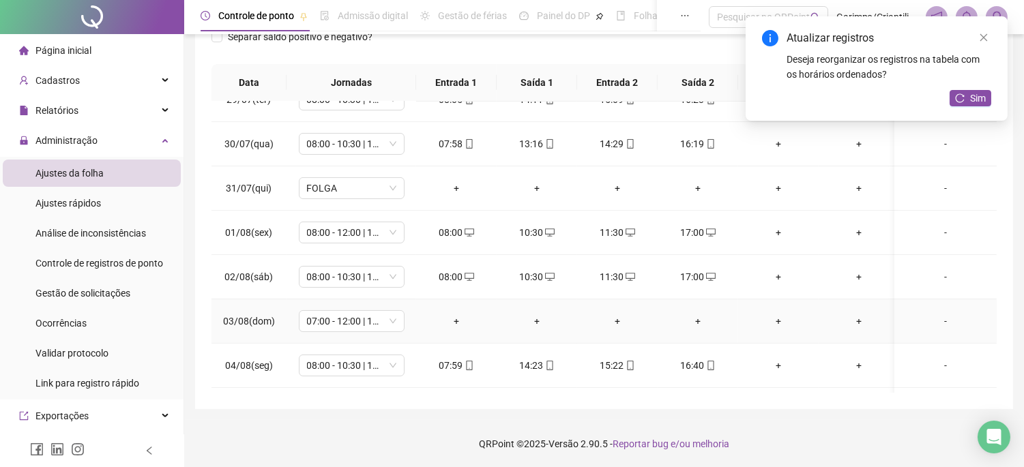
click at [466, 317] on div "+" at bounding box center [456, 321] width 59 height 15
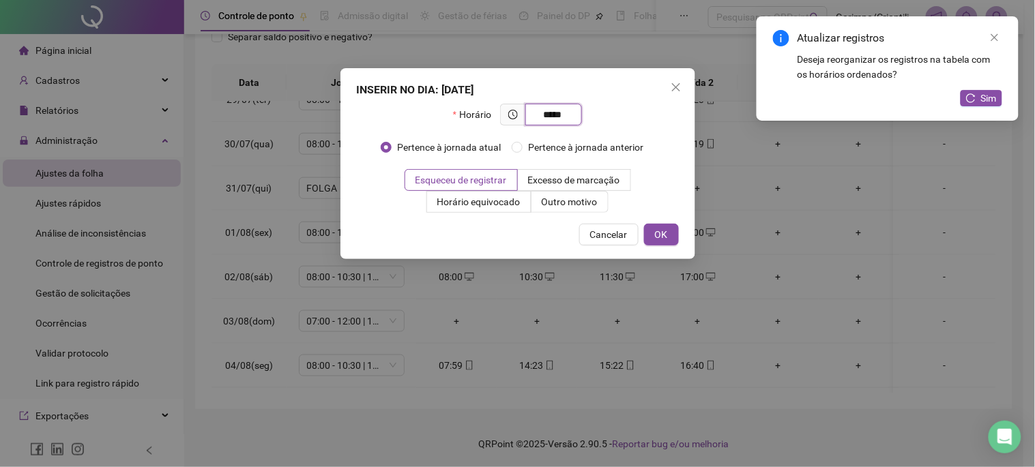
type input "*****"
click at [623, 209] on div "Esqueceu de registrar Excesso de marcação Horário equivocado Outro motivo" at bounding box center [518, 191] width 322 height 44
click at [598, 201] on label "Outro motivo" at bounding box center [570, 202] width 77 height 22
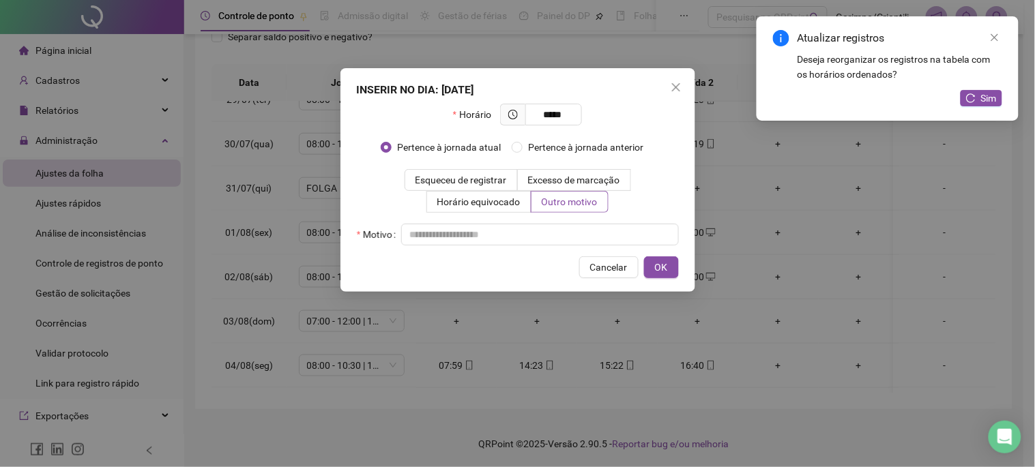
click at [562, 225] on div "Motivo" at bounding box center [518, 235] width 322 height 22
click at [561, 235] on input "text" at bounding box center [540, 235] width 278 height 22
click at [657, 265] on span "OK" at bounding box center [661, 267] width 13 height 15
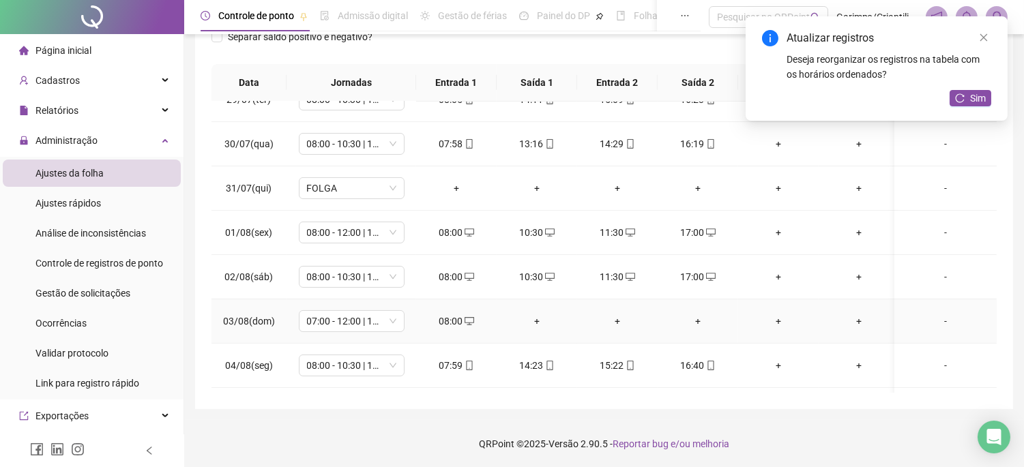
click at [534, 326] on div "+" at bounding box center [537, 321] width 59 height 15
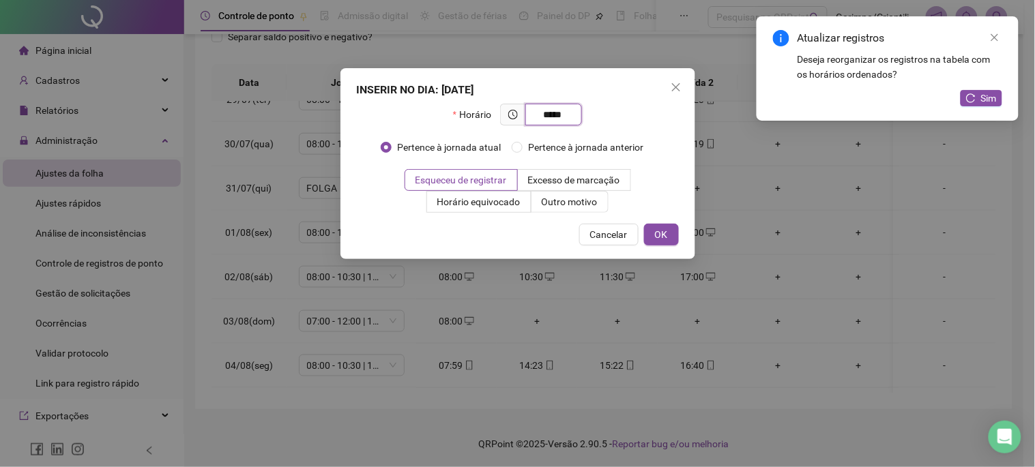
type input "*****"
click at [584, 214] on div "INSERIR NO DIA : [DATE] Horário ***** Pertence à jornada atual Pertence à jorna…" at bounding box center [518, 163] width 355 height 191
click at [583, 207] on span "Outro motivo" at bounding box center [570, 202] width 56 height 11
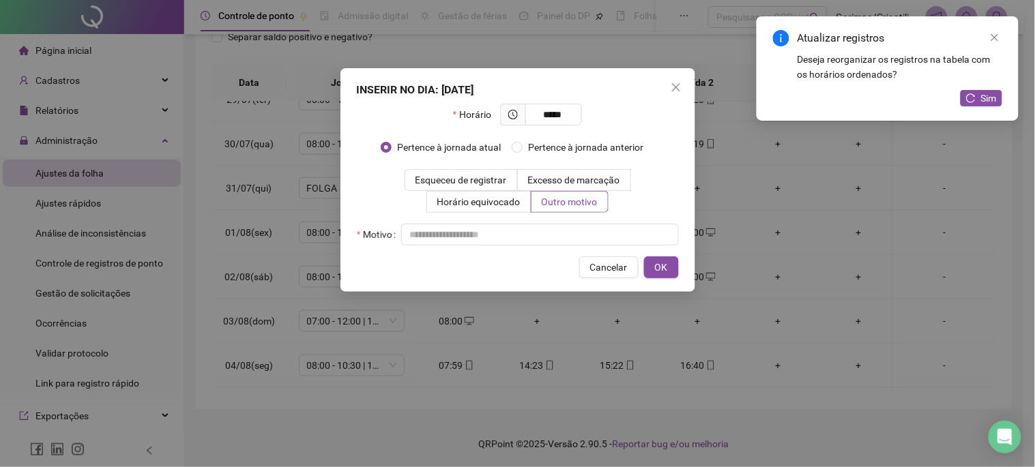
click at [545, 228] on div "Motivo" at bounding box center [518, 235] width 322 height 22
click at [543, 235] on input "text" at bounding box center [540, 235] width 278 height 22
click at [644, 270] on button "OK" at bounding box center [661, 268] width 35 height 22
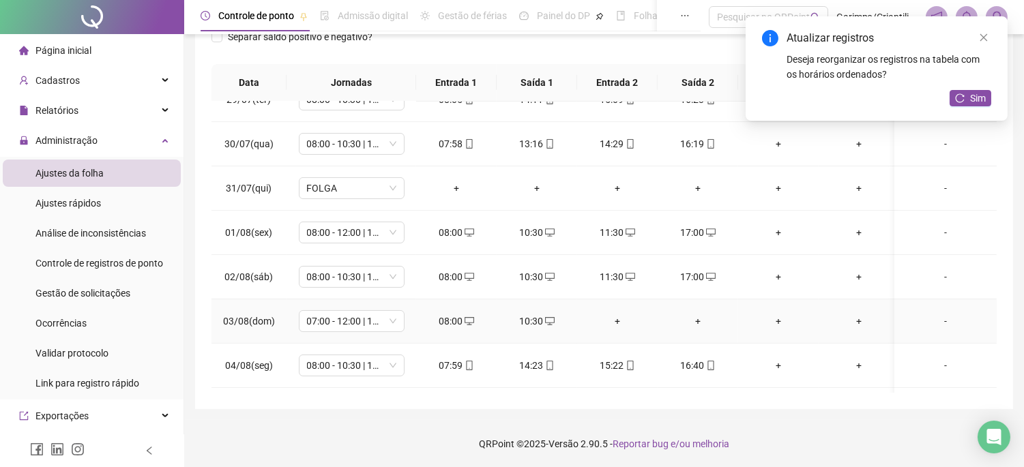
click at [624, 323] on div "+" at bounding box center [617, 321] width 59 height 15
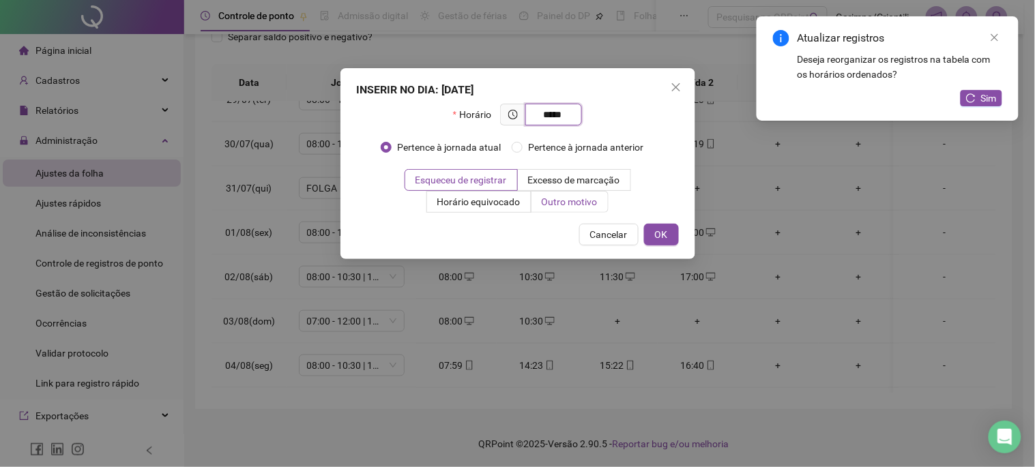
type input "*****"
click at [583, 201] on span "Outro motivo" at bounding box center [570, 202] width 56 height 11
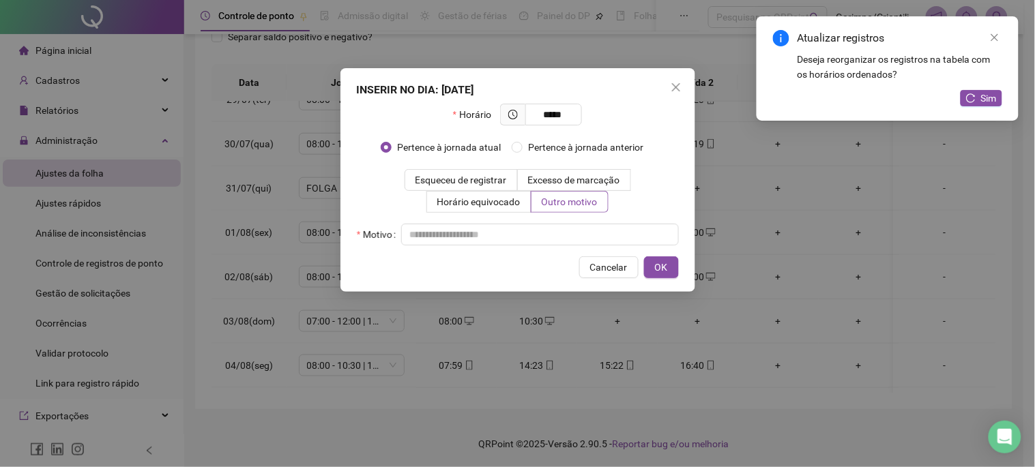
click at [567, 221] on div "Horário ***** Pertence à jornada atual [GEOGRAPHIC_DATA] à jornada anterior Esq…" at bounding box center [518, 175] width 322 height 142
click at [570, 233] on input "text" at bounding box center [540, 235] width 278 height 22
click at [657, 264] on span "OK" at bounding box center [661, 267] width 13 height 15
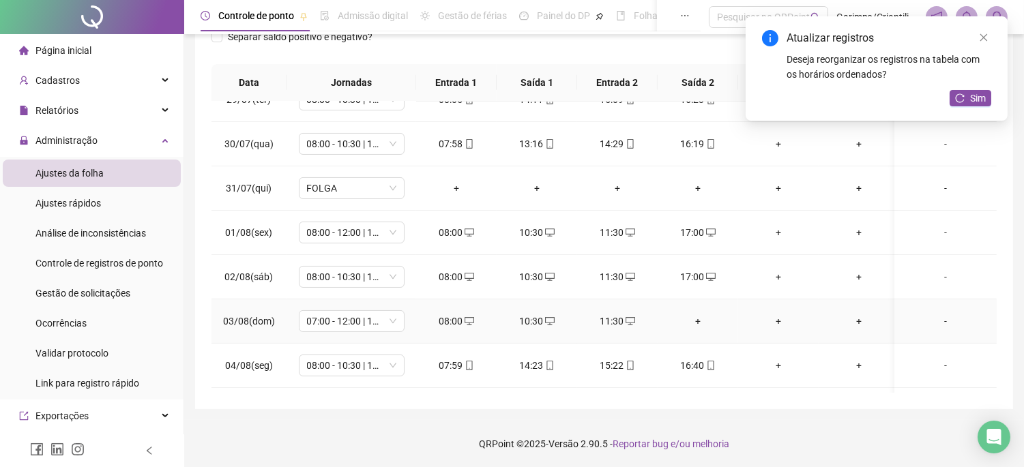
click at [697, 318] on div "+" at bounding box center [698, 321] width 59 height 15
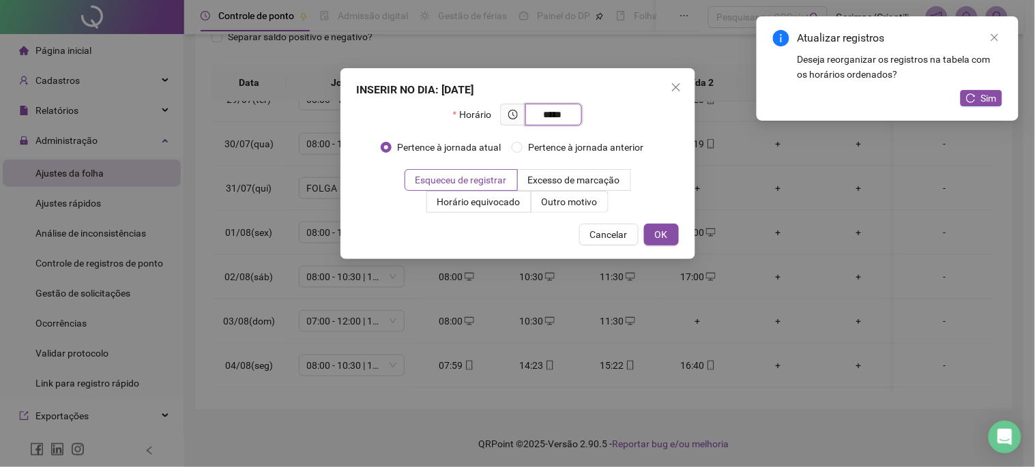
type input "*****"
click at [553, 214] on div "INSERIR NO DIA : [DATE] Horário ***** Pertence à jornada atual Pertence à jorna…" at bounding box center [518, 163] width 355 height 191
click at [553, 199] on span "Outro motivo" at bounding box center [570, 202] width 56 height 11
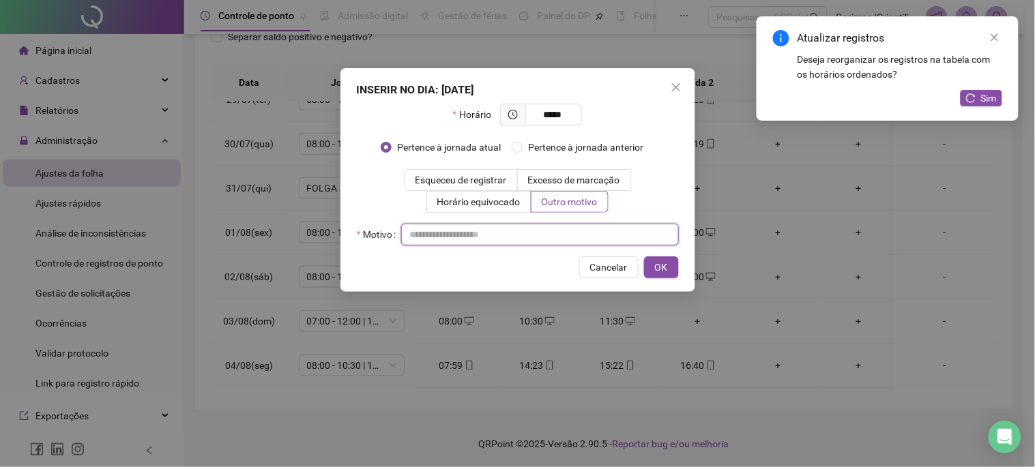
click at [538, 233] on input "text" at bounding box center [540, 235] width 278 height 22
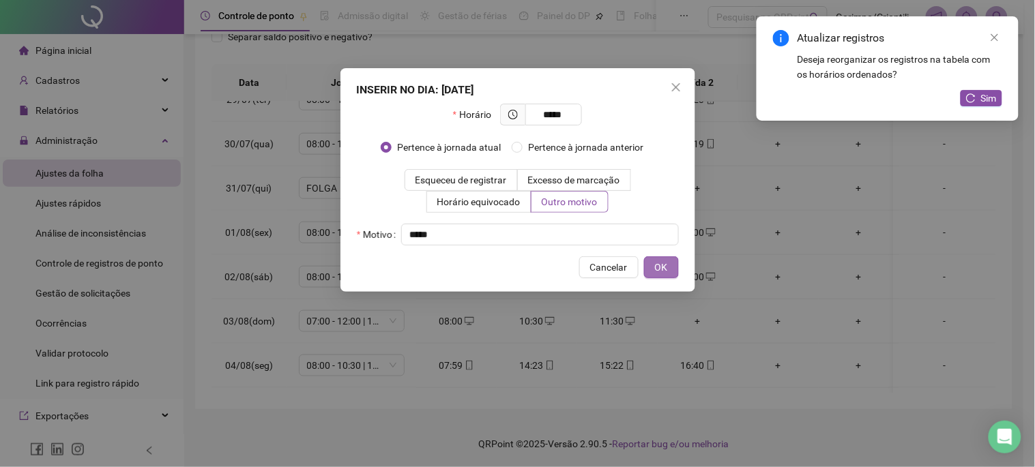
click at [676, 268] on button "OK" at bounding box center [661, 268] width 35 height 22
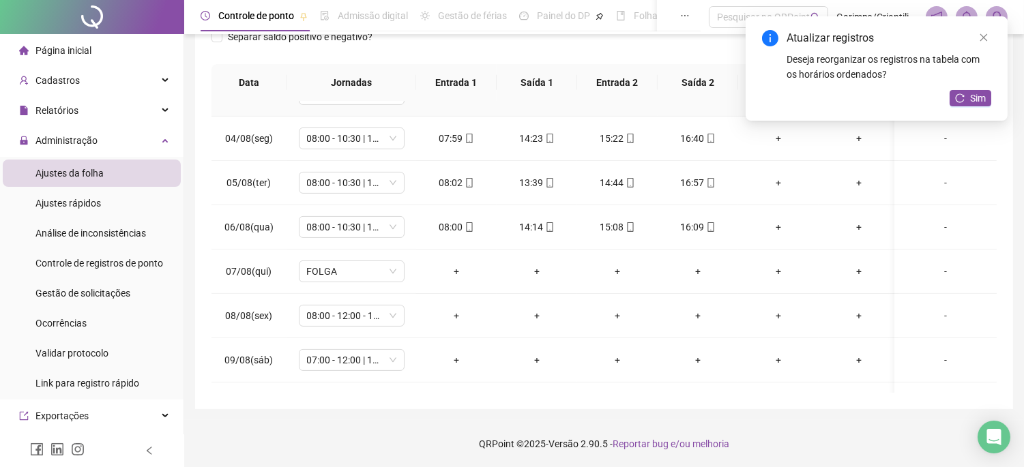
scroll to position [682, 0]
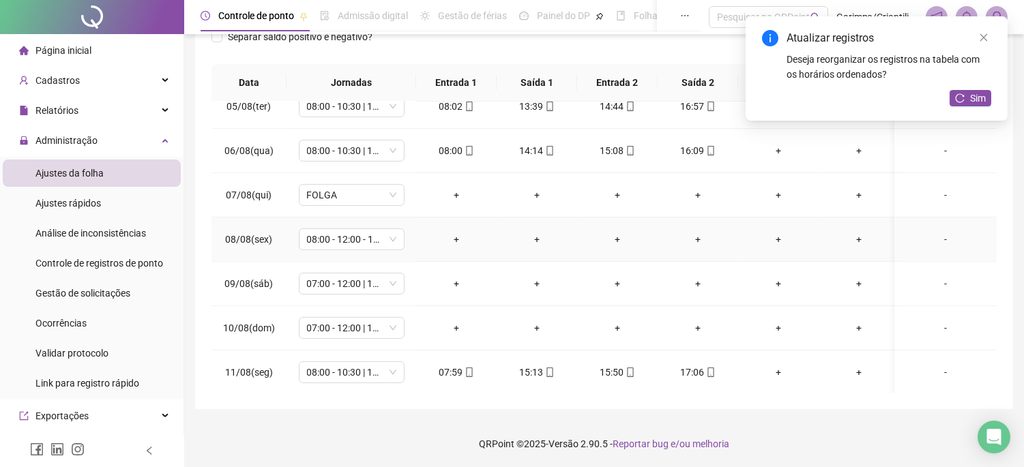
click at [453, 242] on div "+" at bounding box center [456, 239] width 59 height 15
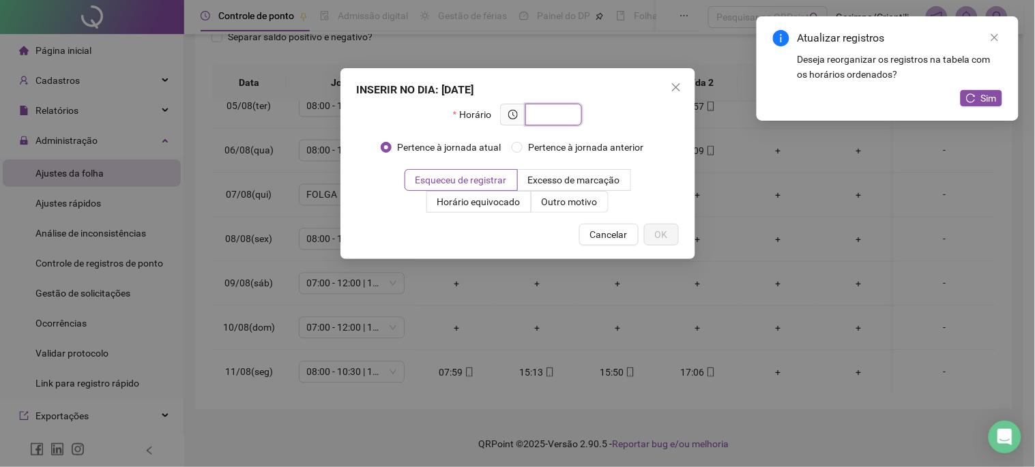
click at [563, 117] on input "text" at bounding box center [553, 114] width 38 height 15
type input "*****"
click at [548, 209] on label "Outro motivo" at bounding box center [570, 202] width 77 height 22
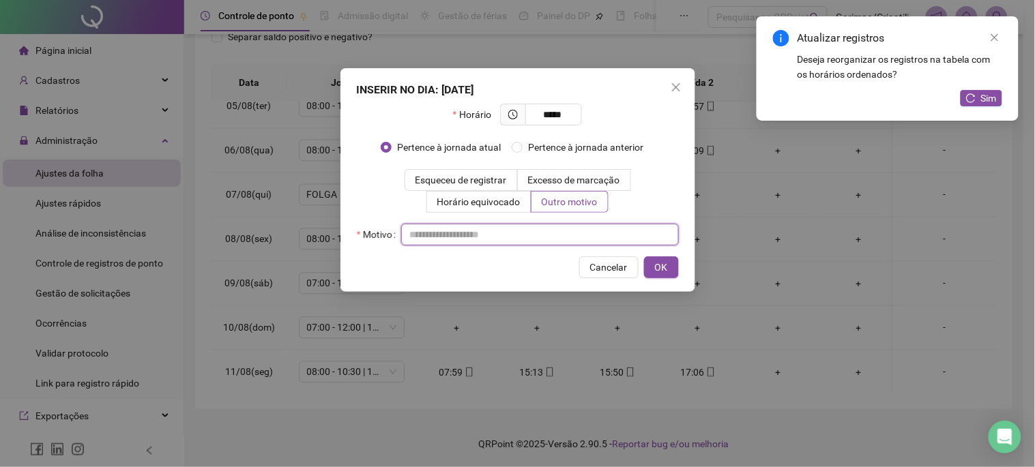
click at [531, 233] on input "text" at bounding box center [540, 235] width 278 height 22
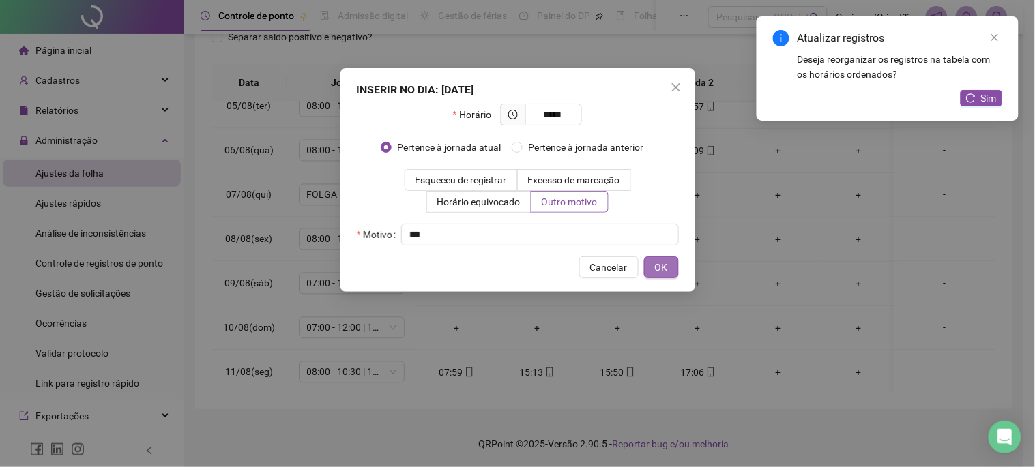
click at [659, 264] on span "OK" at bounding box center [661, 267] width 13 height 15
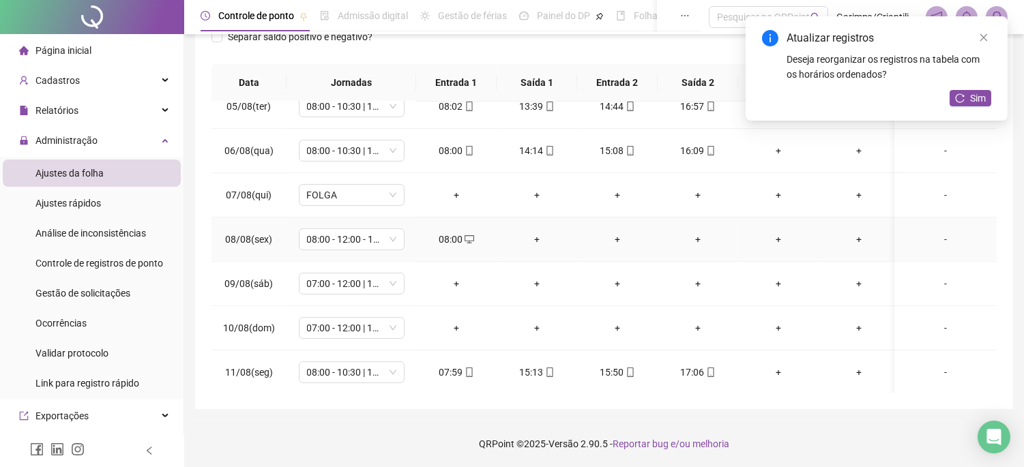
click at [543, 237] on div "+" at bounding box center [537, 239] width 59 height 15
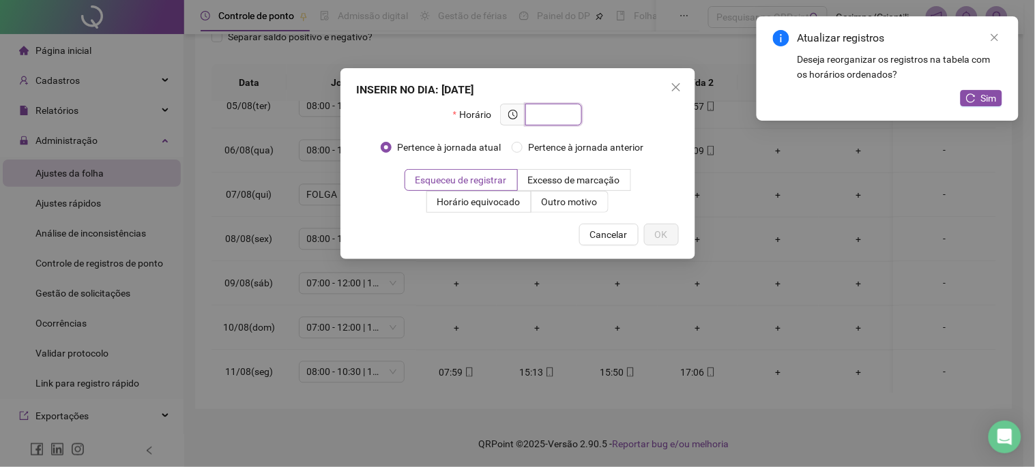
type input "*"
type input "*****"
click at [573, 201] on span "Outro motivo" at bounding box center [570, 202] width 56 height 11
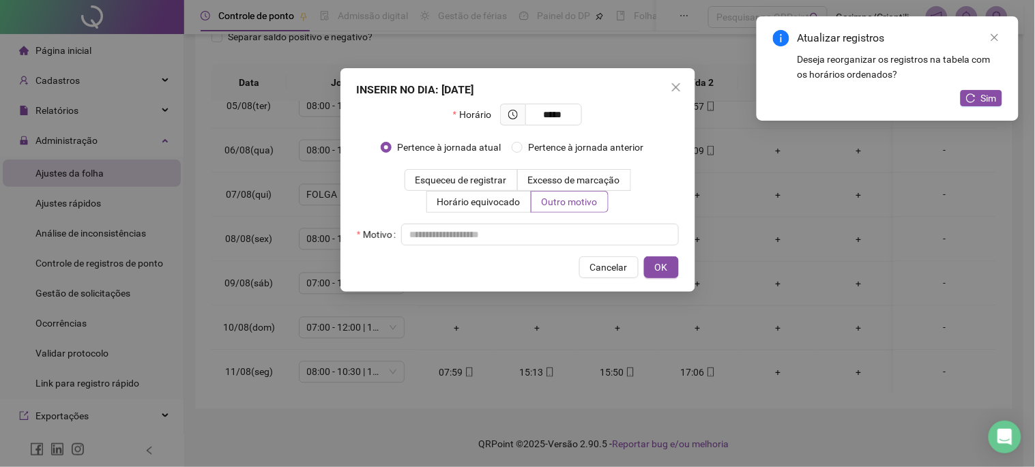
click at [558, 221] on div "Horário ***** Pertence à jornada atual [GEOGRAPHIC_DATA] à jornada anterior Esq…" at bounding box center [518, 175] width 322 height 142
drag, startPoint x: 558, startPoint y: 221, endPoint x: 550, endPoint y: 235, distance: 15.6
click at [557, 222] on div "Horário ***** Pertence à jornada atual [GEOGRAPHIC_DATA] à jornada anterior Esq…" at bounding box center [518, 175] width 322 height 142
click at [550, 235] on input "text" at bounding box center [540, 235] width 278 height 22
click at [649, 266] on button "OK" at bounding box center [661, 268] width 35 height 22
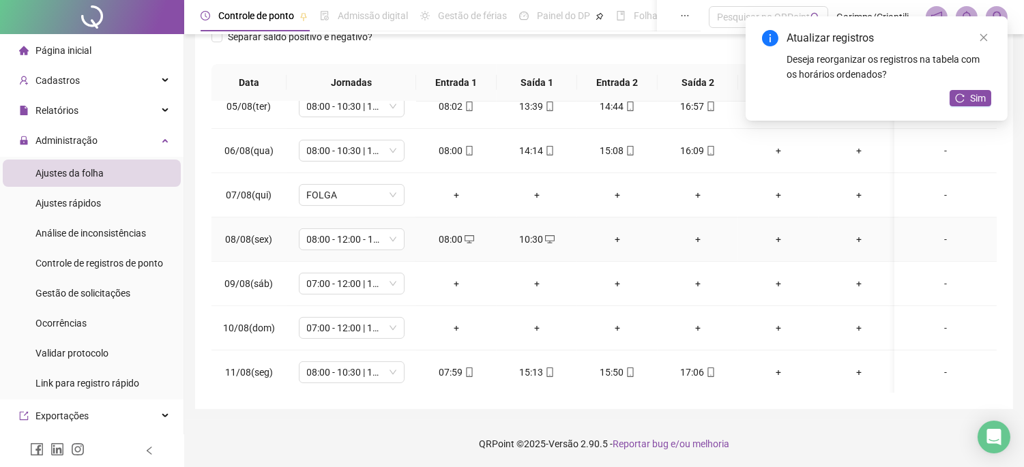
click at [608, 234] on div "+" at bounding box center [617, 239] width 59 height 15
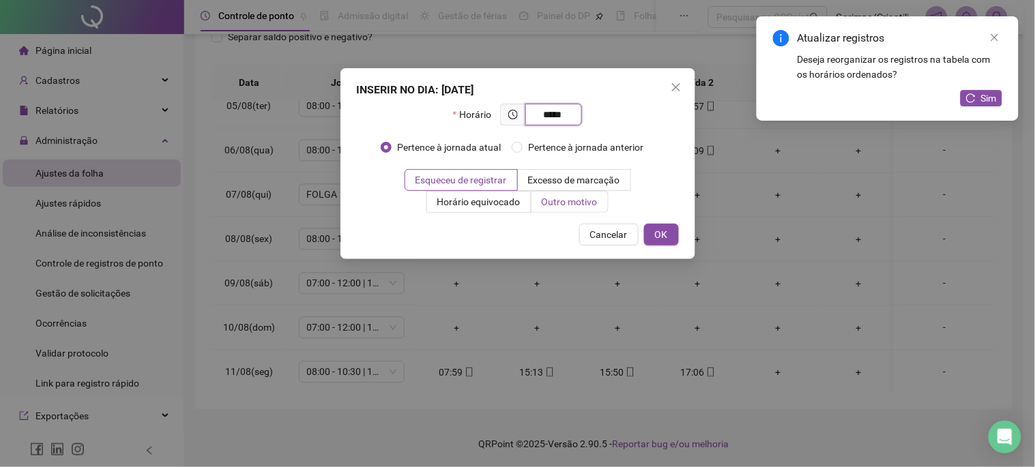
type input "*****"
click at [570, 202] on span "Outro motivo" at bounding box center [570, 202] width 56 height 11
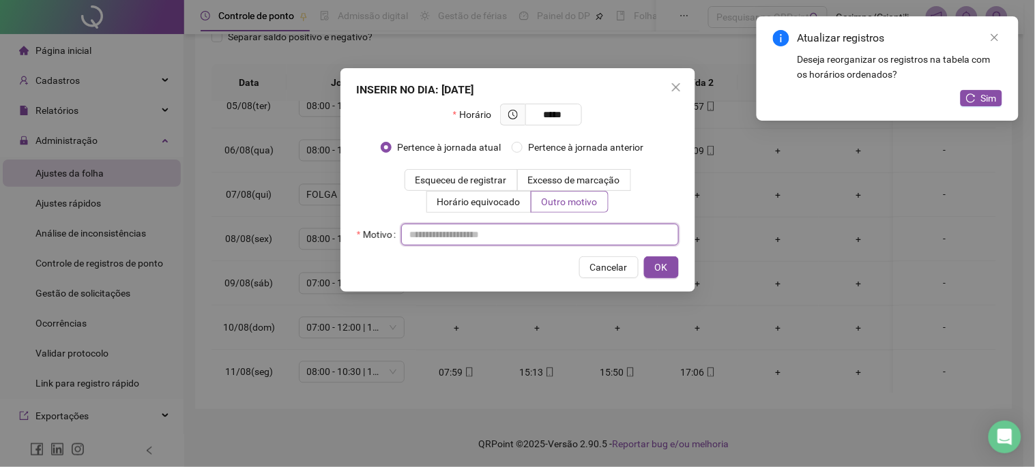
click at [572, 229] on input "text" at bounding box center [540, 235] width 278 height 22
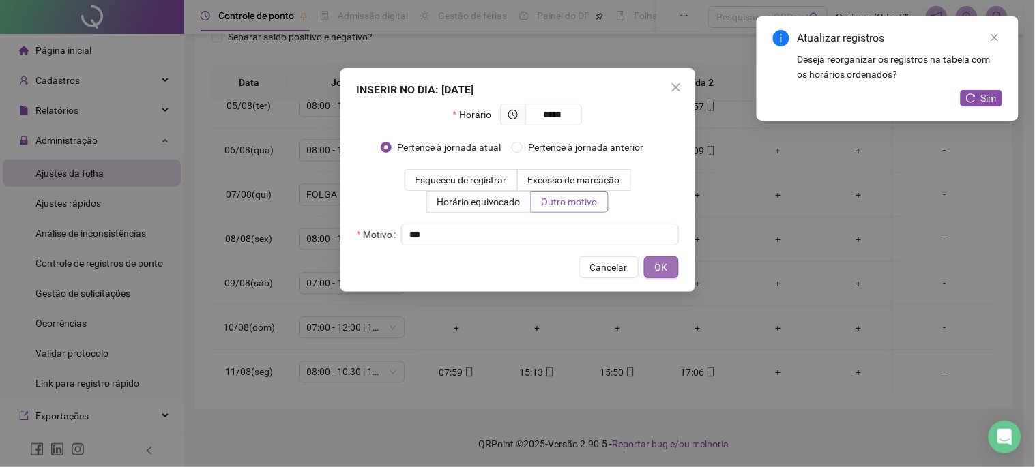
click at [665, 263] on span "OK" at bounding box center [661, 267] width 13 height 15
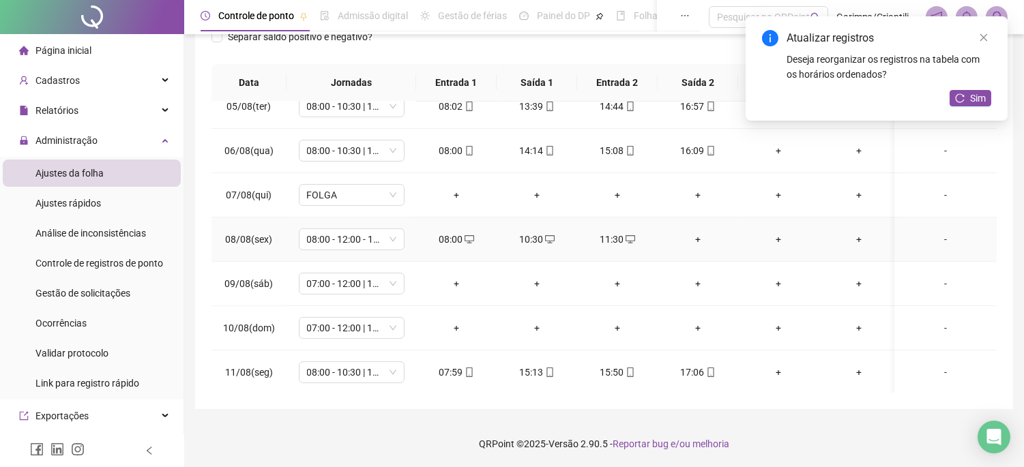
click at [717, 233] on div "+" at bounding box center [698, 239] width 59 height 15
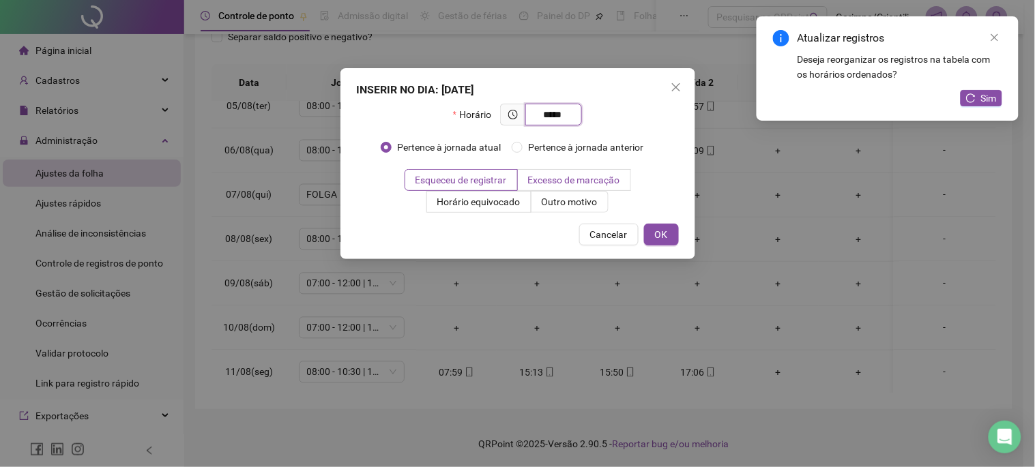
type input "*****"
click at [563, 188] on label "Excesso de marcação" at bounding box center [574, 180] width 113 height 22
click at [564, 203] on span "Outro motivo" at bounding box center [570, 202] width 56 height 11
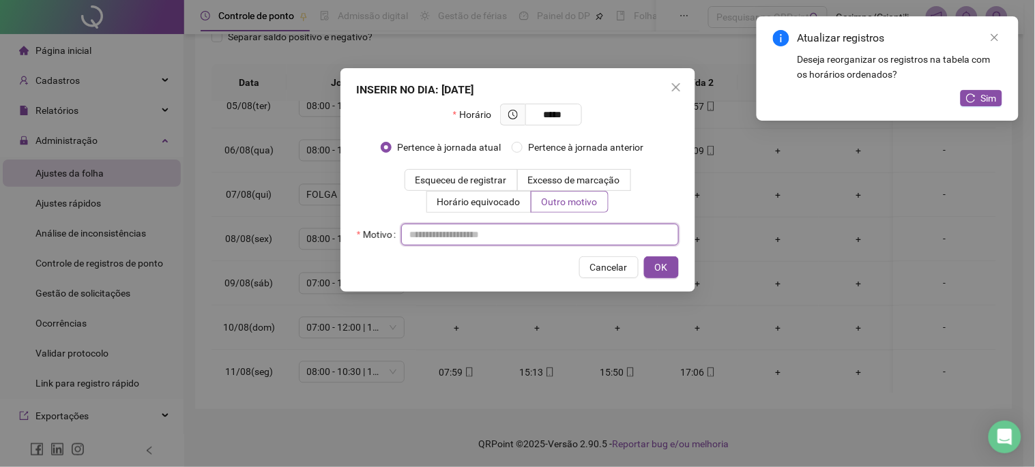
click at [538, 231] on input "text" at bounding box center [540, 235] width 278 height 22
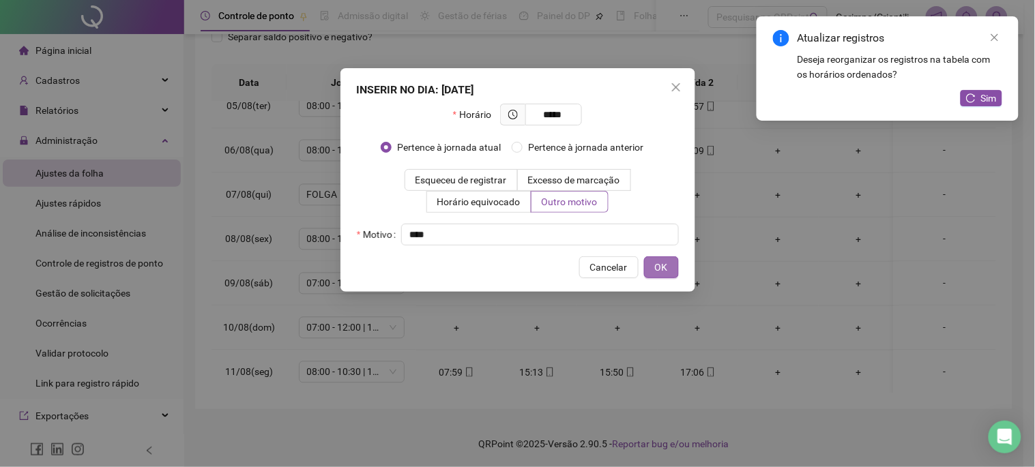
click at [659, 267] on span "OK" at bounding box center [661, 267] width 13 height 15
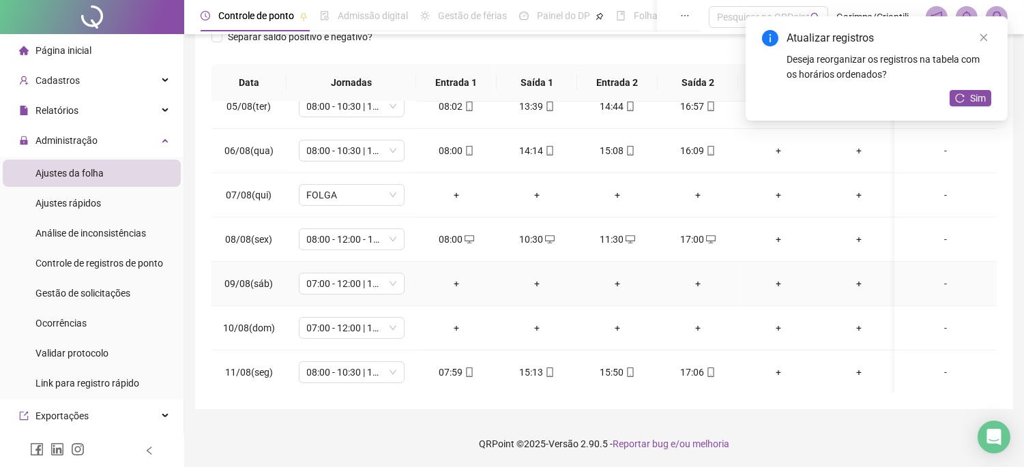
click at [452, 291] on div "+" at bounding box center [456, 283] width 59 height 15
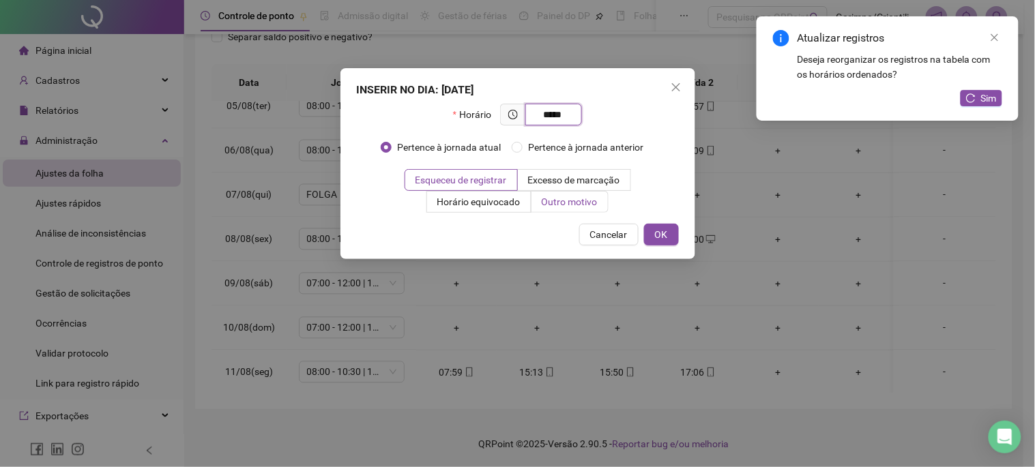
type input "*****"
click at [568, 203] on span "Outro motivo" at bounding box center [570, 202] width 56 height 11
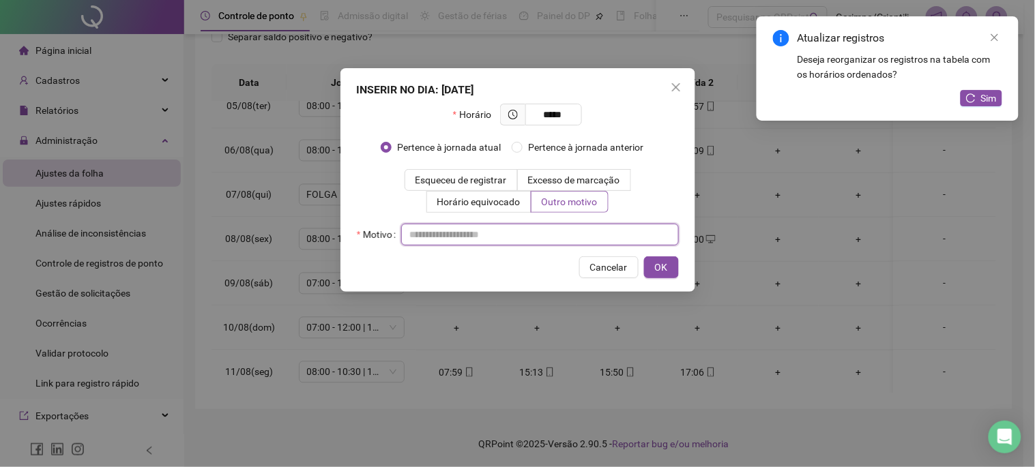
click at [536, 240] on input "text" at bounding box center [540, 235] width 278 height 22
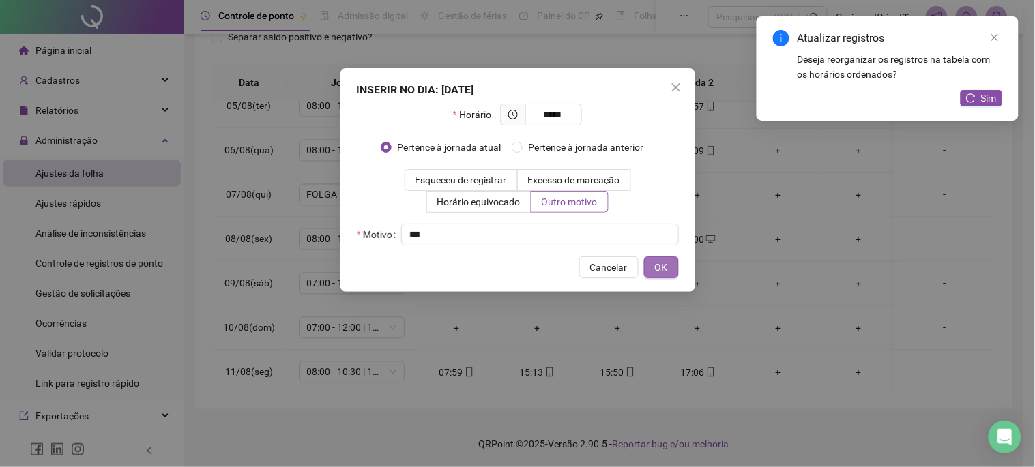
click at [671, 269] on button "OK" at bounding box center [661, 268] width 35 height 22
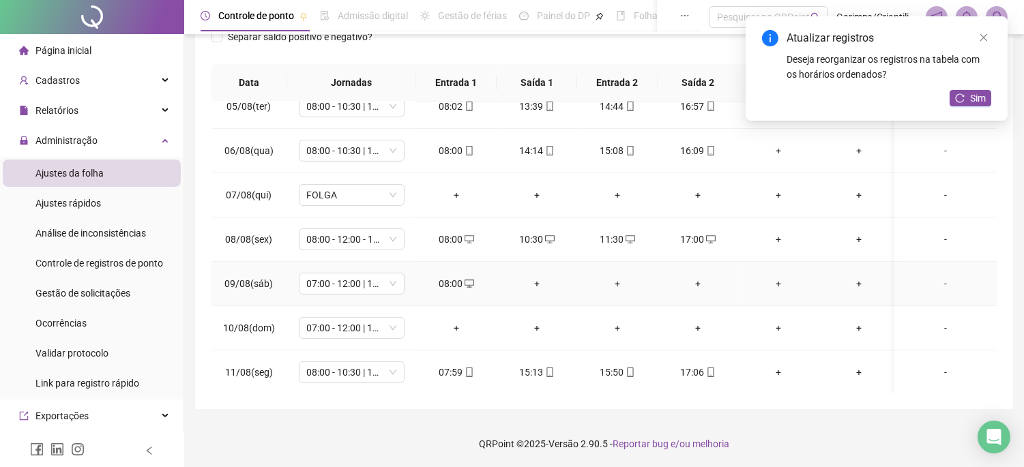
click at [528, 280] on div "+" at bounding box center [537, 283] width 59 height 15
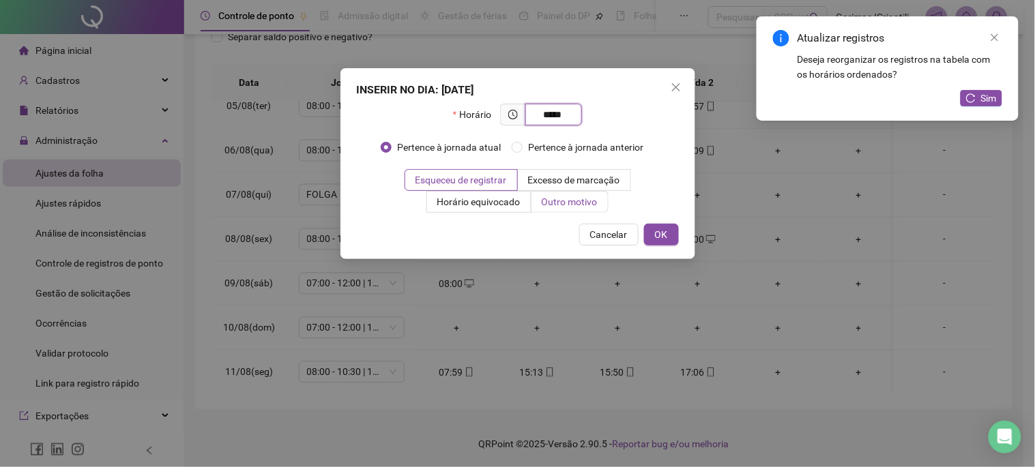
type input "*****"
click at [575, 209] on label "Outro motivo" at bounding box center [570, 202] width 77 height 22
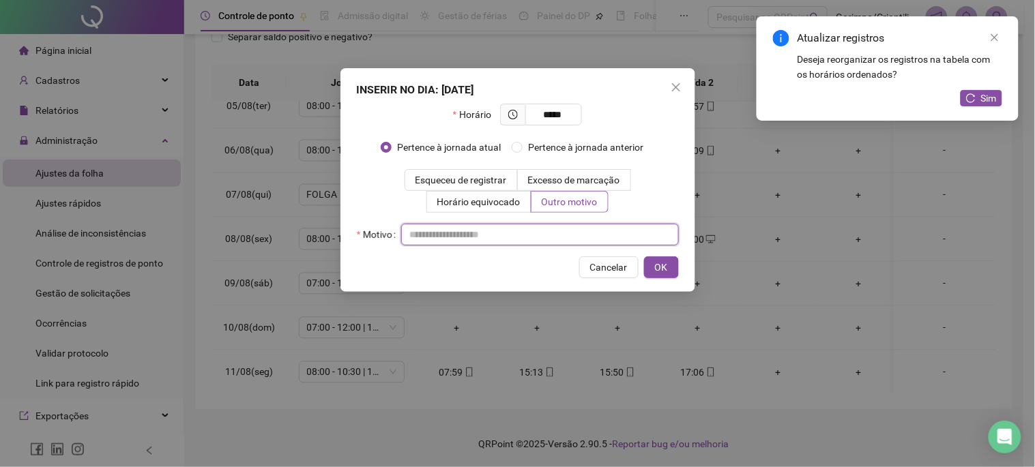
click at [551, 233] on input "text" at bounding box center [540, 235] width 278 height 22
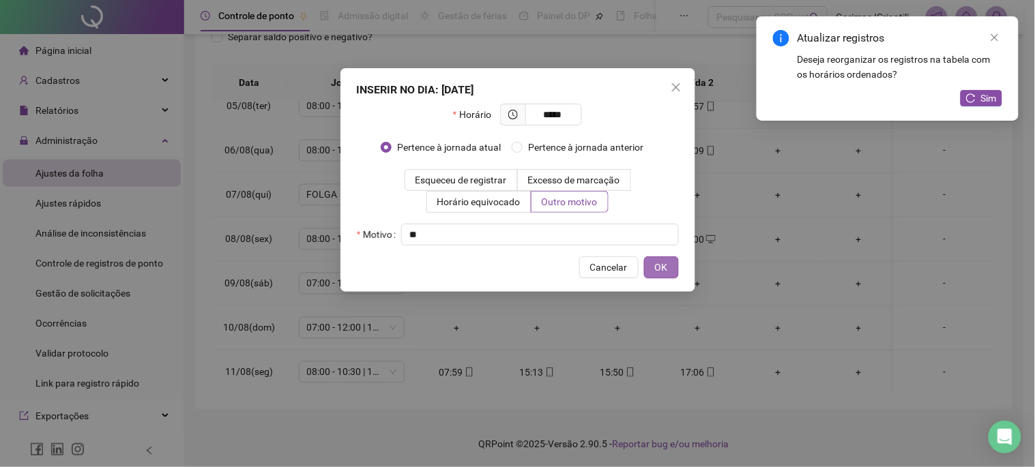
click at [661, 263] on span "OK" at bounding box center [661, 267] width 13 height 15
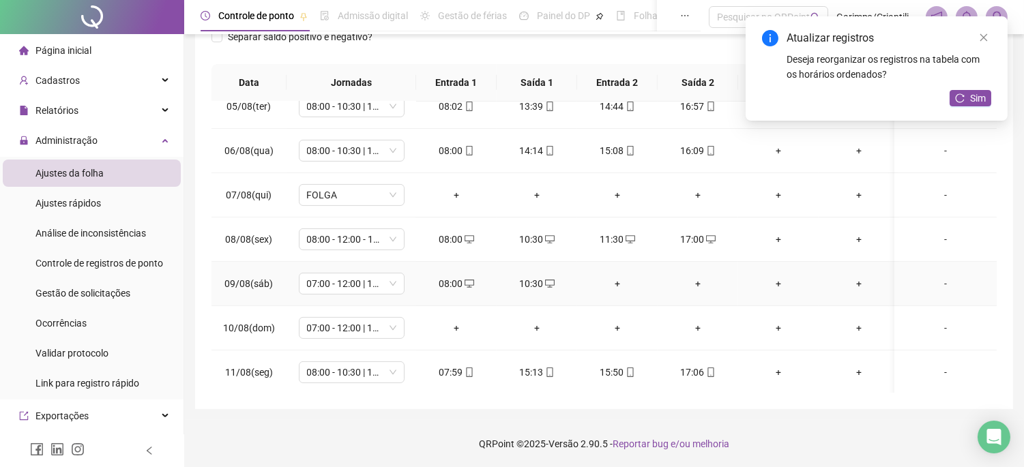
click at [618, 285] on div "+" at bounding box center [617, 283] width 59 height 15
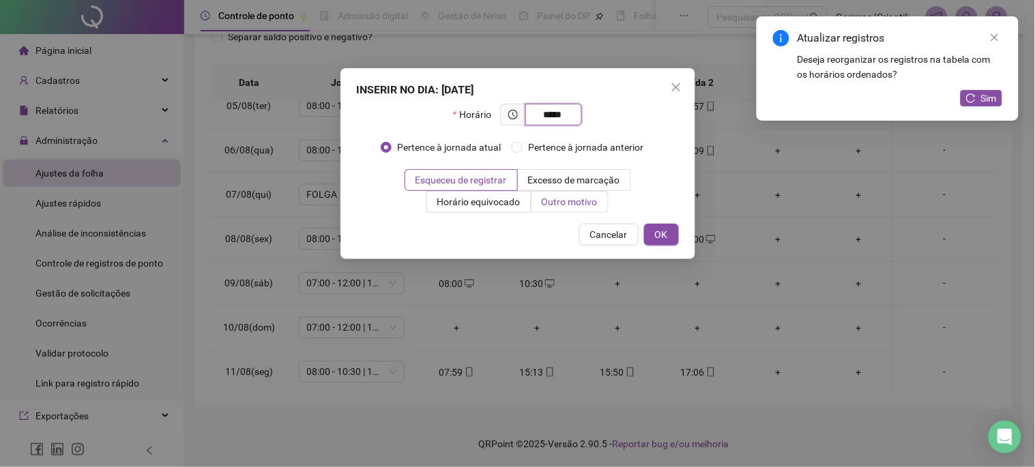
type input "*****"
click at [573, 201] on span "Outro motivo" at bounding box center [570, 202] width 56 height 11
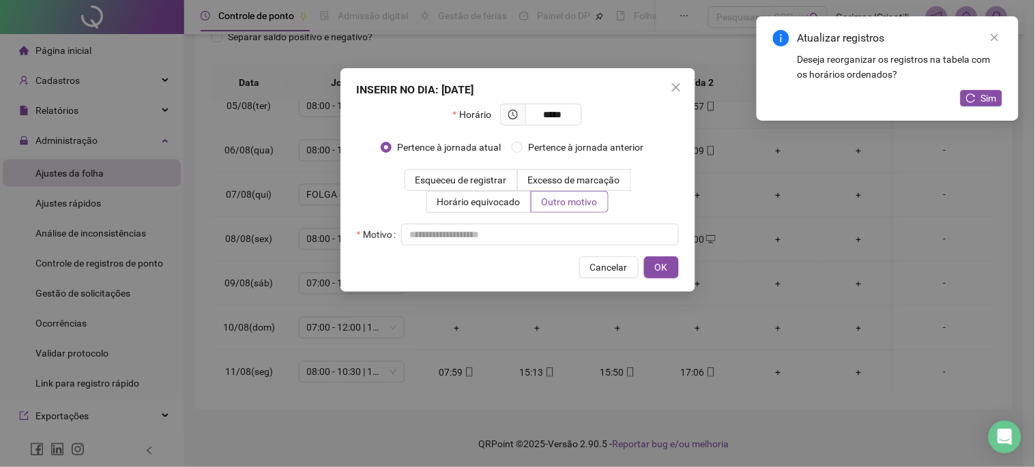
click at [553, 229] on div "Motivo" at bounding box center [518, 235] width 322 height 22
click at [553, 229] on input "text" at bounding box center [540, 235] width 278 height 22
click at [646, 268] on button "OK" at bounding box center [661, 268] width 35 height 22
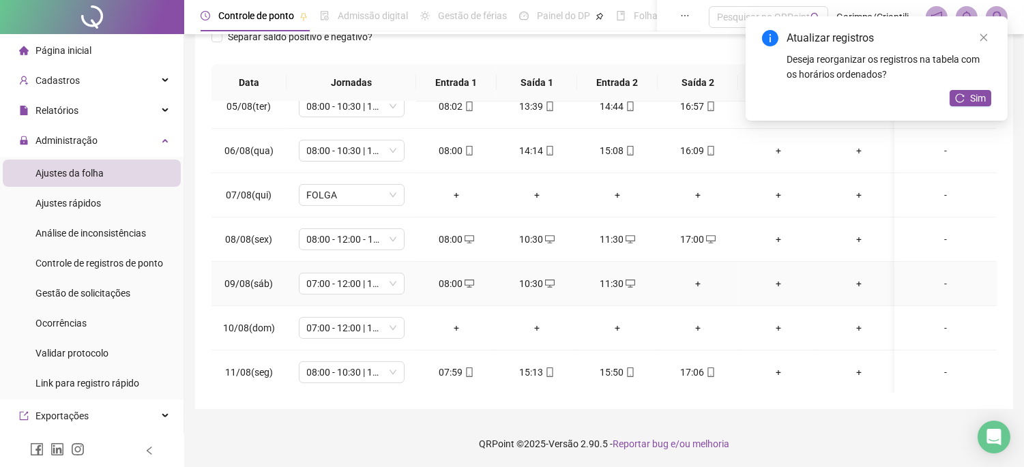
click at [704, 285] on div "+" at bounding box center [698, 283] width 59 height 15
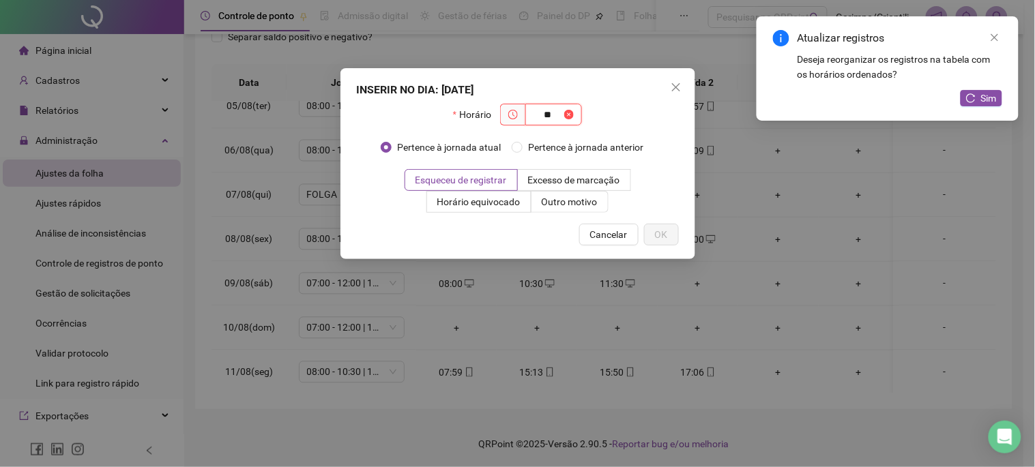
type input "*"
type input "*****"
click at [581, 205] on span "Outro motivo" at bounding box center [570, 202] width 56 height 11
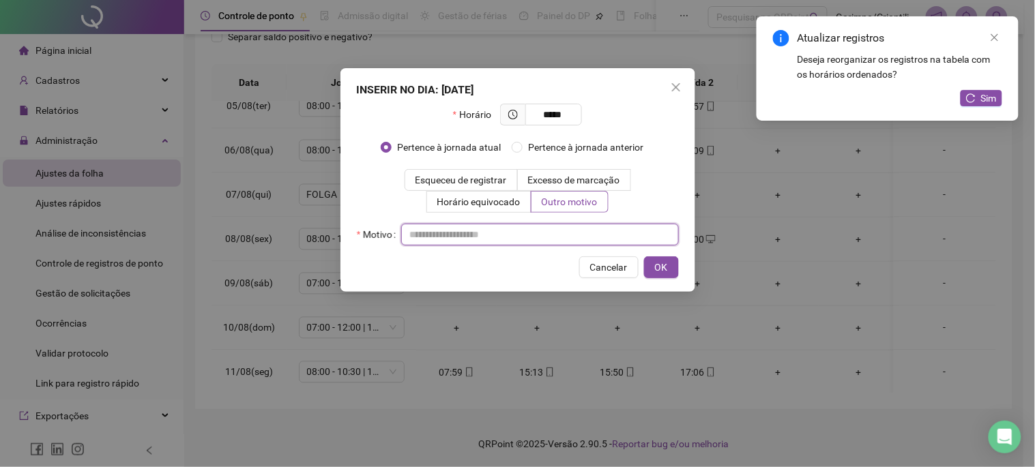
click at [549, 227] on input "text" at bounding box center [540, 235] width 278 height 22
click at [534, 235] on input "text" at bounding box center [540, 235] width 278 height 22
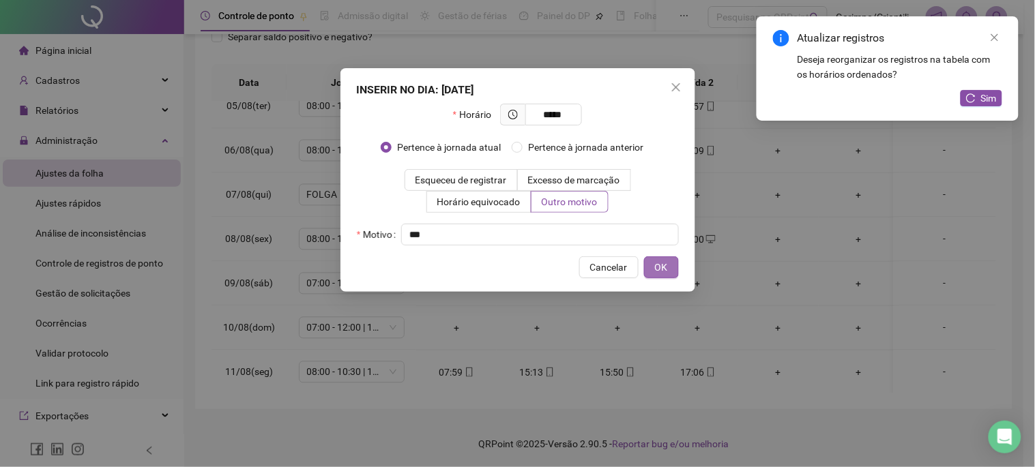
click at [644, 257] on button "OK" at bounding box center [661, 268] width 35 height 22
click at [659, 270] on span "OK" at bounding box center [661, 267] width 13 height 15
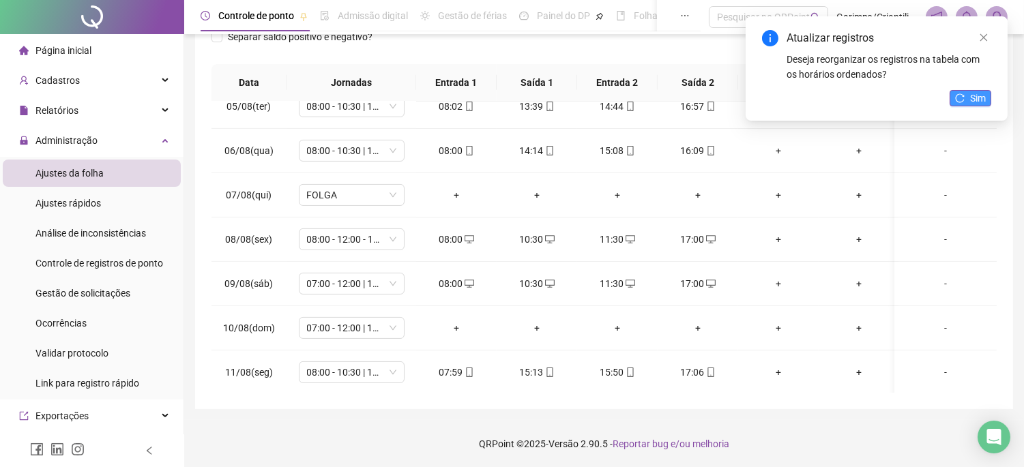
click at [990, 98] on button "Sim" at bounding box center [971, 98] width 42 height 16
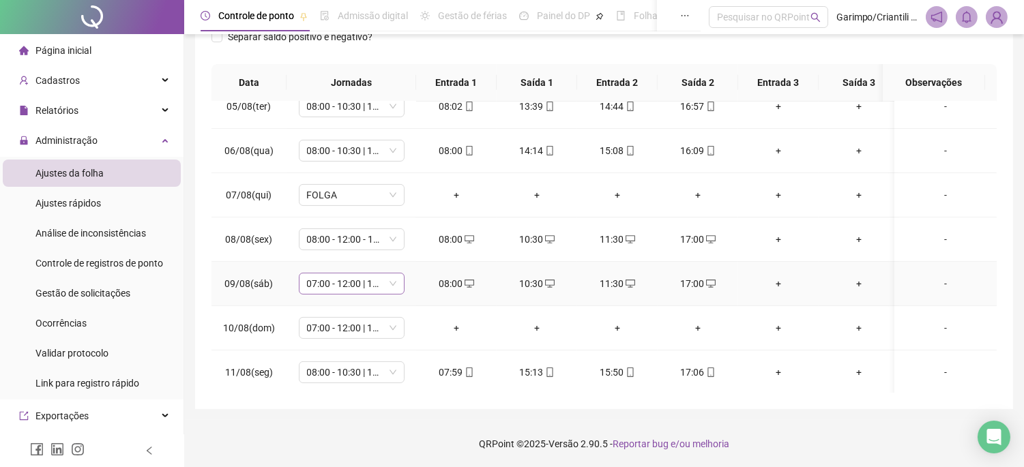
click at [373, 280] on span "07:00 - 12:00 | 13:00 - 16:20" at bounding box center [351, 284] width 89 height 20
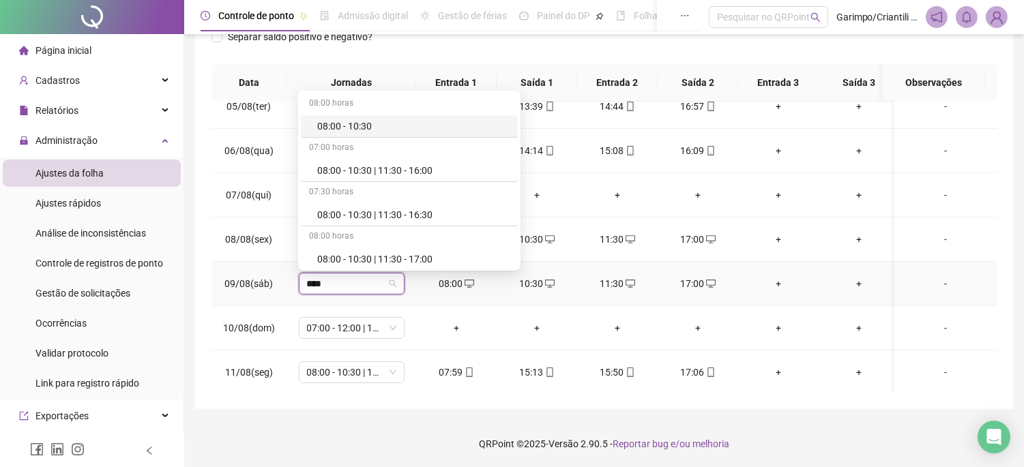
type input "*****"
click at [414, 254] on div "08:00 - 10:30 | 11:30 - 17:00" at bounding box center [413, 259] width 192 height 15
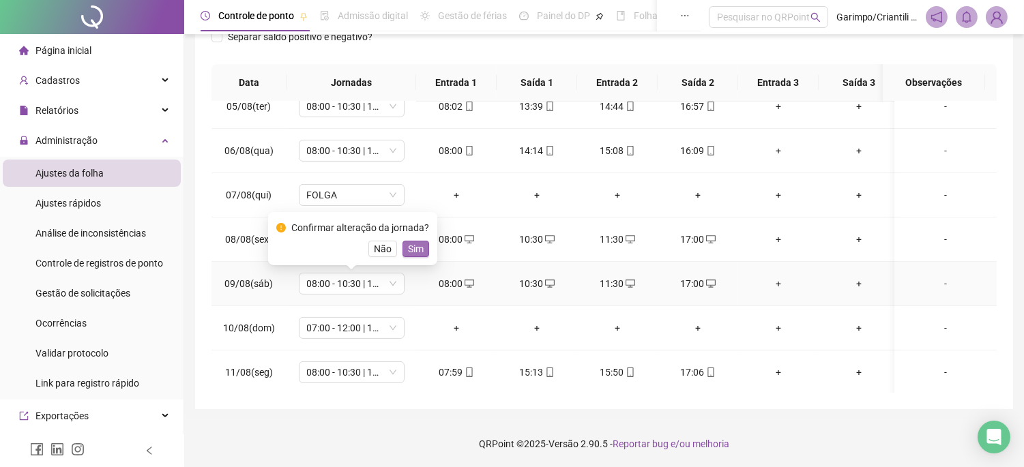
click at [409, 249] on span "Sim" at bounding box center [416, 249] width 16 height 15
click at [353, 332] on span "07:00 - 12:00 | 13:00 - 16:20" at bounding box center [351, 328] width 89 height 20
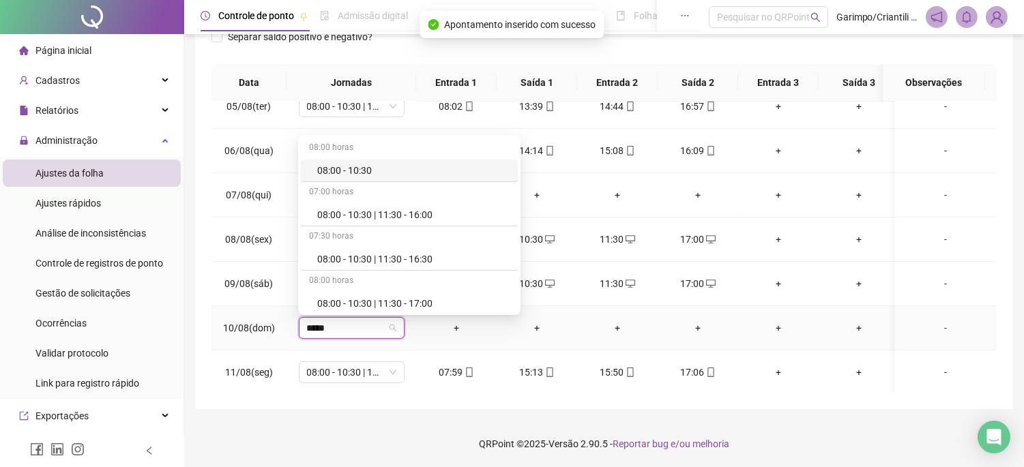
type input "*****"
click at [367, 313] on div "08:00 horas 08:00 - 10:30 07:00 horas 08:00 - 10:30 | 11:30 - 16:00 07:30 horas…" at bounding box center [409, 225] width 222 height 180
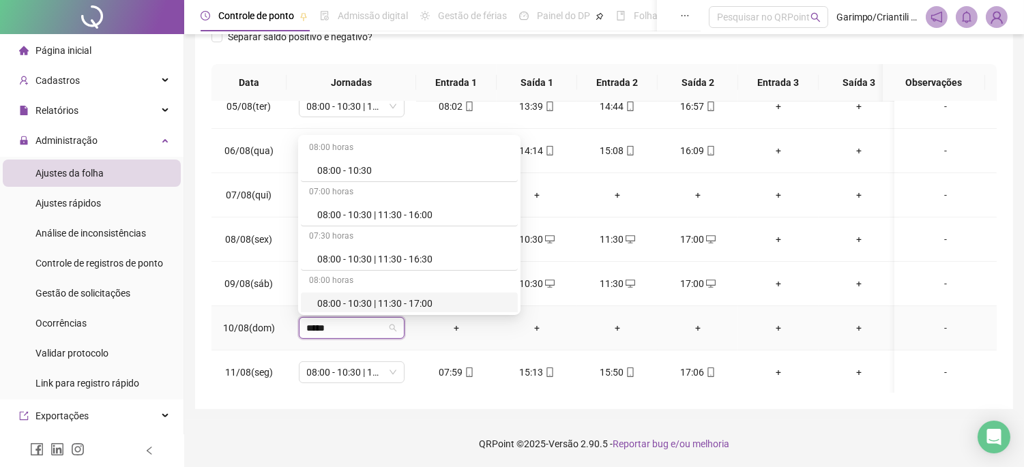
click at [369, 307] on div "08:00 - 10:30 | 11:30 - 17:00" at bounding box center [413, 303] width 192 height 15
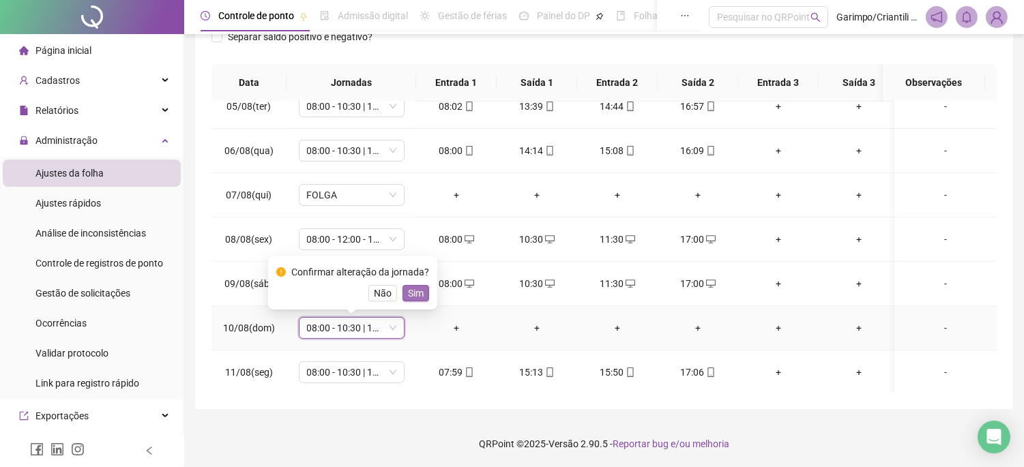
click at [424, 291] on button "Sim" at bounding box center [416, 293] width 27 height 16
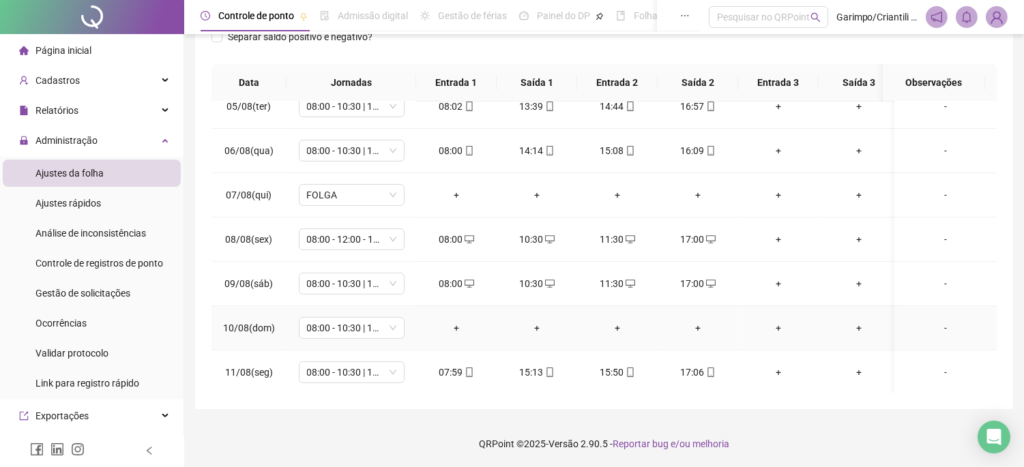
click at [457, 318] on td "+" at bounding box center [456, 328] width 81 height 44
click at [460, 326] on div "+" at bounding box center [456, 328] width 59 height 15
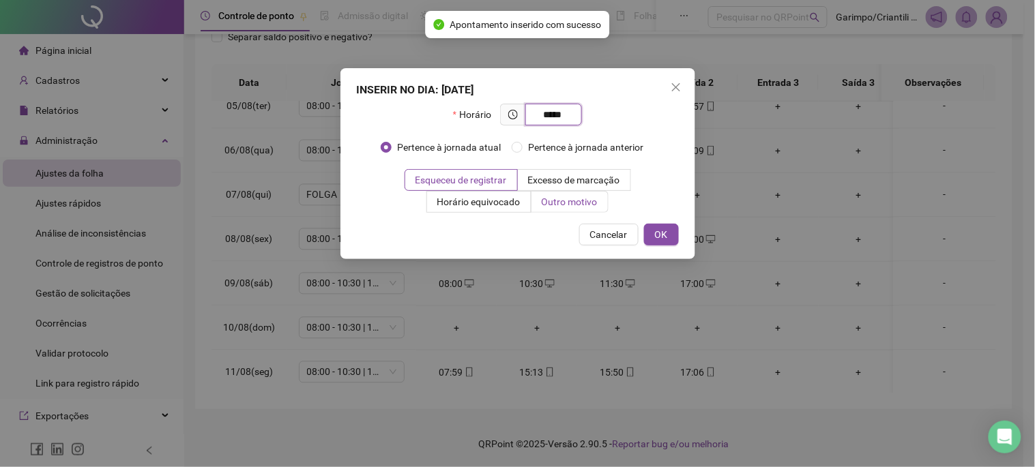
type input "*****"
click at [564, 205] on span "Outro motivo" at bounding box center [570, 202] width 56 height 11
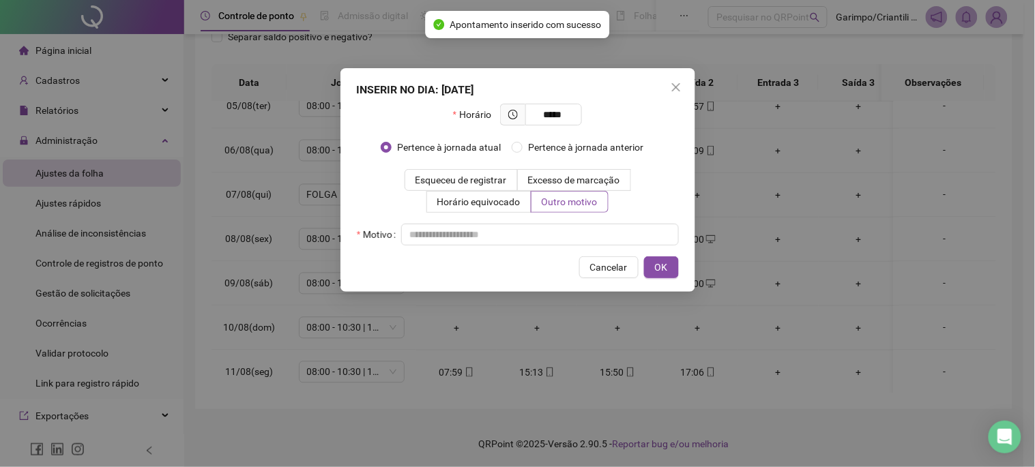
click at [558, 224] on div "Motivo" at bounding box center [518, 235] width 322 height 22
click at [557, 227] on input "text" at bounding box center [540, 235] width 278 height 22
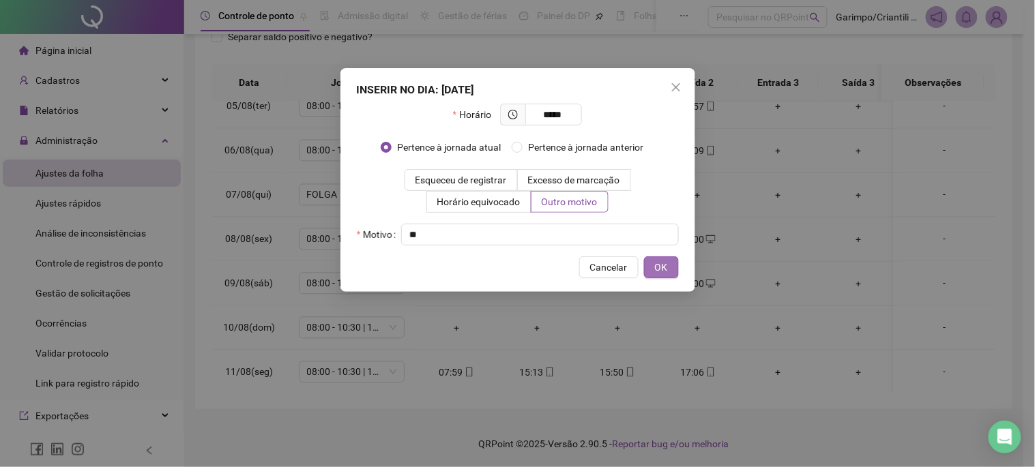
click at [667, 266] on button "OK" at bounding box center [661, 268] width 35 height 22
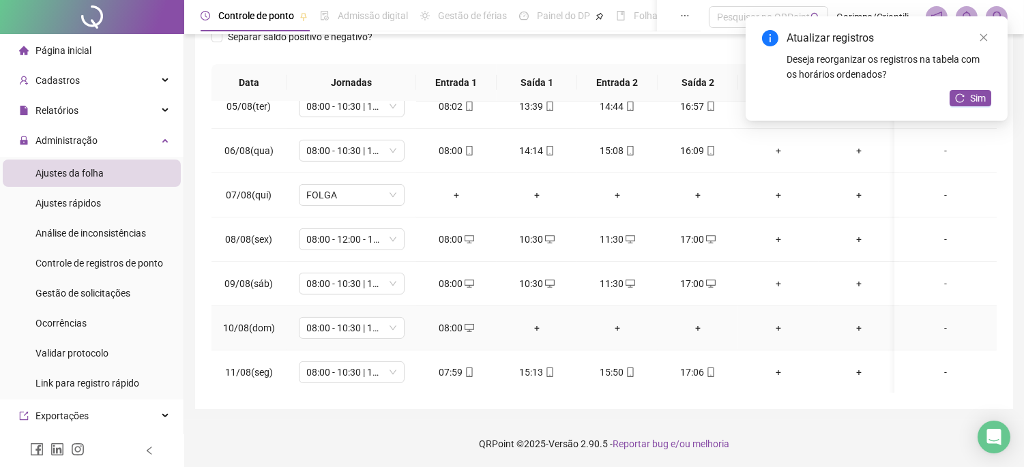
click at [535, 332] on div "+" at bounding box center [537, 328] width 59 height 15
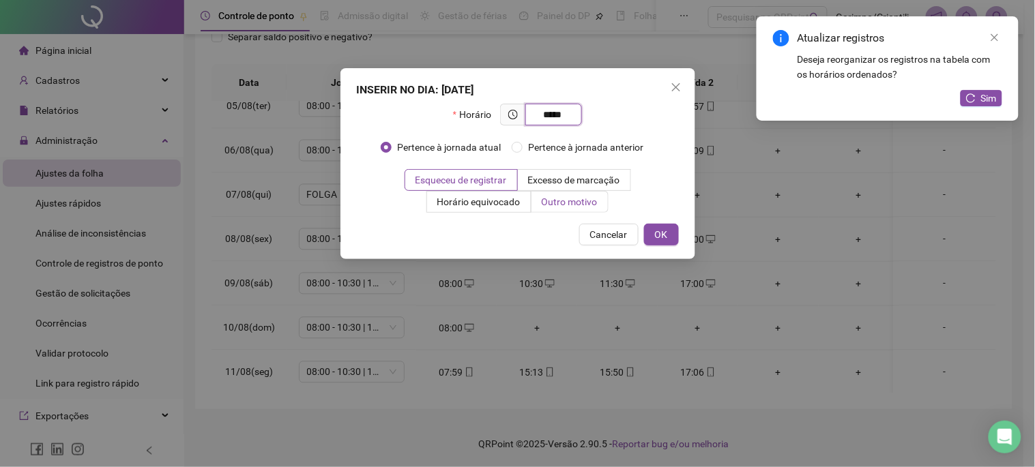
type input "*****"
click at [570, 207] on span "Outro motivo" at bounding box center [570, 202] width 56 height 11
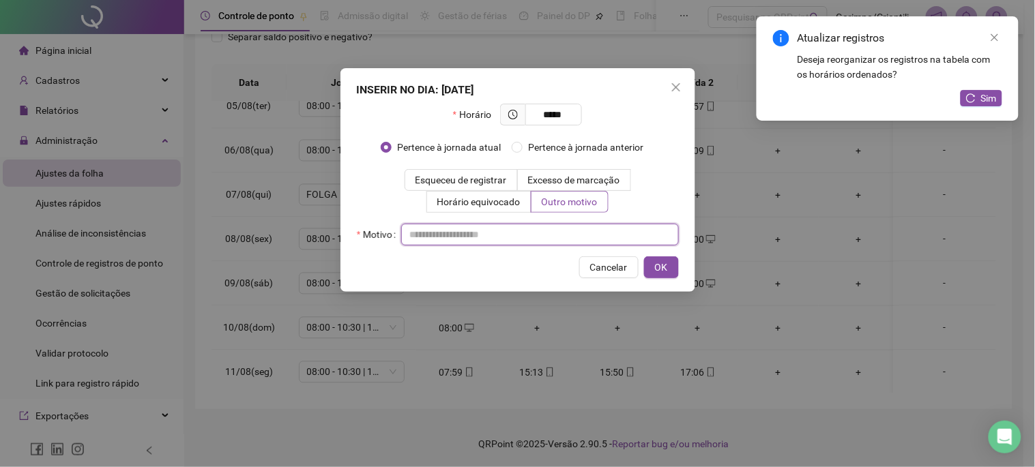
click at [549, 229] on input "text" at bounding box center [540, 235] width 278 height 22
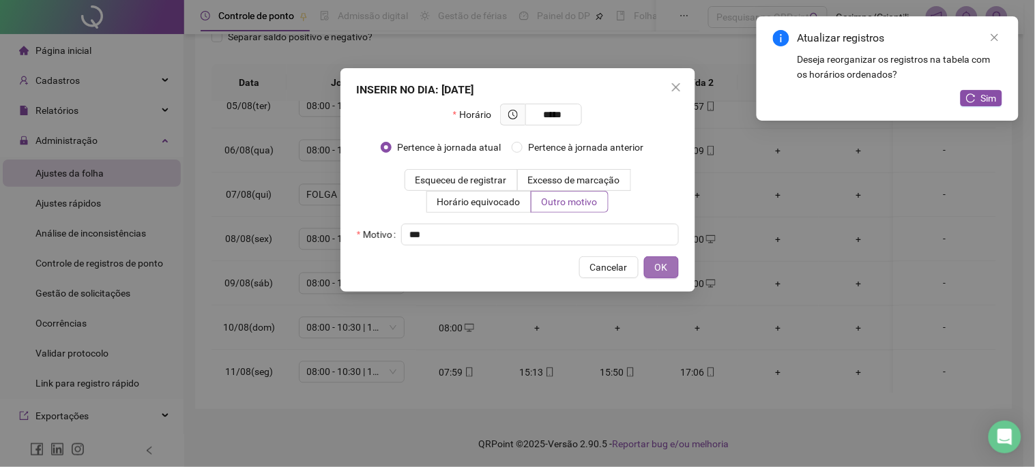
click at [671, 271] on button "OK" at bounding box center [661, 268] width 35 height 22
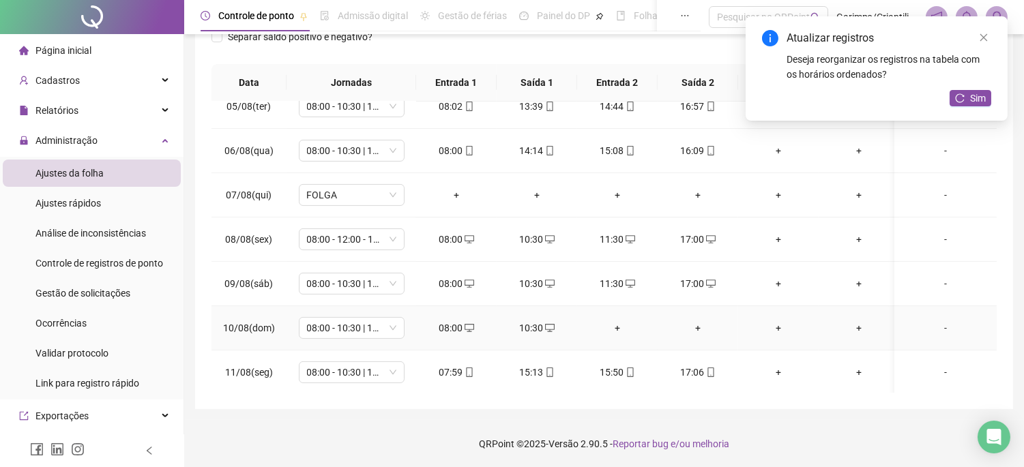
click at [625, 329] on div "+" at bounding box center [617, 328] width 59 height 15
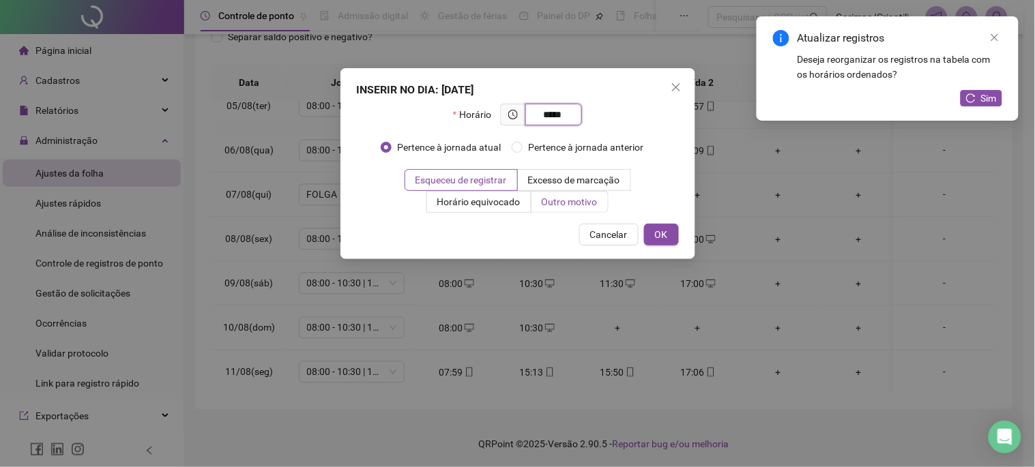
type input "*****"
click at [581, 202] on span "Outro motivo" at bounding box center [570, 202] width 56 height 11
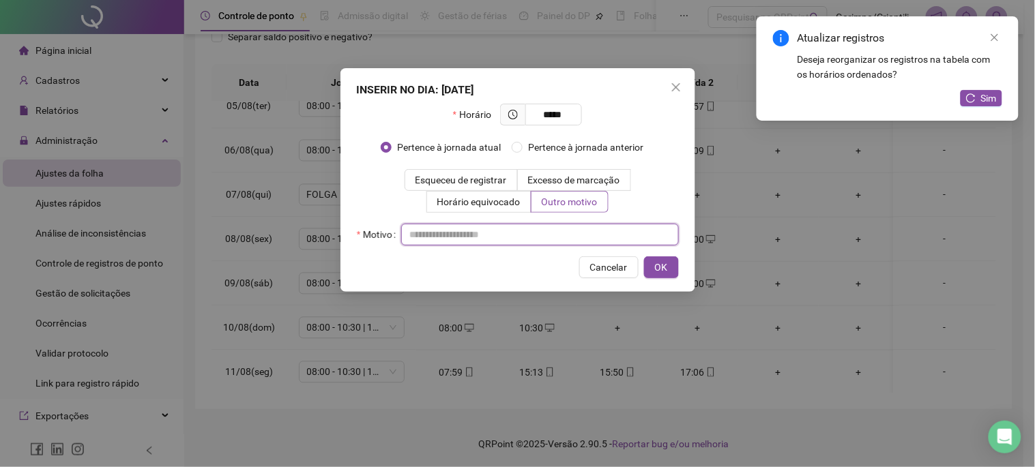
click at [554, 231] on input "text" at bounding box center [540, 235] width 278 height 22
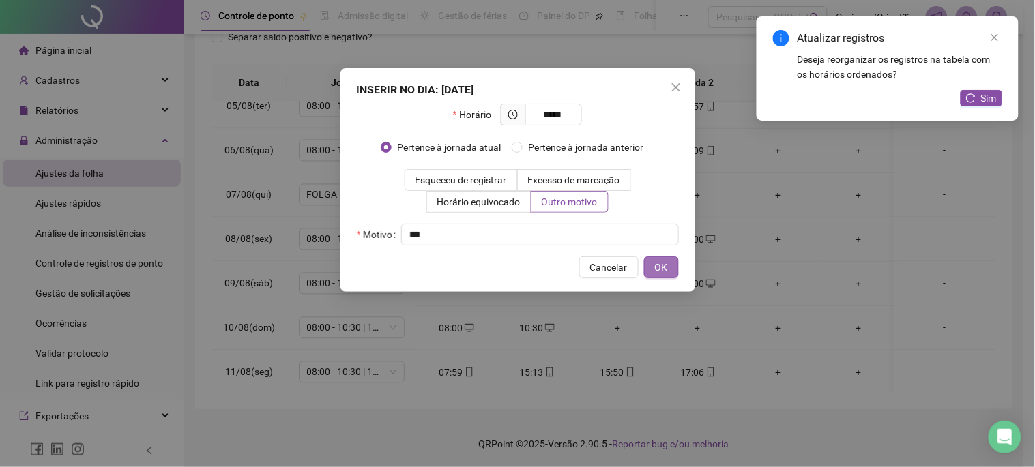
click at [653, 272] on button "OK" at bounding box center [661, 268] width 35 height 22
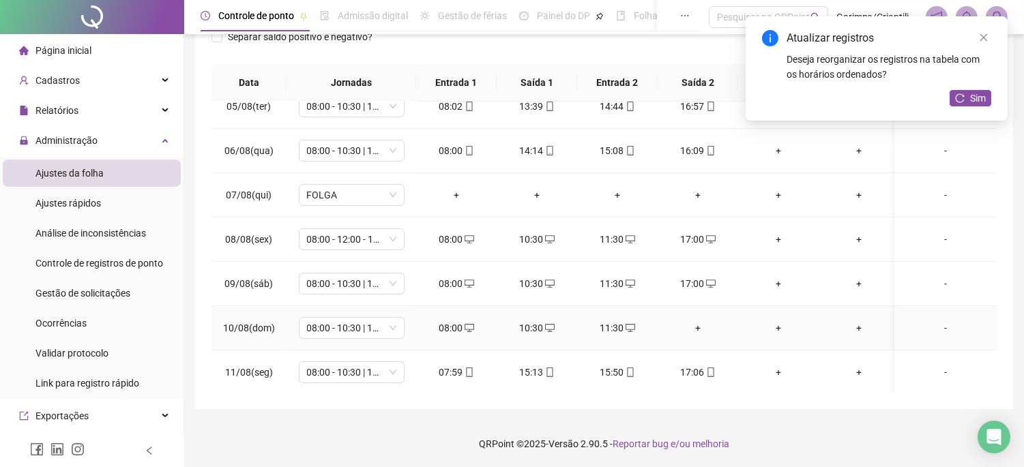
click at [710, 326] on div "+" at bounding box center [698, 328] width 59 height 15
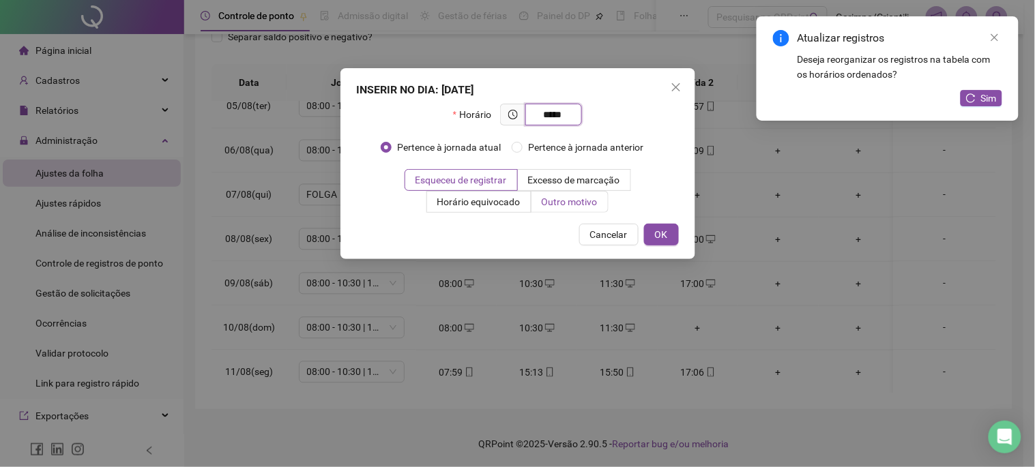
type input "*****"
click at [562, 197] on span "Outro motivo" at bounding box center [570, 202] width 56 height 11
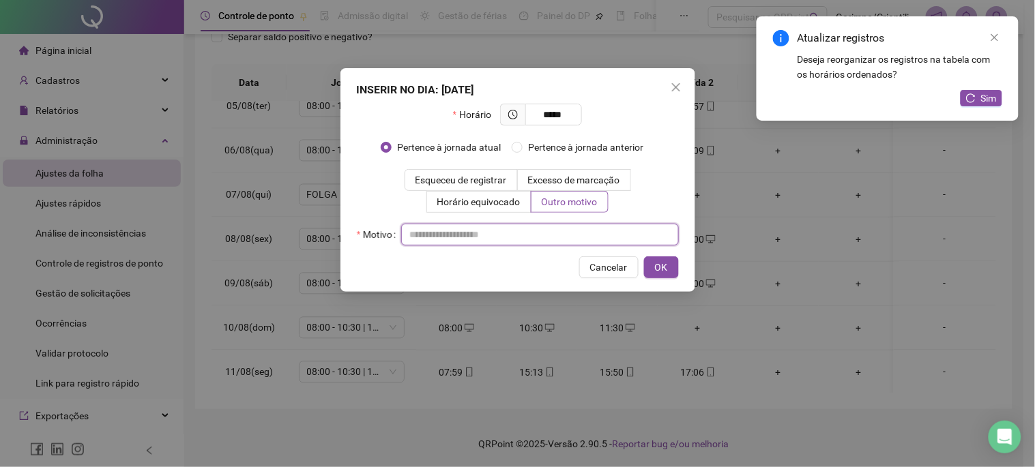
click at [536, 234] on input "text" at bounding box center [540, 235] width 278 height 22
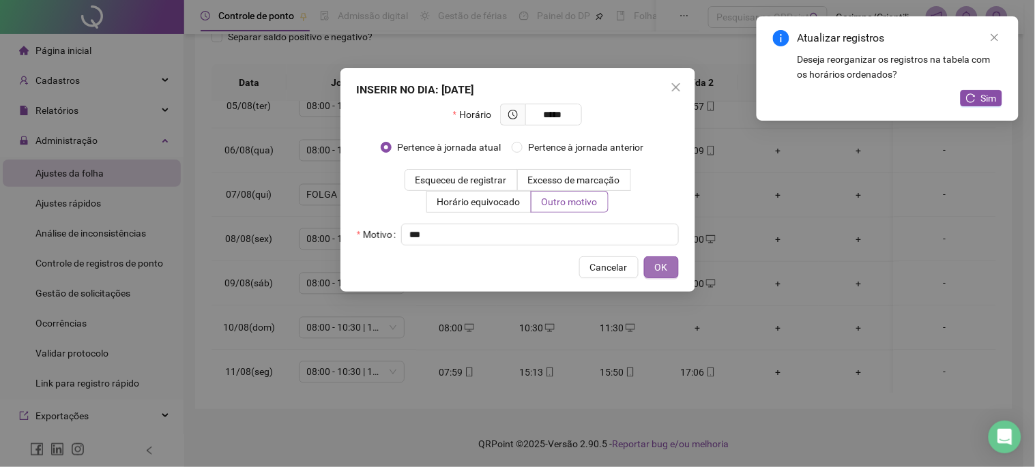
click at [644, 257] on button "OK" at bounding box center [661, 268] width 35 height 22
click at [652, 266] on button "OK" at bounding box center [661, 268] width 35 height 22
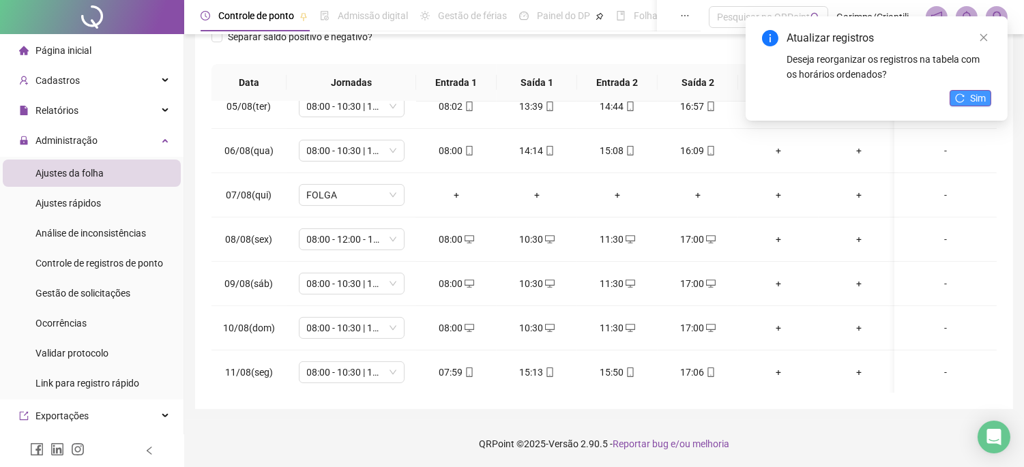
click at [962, 102] on icon "reload" at bounding box center [960, 98] width 10 height 10
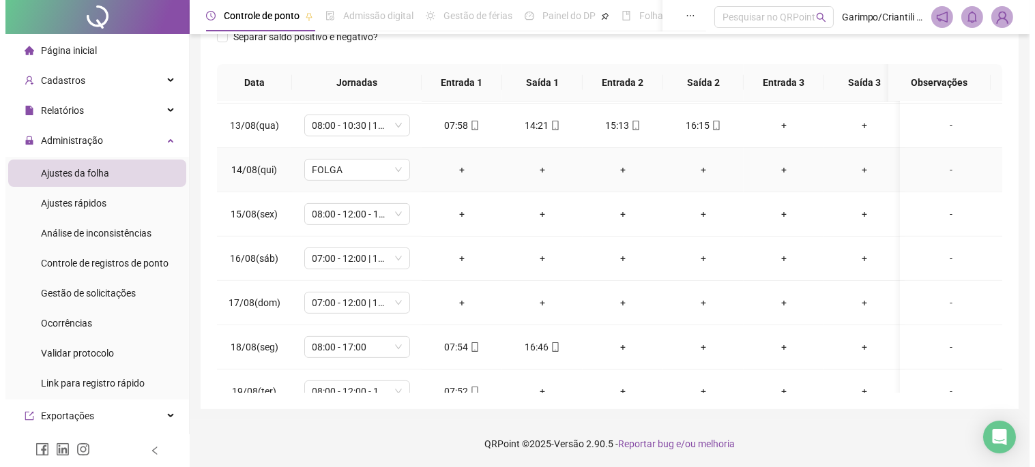
scroll to position [1052, 0]
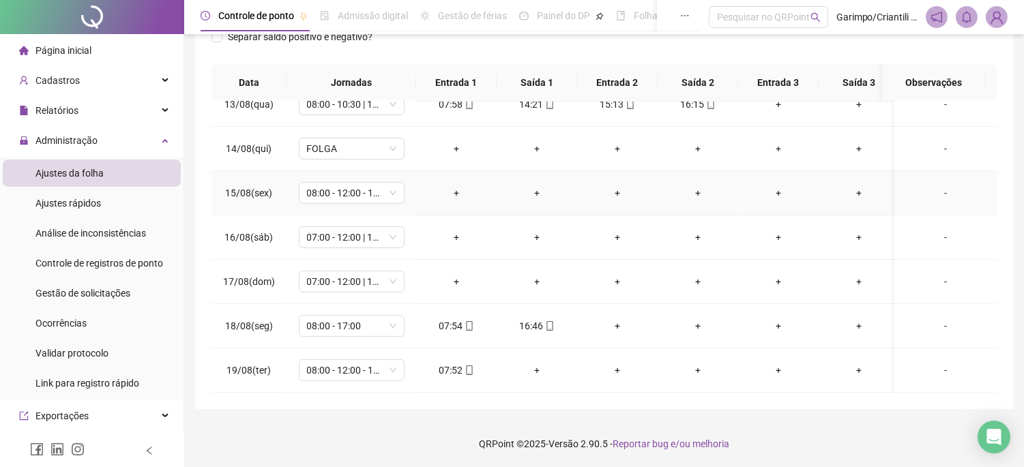
click at [462, 186] on div "+" at bounding box center [456, 193] width 59 height 15
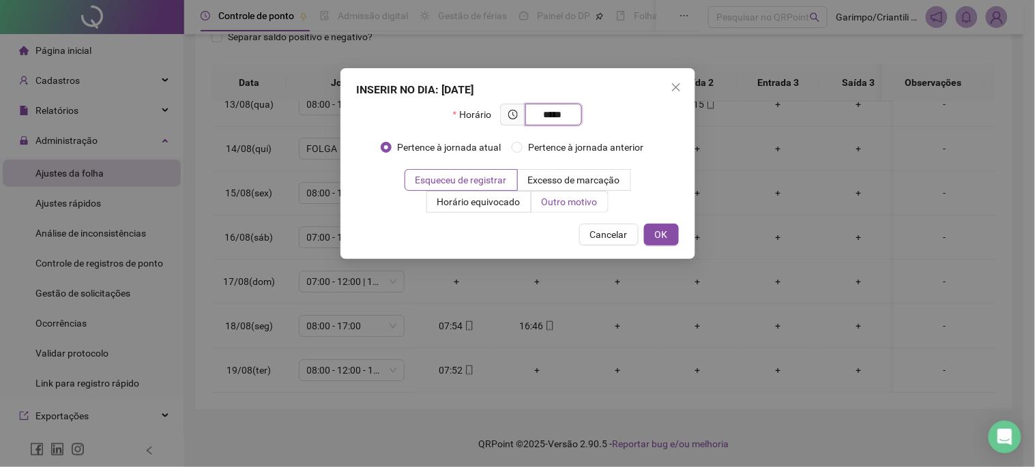
type input "*****"
click at [571, 201] on span "Outro motivo" at bounding box center [570, 202] width 56 height 11
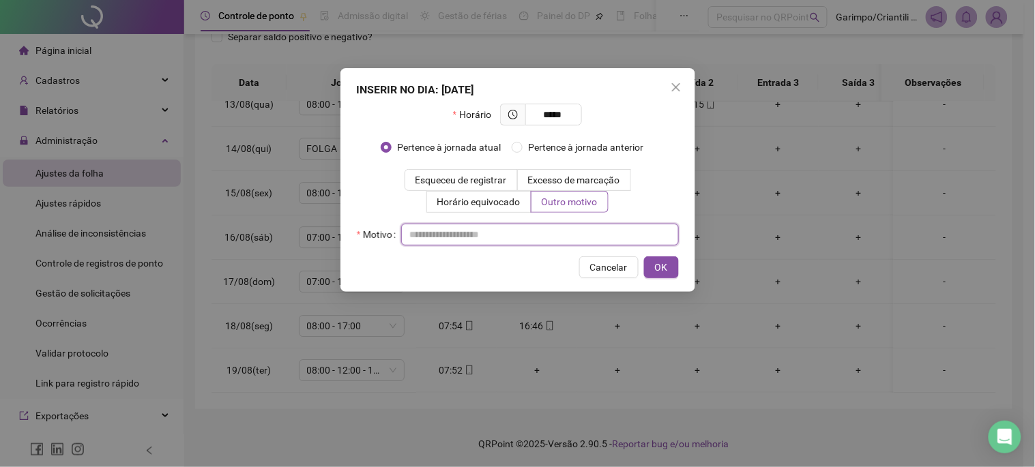
click at [491, 232] on input "text" at bounding box center [540, 235] width 278 height 22
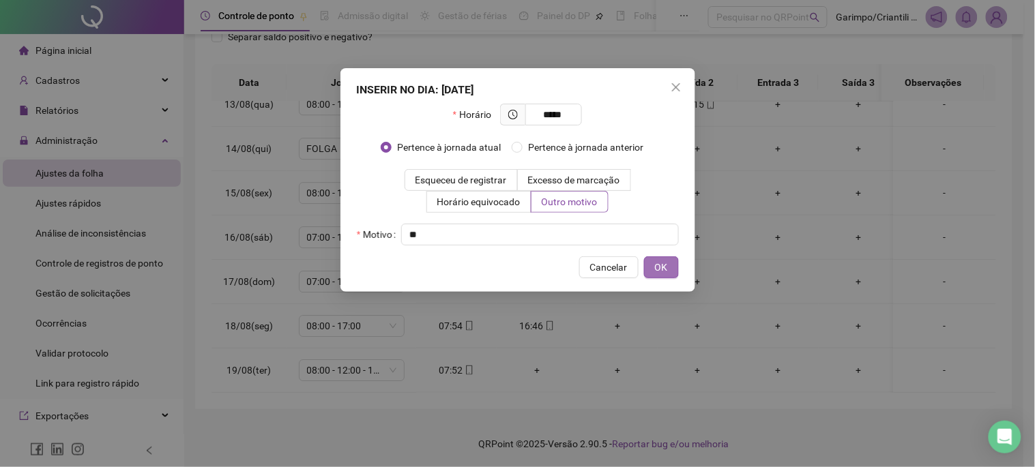
click at [656, 261] on span "OK" at bounding box center [661, 267] width 13 height 15
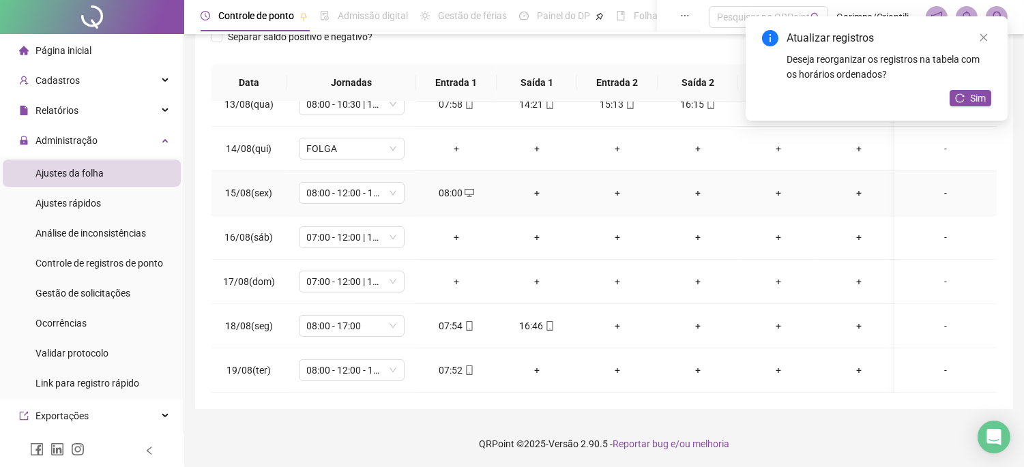
click at [538, 186] on div "+" at bounding box center [537, 193] width 59 height 15
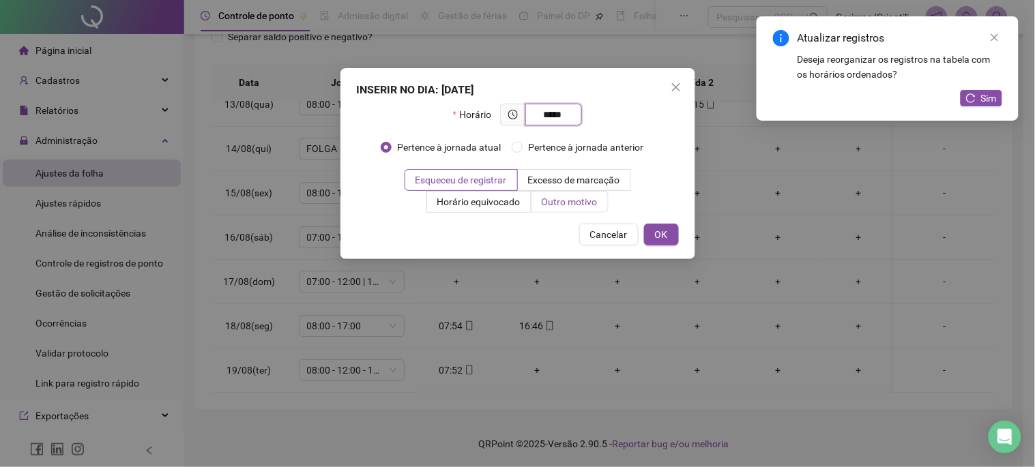
type input "*****"
click at [563, 212] on label "Outro motivo" at bounding box center [570, 202] width 77 height 22
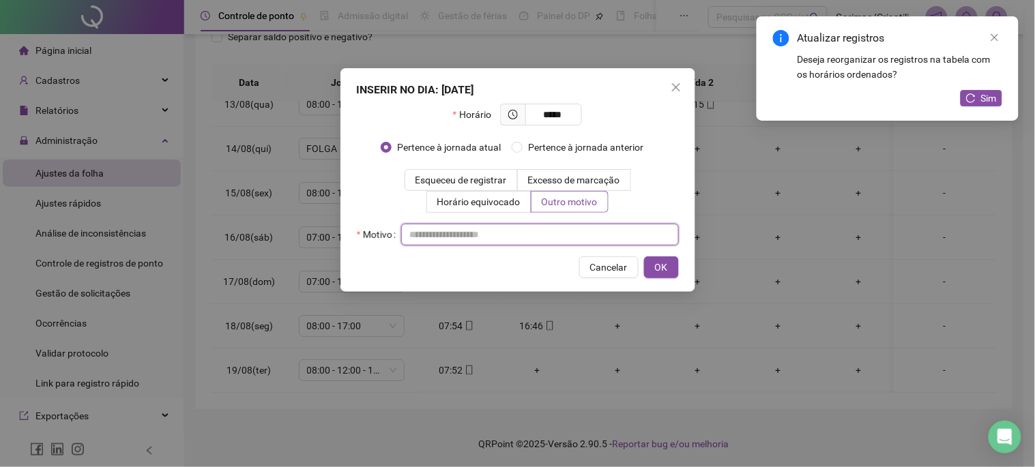
click at [543, 229] on input "text" at bounding box center [540, 235] width 278 height 22
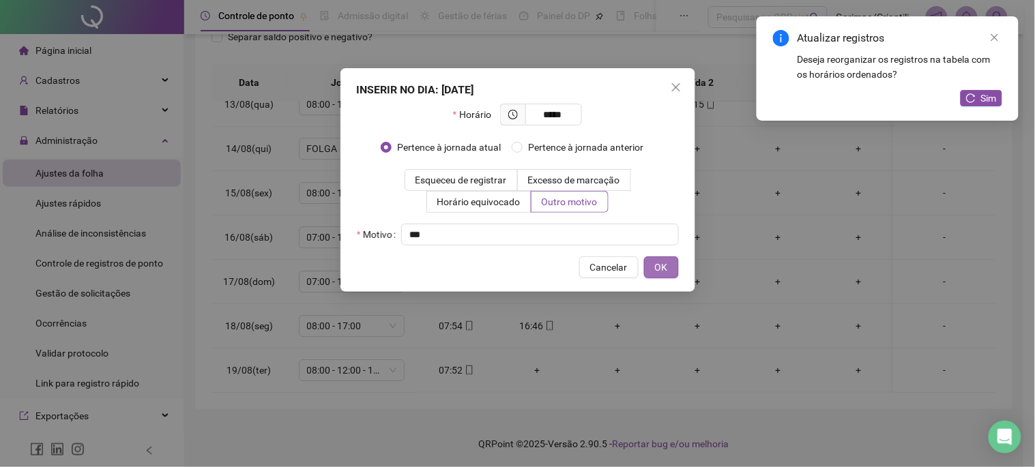
click at [663, 265] on span "OK" at bounding box center [661, 267] width 13 height 15
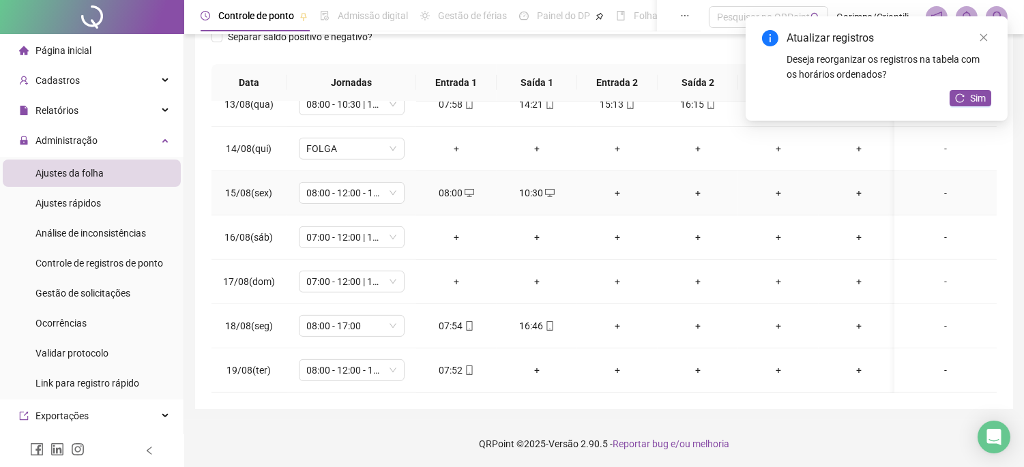
click at [621, 186] on div "+" at bounding box center [617, 193] width 59 height 15
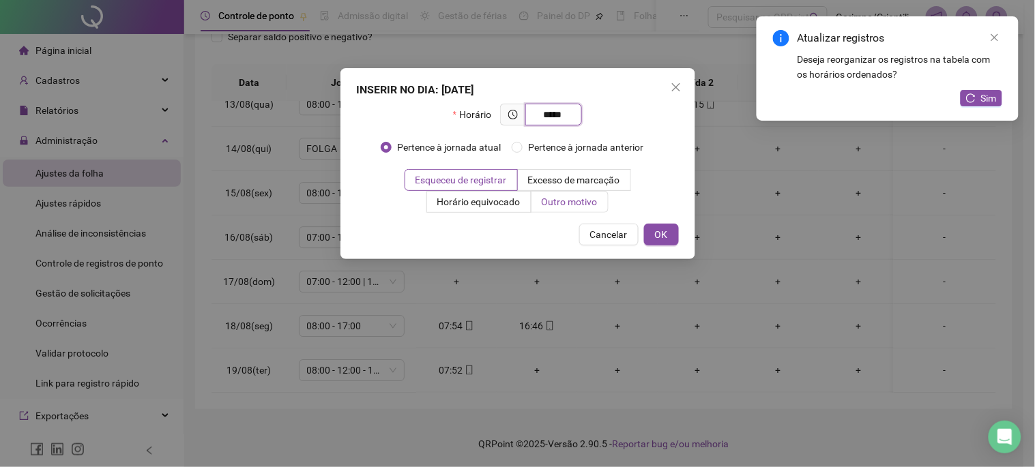
type input "*****"
click at [581, 193] on label "Outro motivo" at bounding box center [570, 202] width 77 height 22
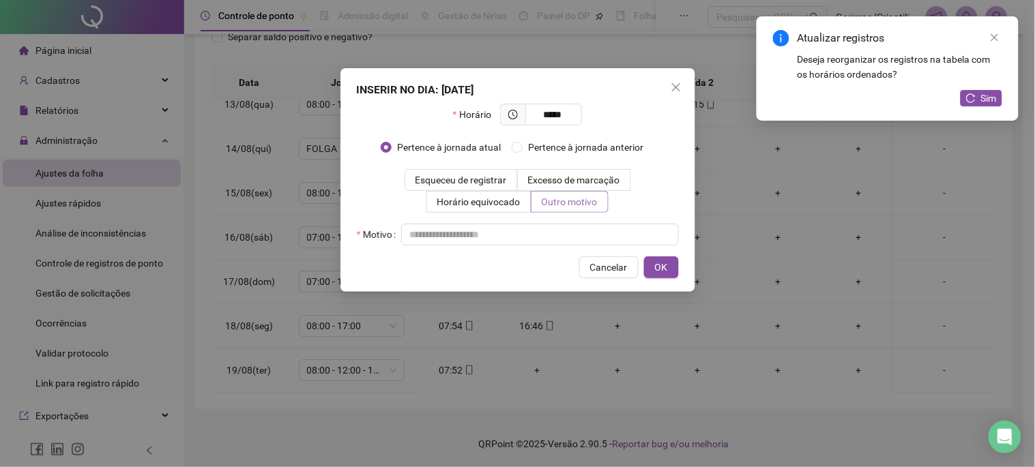
click at [577, 201] on span "Outro motivo" at bounding box center [570, 202] width 56 height 11
click at [558, 224] on input "text" at bounding box center [540, 235] width 278 height 22
click at [661, 270] on span "OK" at bounding box center [661, 267] width 13 height 15
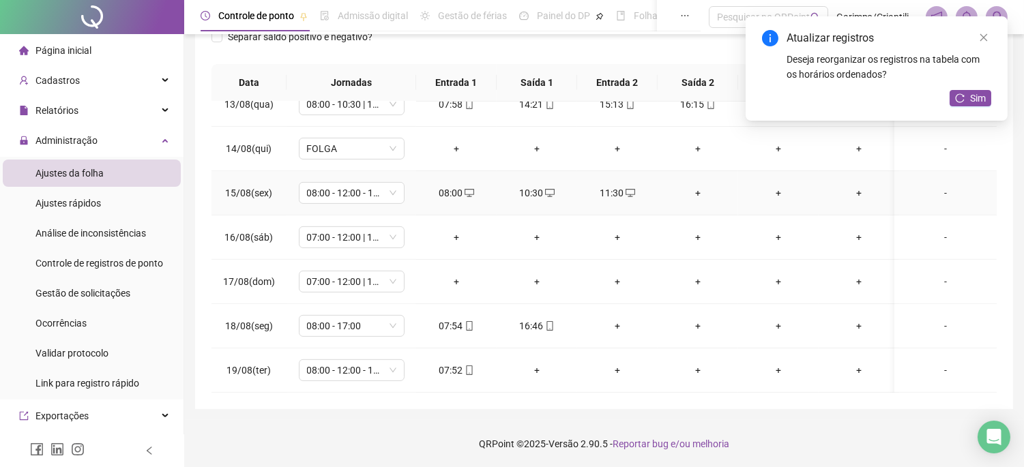
click at [693, 186] on div "+" at bounding box center [698, 193] width 59 height 15
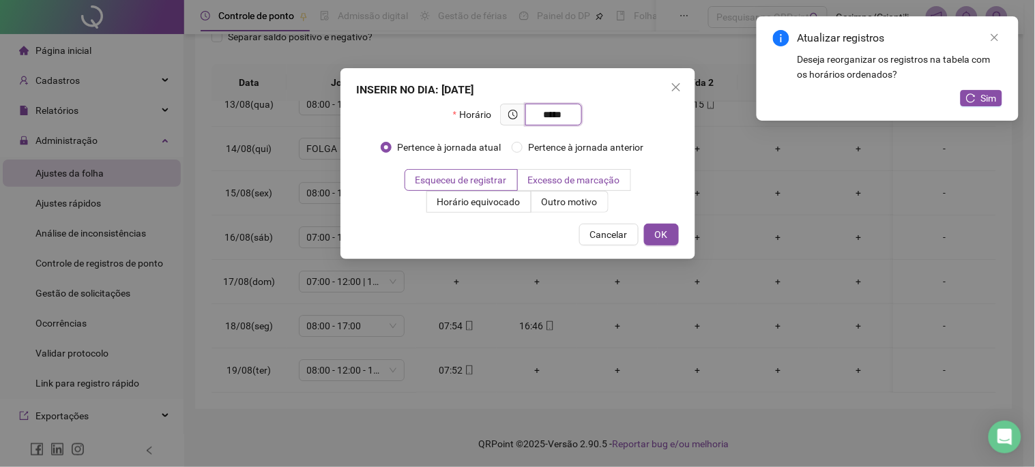
type input "*****"
click at [558, 187] on label "Excesso de marcação" at bounding box center [574, 180] width 113 height 22
click at [558, 203] on span "Outro motivo" at bounding box center [570, 202] width 56 height 11
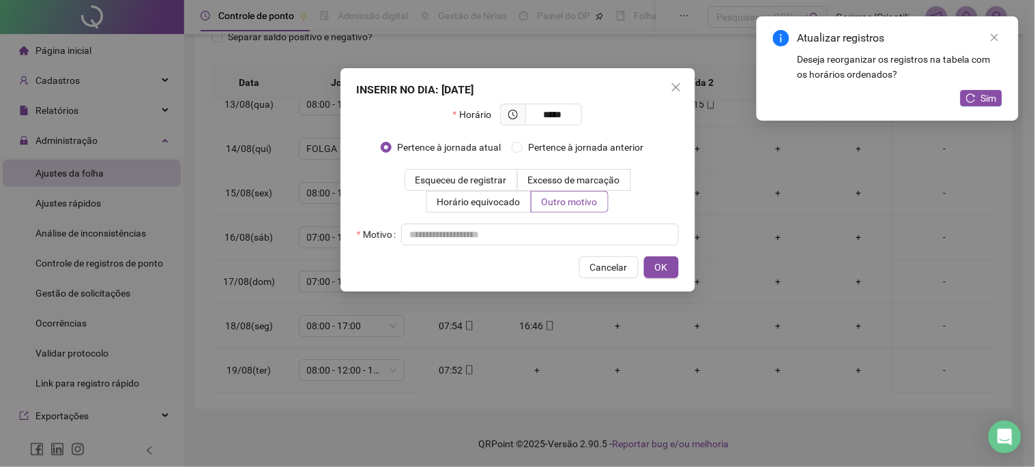
click at [551, 227] on div "Motivo" at bounding box center [518, 235] width 322 height 22
click at [550, 229] on input "text" at bounding box center [540, 235] width 278 height 22
click at [656, 267] on span "OK" at bounding box center [661, 267] width 13 height 15
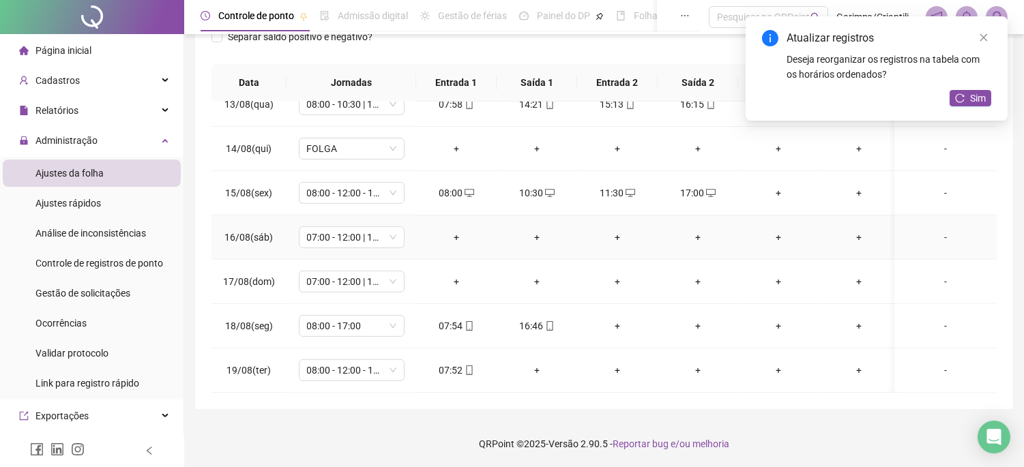
click at [447, 230] on div "+" at bounding box center [456, 237] width 59 height 15
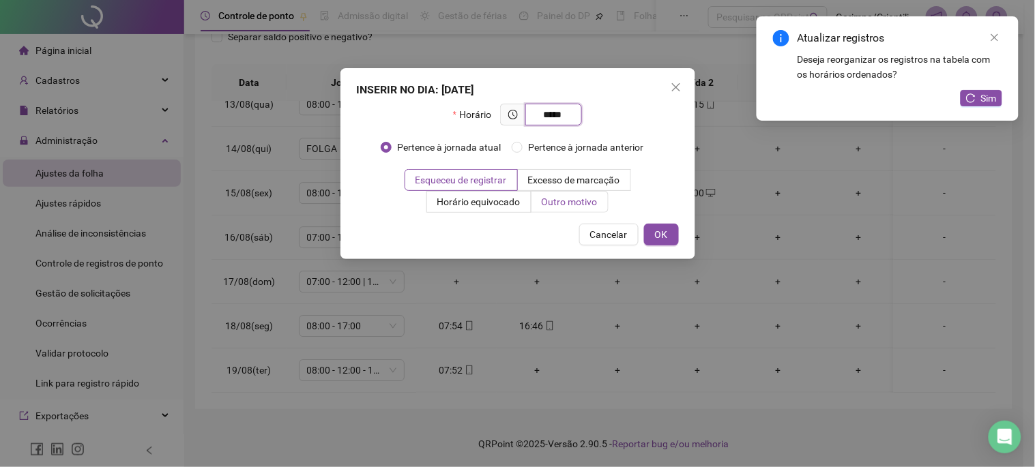
type input "*****"
click at [585, 203] on span "Outro motivo" at bounding box center [570, 202] width 56 height 11
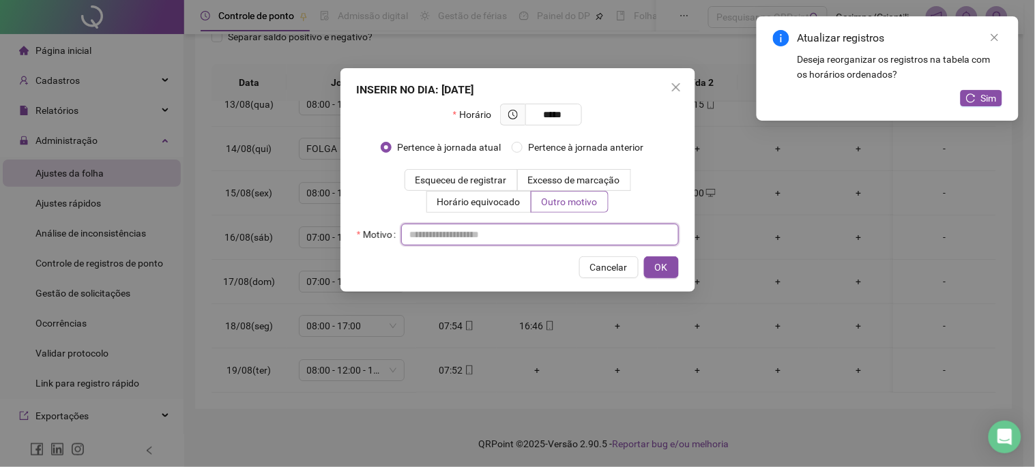
click at [553, 225] on input "text" at bounding box center [540, 235] width 278 height 22
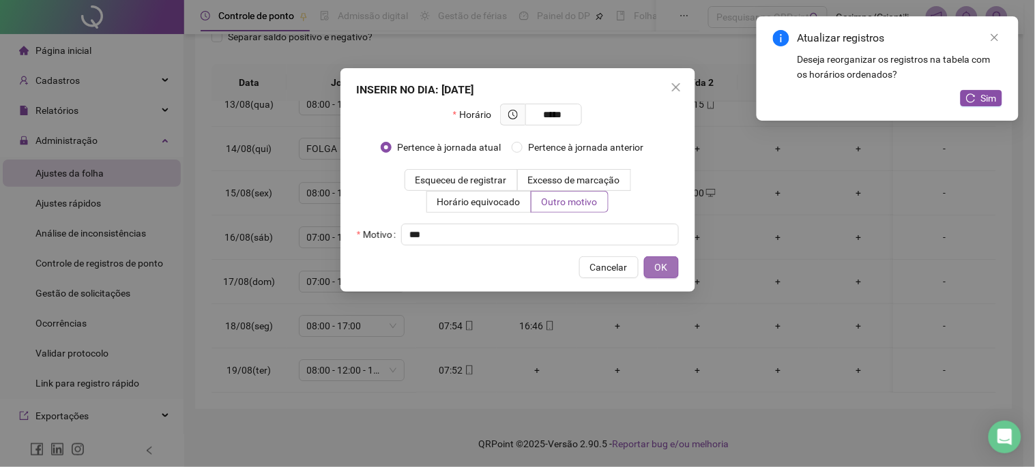
click at [653, 261] on button "OK" at bounding box center [661, 268] width 35 height 22
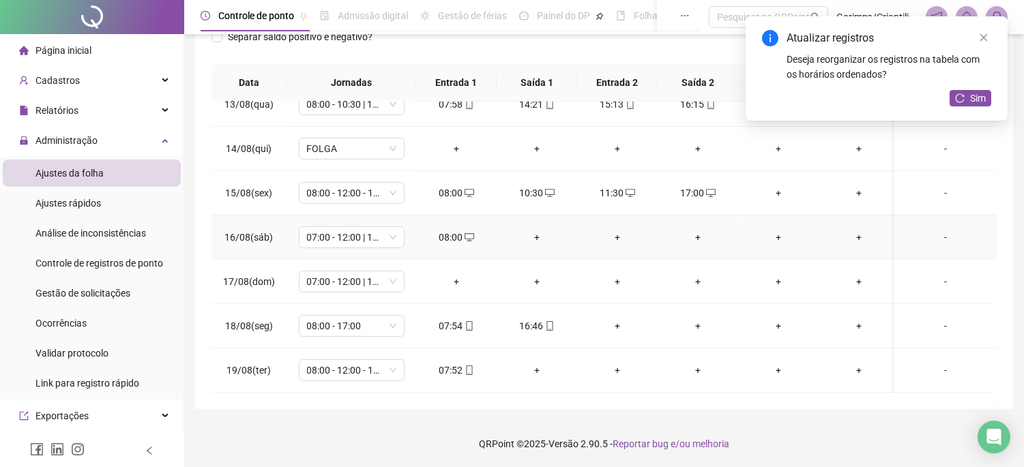
click at [538, 230] on div "+" at bounding box center [537, 237] width 59 height 15
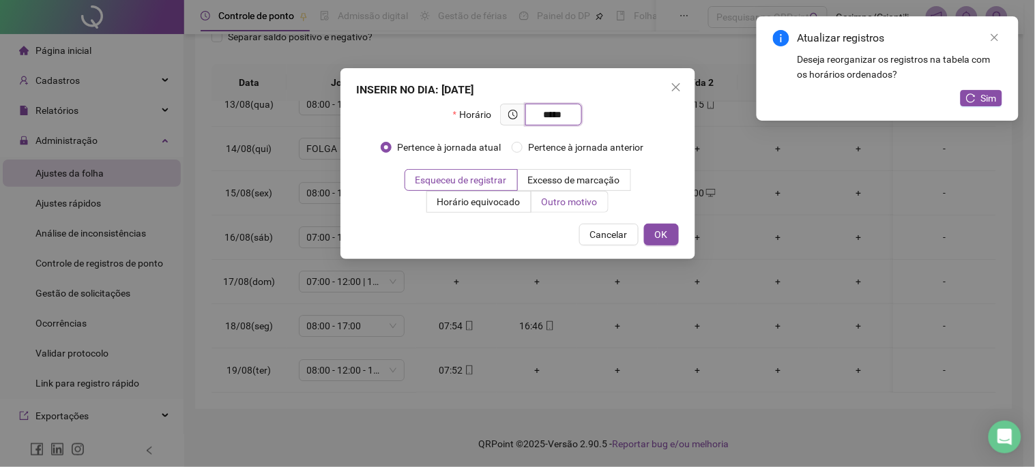
type input "*****"
click at [574, 203] on span "Outro motivo" at bounding box center [570, 202] width 56 height 11
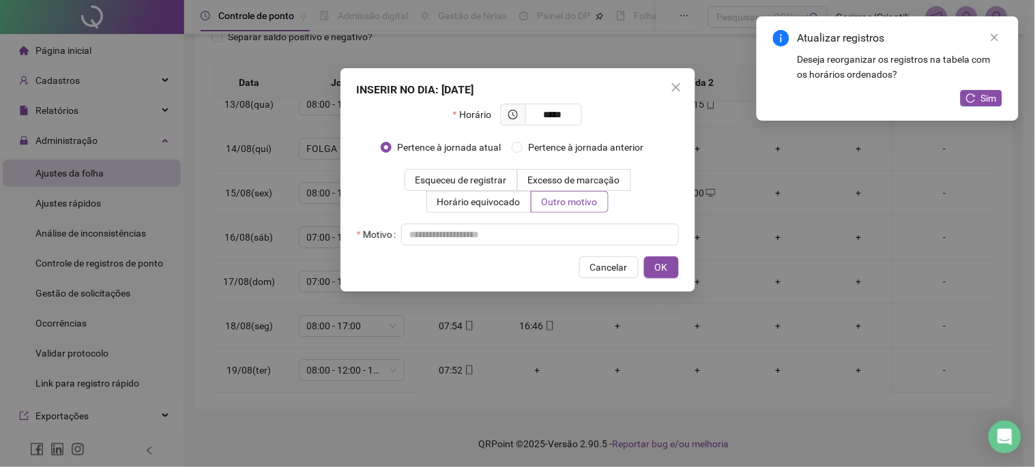
click at [561, 220] on div "Horário ***** Pertence à jornada atual [GEOGRAPHIC_DATA] à jornada anterior Esq…" at bounding box center [518, 175] width 322 height 142
click at [557, 233] on input "text" at bounding box center [540, 235] width 278 height 22
click at [673, 269] on button "OK" at bounding box center [661, 268] width 35 height 22
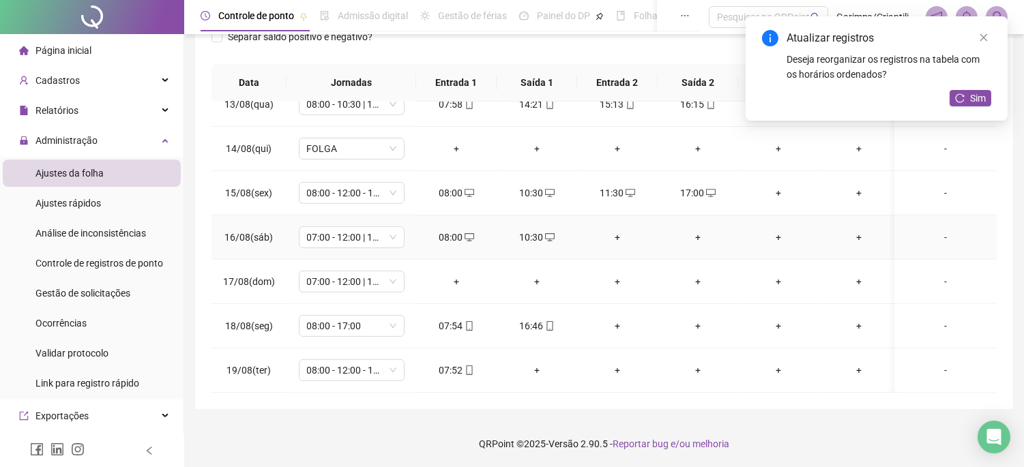
click at [617, 230] on div "+" at bounding box center [617, 237] width 59 height 15
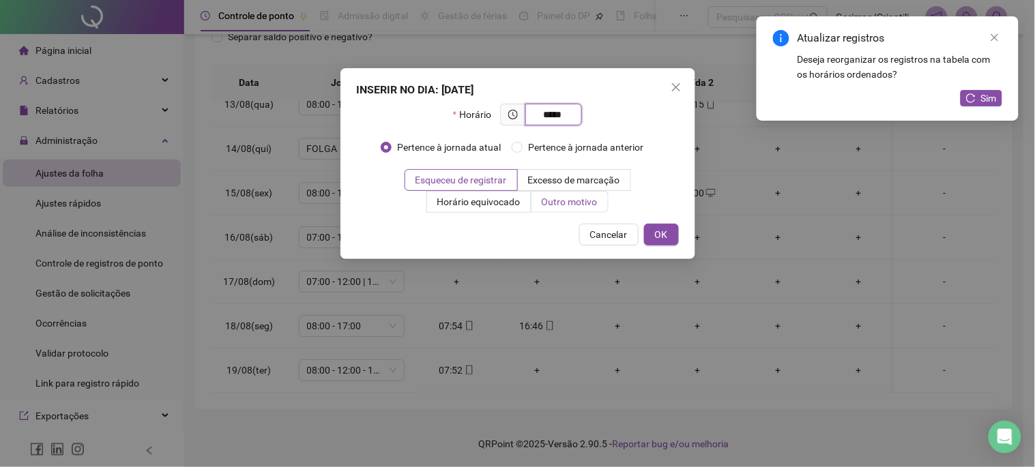
type input "*****"
click at [575, 206] on span "Outro motivo" at bounding box center [570, 202] width 56 height 11
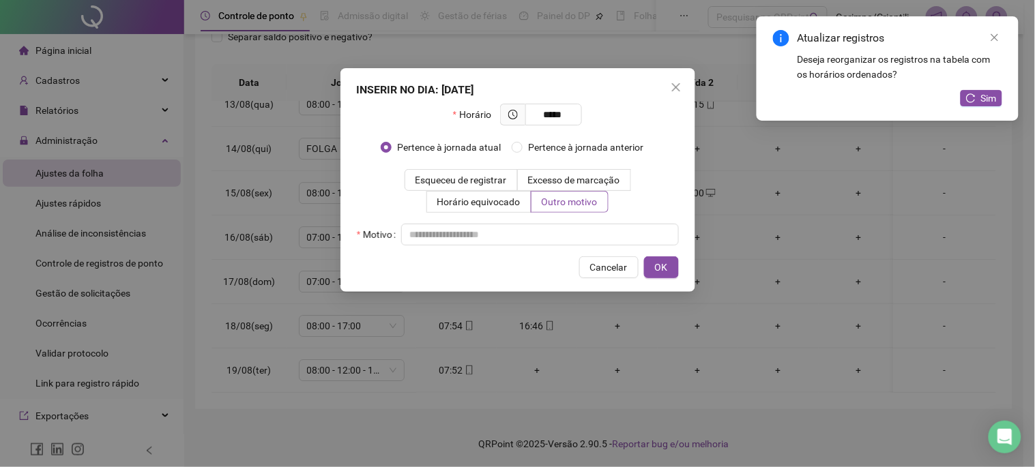
click at [564, 222] on div "Horário ***** Pertence à jornada atual [GEOGRAPHIC_DATA] à jornada anterior Esq…" at bounding box center [518, 175] width 322 height 142
click at [562, 230] on input "text" at bounding box center [540, 235] width 278 height 22
click at [657, 261] on span "OK" at bounding box center [661, 267] width 13 height 15
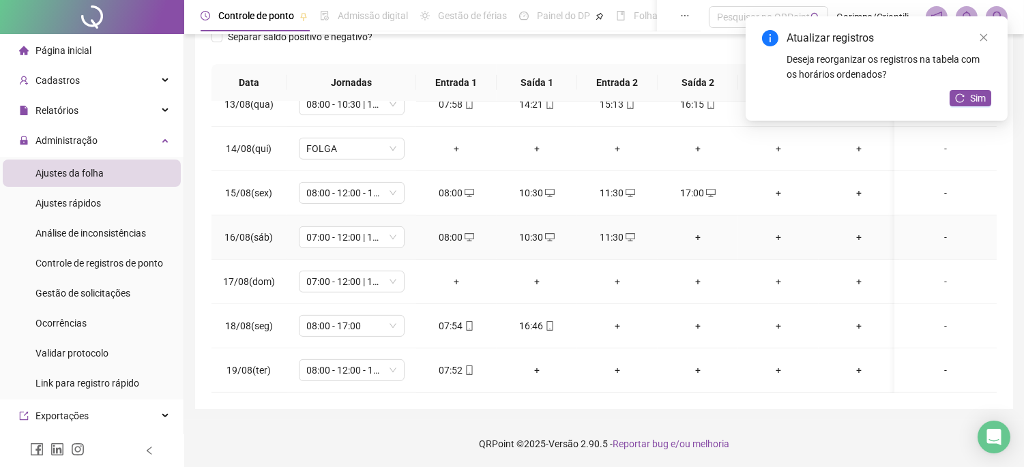
click at [706, 230] on div "+" at bounding box center [698, 237] width 59 height 15
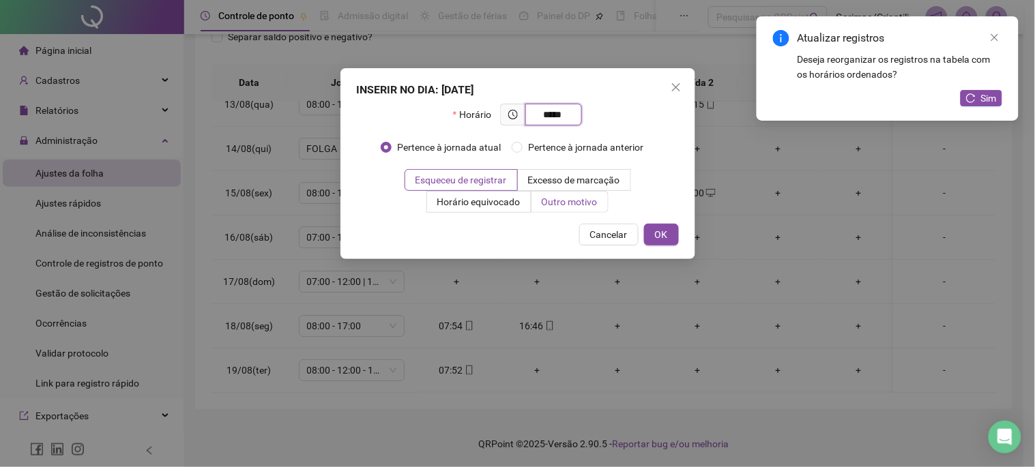
type input "*****"
click at [596, 206] on span "Outro motivo" at bounding box center [570, 202] width 56 height 11
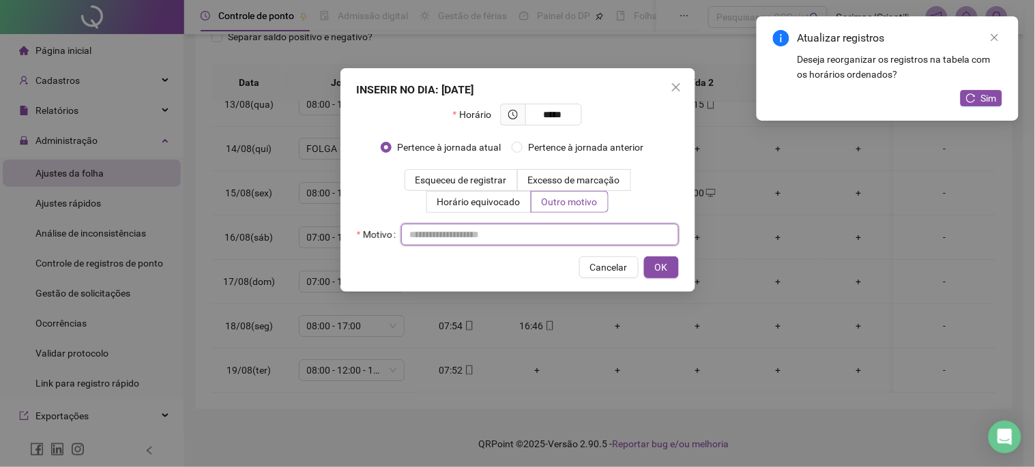
click at [586, 224] on input "text" at bounding box center [540, 235] width 278 height 22
drag, startPoint x: 587, startPoint y: 236, endPoint x: 616, endPoint y: 244, distance: 29.8
click at [588, 236] on input "text" at bounding box center [540, 235] width 278 height 22
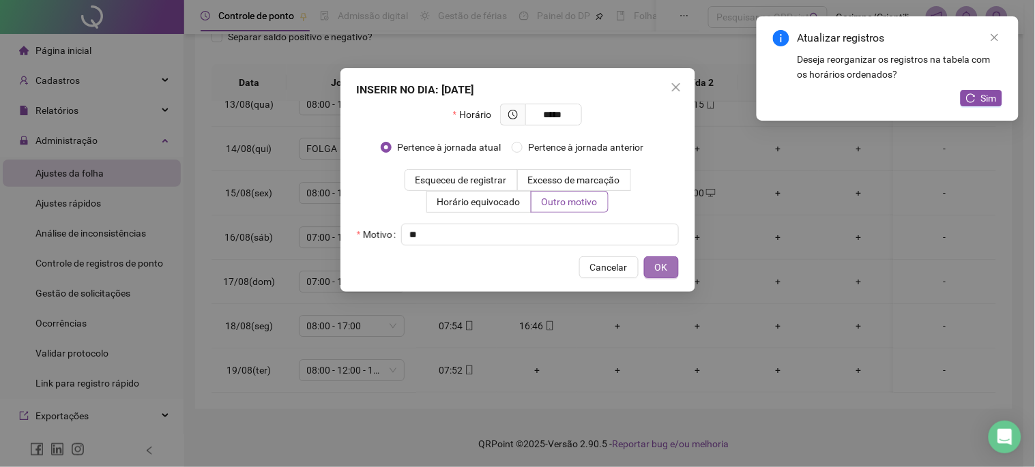
click at [665, 262] on span "OK" at bounding box center [661, 267] width 13 height 15
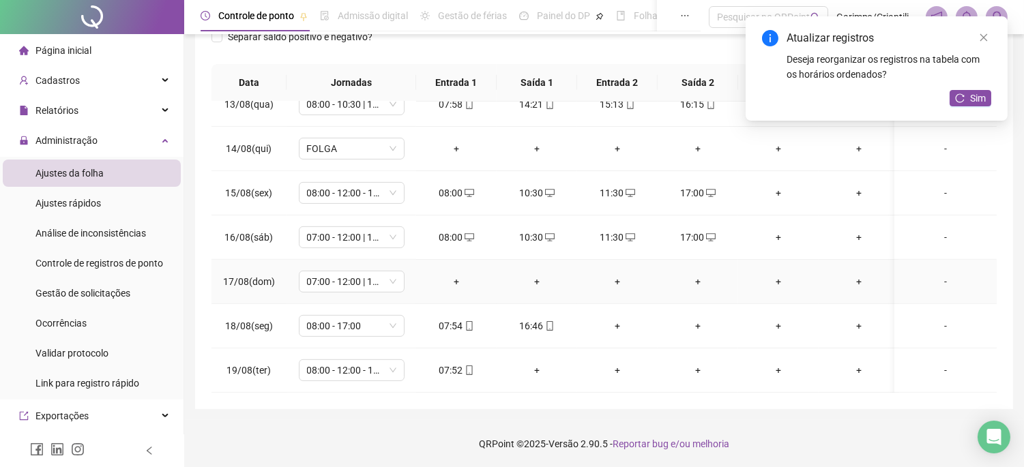
click at [456, 260] on td "+" at bounding box center [456, 282] width 81 height 44
click at [358, 227] on span "07:00 - 12:00 | 13:00 - 16:20" at bounding box center [351, 237] width 89 height 20
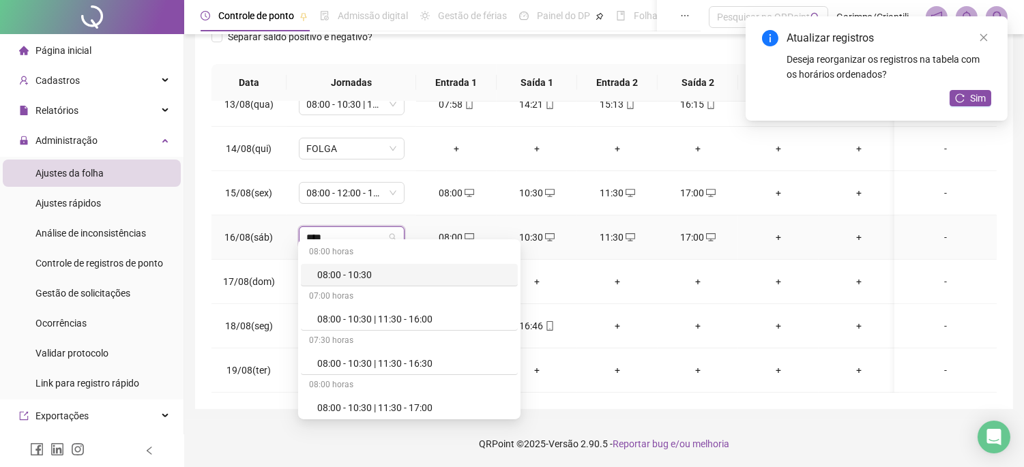
type input "*****"
click at [426, 399] on div "08:00 - 10:30 | 11:30 - 17:00" at bounding box center [409, 408] width 217 height 23
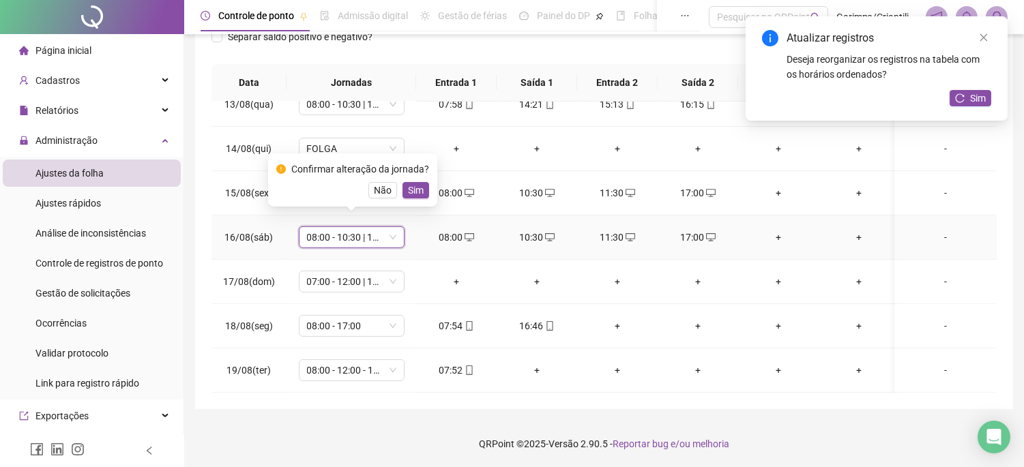
click at [427, 194] on div "Confirmar alteração da jornada? Não Sim" at bounding box center [352, 180] width 169 height 53
click at [417, 192] on span "Sim" at bounding box center [416, 190] width 16 height 15
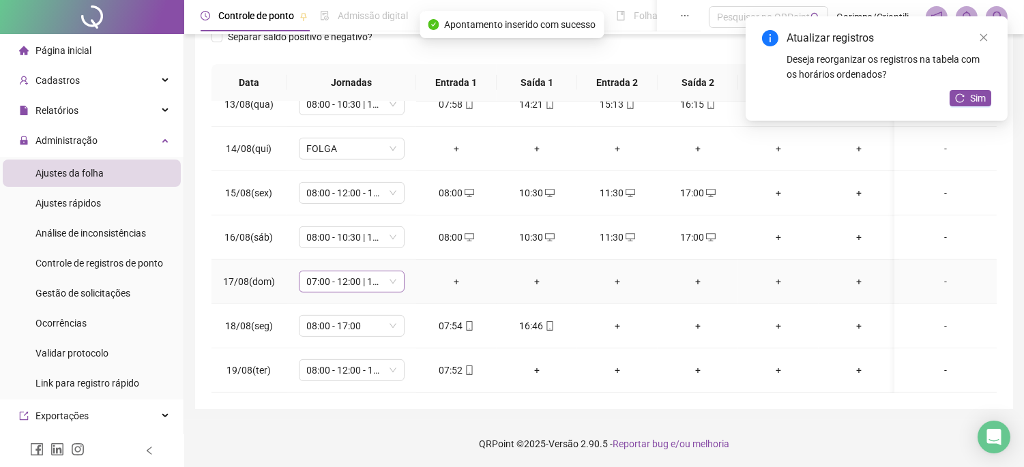
click at [368, 278] on span "07:00 - 12:00 | 13:00 - 16:20" at bounding box center [351, 282] width 89 height 20
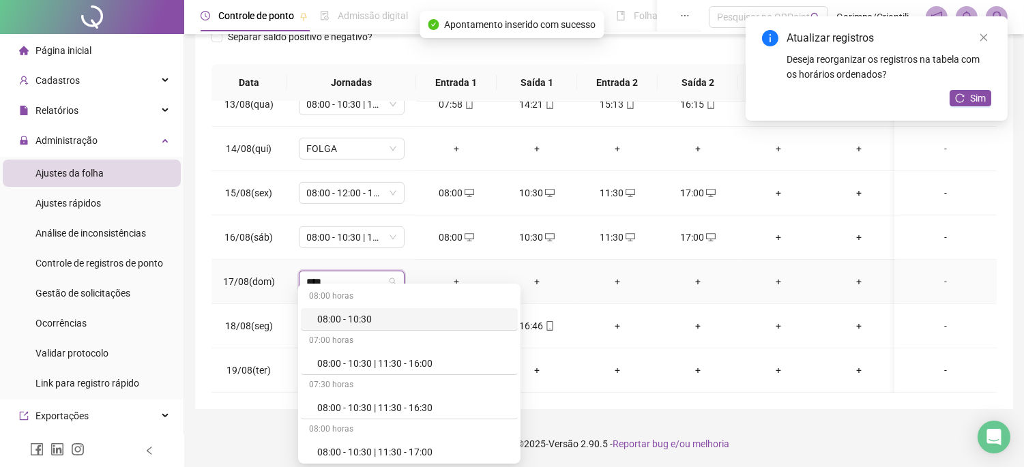
type input "*****"
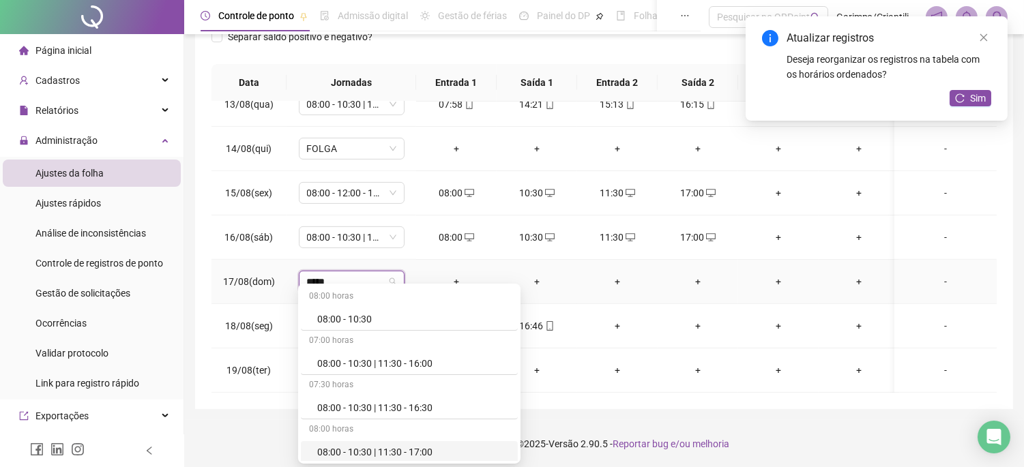
click at [349, 452] on div "08:00 - 10:30 | 11:30 - 17:00" at bounding box center [413, 452] width 192 height 15
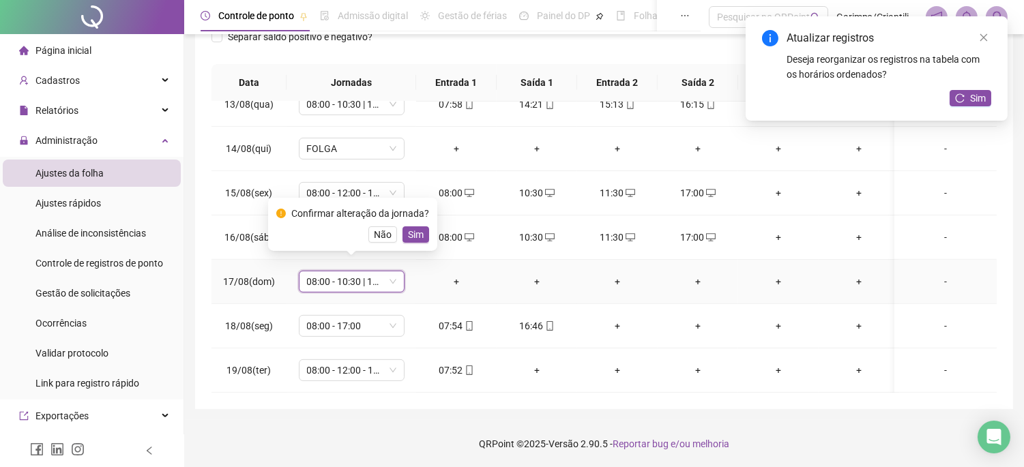
click at [422, 231] on button "Sim" at bounding box center [416, 235] width 27 height 16
click at [458, 274] on div "+" at bounding box center [456, 281] width 59 height 15
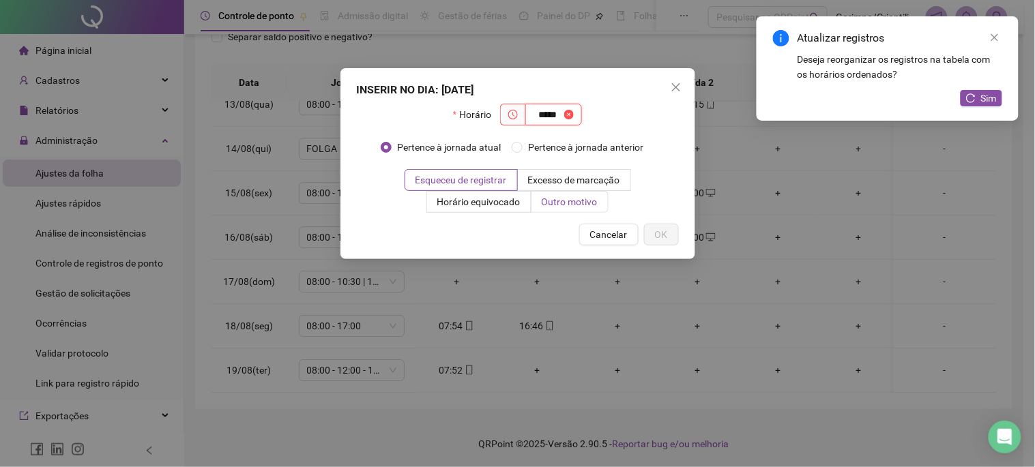
type input "*****"
click at [582, 203] on span "Outro motivo" at bounding box center [570, 202] width 56 height 11
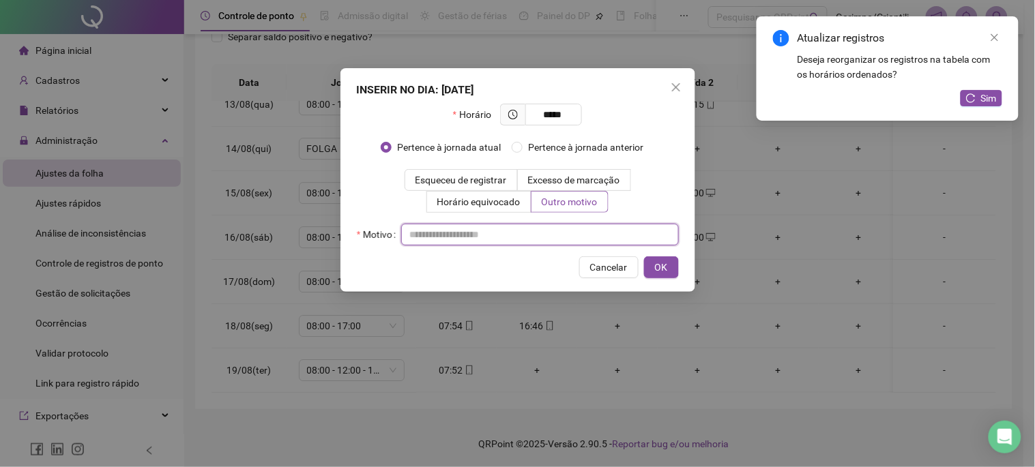
click at [560, 234] on input "text" at bounding box center [540, 235] width 278 height 22
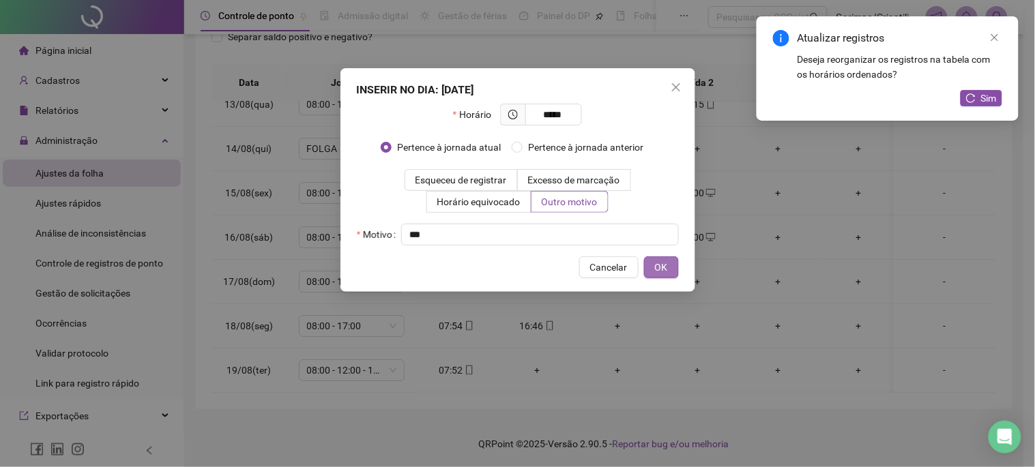
click at [663, 269] on span "OK" at bounding box center [661, 267] width 13 height 15
click at [988, 98] on span "Sim" at bounding box center [989, 98] width 16 height 15
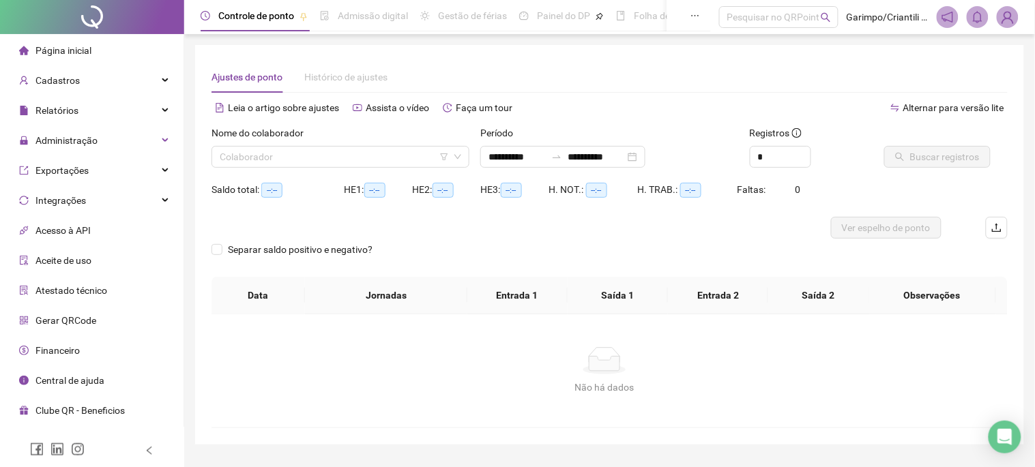
type input "**********"
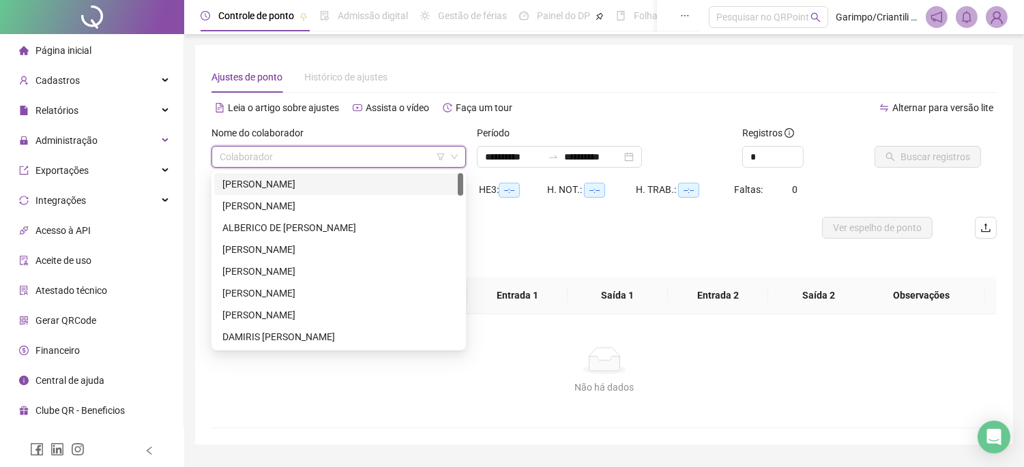
click at [304, 165] on input "search" at bounding box center [333, 157] width 226 height 20
click at [437, 154] on icon "filter" at bounding box center [441, 157] width 8 height 7
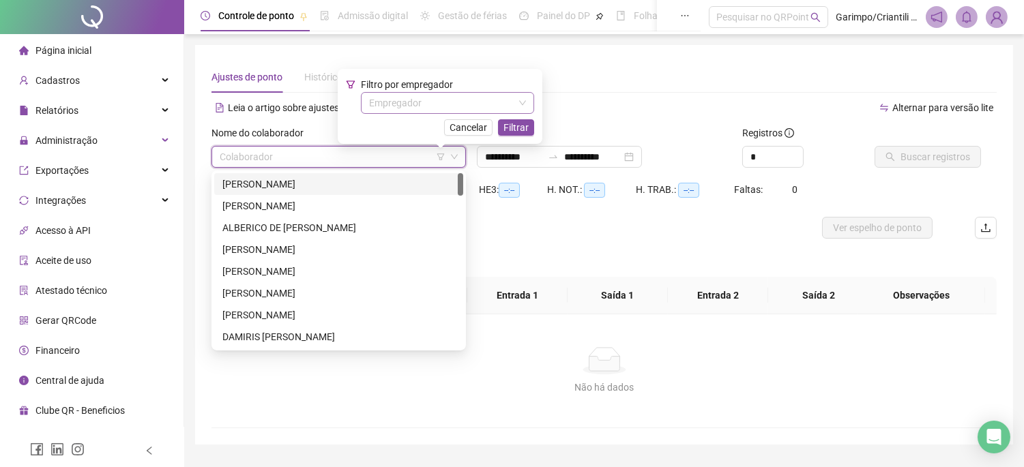
click at [423, 113] on input "search" at bounding box center [441, 103] width 145 height 20
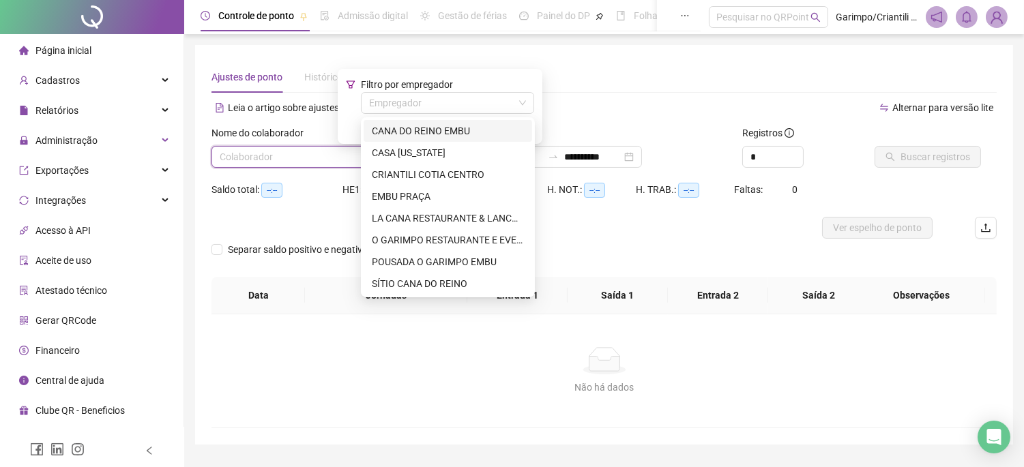
click at [414, 134] on div "CANA DO REINO EMBU" at bounding box center [448, 131] width 152 height 15
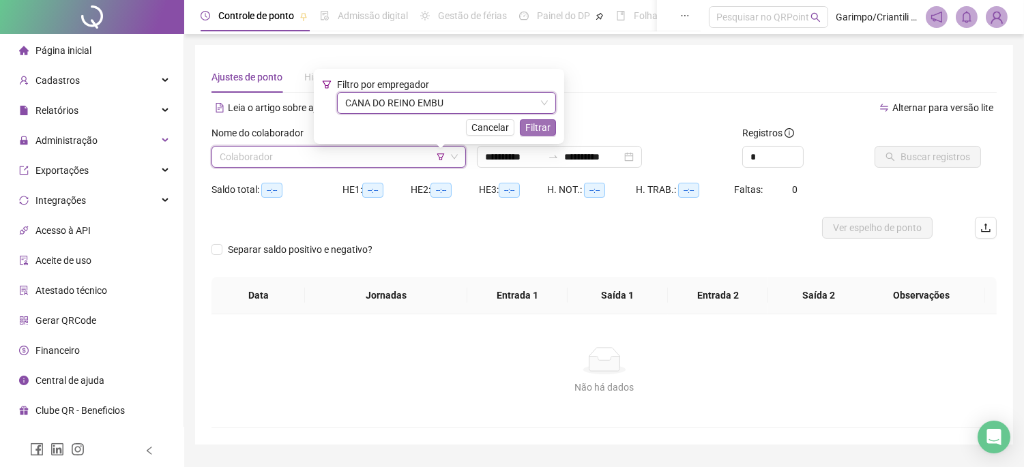
click at [547, 126] on span "Filtrar" at bounding box center [537, 127] width 25 height 15
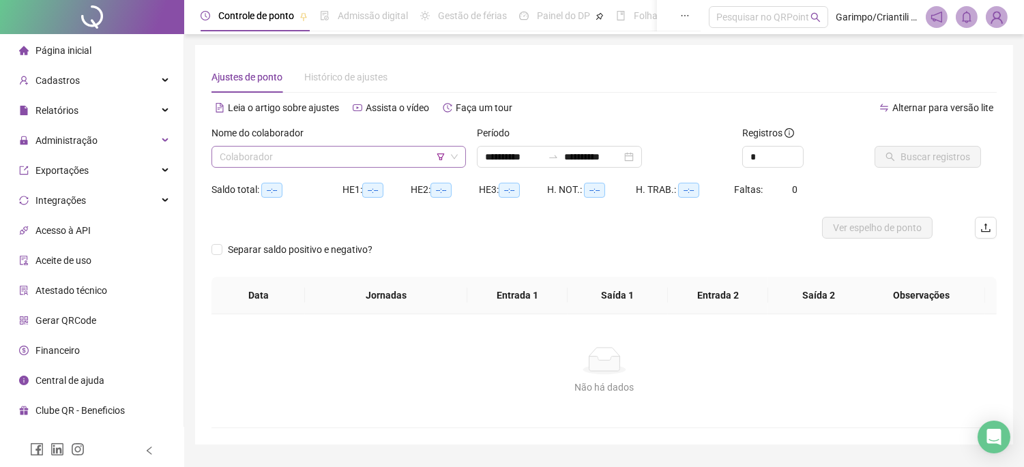
click at [405, 151] on input "search" at bounding box center [333, 157] width 226 height 20
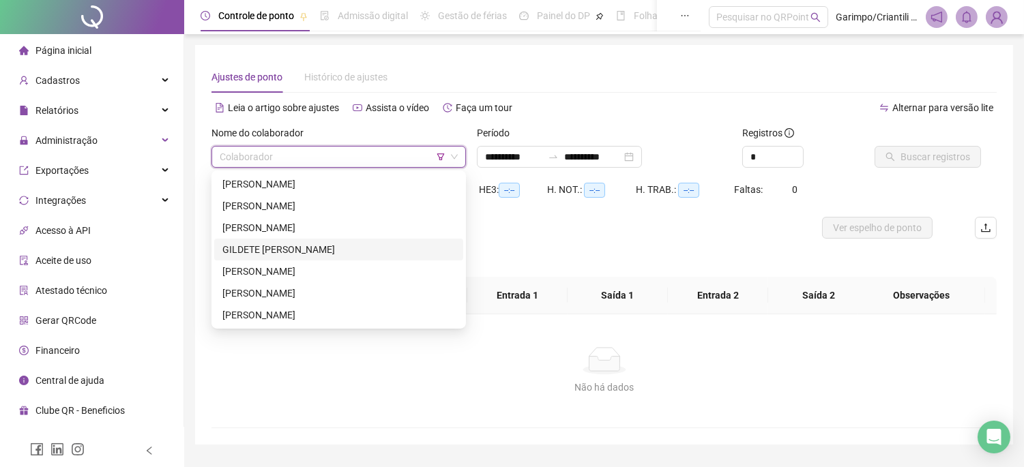
click at [283, 240] on div "GILDETE [PERSON_NAME]" at bounding box center [338, 250] width 249 height 22
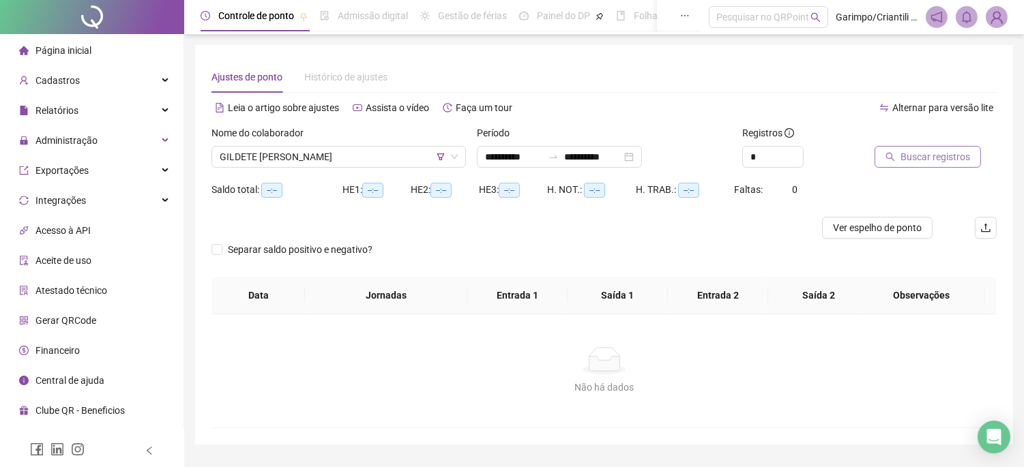
click at [953, 162] on span "Buscar registros" at bounding box center [936, 156] width 70 height 15
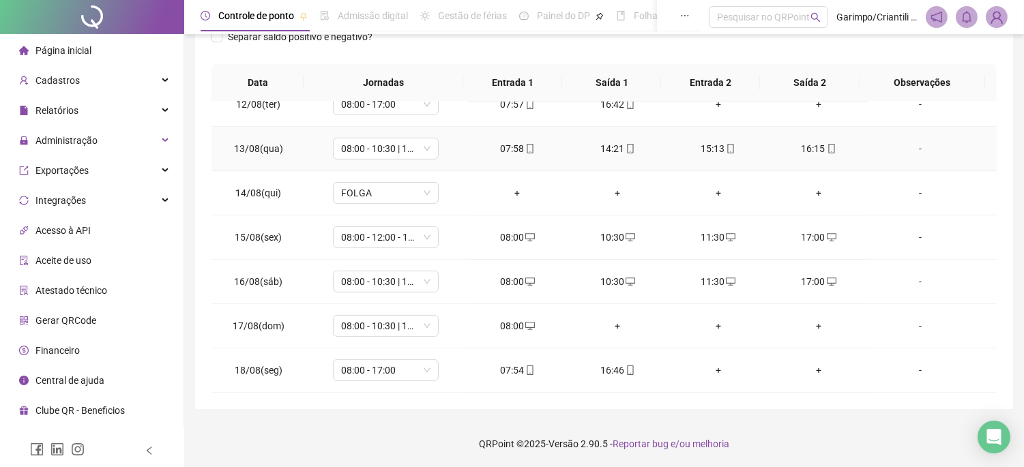
scroll to position [997, 0]
click at [611, 324] on div "+" at bounding box center [618, 326] width 78 height 15
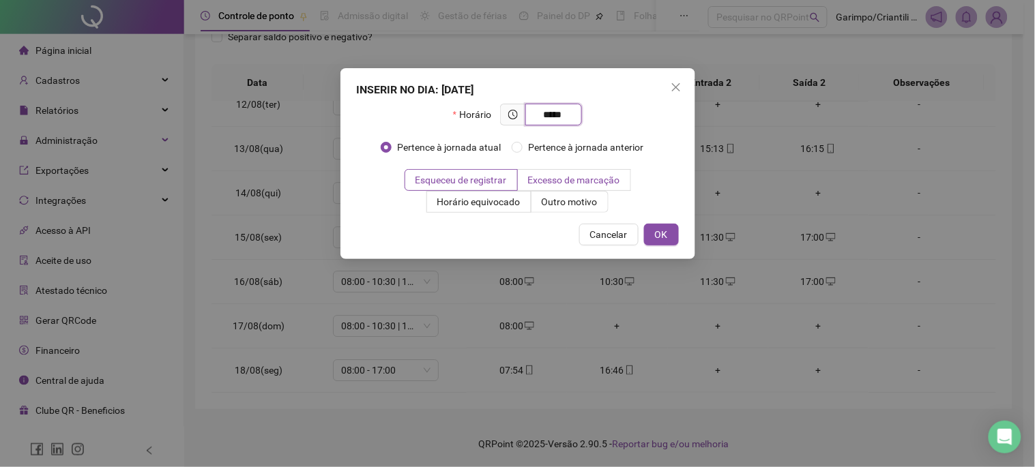
type input "*****"
click at [560, 182] on span "Excesso de marcação" at bounding box center [574, 180] width 92 height 11
click at [561, 199] on span "Outro motivo" at bounding box center [570, 202] width 56 height 11
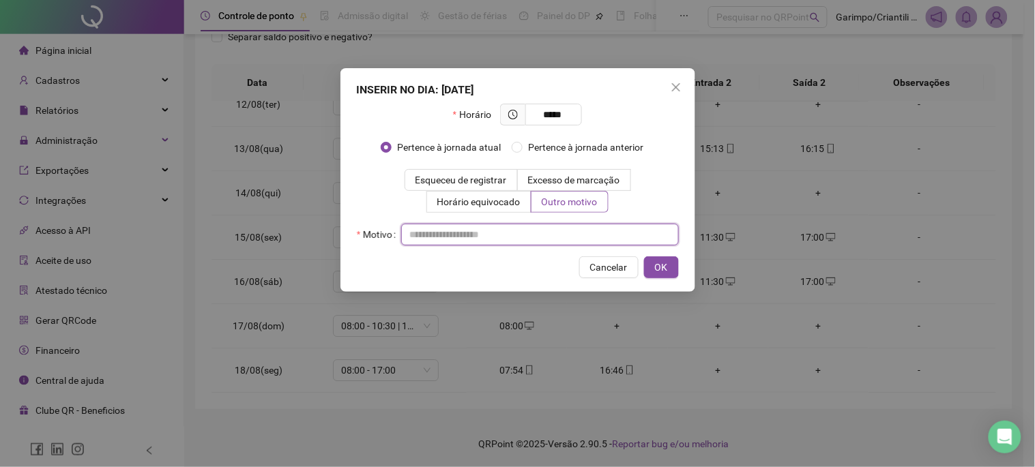
click at [543, 244] on div "Motivo" at bounding box center [518, 235] width 322 height 22
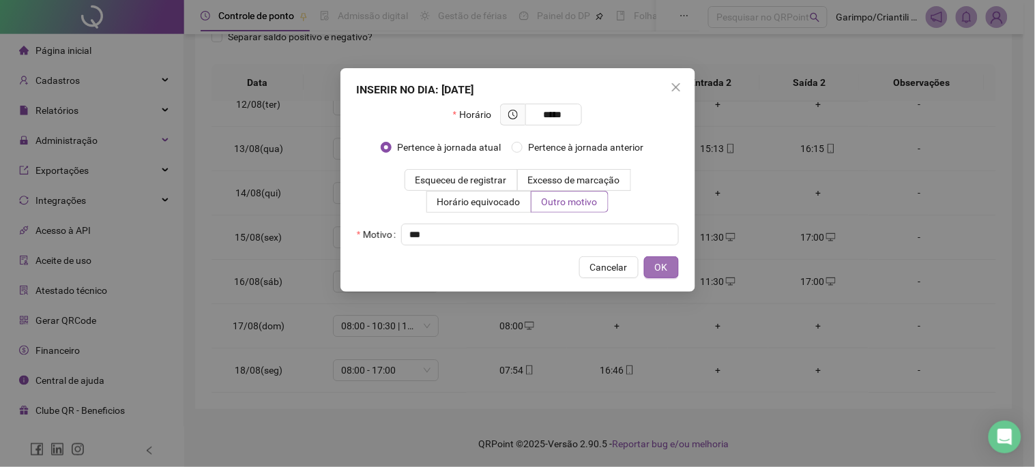
click at [667, 260] on button "OK" at bounding box center [661, 268] width 35 height 22
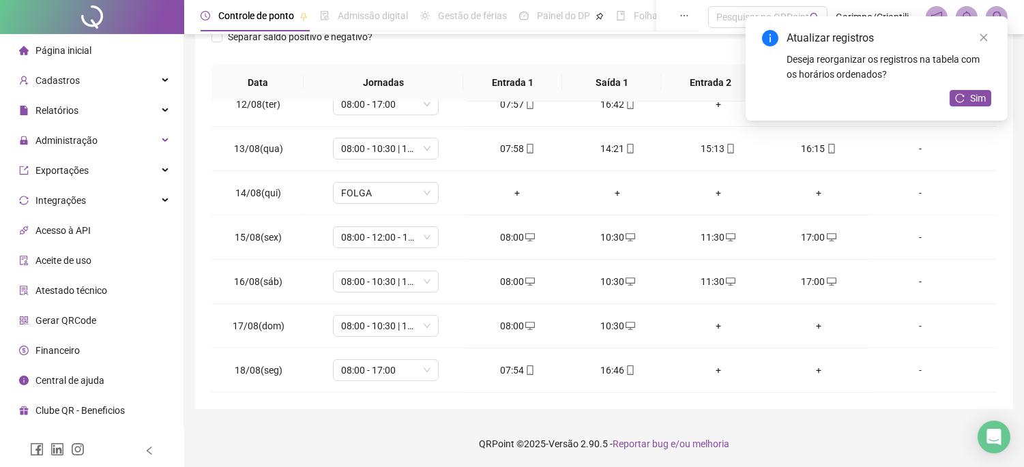
click at [712, 328] on div "+" at bounding box center [718, 326] width 78 height 15
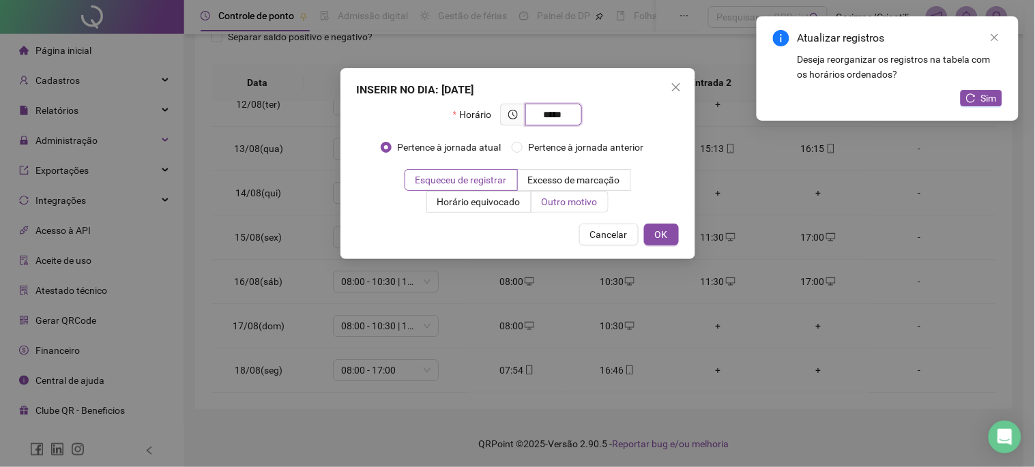
type input "*****"
click at [565, 201] on span "Outro motivo" at bounding box center [570, 202] width 56 height 11
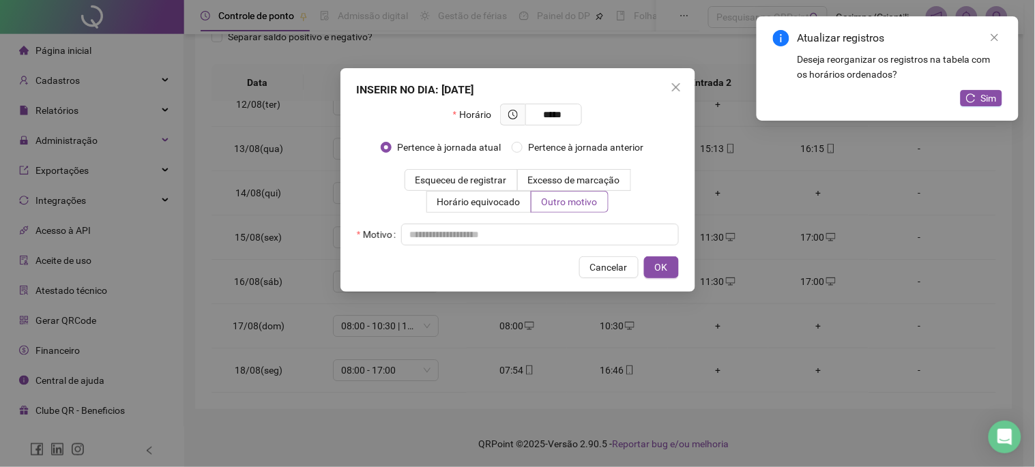
click at [558, 218] on div "Horário ***** Pertence à jornada atual [GEOGRAPHIC_DATA] à jornada anterior Esq…" at bounding box center [518, 175] width 322 height 142
click at [554, 229] on input "text" at bounding box center [540, 235] width 278 height 22
click at [674, 268] on button "OK" at bounding box center [661, 268] width 35 height 22
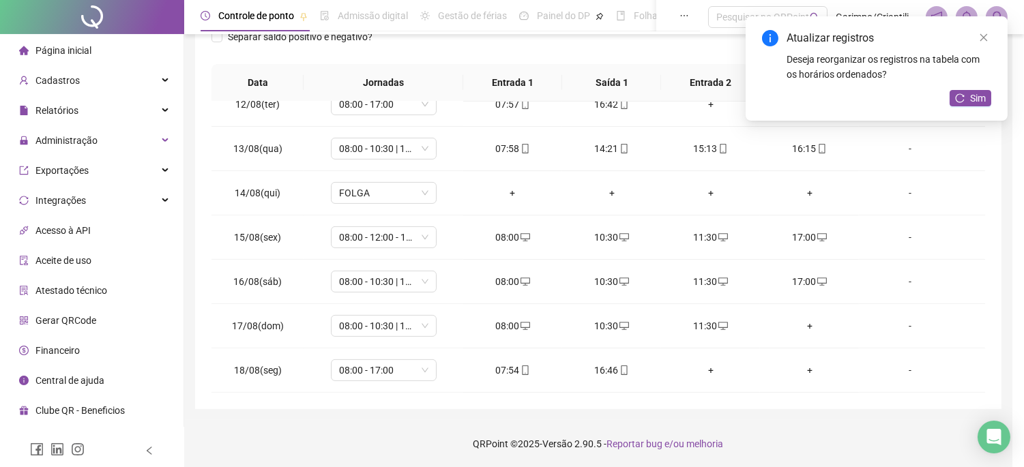
click at [812, 323] on div "+" at bounding box center [809, 326] width 77 height 15
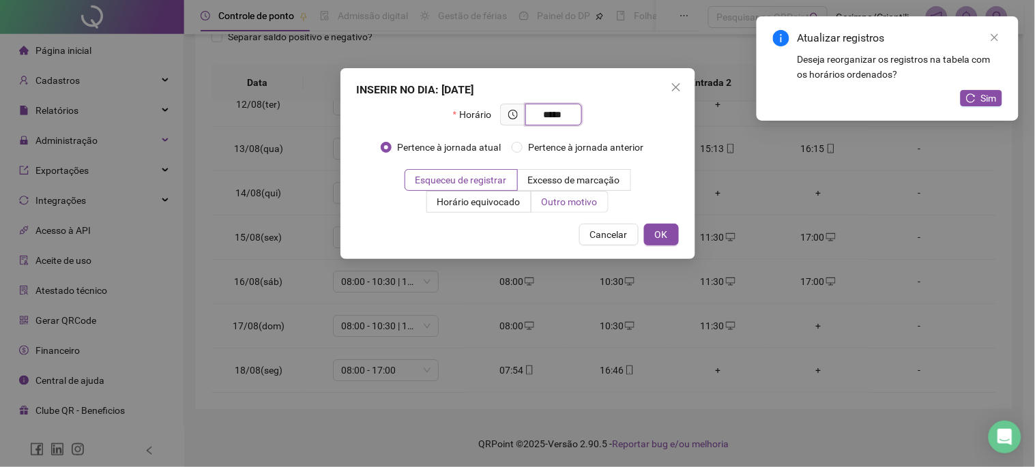
type input "*****"
click at [571, 197] on span "Outro motivo" at bounding box center [570, 202] width 56 height 11
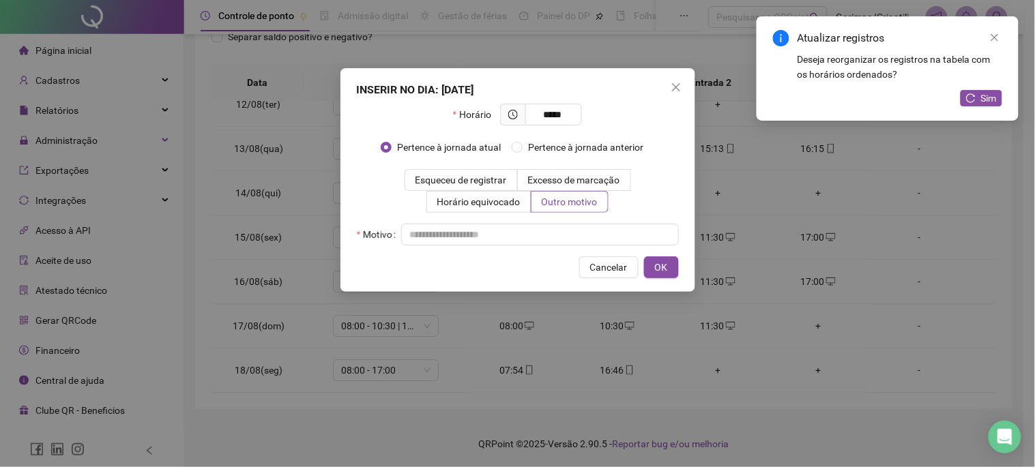
click at [564, 216] on div "Horário ***** Pertence à jornada atual [GEOGRAPHIC_DATA] à jornada anterior Esq…" at bounding box center [518, 175] width 322 height 142
click at [561, 224] on input "text" at bounding box center [540, 235] width 278 height 22
click at [644, 257] on button "OK" at bounding box center [661, 268] width 35 height 22
click at [650, 261] on button "OK" at bounding box center [661, 268] width 35 height 22
click at [663, 262] on div "INSERIR NO DIA : 17/08/2025 Horário ***** Pertence à jornada atual Pertence à j…" at bounding box center [517, 233] width 1035 height 467
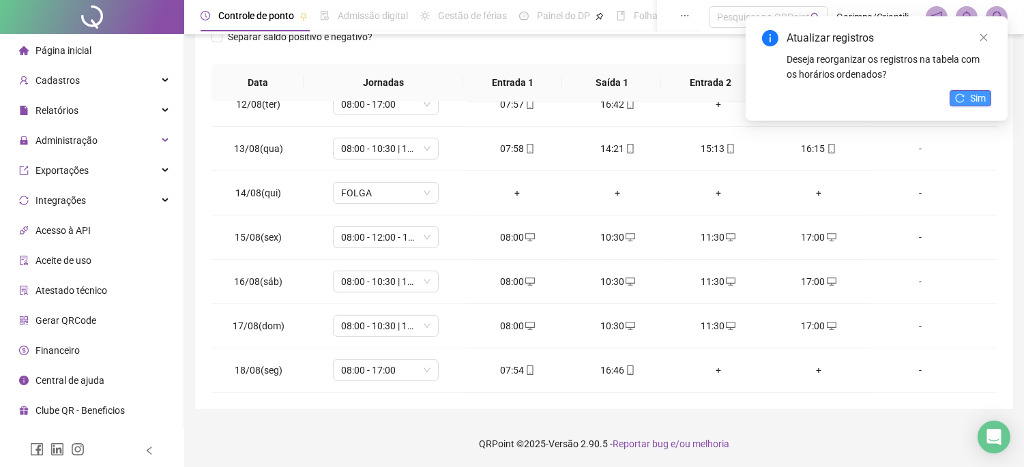
click at [960, 102] on icon "reload" at bounding box center [960, 97] width 9 height 9
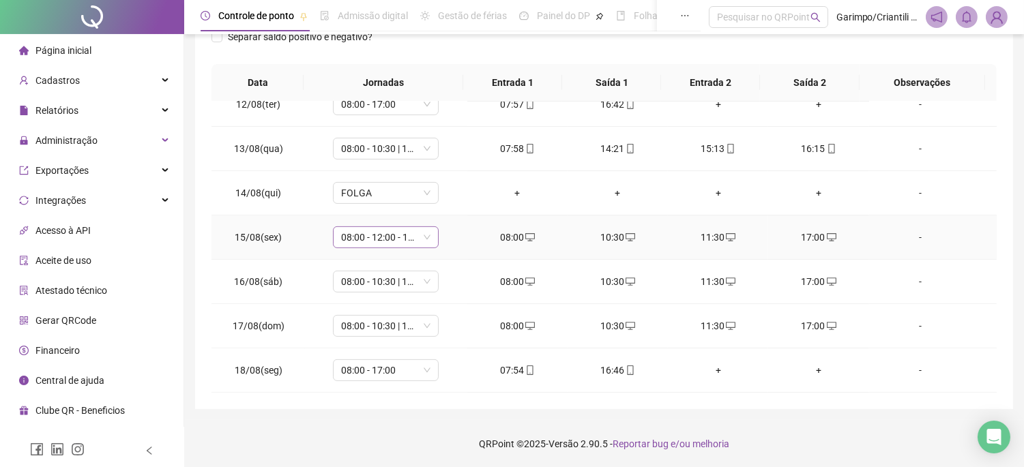
click at [406, 232] on span "08:00 - 12:00 - 13:00 - 16:20" at bounding box center [385, 237] width 89 height 20
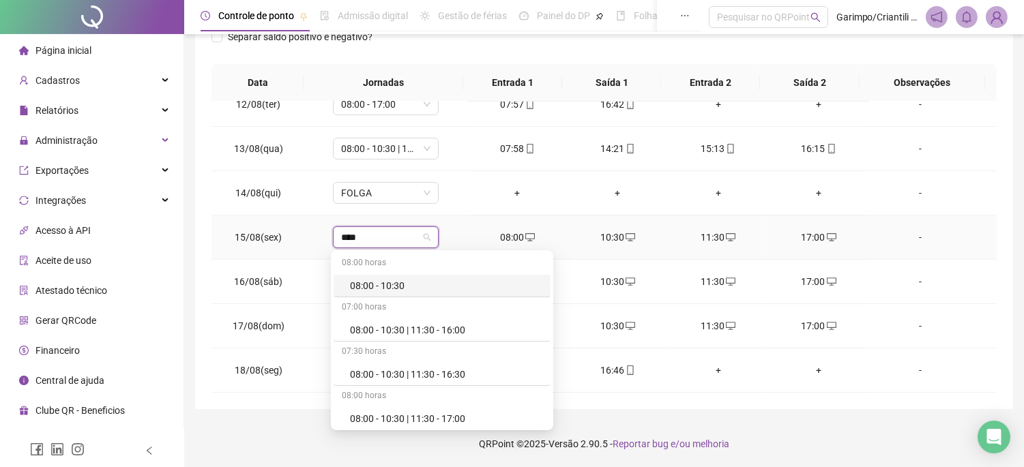
type input "*****"
click at [427, 418] on div "08:00 - 10:30 | 11:30 - 17:00" at bounding box center [446, 418] width 192 height 15
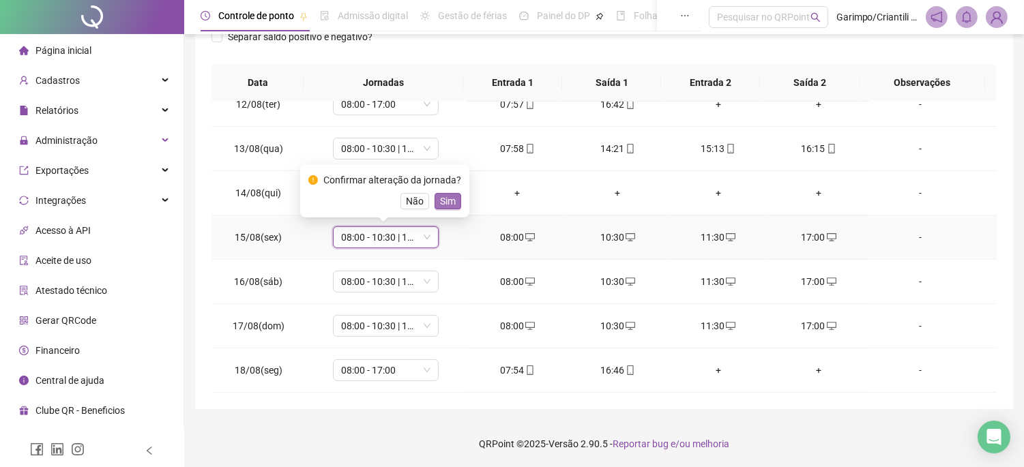
click at [447, 201] on span "Sim" at bounding box center [448, 201] width 16 height 15
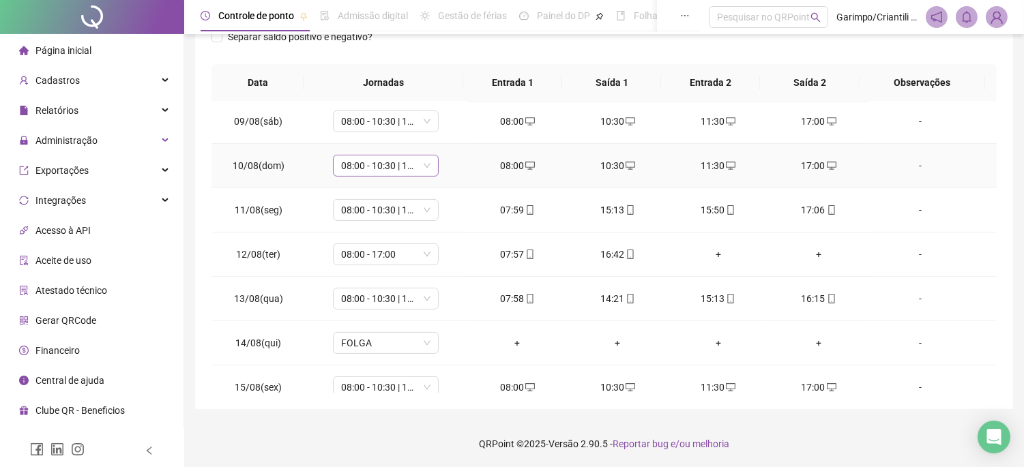
scroll to position [769, 0]
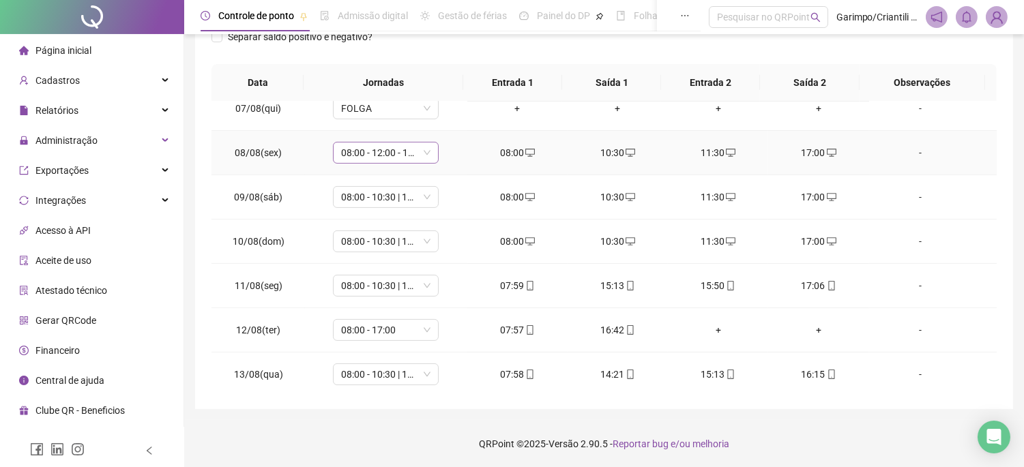
click at [391, 162] on span "08:00 - 12:00 - 13:00 - 16:20" at bounding box center [385, 153] width 89 height 20
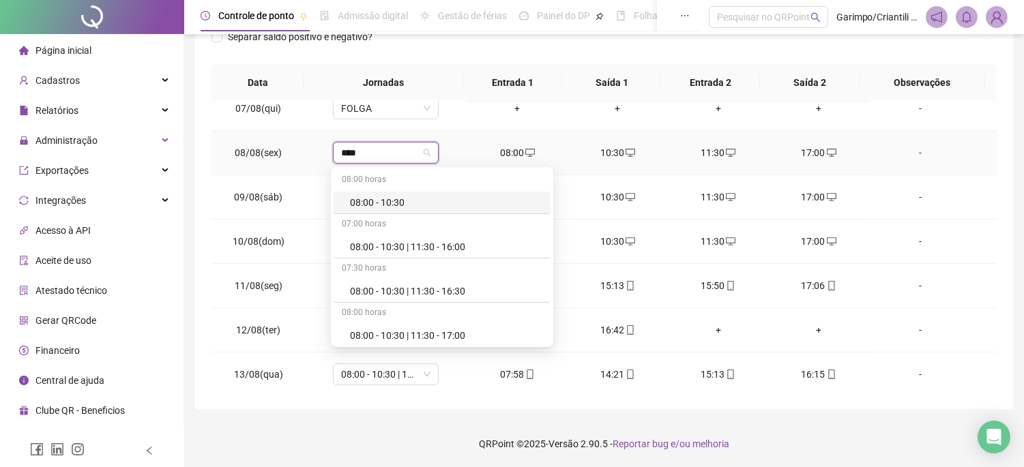
type input "*****"
click at [427, 342] on div "08:00 - 10:30 | 11:30 - 17:00" at bounding box center [446, 335] width 192 height 15
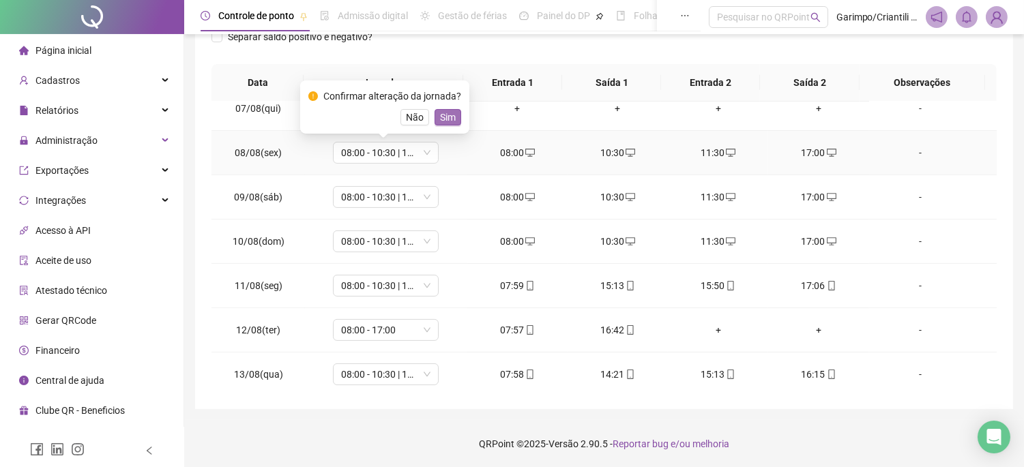
click at [444, 121] on span "Sim" at bounding box center [448, 117] width 16 height 15
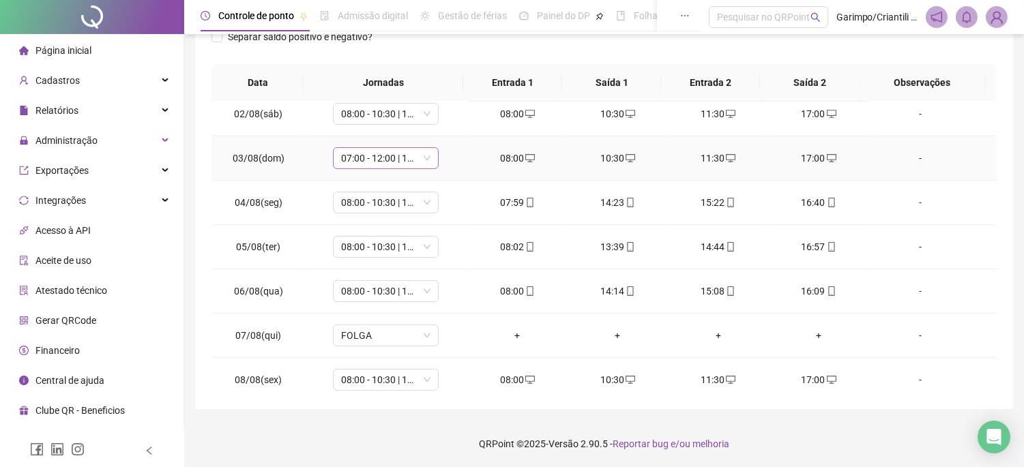
scroll to position [466, 0]
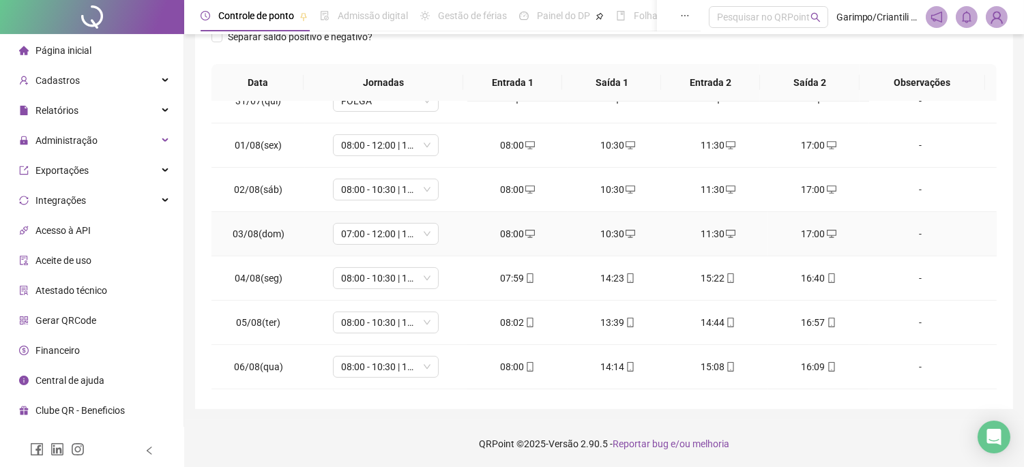
click at [379, 221] on td "07:00 - 12:00 | 13:00 - 16:20" at bounding box center [386, 234] width 162 height 44
click at [385, 232] on span "07:00 - 12:00 | 13:00 - 16:20" at bounding box center [385, 234] width 89 height 20
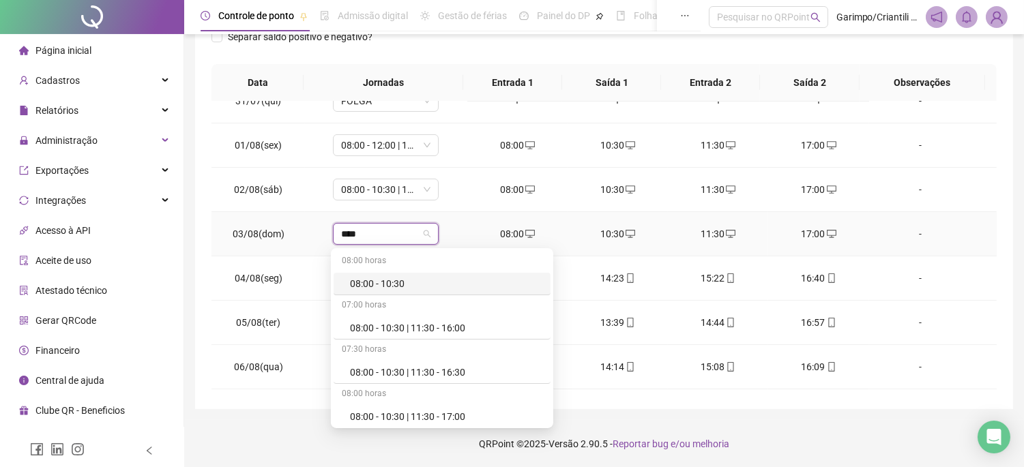
type input "*****"
click at [455, 412] on div "08:00 - 10:30 | 11:30 - 17:00" at bounding box center [446, 416] width 192 height 15
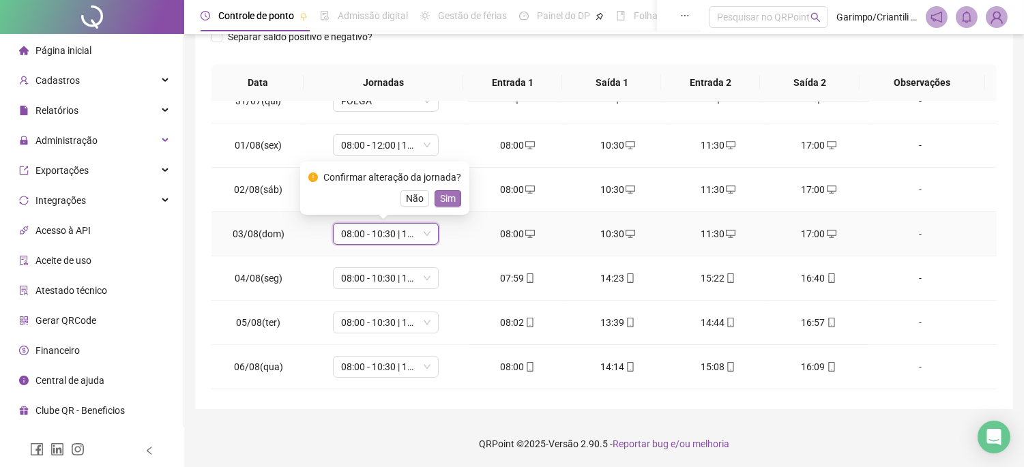
click at [440, 203] on span "Sim" at bounding box center [448, 198] width 16 height 15
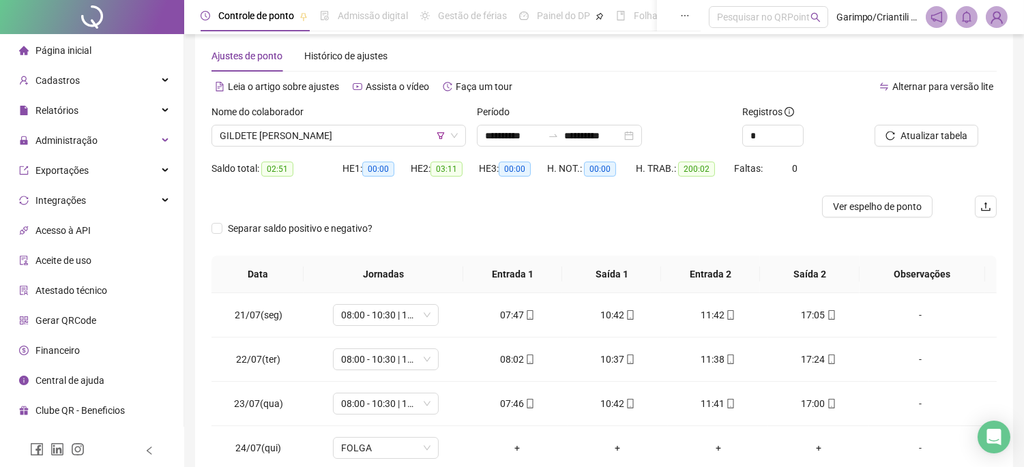
scroll to position [0, 0]
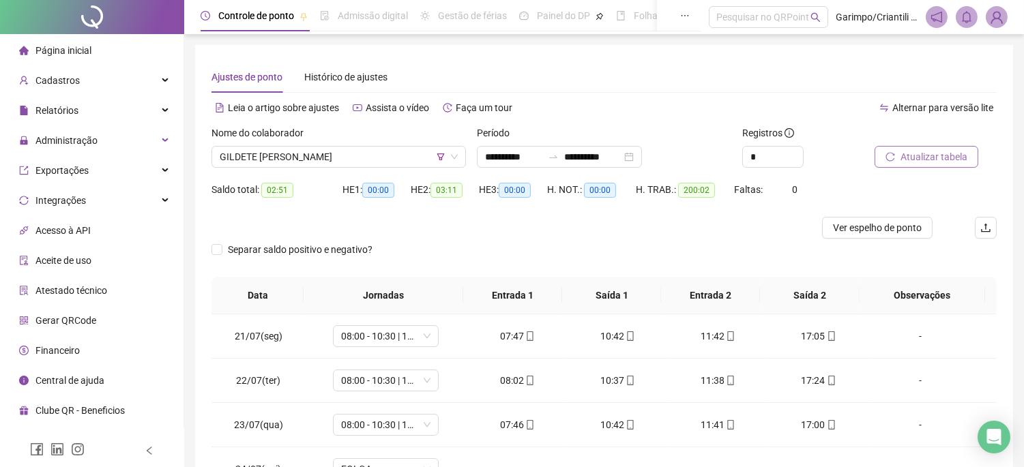
click at [909, 155] on span "Atualizar tabela" at bounding box center [934, 156] width 67 height 15
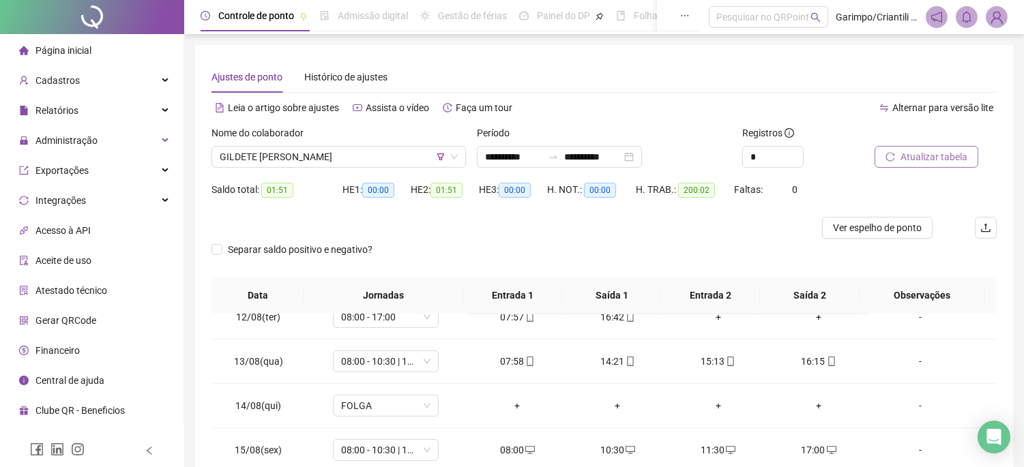
click at [959, 148] on button "Atualizar tabela" at bounding box center [927, 157] width 104 height 22
click at [371, 158] on span "GILDETE [PERSON_NAME]" at bounding box center [339, 157] width 238 height 20
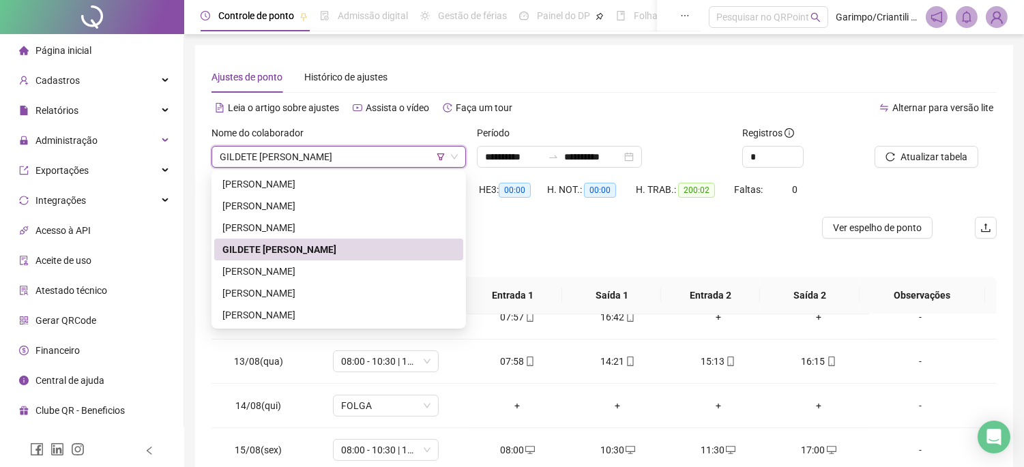
click at [501, 227] on div at bounding box center [506, 228] width 589 height 22
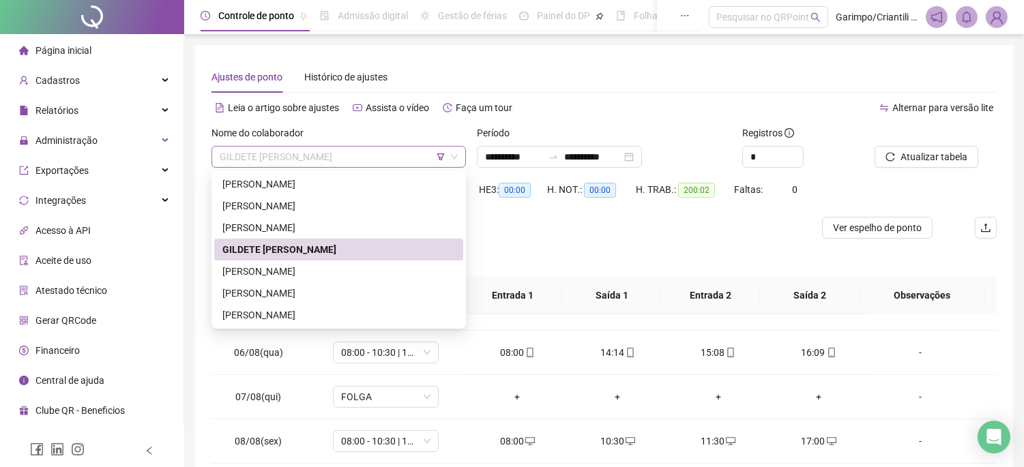
click at [369, 161] on span "GILDETE [PERSON_NAME]" at bounding box center [339, 157] width 238 height 20
click at [309, 272] on div "[PERSON_NAME]" at bounding box center [338, 271] width 233 height 15
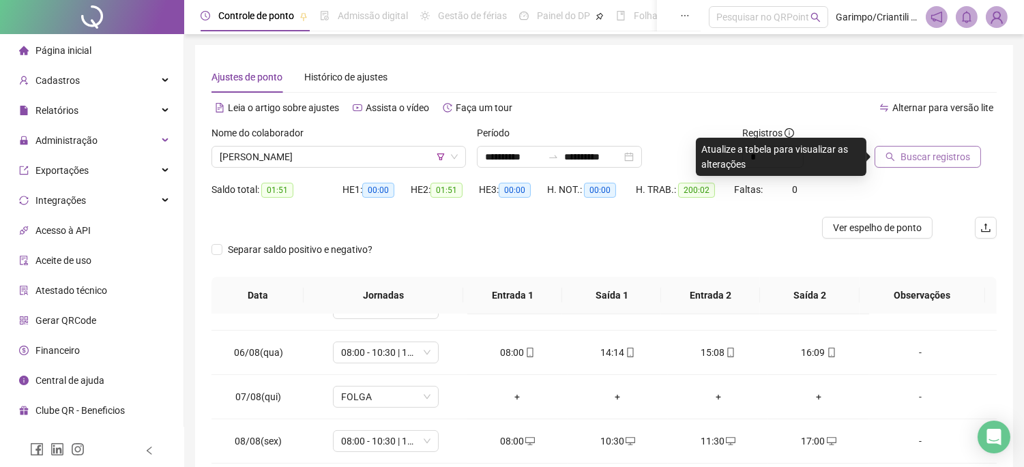
click at [931, 151] on span "Buscar registros" at bounding box center [936, 156] width 70 height 15
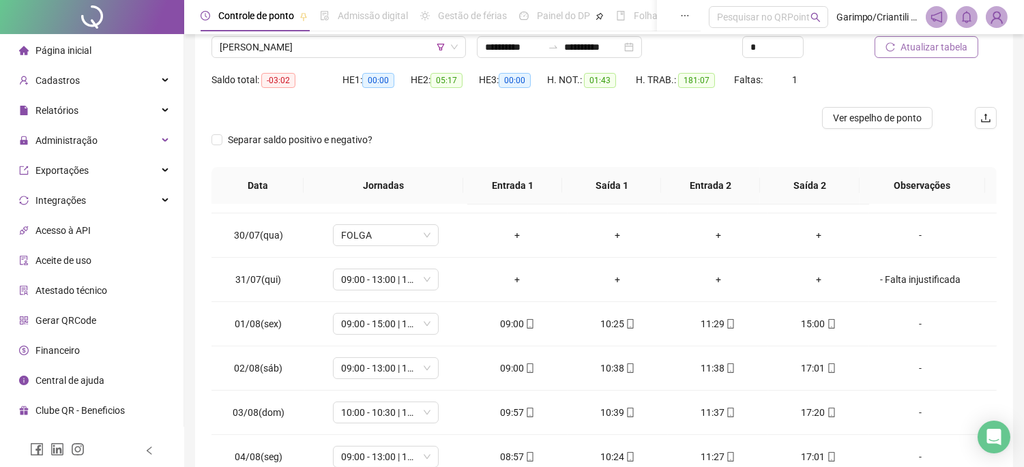
scroll to position [61, 0]
